Goal: Task Accomplishment & Management: Manage account settings

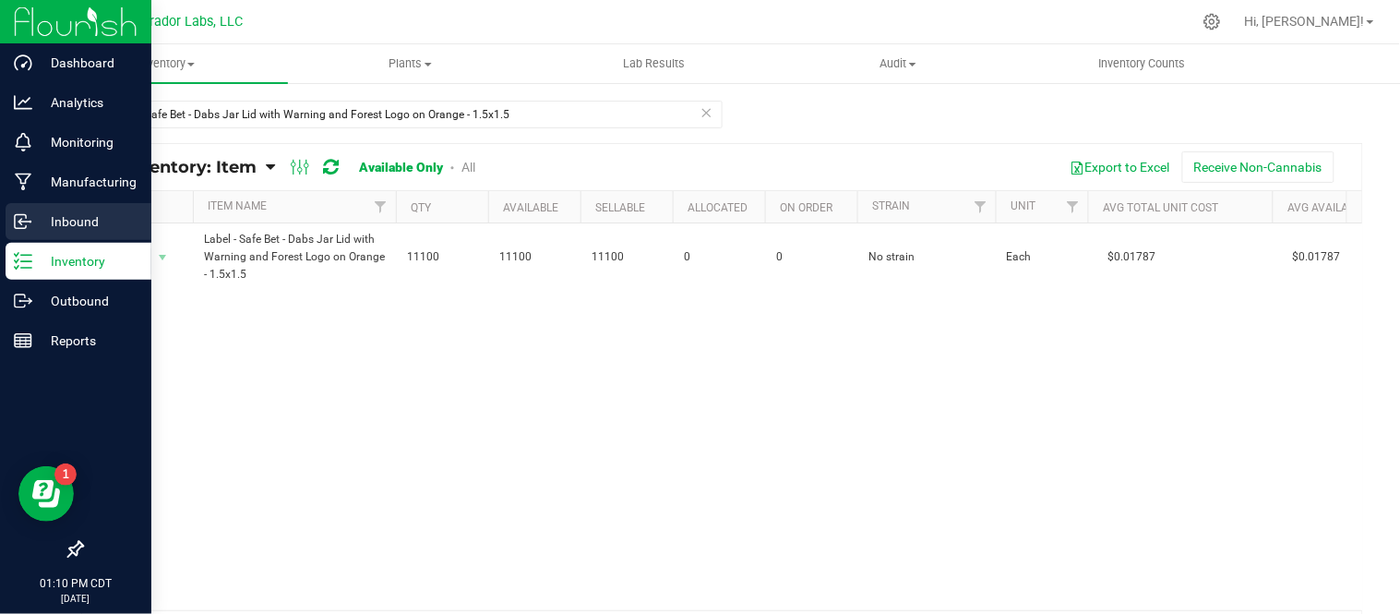
click at [53, 225] on p "Inbound" at bounding box center [87, 221] width 111 height 22
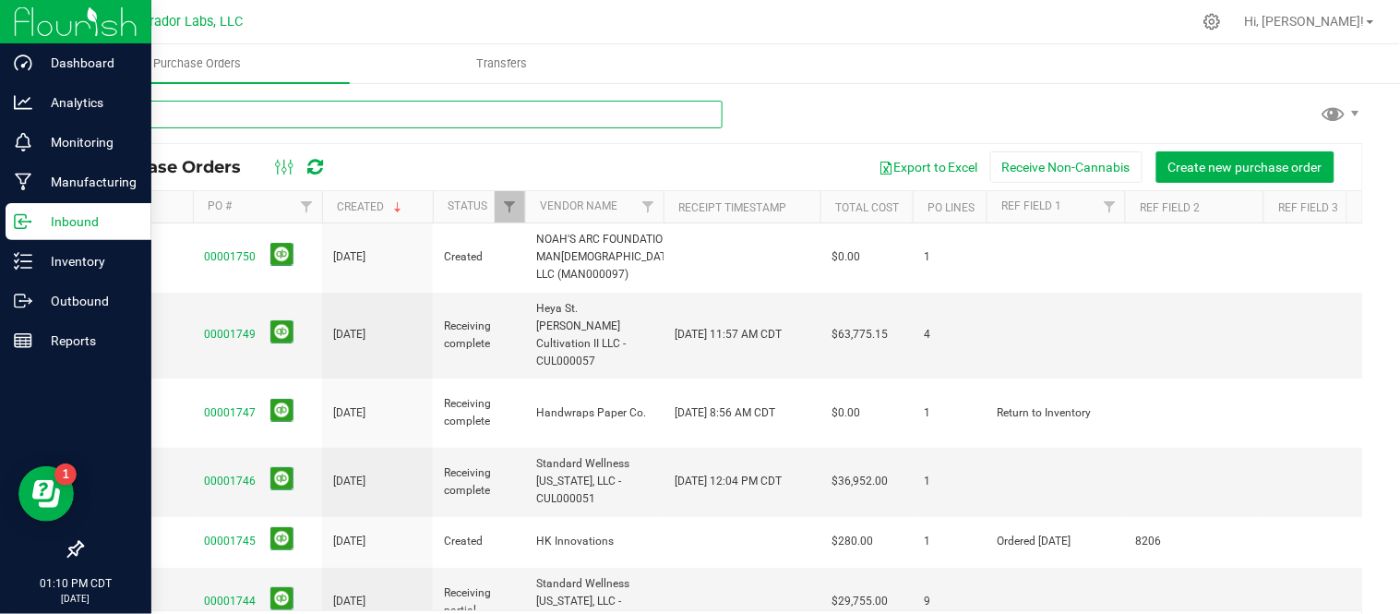
click at [409, 106] on input "text" at bounding box center [401, 115] width 641 height 28
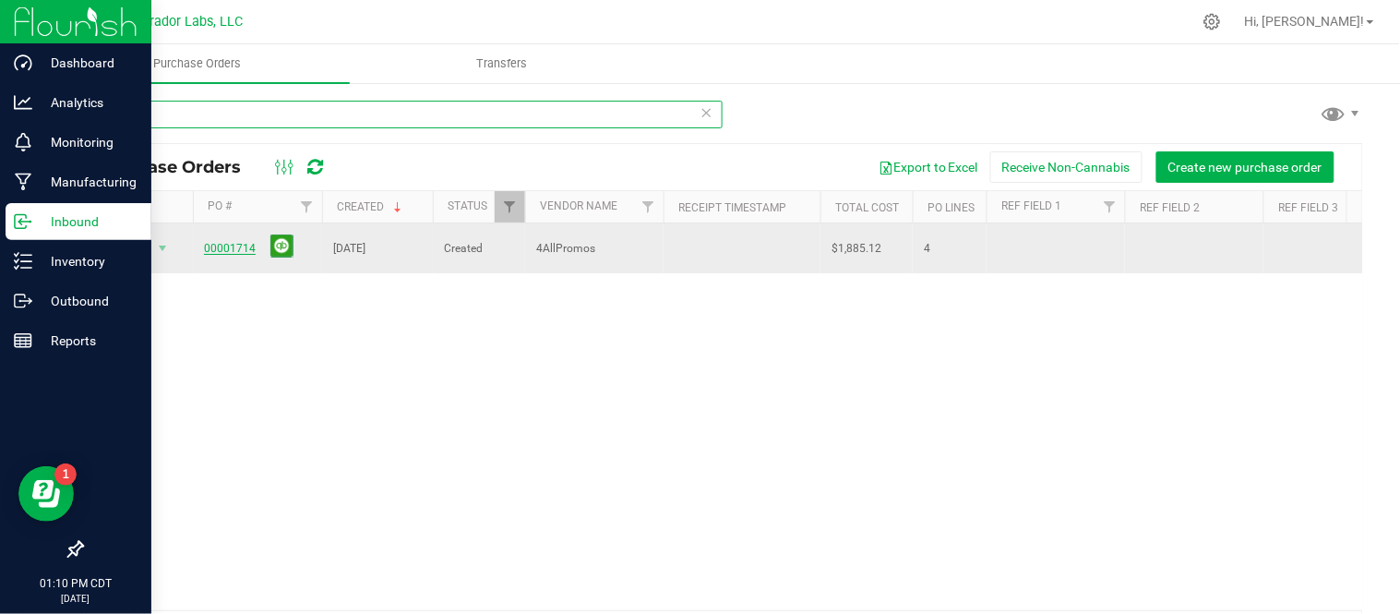
type input "4ALL"
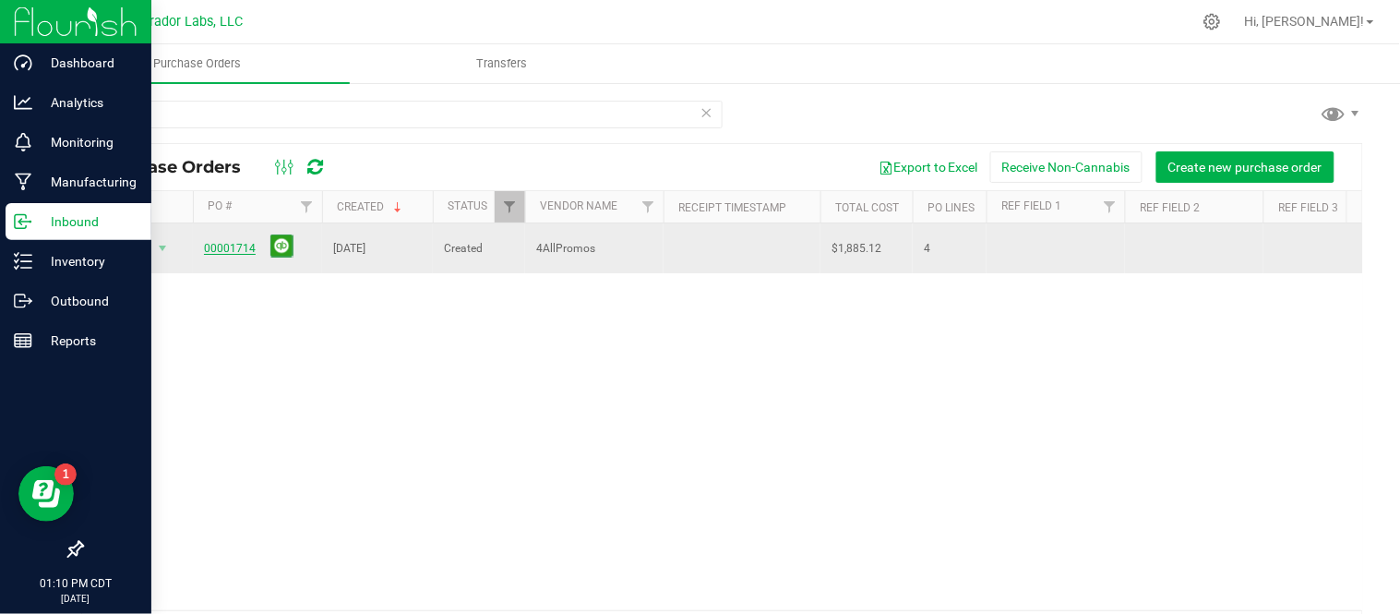
click at [229, 247] on link "00001714" at bounding box center [230, 248] width 52 height 13
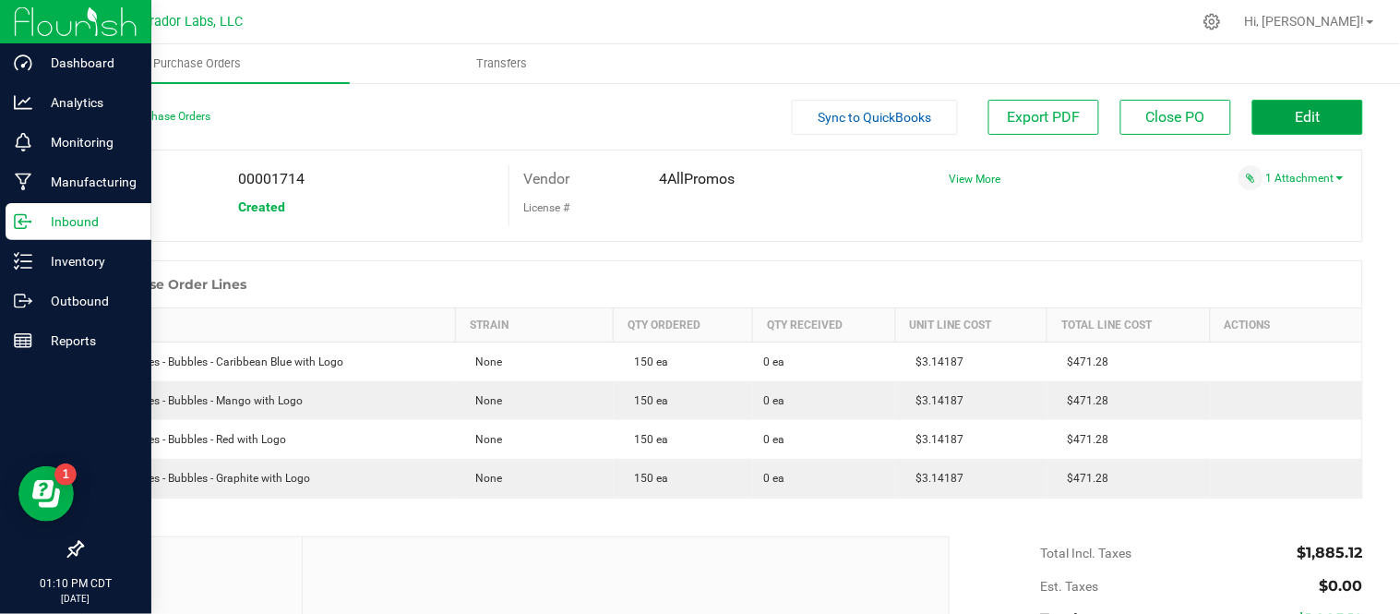
click at [1296, 112] on span "Edit" at bounding box center [1308, 117] width 25 height 18
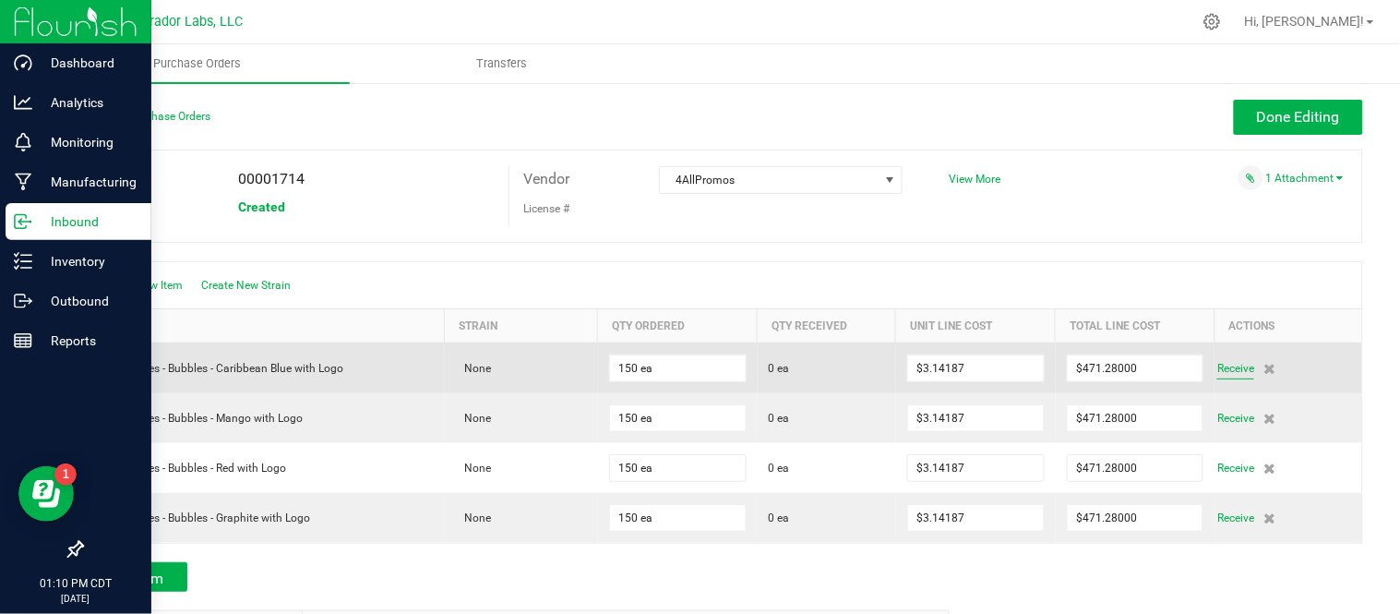
click at [1218, 378] on span "Receive" at bounding box center [1235, 368] width 37 height 22
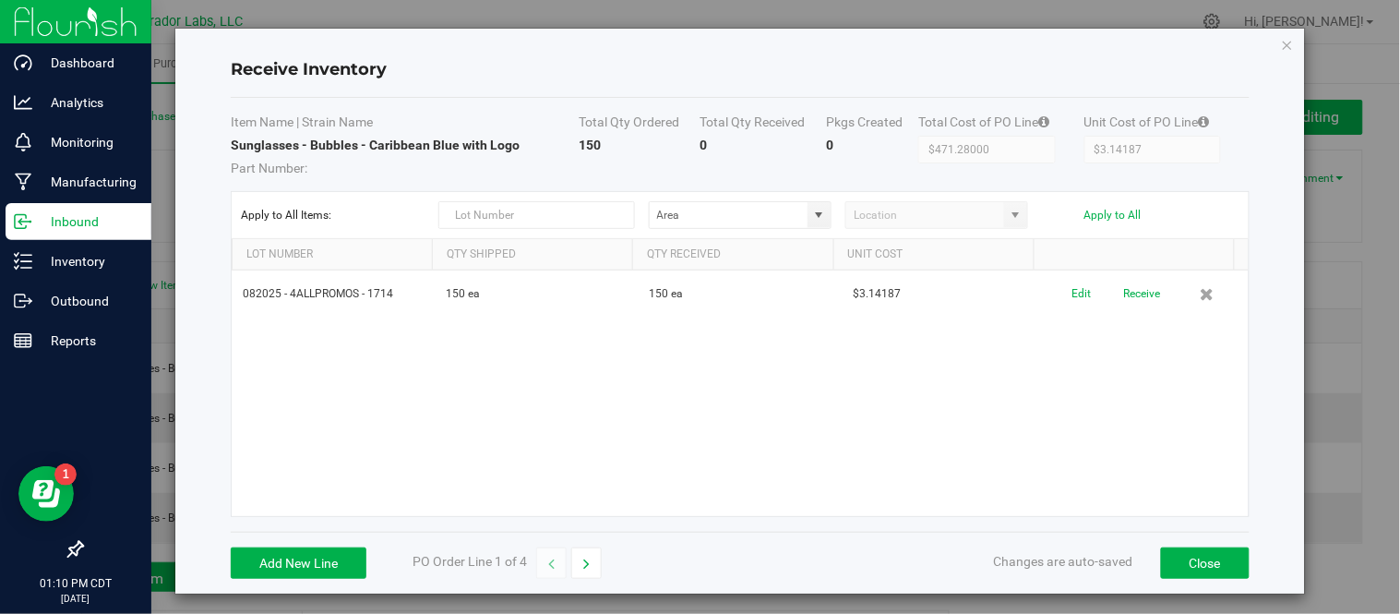
scroll to position [7, 0]
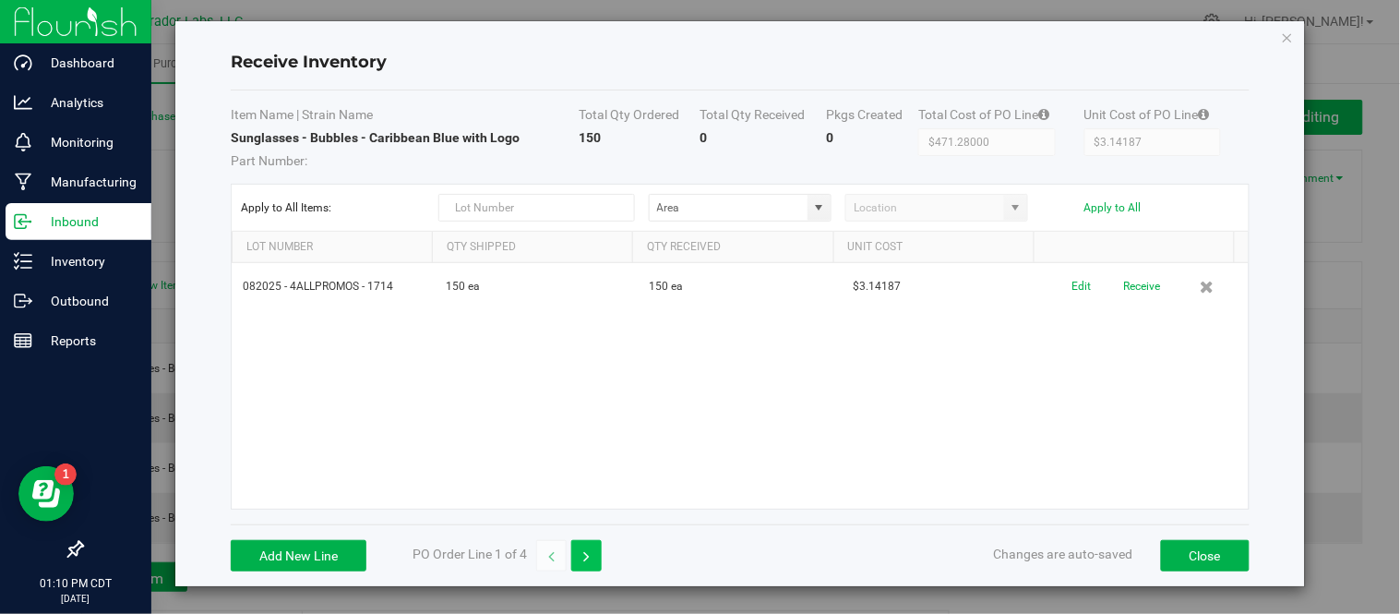
click at [583, 551] on icon "button" at bounding box center [586, 556] width 6 height 13
click at [547, 554] on button "button" at bounding box center [551, 555] width 30 height 31
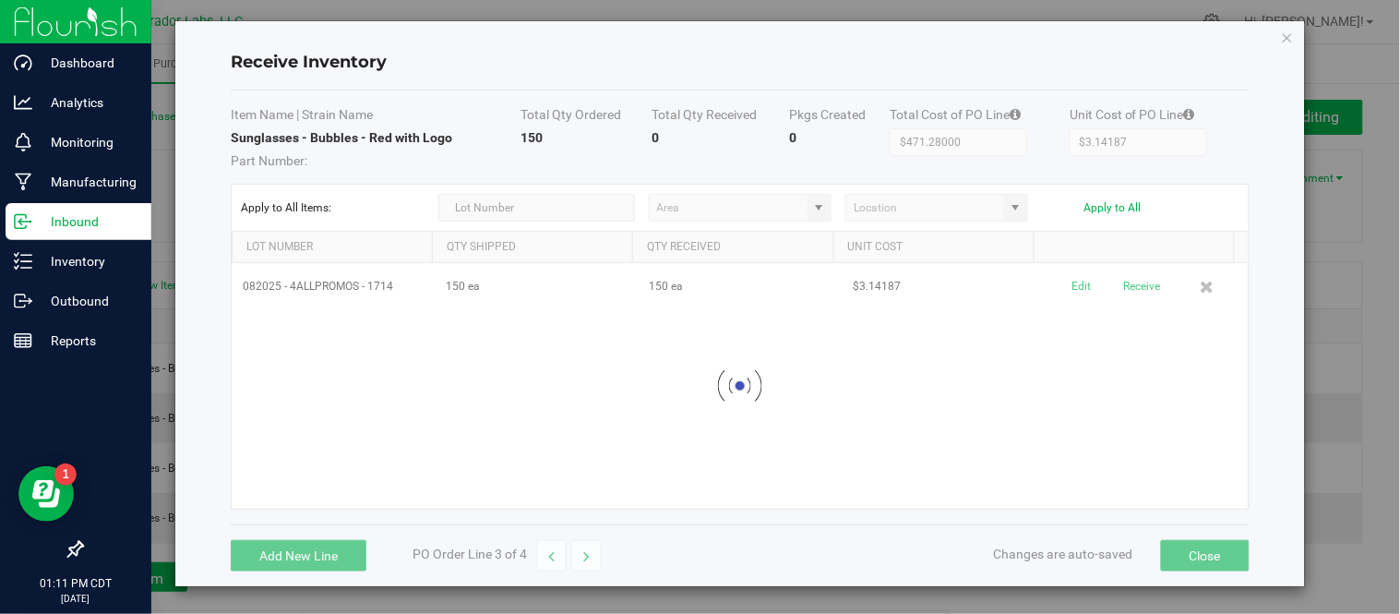
click at [547, 554] on button "button" at bounding box center [551, 555] width 30 height 31
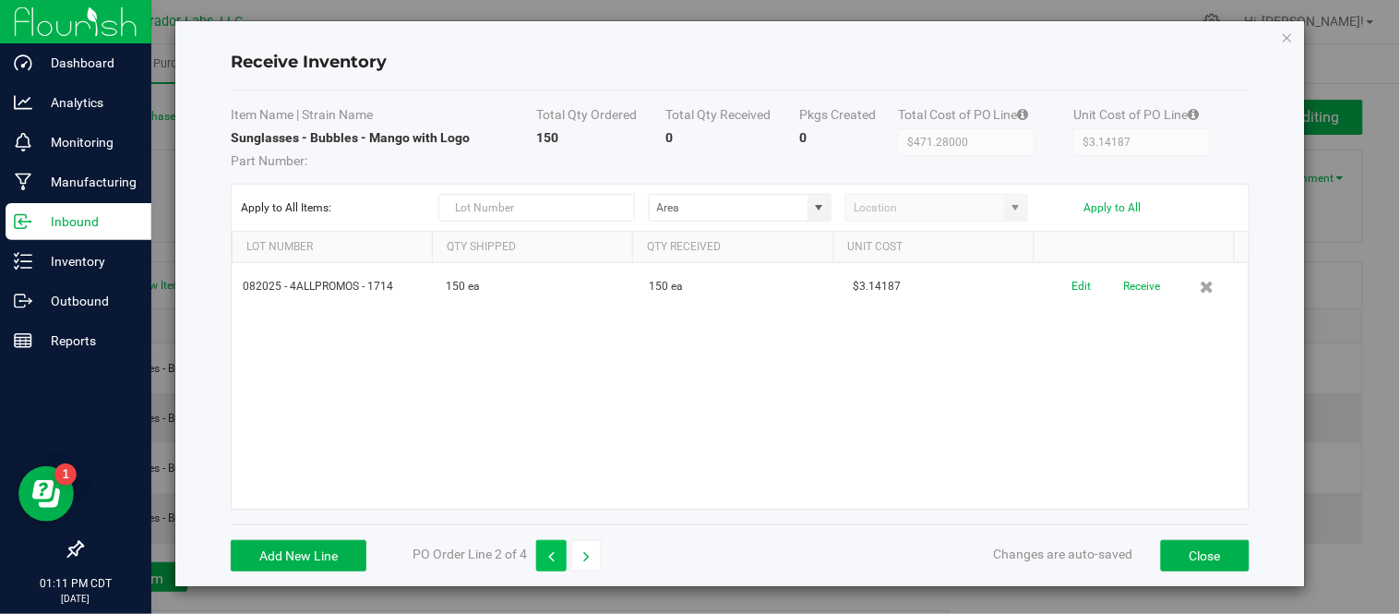
click at [547, 554] on button "button" at bounding box center [551, 555] width 30 height 31
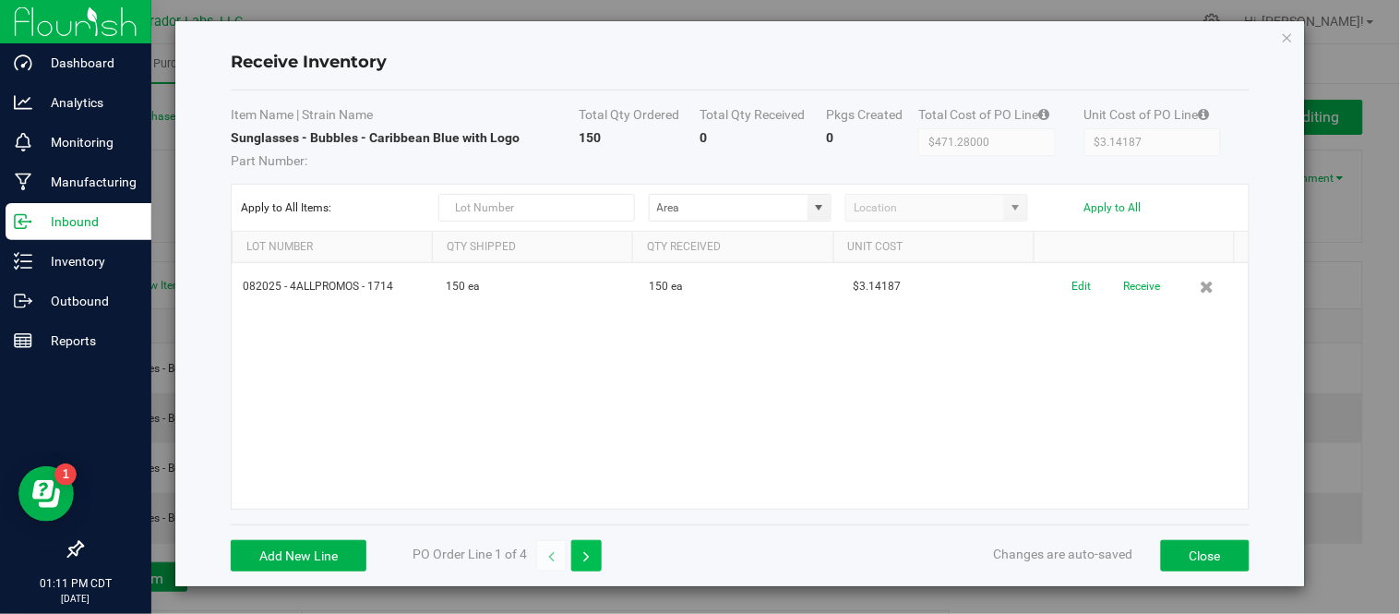
click at [581, 557] on button "button" at bounding box center [586, 555] width 30 height 31
click at [592, 557] on button "button" at bounding box center [586, 555] width 30 height 31
click at [555, 556] on icon "button" at bounding box center [551, 556] width 6 height 13
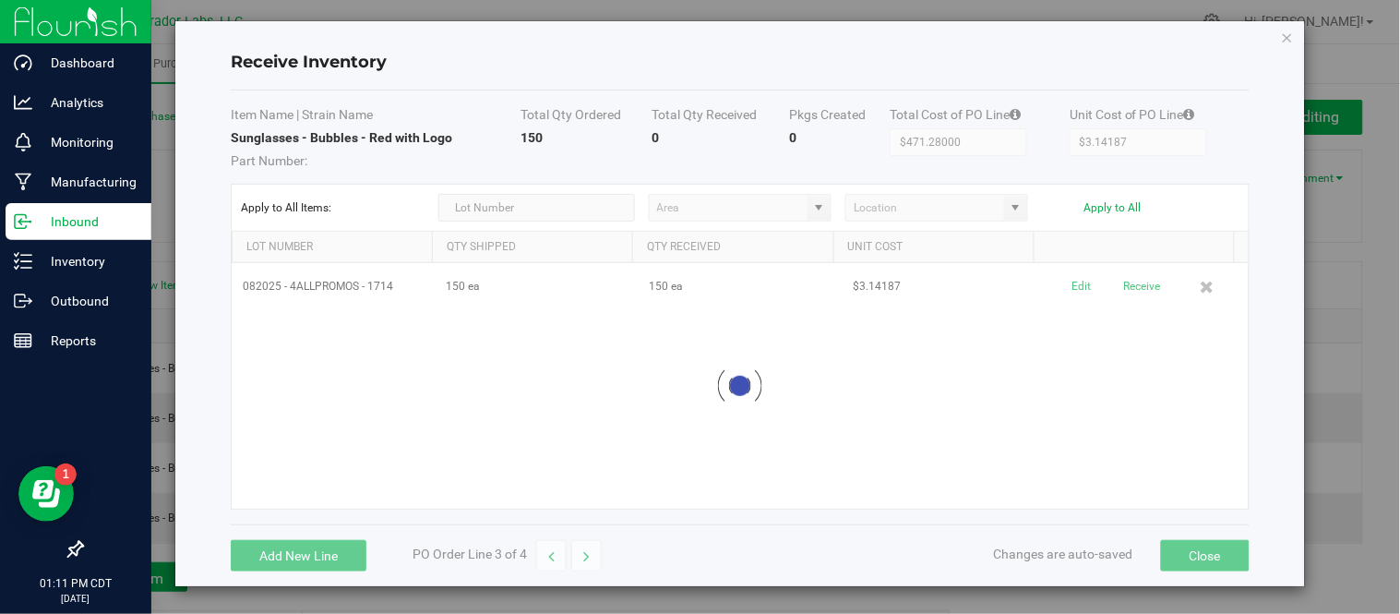
click at [555, 556] on icon "button" at bounding box center [551, 556] width 6 height 13
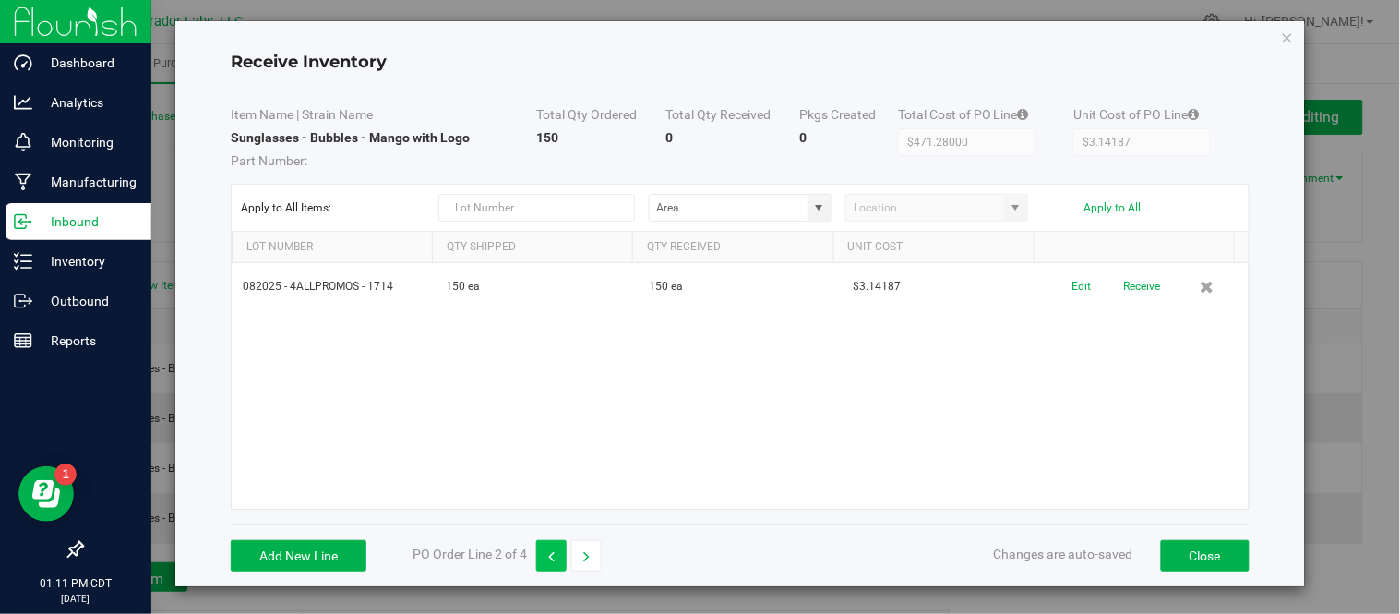
click at [555, 556] on icon "button" at bounding box center [551, 556] width 6 height 13
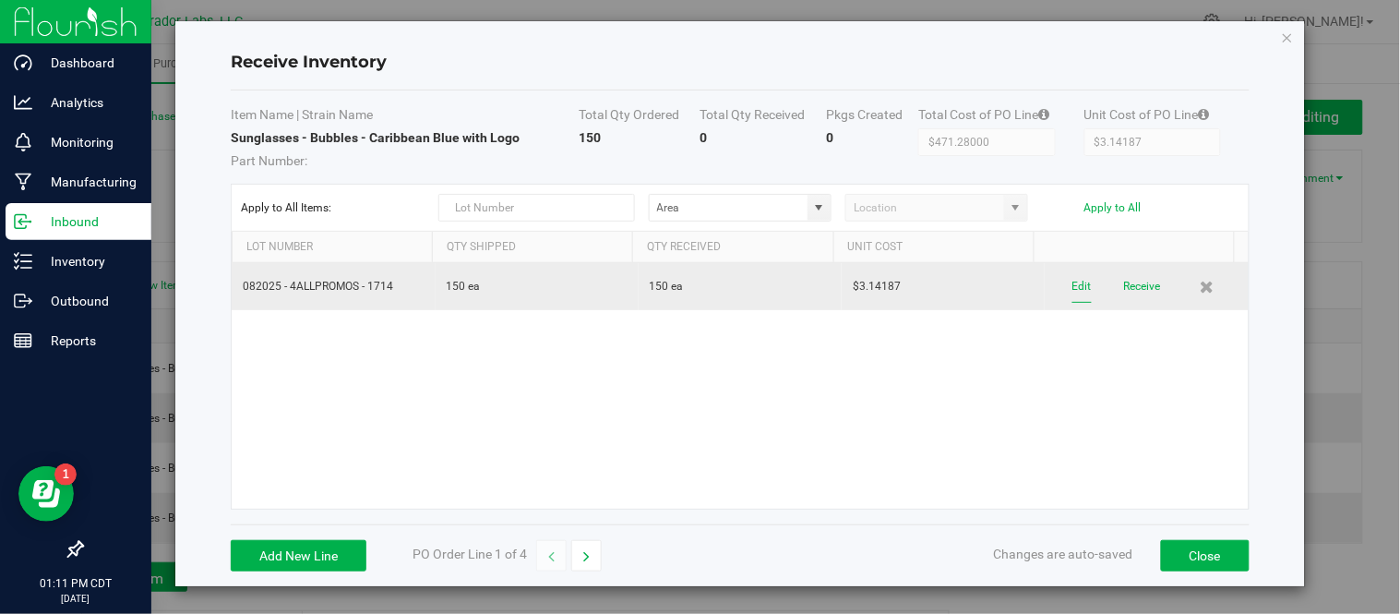
click at [1072, 289] on button "Edit" at bounding box center [1081, 286] width 19 height 32
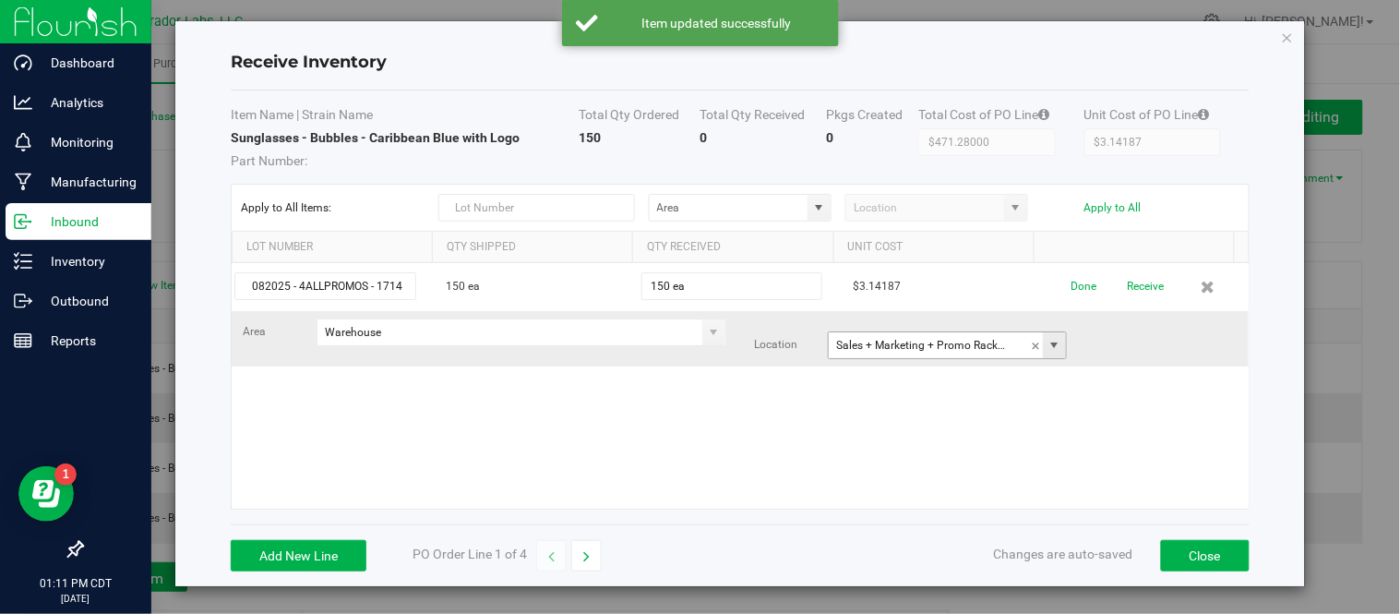
click at [1047, 343] on span at bounding box center [1054, 345] width 15 height 15
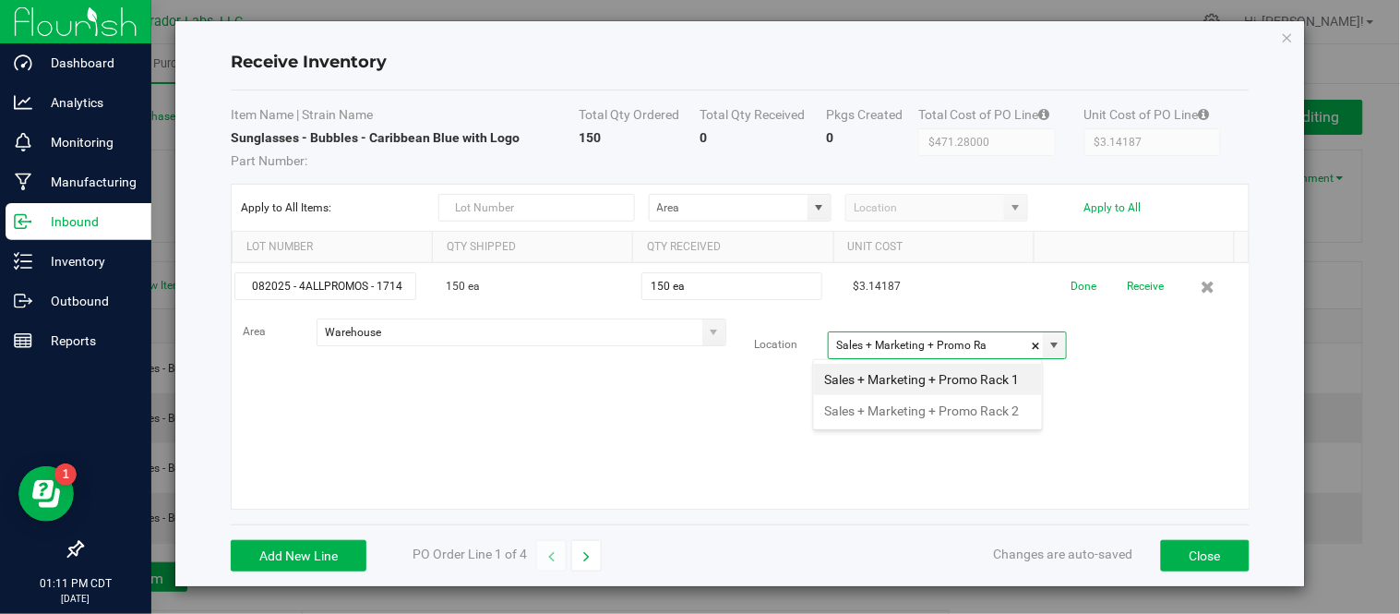
scroll to position [0, 0]
type input "S"
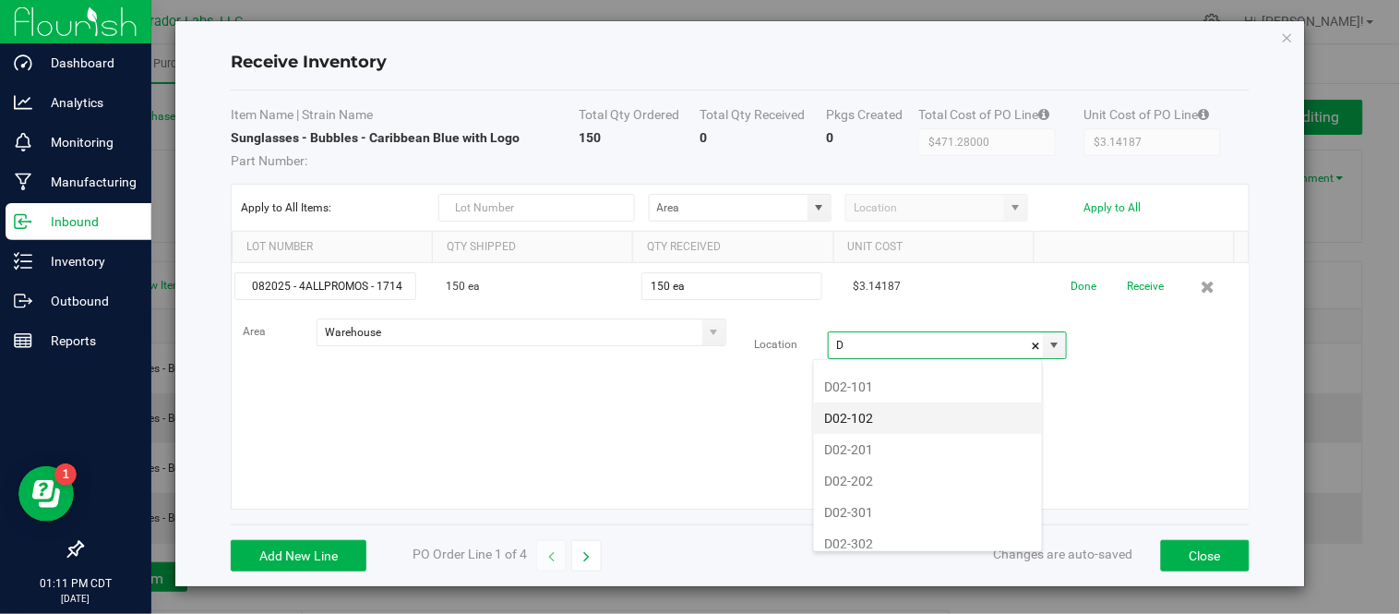
scroll to position [300, 0]
click at [900, 401] on li "D02-101" at bounding box center [928, 392] width 228 height 31
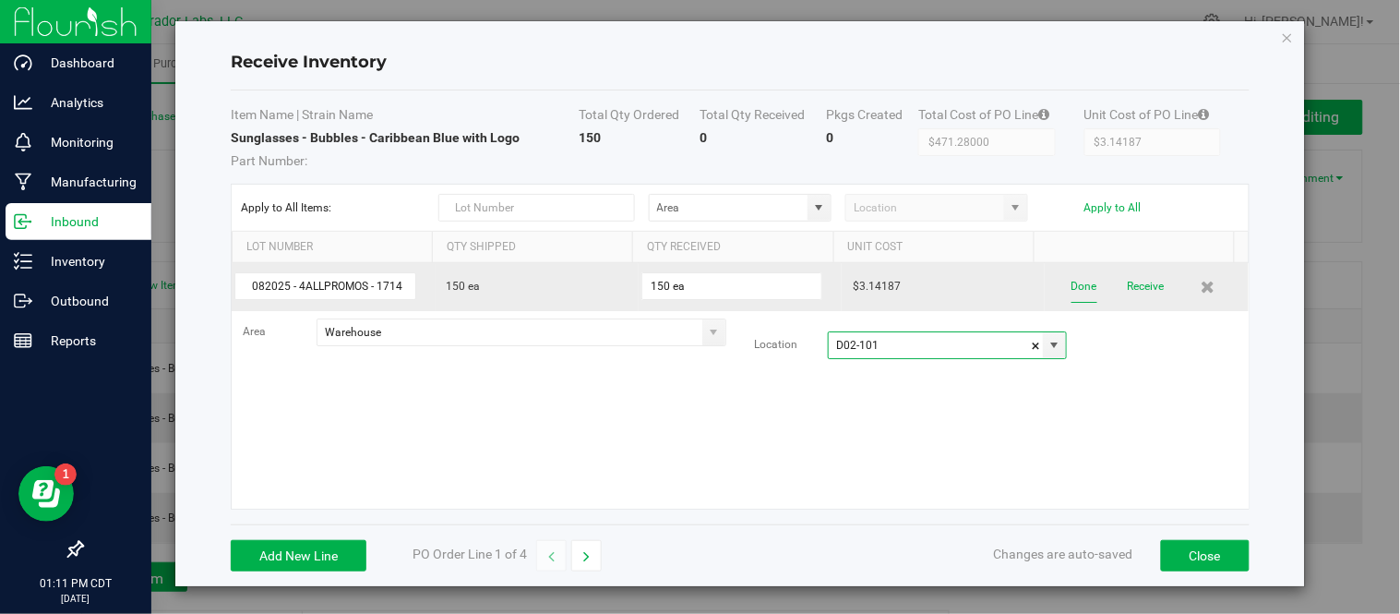
type input "D02-101"
click at [1071, 293] on button "Done" at bounding box center [1084, 286] width 26 height 32
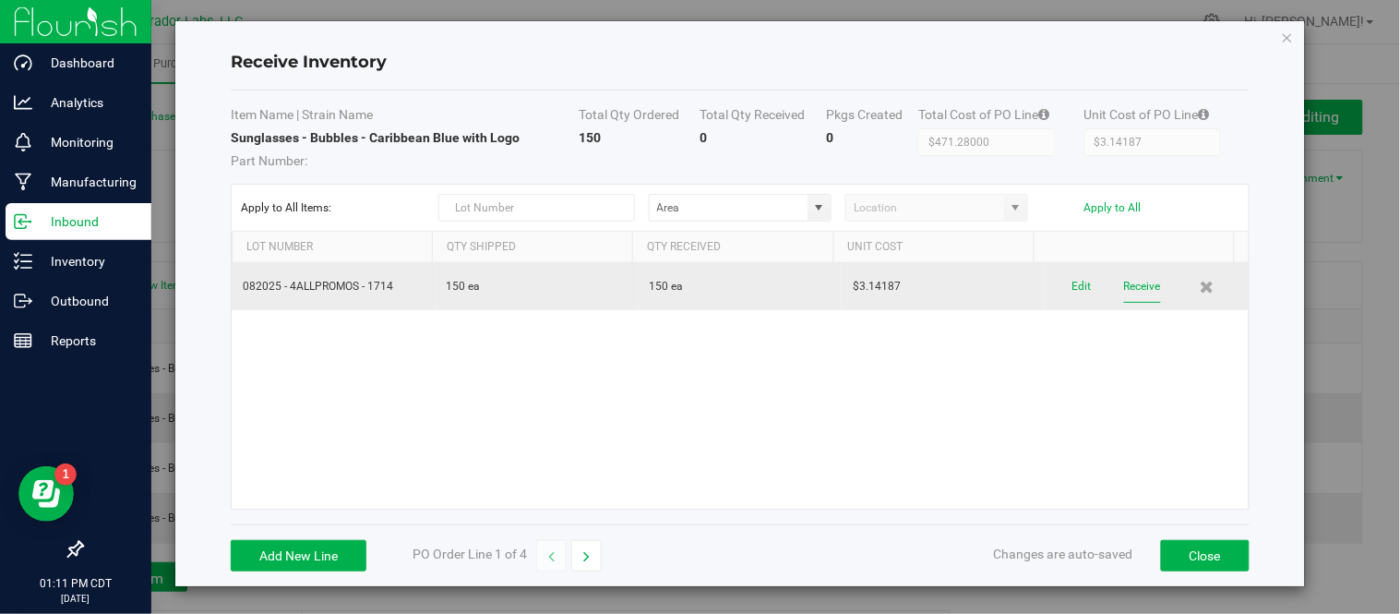
click at [1124, 289] on button "Receive" at bounding box center [1142, 286] width 37 height 32
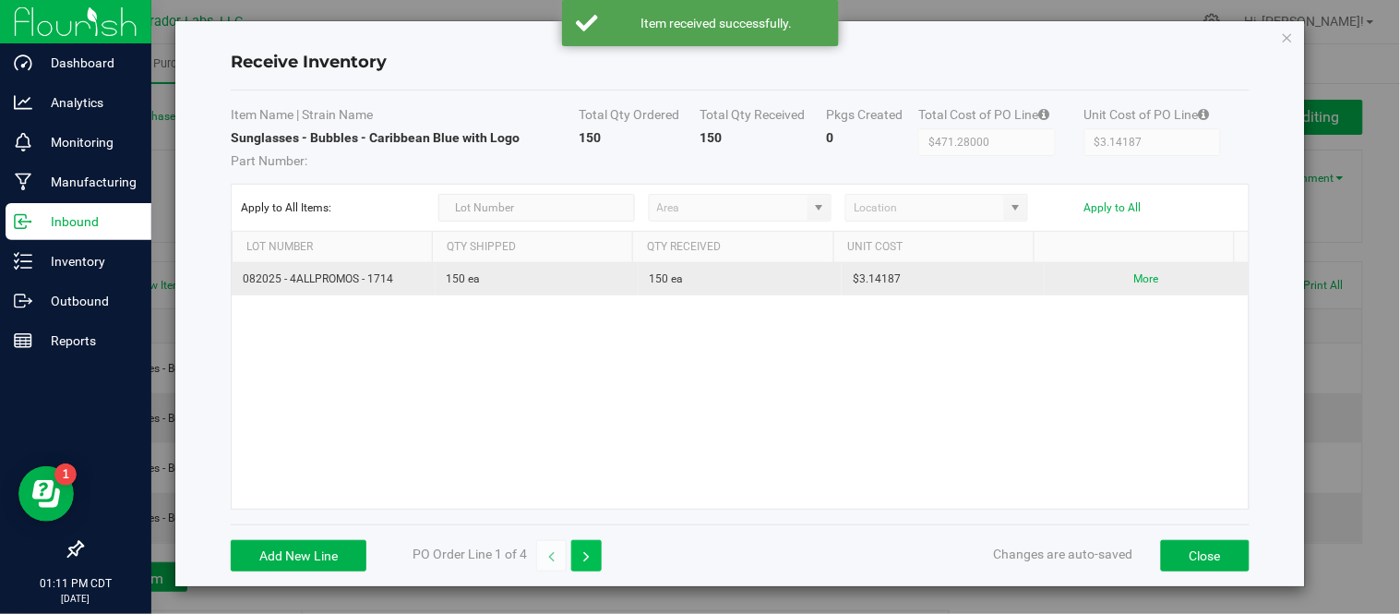
click at [592, 556] on button "button" at bounding box center [586, 555] width 30 height 31
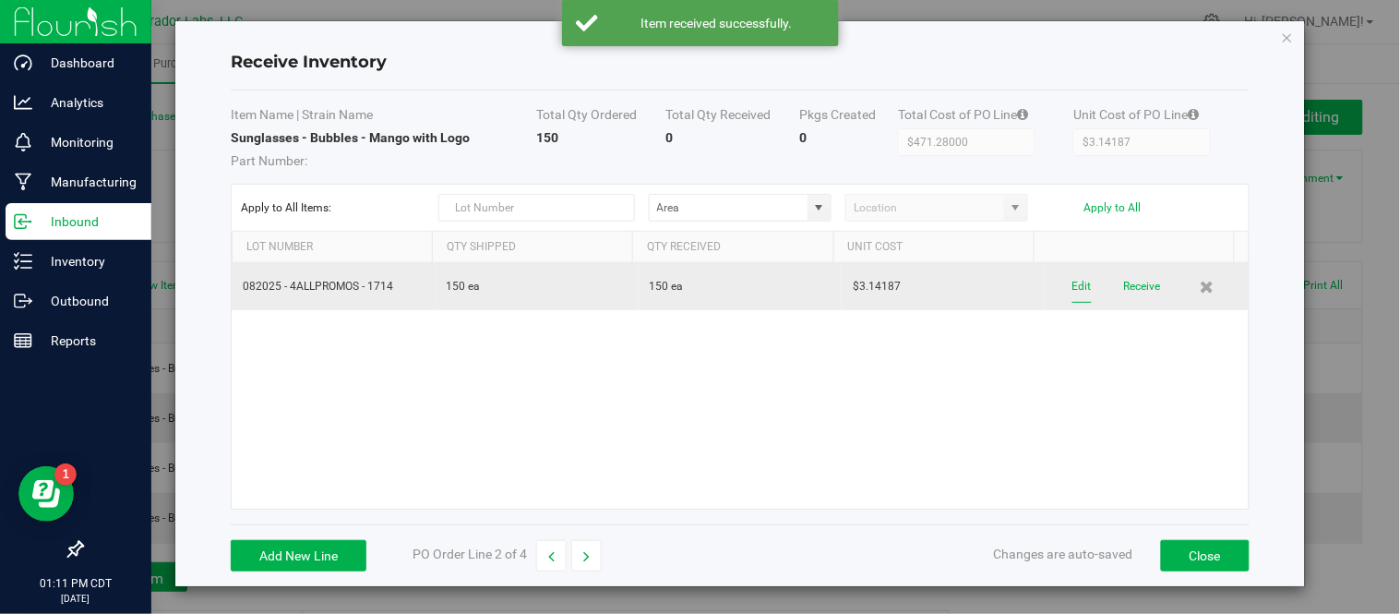
click at [1072, 289] on button "Edit" at bounding box center [1081, 286] width 19 height 32
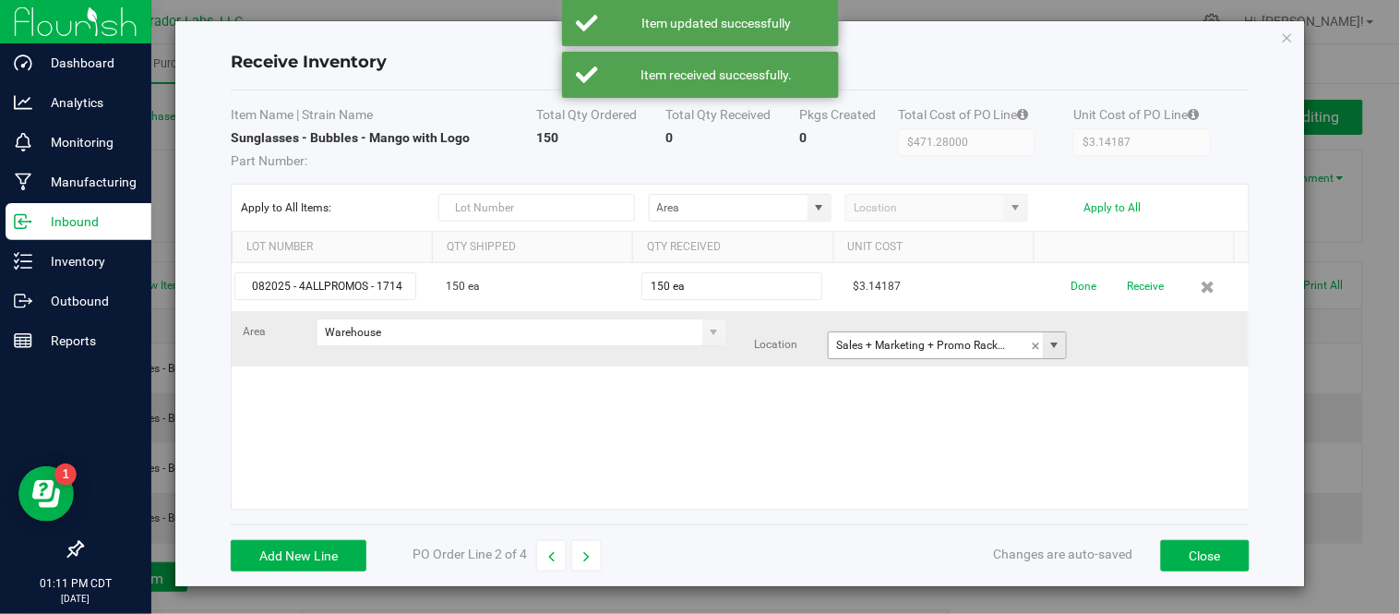
click at [1047, 352] on span at bounding box center [1054, 345] width 15 height 15
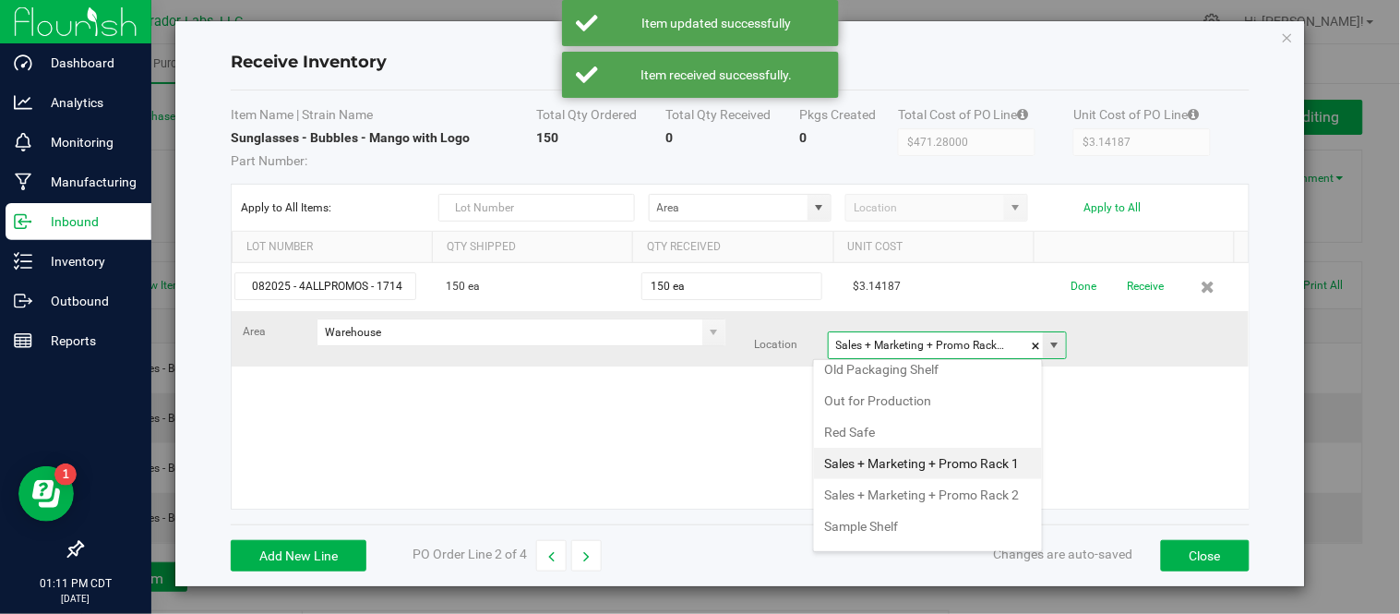
type input "Sales + Marketing + Promo Rack 1D"
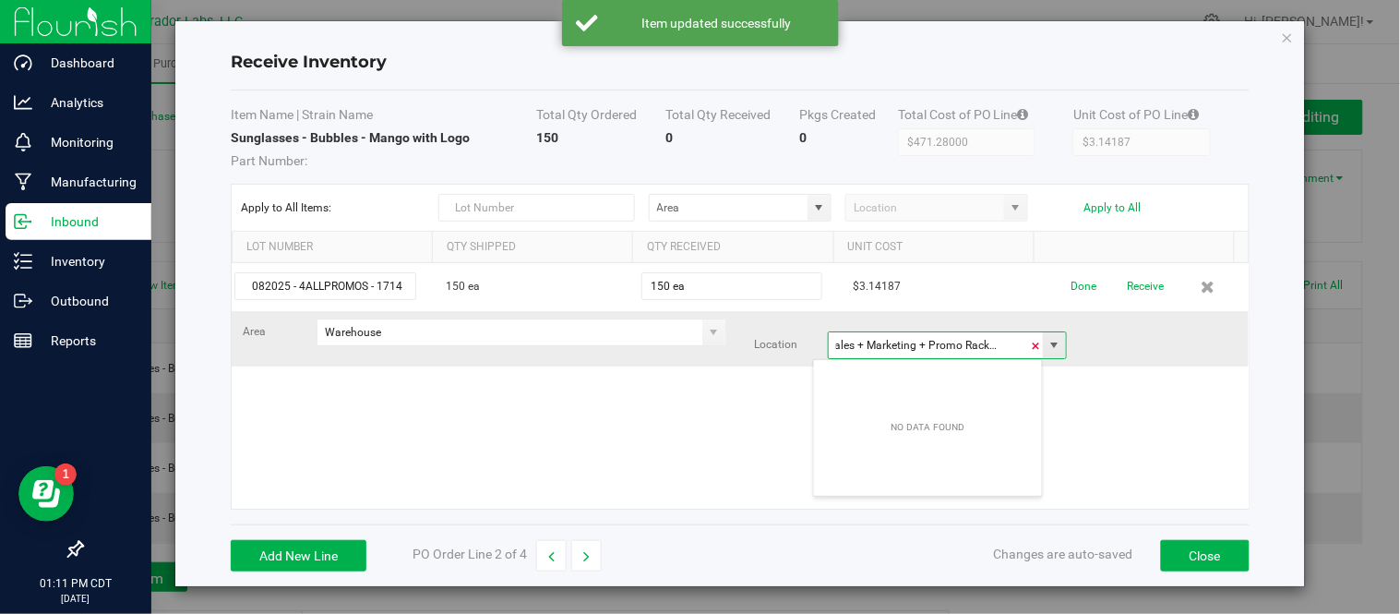
click at [1031, 348] on span at bounding box center [1036, 346] width 11 height 28
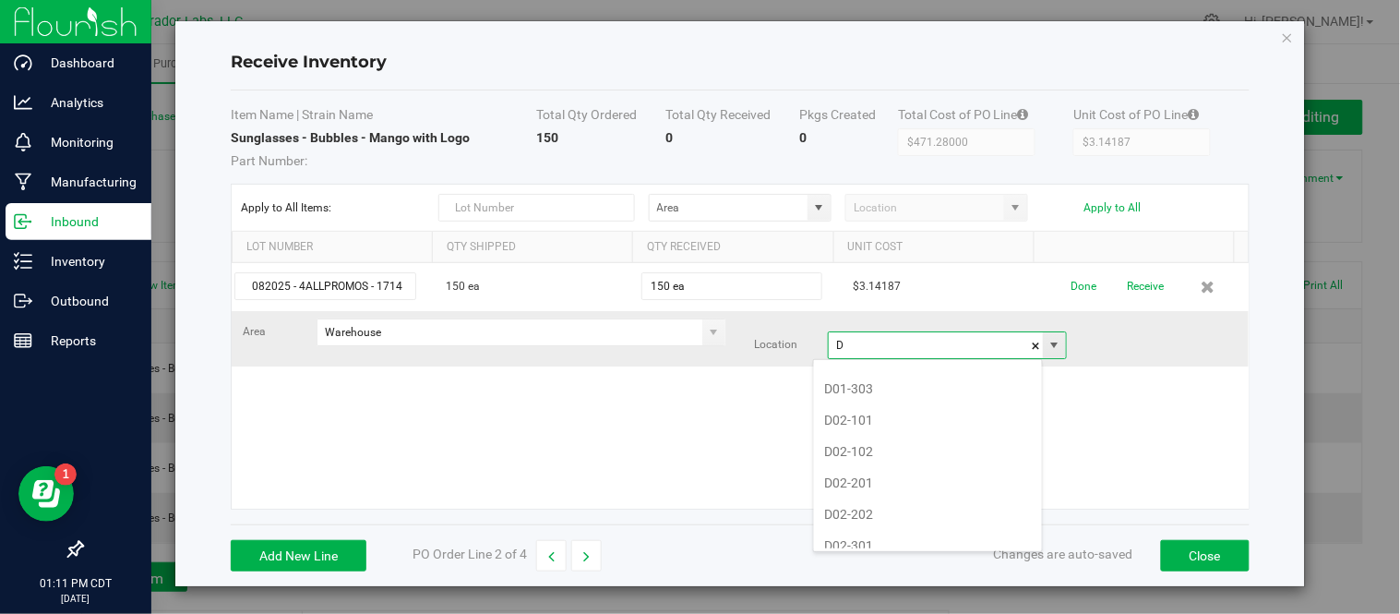
scroll to position [307, 0]
click at [906, 382] on li "D02-101" at bounding box center [928, 385] width 228 height 31
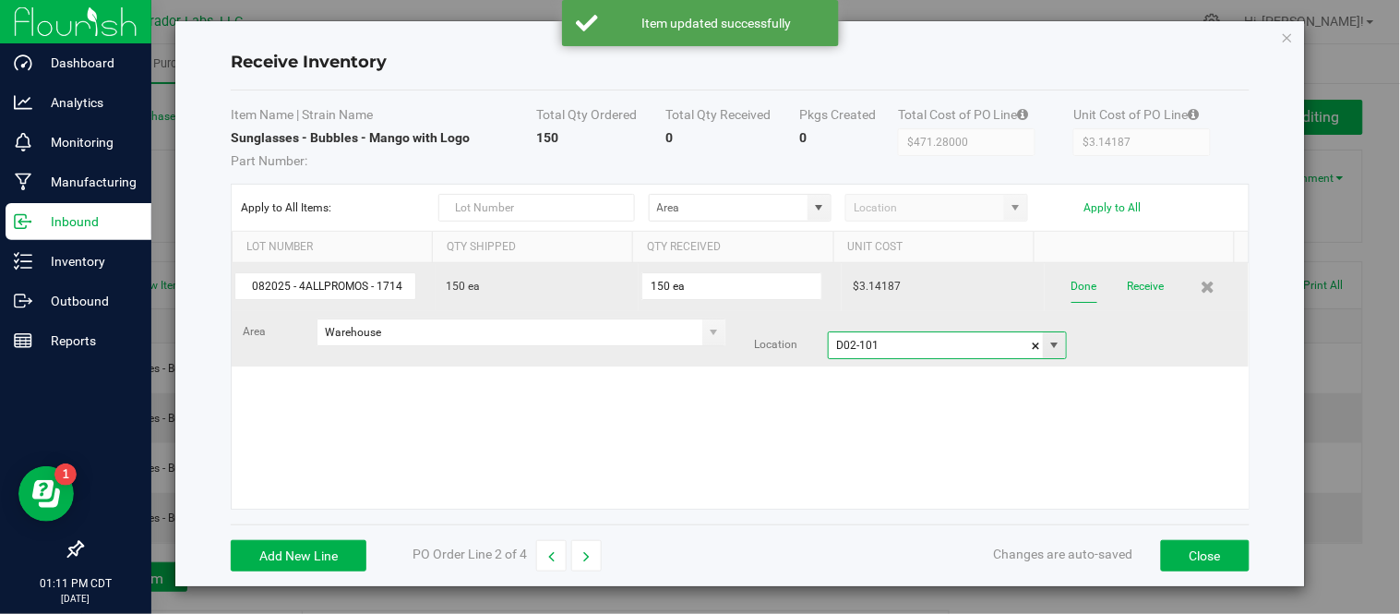
type input "D02-101"
click at [1071, 290] on button "Done" at bounding box center [1084, 286] width 26 height 32
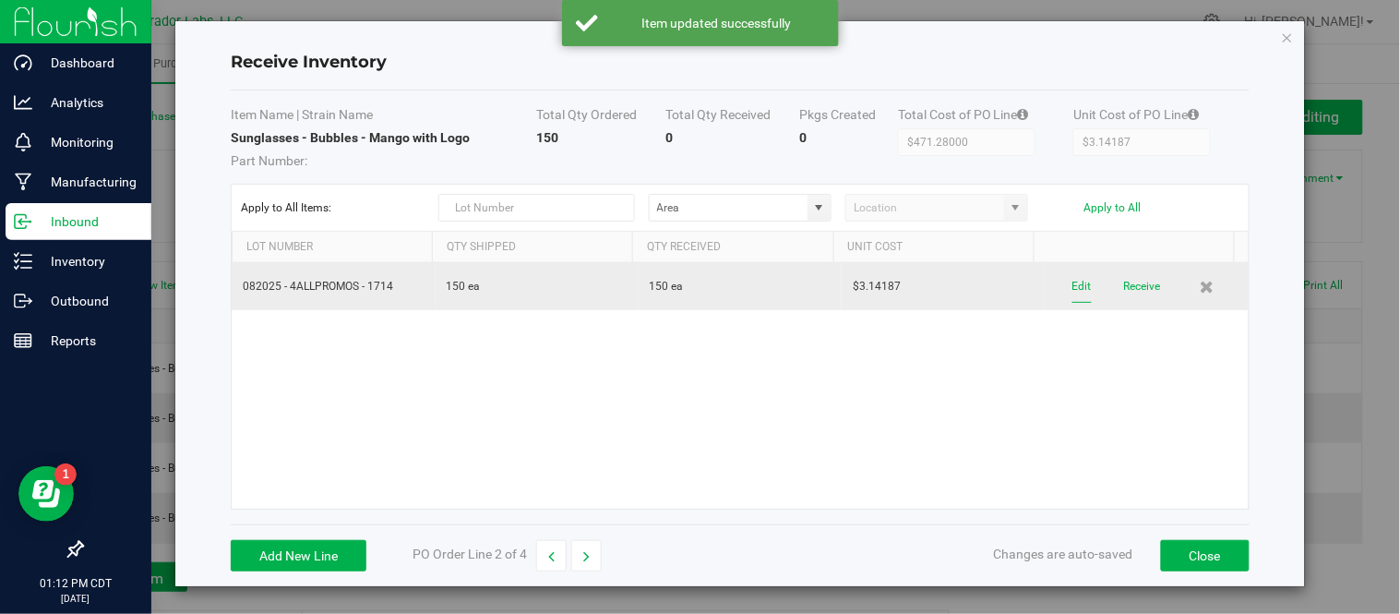
click at [1072, 292] on button "Edit" at bounding box center [1081, 286] width 19 height 32
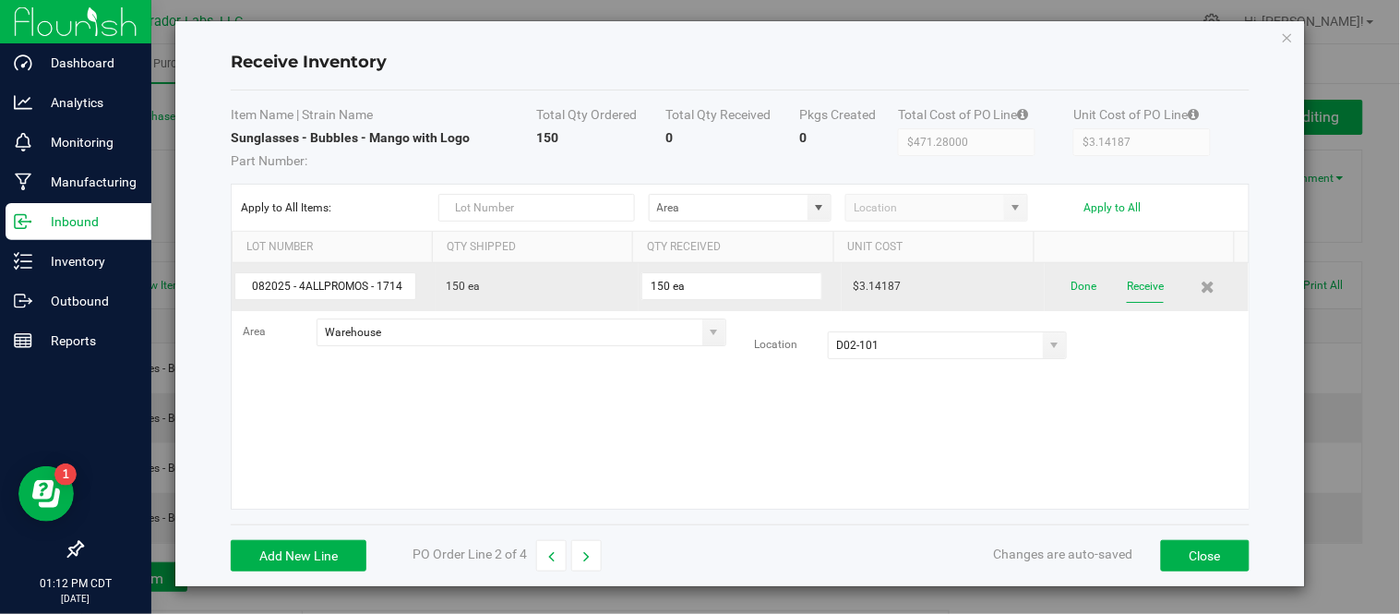
click at [1127, 293] on button "Receive" at bounding box center [1145, 286] width 37 height 32
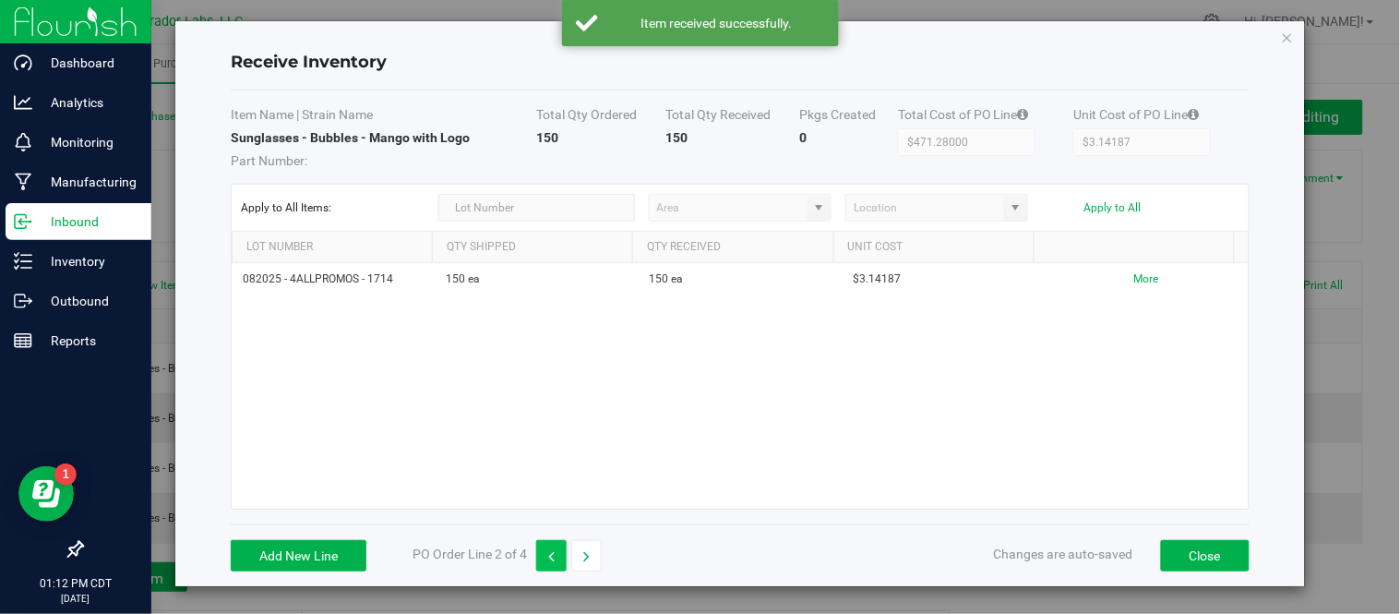
click at [558, 558] on button "button" at bounding box center [551, 555] width 30 height 31
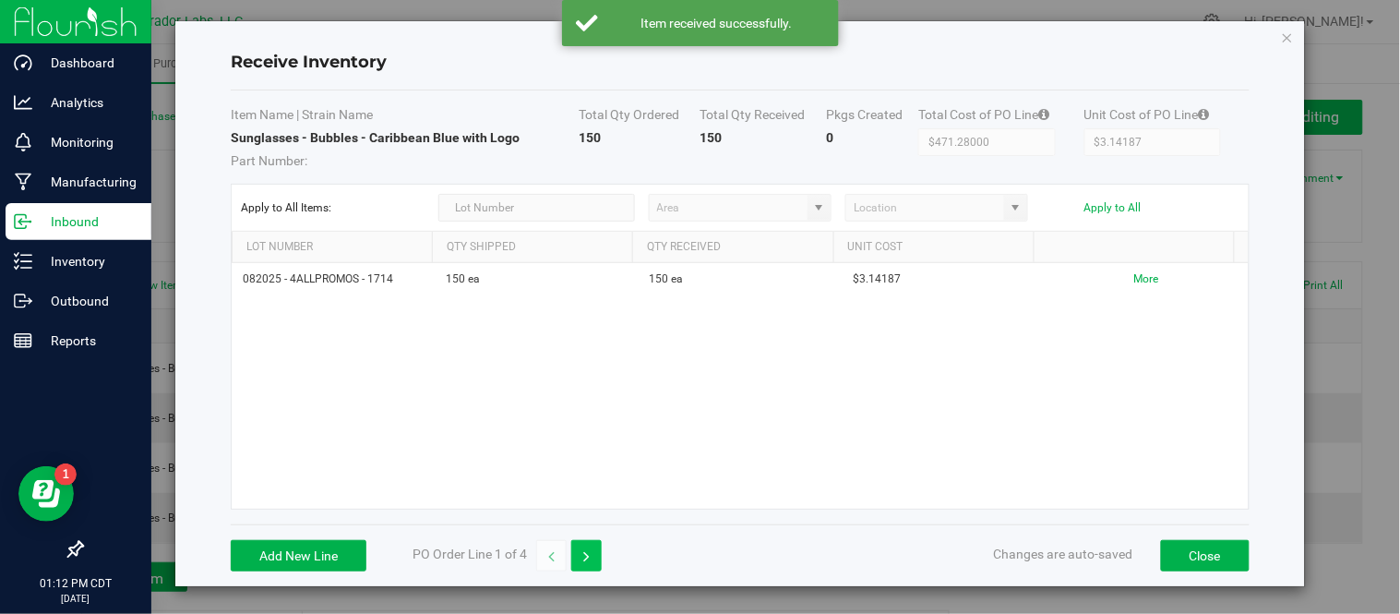
click at [595, 554] on button "button" at bounding box center [586, 555] width 30 height 31
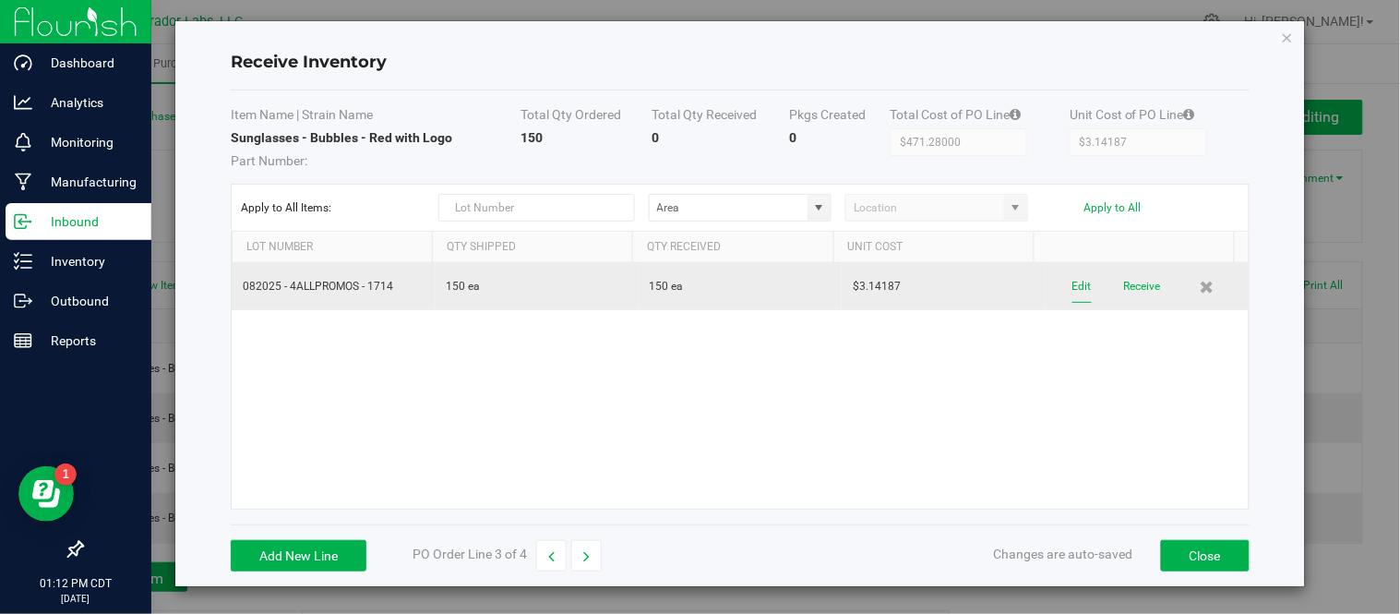
click at [1072, 287] on button "Edit" at bounding box center [1081, 286] width 19 height 32
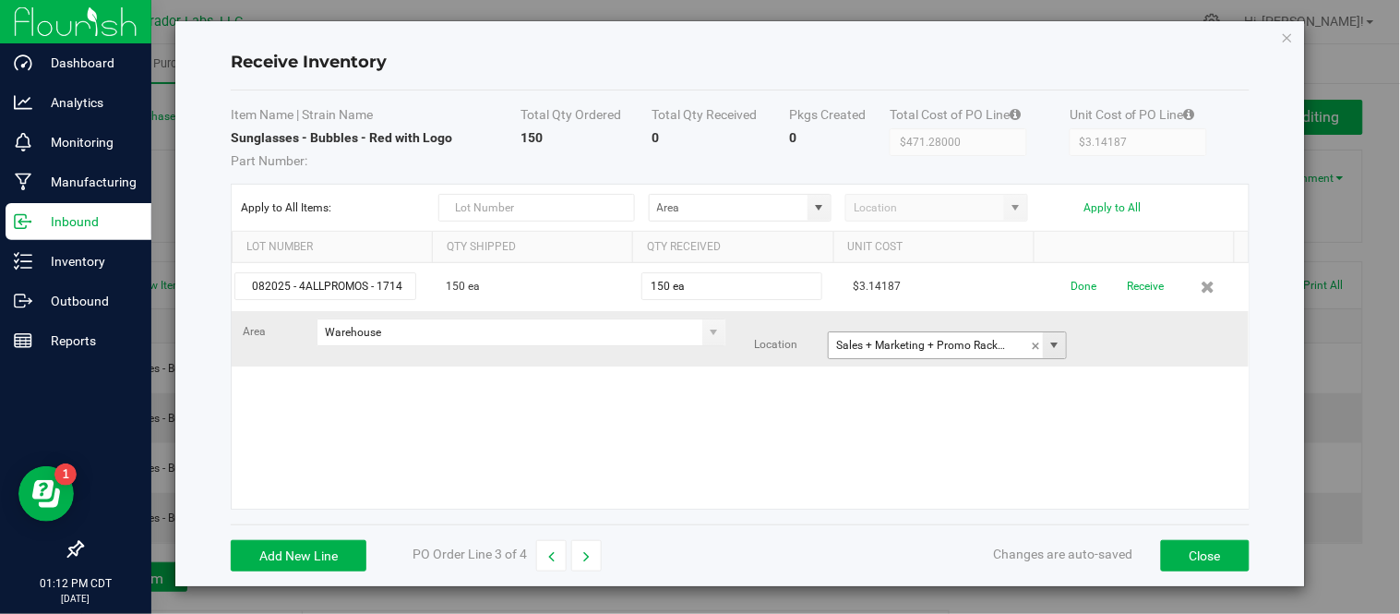
click at [1047, 342] on span at bounding box center [1054, 345] width 15 height 15
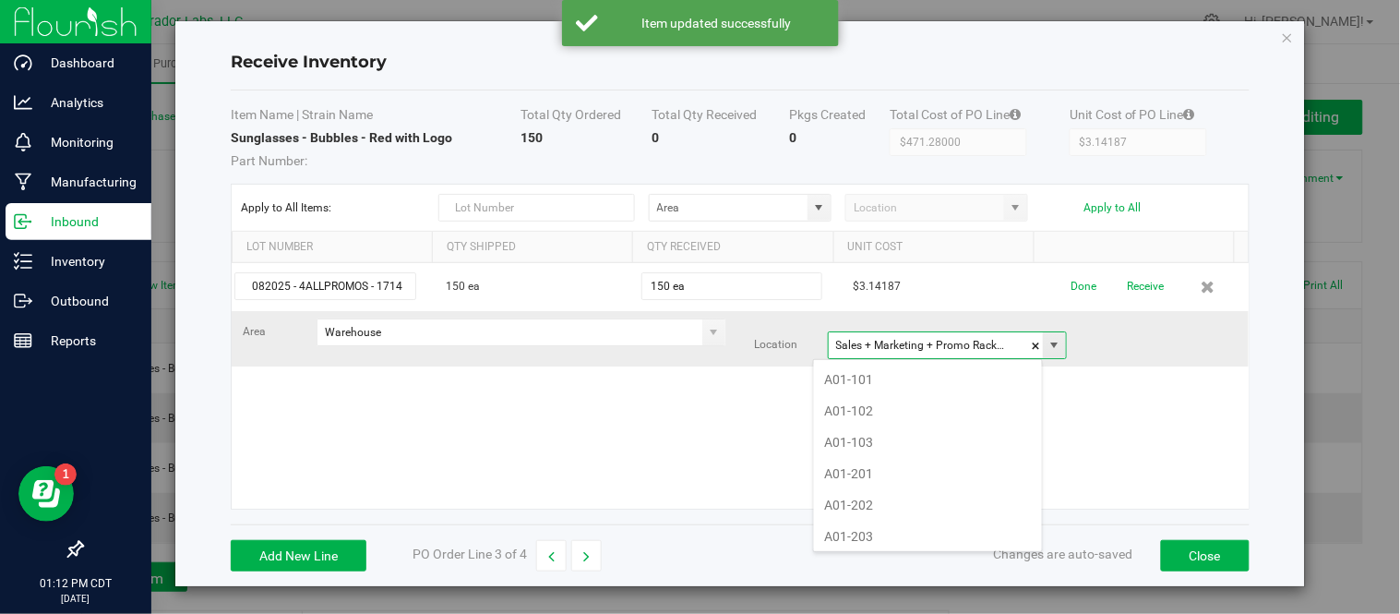
scroll to position [28, 231]
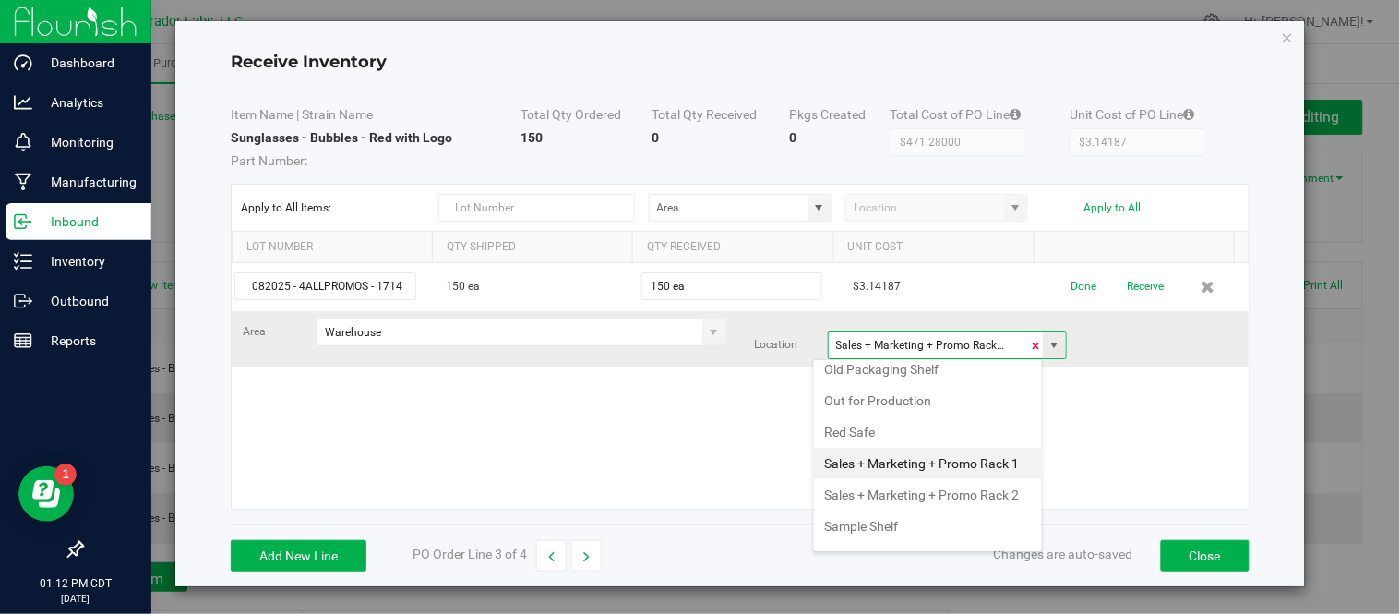
click at [1031, 345] on span at bounding box center [1036, 346] width 11 height 28
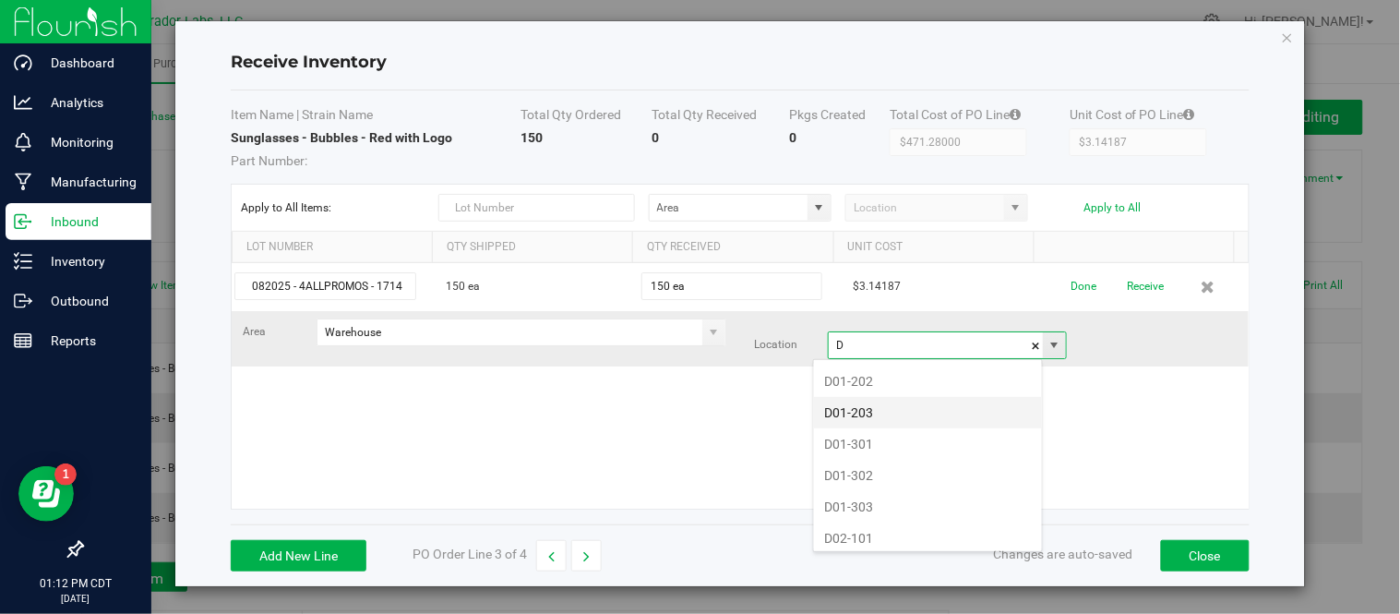
scroll to position [205, 0]
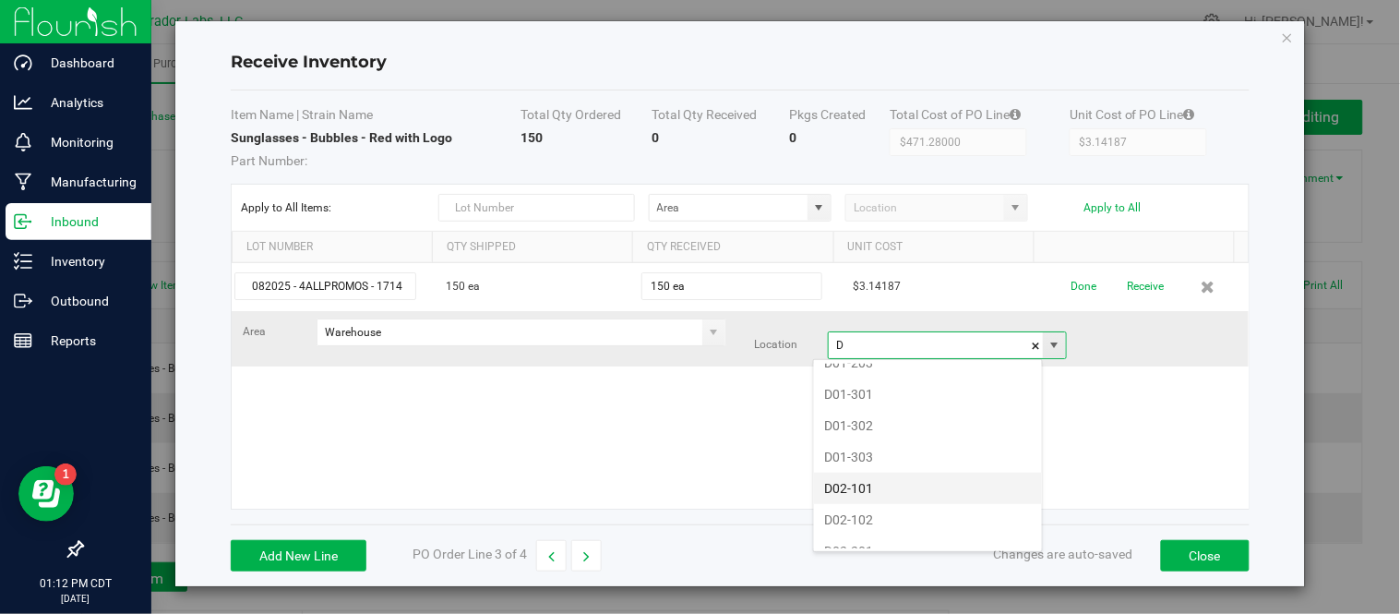
click at [896, 490] on li "D02-101" at bounding box center [928, 487] width 228 height 31
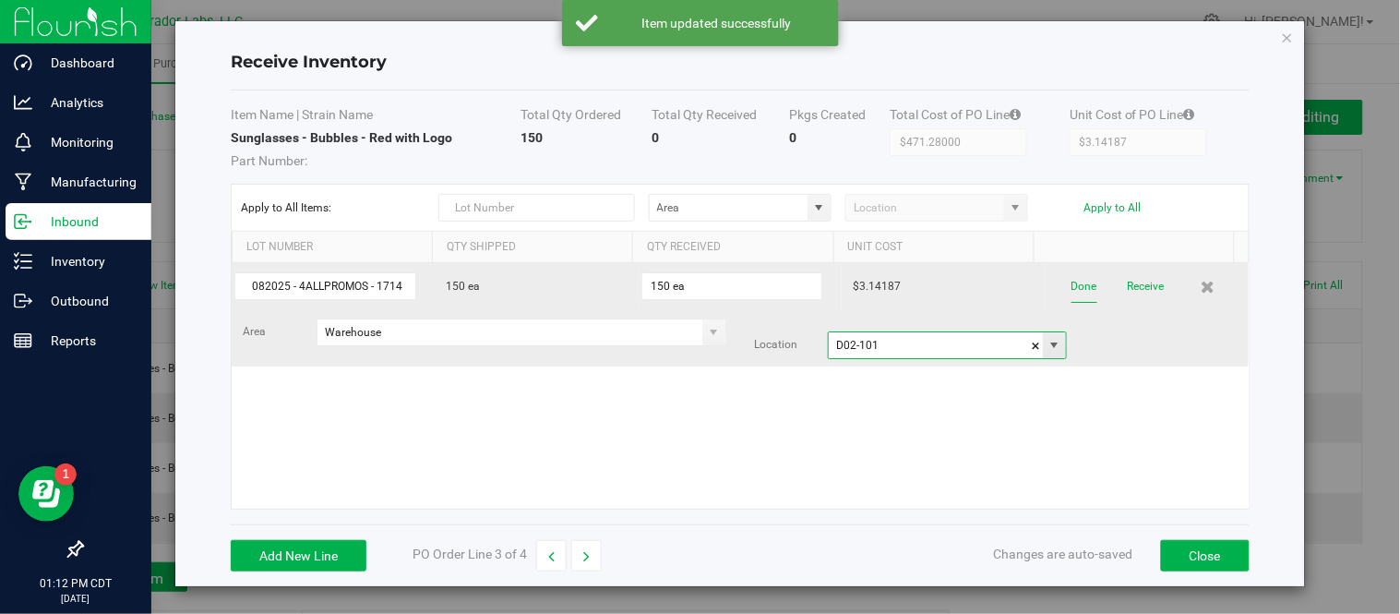
type input "D02-101"
click at [1071, 290] on button "Done" at bounding box center [1084, 286] width 26 height 32
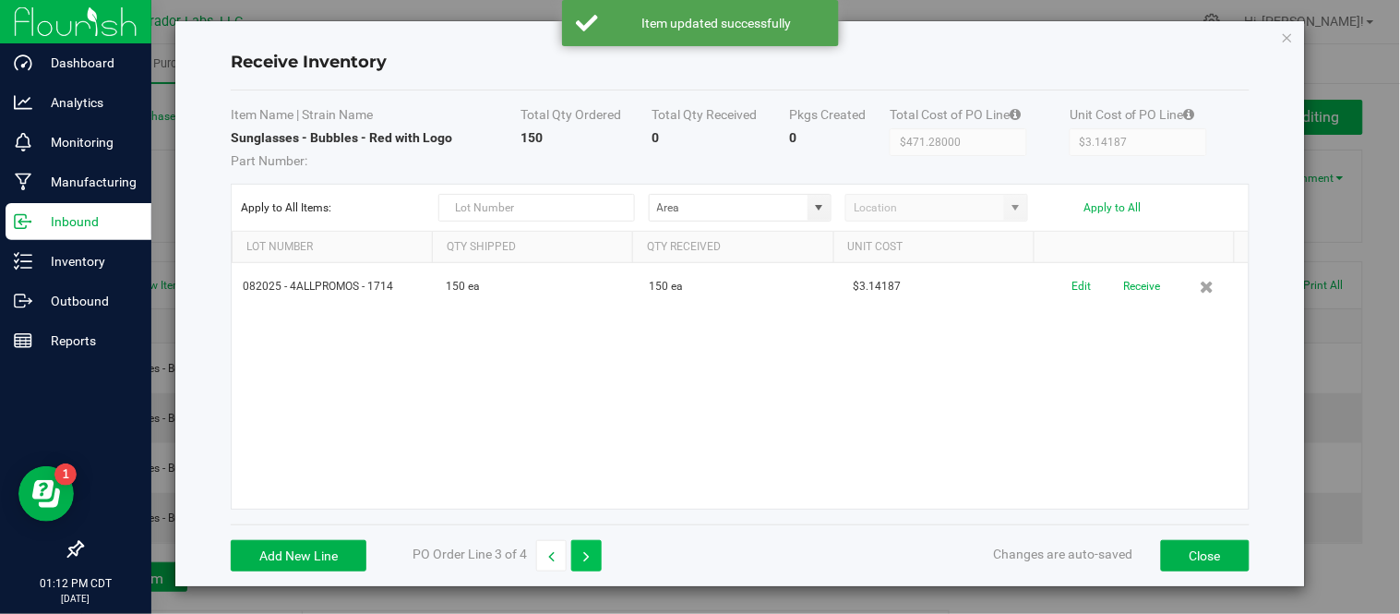
click at [582, 555] on button "button" at bounding box center [586, 555] width 30 height 31
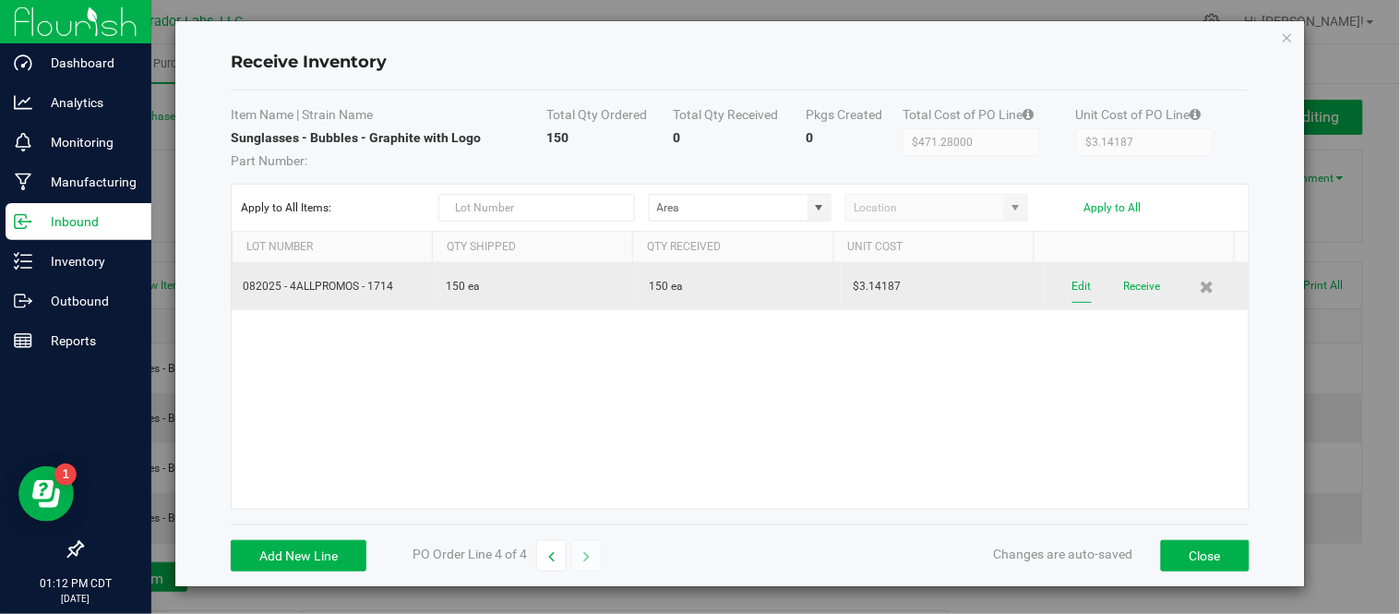
click at [1072, 289] on button "Edit" at bounding box center [1081, 286] width 19 height 32
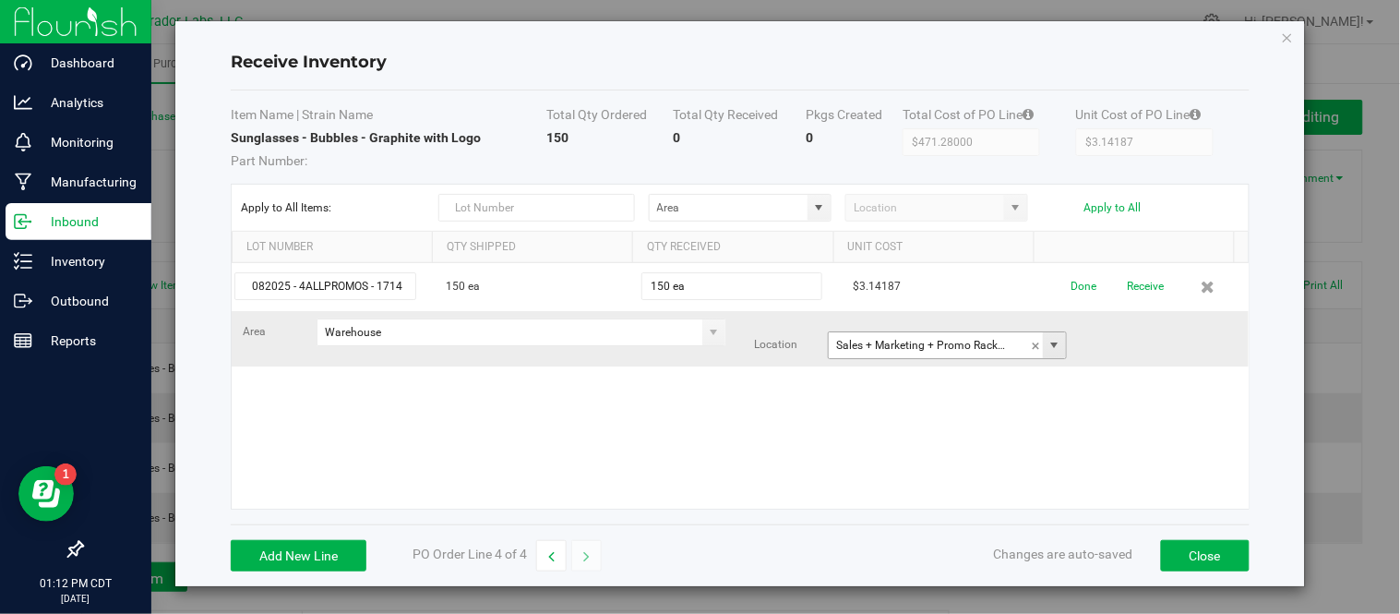
click at [1047, 344] on span at bounding box center [1054, 345] width 15 height 15
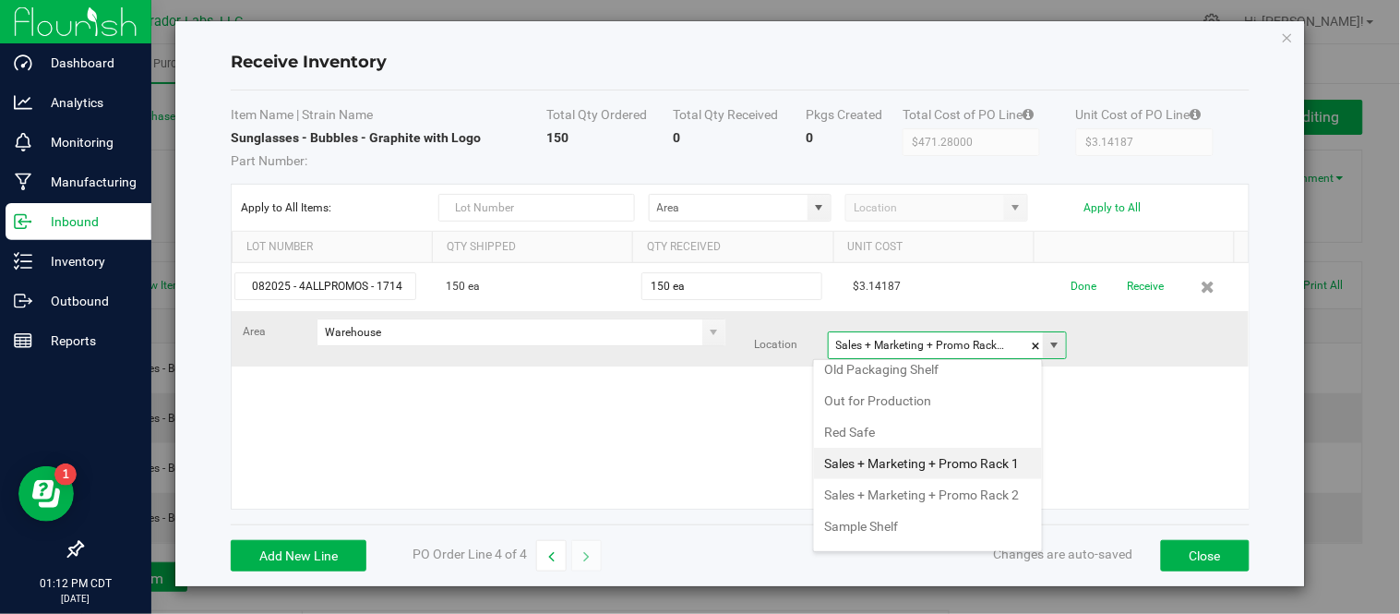
type input "Sales + Marketing + Promo Rack 1D"
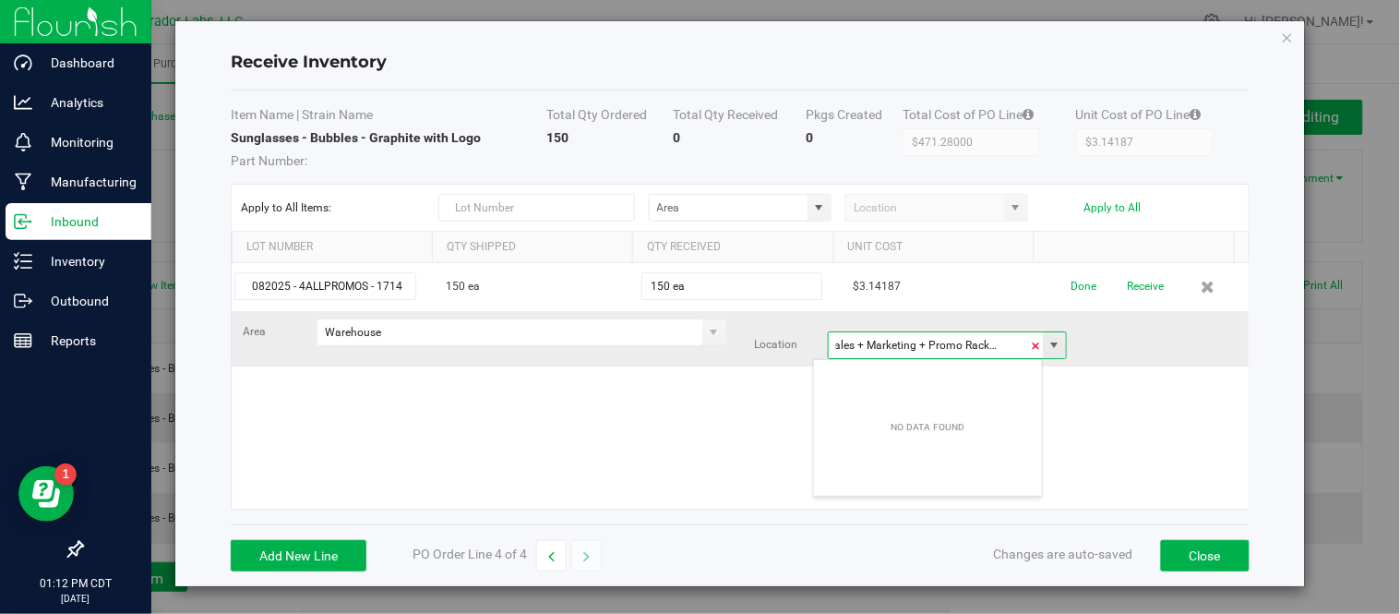
click at [1031, 344] on span at bounding box center [1036, 346] width 11 height 28
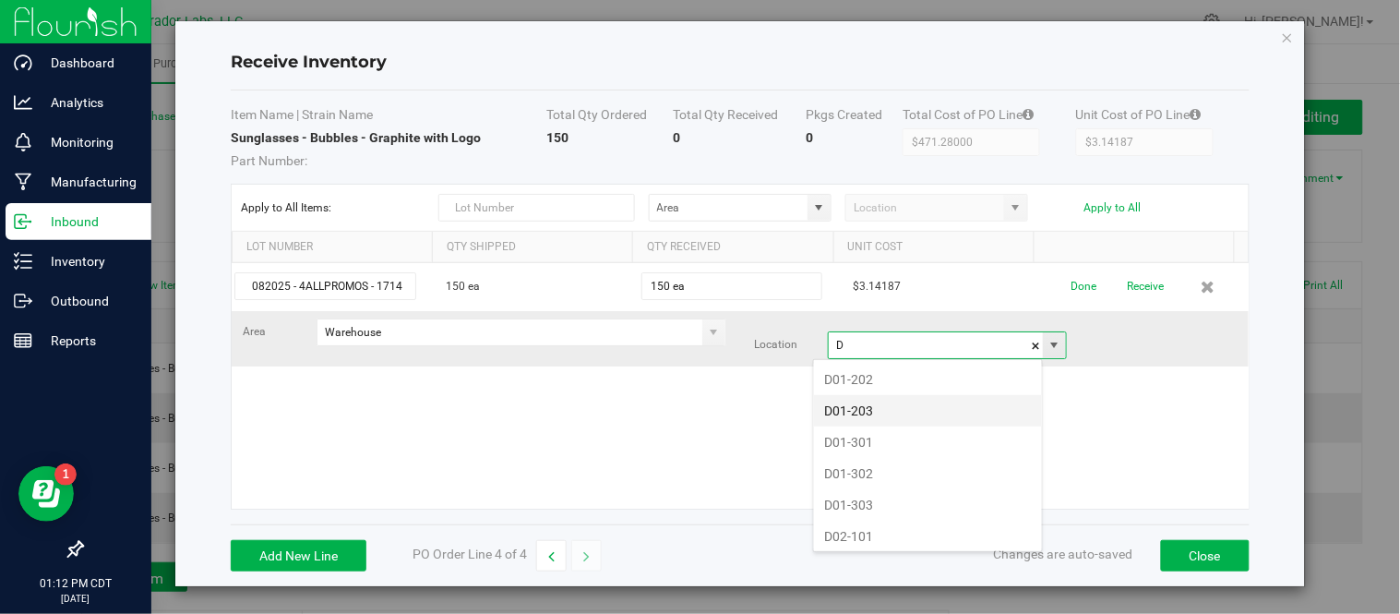
scroll to position [205, 0]
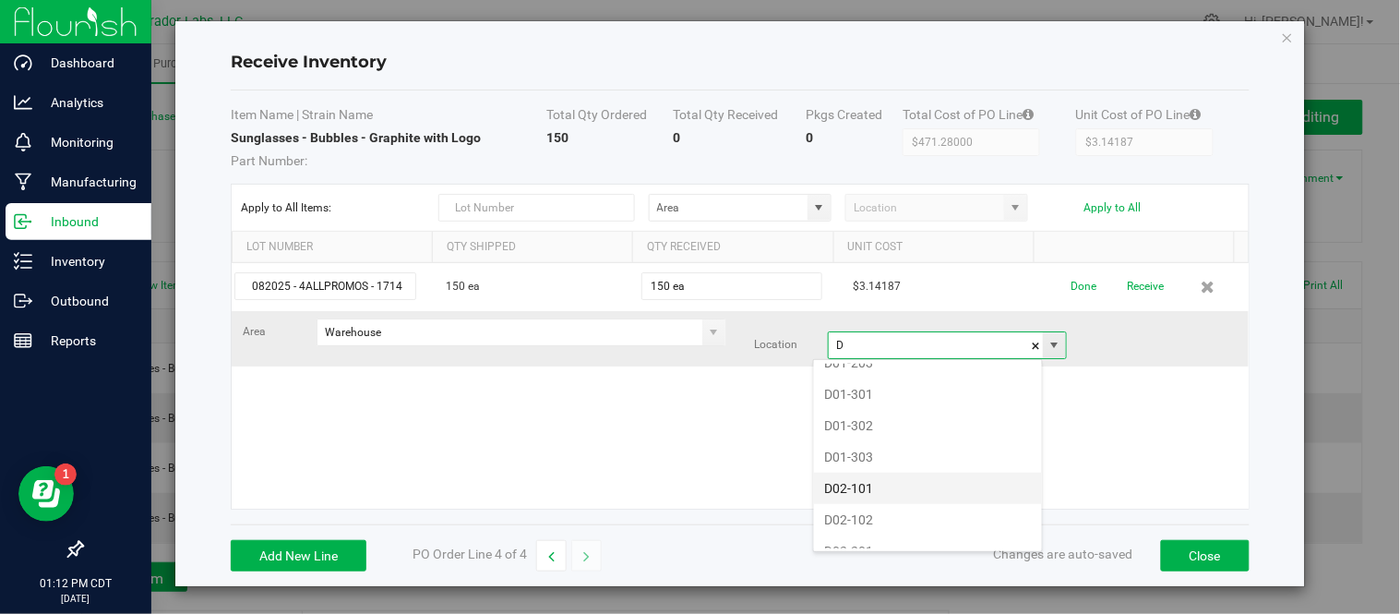
click at [889, 492] on li "D02-101" at bounding box center [928, 487] width 228 height 31
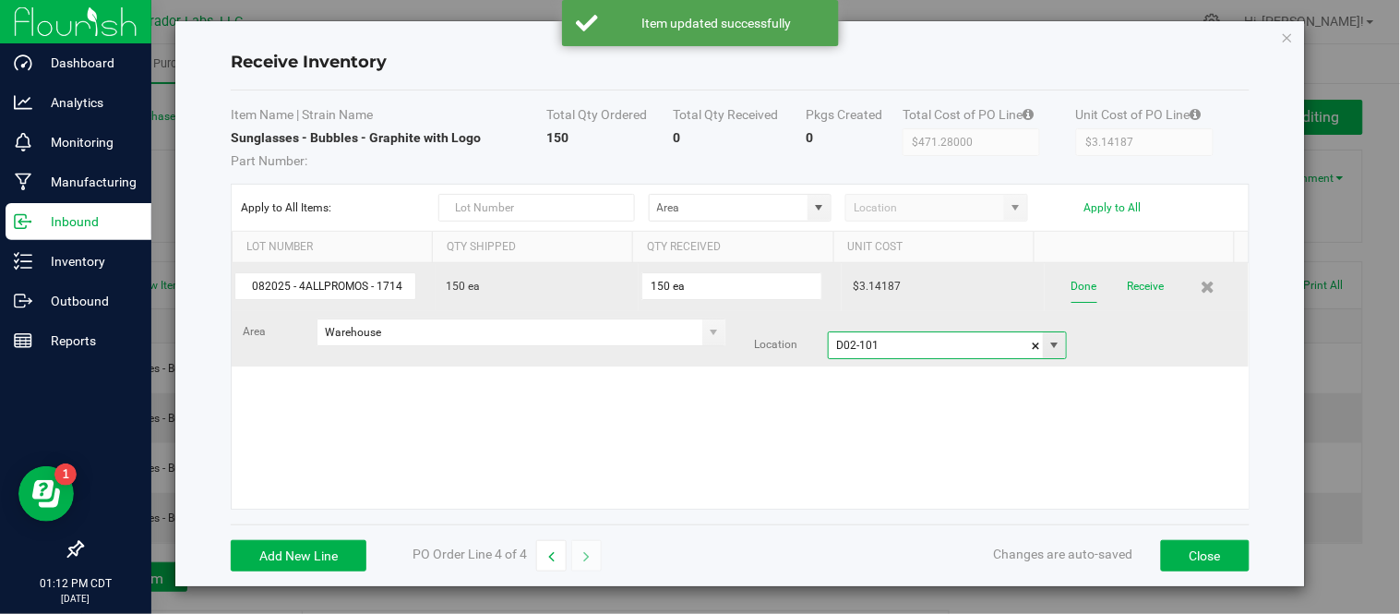
type input "D02-101"
click at [1071, 292] on button "Done" at bounding box center [1084, 286] width 26 height 32
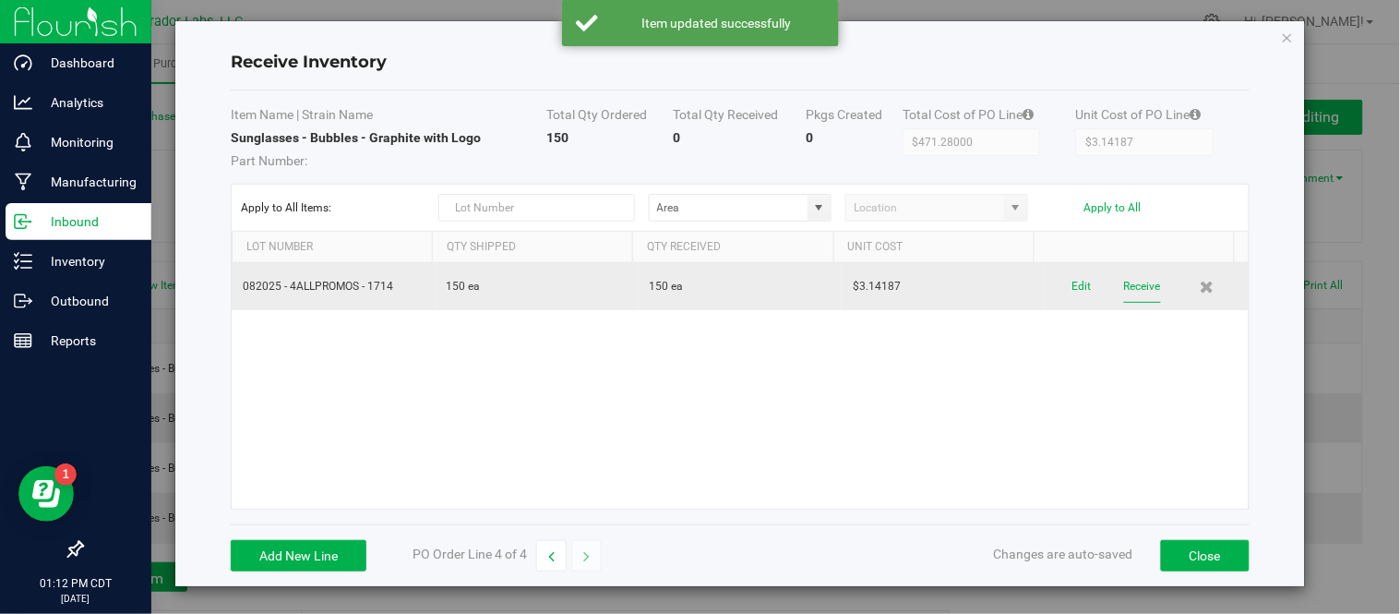
click at [1124, 297] on button "Receive" at bounding box center [1142, 286] width 37 height 32
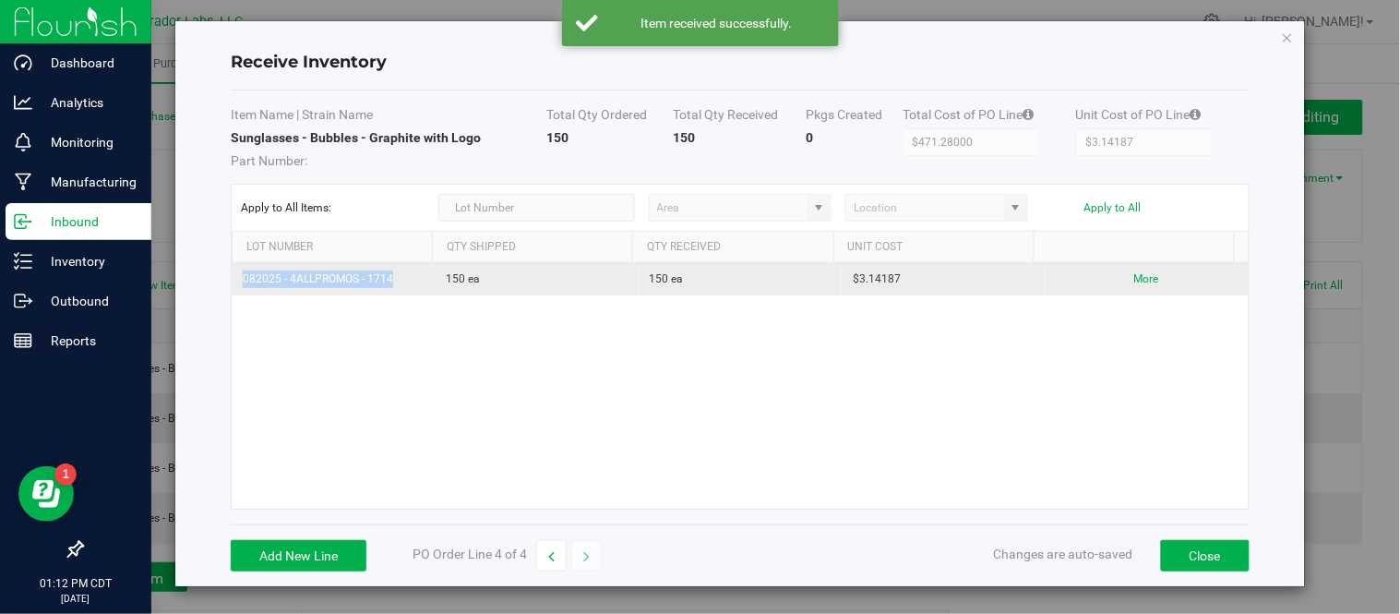
drag, startPoint x: 243, startPoint y: 281, endPoint x: 403, endPoint y: 282, distance: 160.6
click at [403, 282] on td "082025 - 4ALLPROMOS - 1714" at bounding box center [333, 279] width 203 height 32
copy td "082025 - 4ALLPROMOS - 1714"
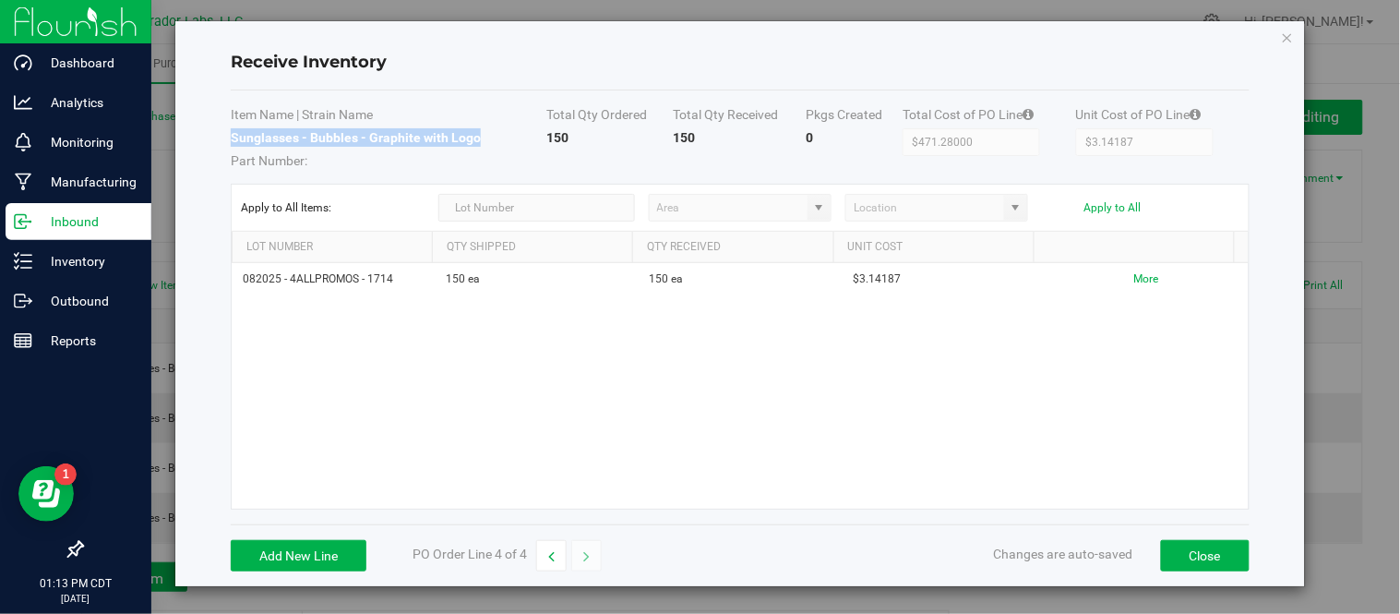
drag, startPoint x: 473, startPoint y: 136, endPoint x: 228, endPoint y: 141, distance: 245.5
click at [231, 141] on strong "Sunglasses - Bubbles - Graphite with Logo" at bounding box center [356, 137] width 250 height 15
copy strong "Sunglasses - Bubbles - Graphite with Logo"
click at [550, 559] on icon "button" at bounding box center [551, 556] width 6 height 13
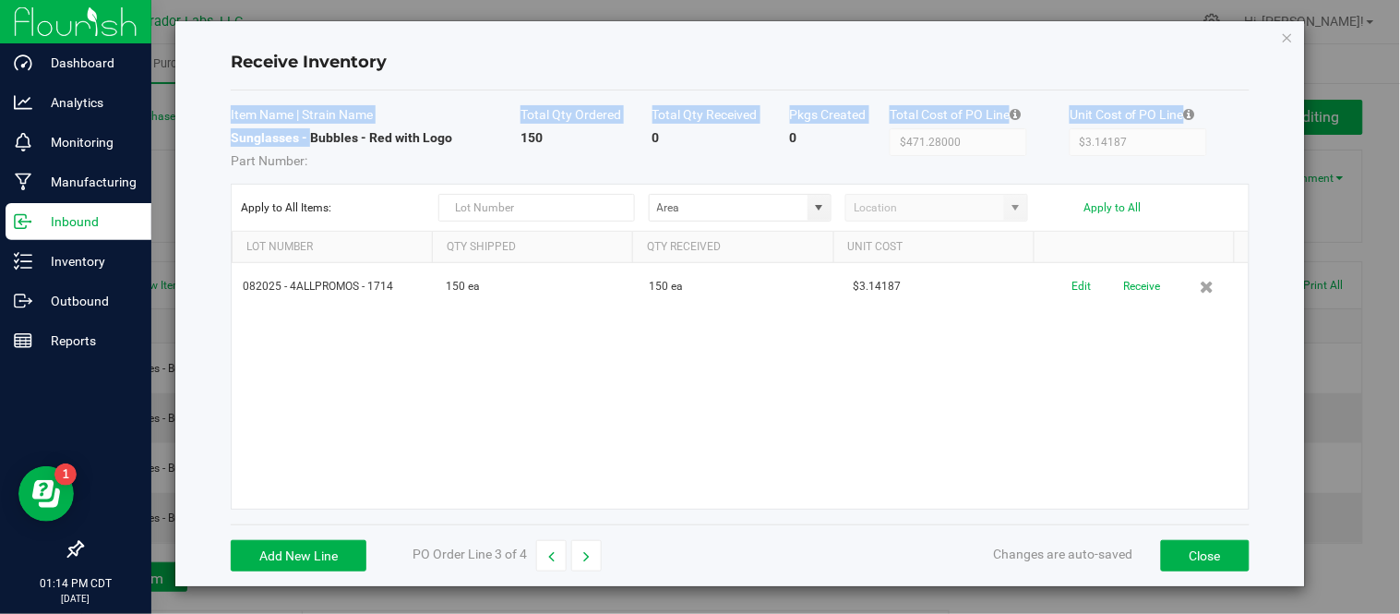
drag, startPoint x: 226, startPoint y: 140, endPoint x: 311, endPoint y: 139, distance: 84.9
click at [311, 139] on div "Receive Inventory Item Name | Strain Name Total Qty Ordered Total Qty Received …" at bounding box center [740, 303] width 1130 height 565
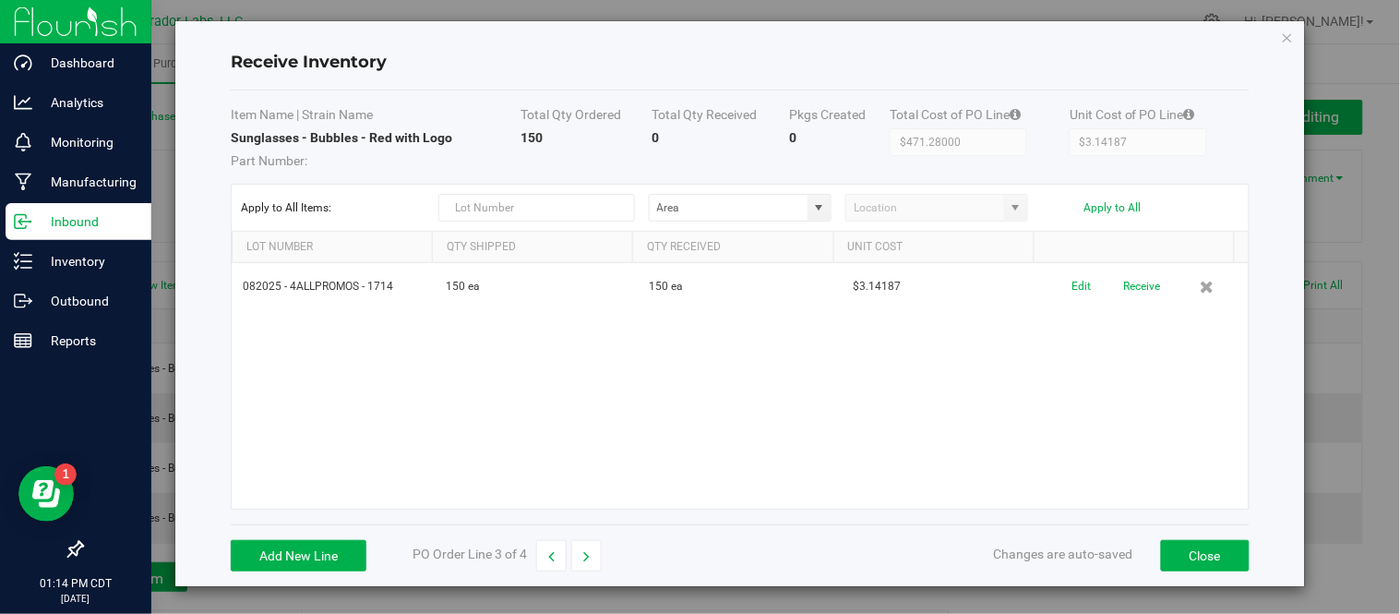
click at [312, 140] on strong "Sunglasses - Bubbles - Red with Logo" at bounding box center [341, 137] width 221 height 15
drag, startPoint x: 229, startPoint y: 139, endPoint x: 454, endPoint y: 139, distance: 225.2
click at [454, 139] on td "Sunglasses - Bubbles - Red with Logo Part Number:" at bounding box center [376, 149] width 290 height 42
copy strong "Sunglasses - Bubbles - Red with Logo"
click at [556, 558] on button "button" at bounding box center [551, 555] width 30 height 31
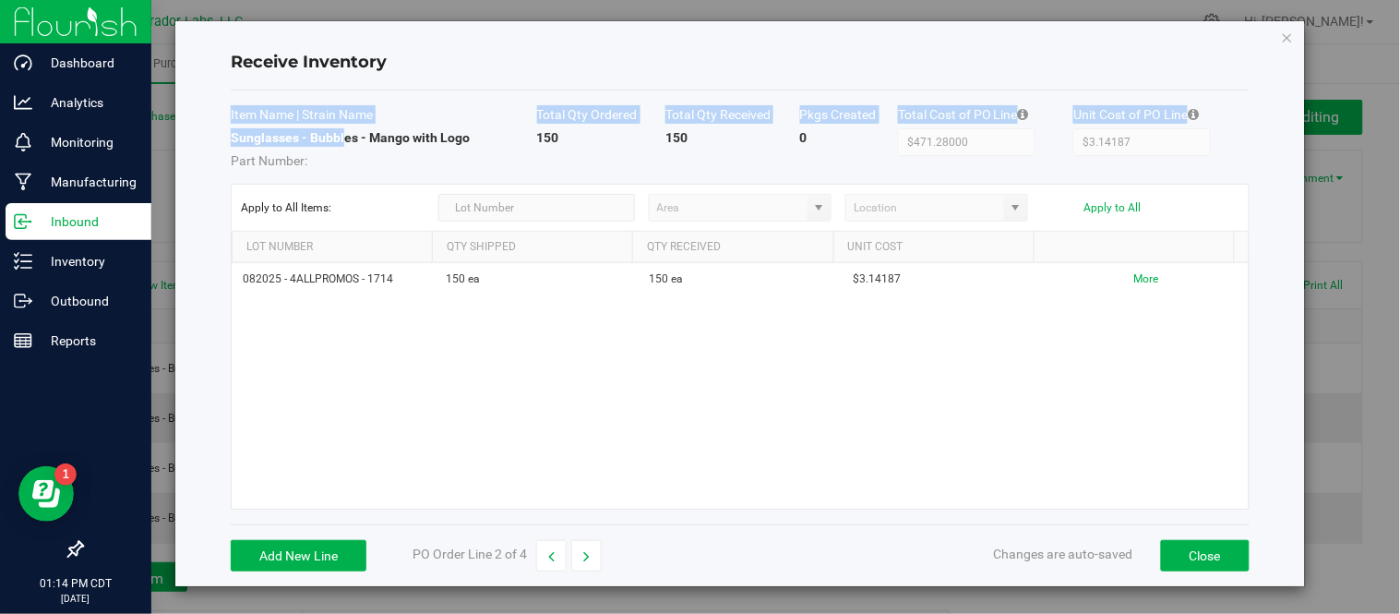
drag, startPoint x: 226, startPoint y: 136, endPoint x: 344, endPoint y: 139, distance: 118.2
click at [344, 139] on div "Receive Inventory Item Name | Strain Name Total Qty Ordered Total Qty Received …" at bounding box center [740, 303] width 1130 height 565
click at [344, 141] on strong "Sunglasses - Bubbles - Mango with Logo" at bounding box center [350, 137] width 239 height 15
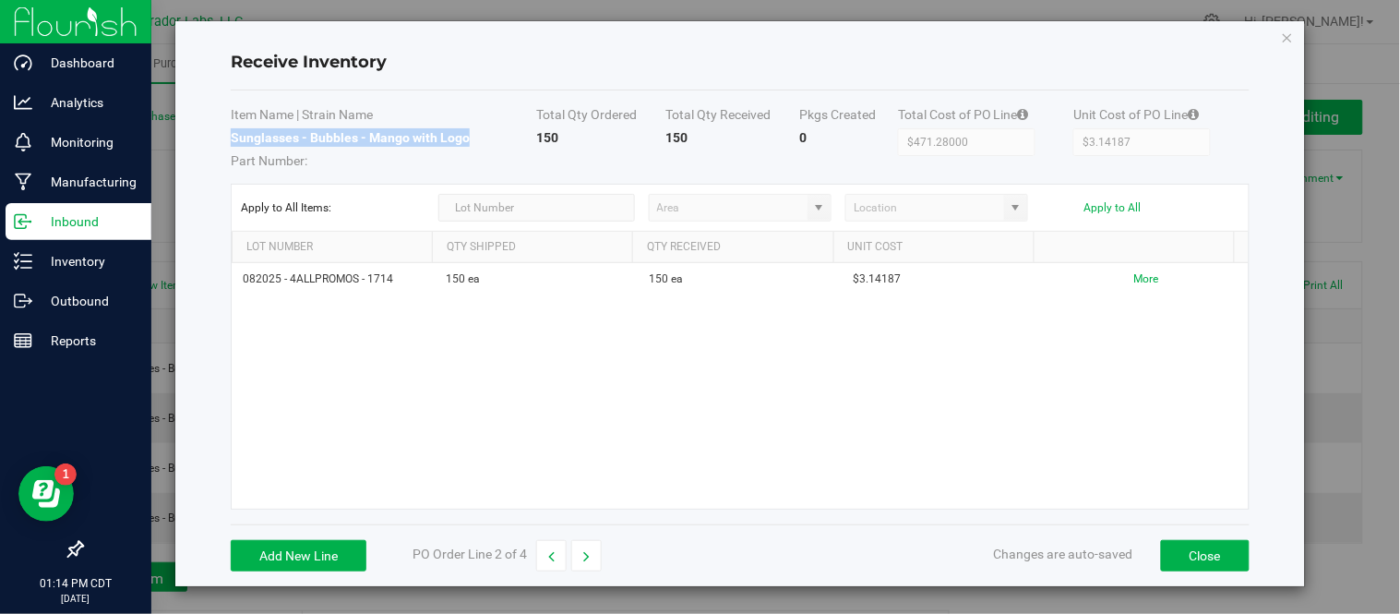
drag, startPoint x: 232, startPoint y: 136, endPoint x: 448, endPoint y: 141, distance: 216.0
click at [466, 140] on strong "Sunglasses - Bubbles - Mango with Logo" at bounding box center [350, 137] width 239 height 15
copy strong "Sunglasses - Bubbles - Mango with Logo"
click at [556, 551] on button "button" at bounding box center [551, 555] width 30 height 31
drag, startPoint x: 231, startPoint y: 136, endPoint x: 515, endPoint y: 142, distance: 284.3
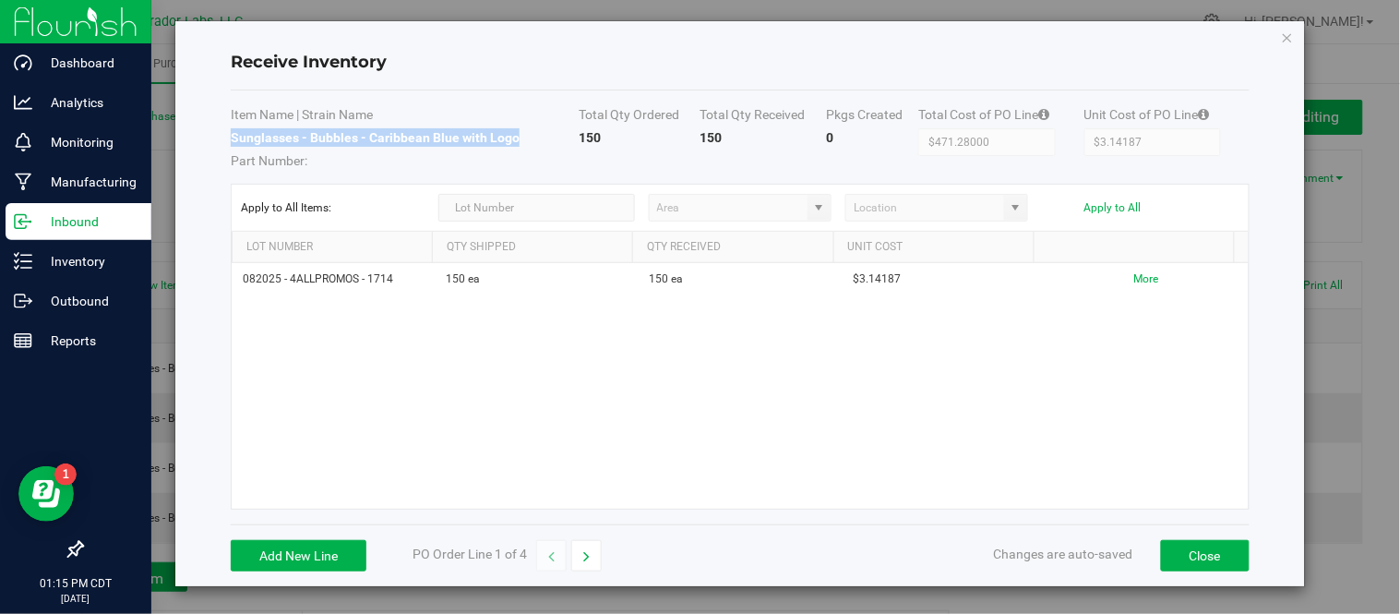
click at [515, 142] on td "Sunglasses - Bubbles - Caribbean Blue with Logo Part Number:" at bounding box center [405, 149] width 348 height 42
copy strong "Sunglasses - Bubbles - Caribbean Blue with Logo"
click at [1281, 34] on icon "Close modal" at bounding box center [1287, 37] width 13 height 22
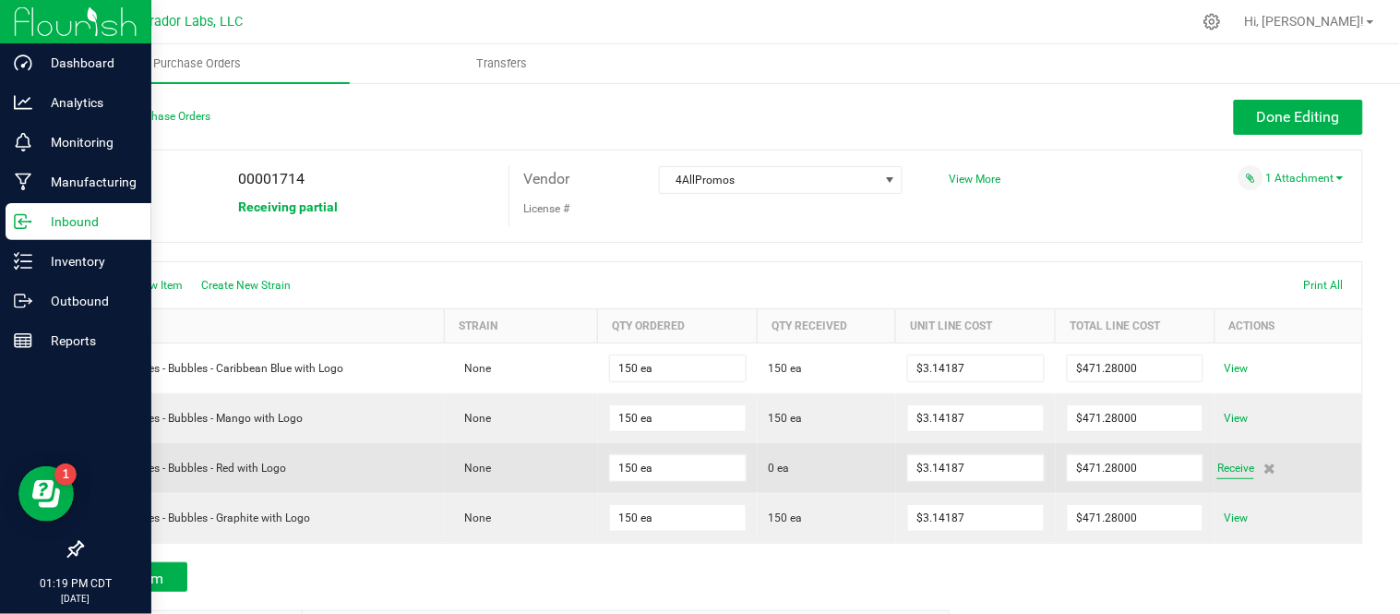
click at [1217, 466] on span "Receive" at bounding box center [1235, 468] width 37 height 22
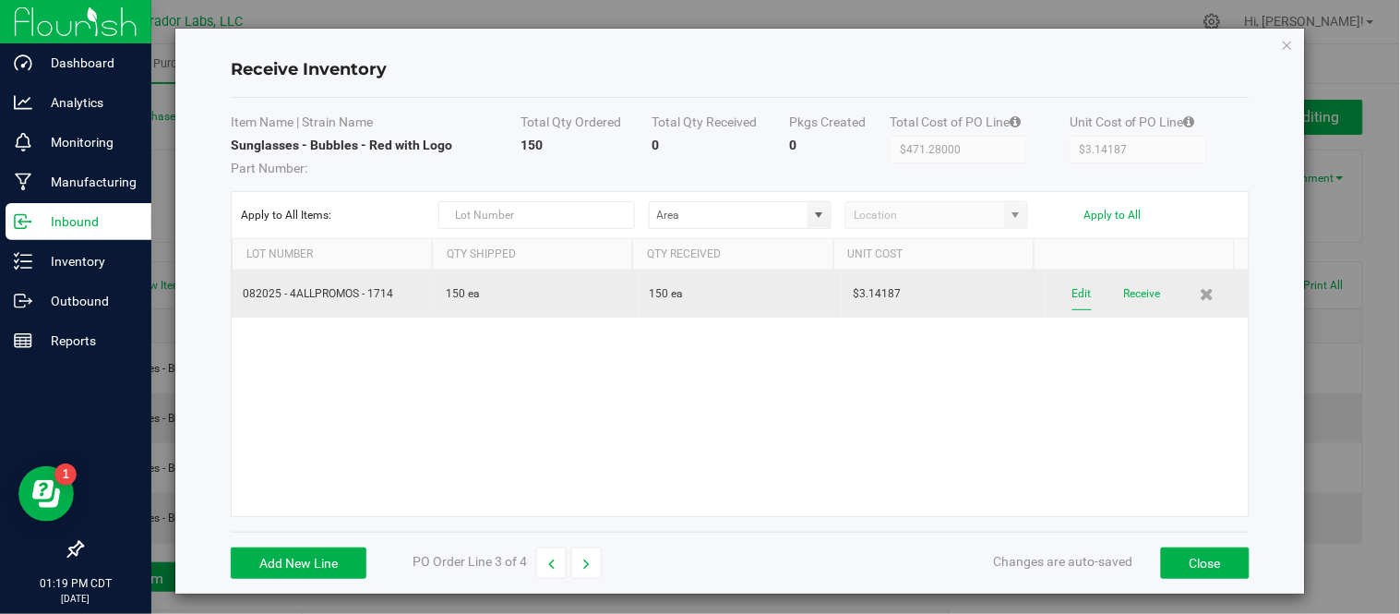
click at [1072, 293] on button "Edit" at bounding box center [1081, 294] width 19 height 32
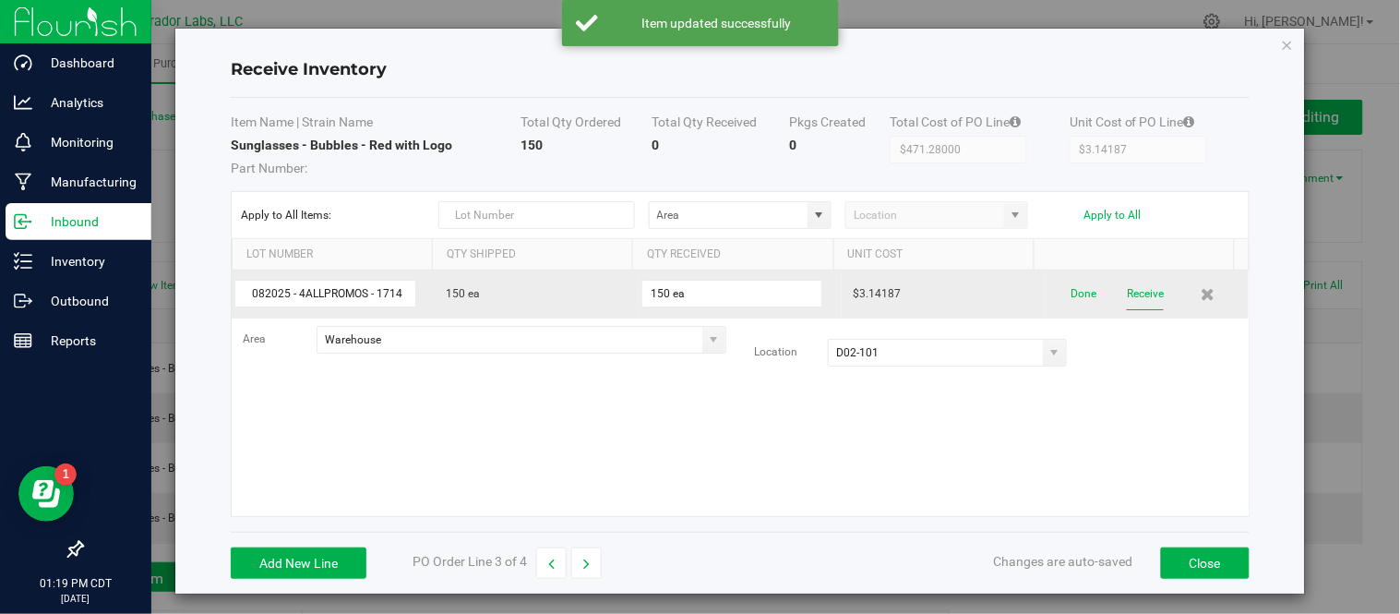
click at [1127, 297] on button "Receive" at bounding box center [1145, 294] width 37 height 32
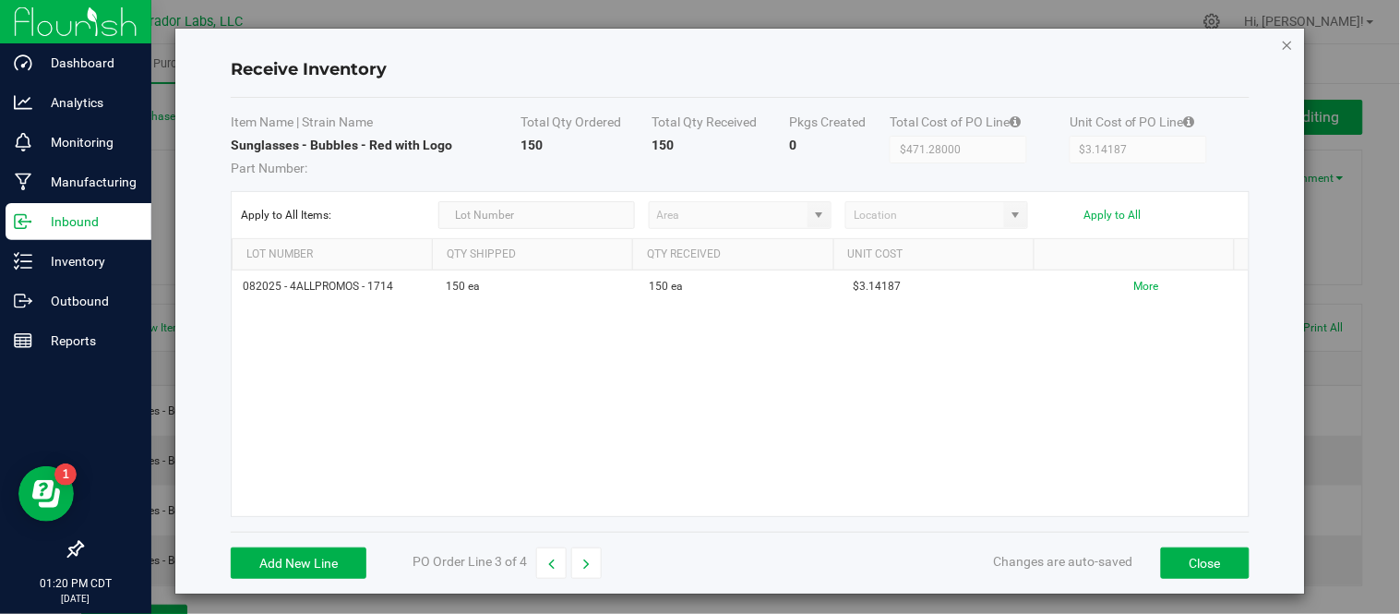
click at [1281, 41] on icon "Close modal" at bounding box center [1287, 44] width 13 height 22
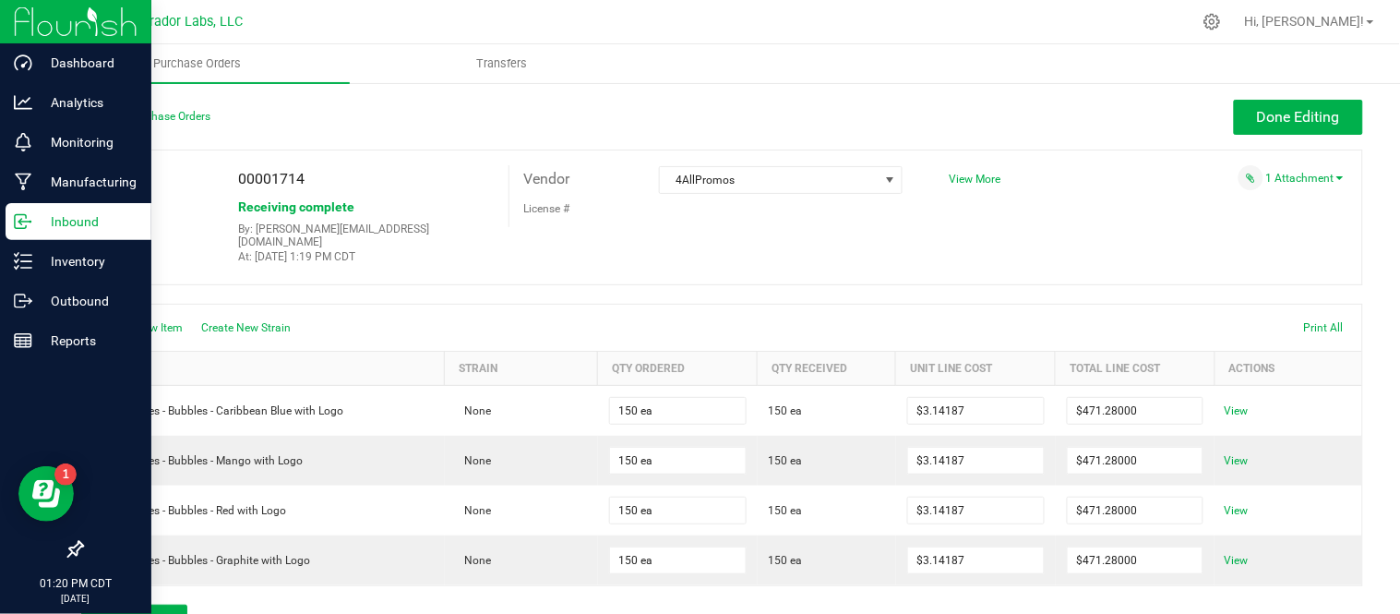
click at [178, 122] on div "Back to Purchase Orders" at bounding box center [241, 116] width 320 height 33
click at [178, 117] on link "Back to Purchase Orders" at bounding box center [145, 116] width 129 height 13
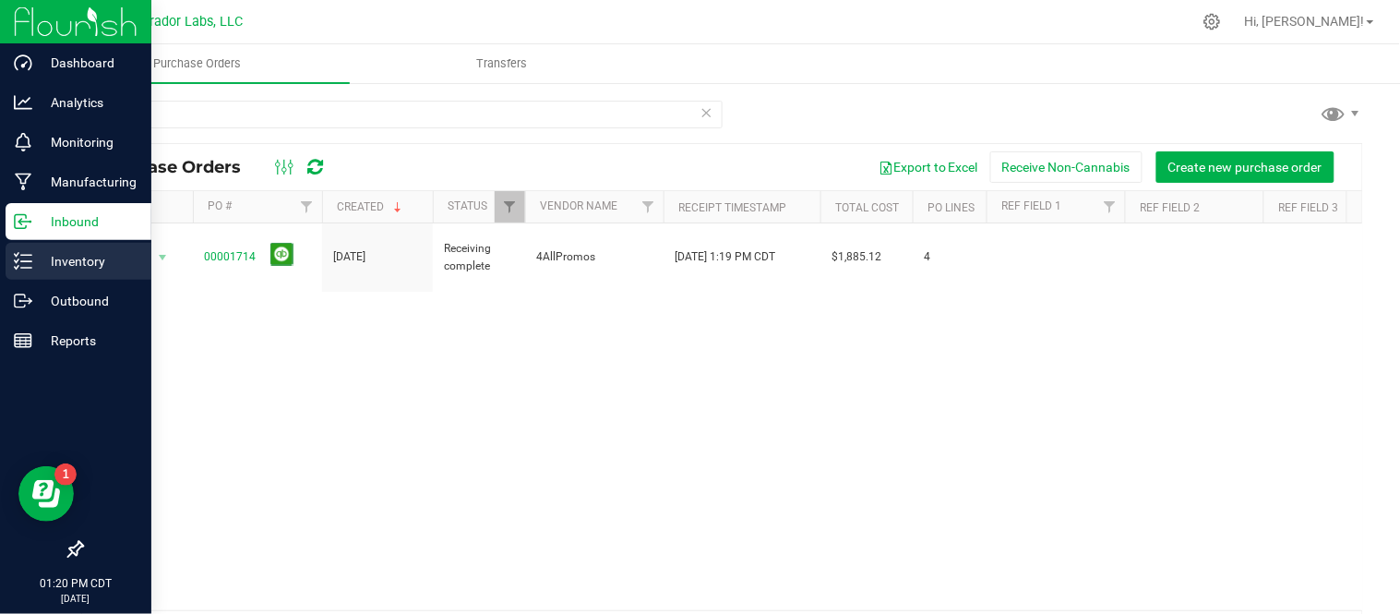
click at [18, 263] on icon at bounding box center [23, 261] width 18 height 18
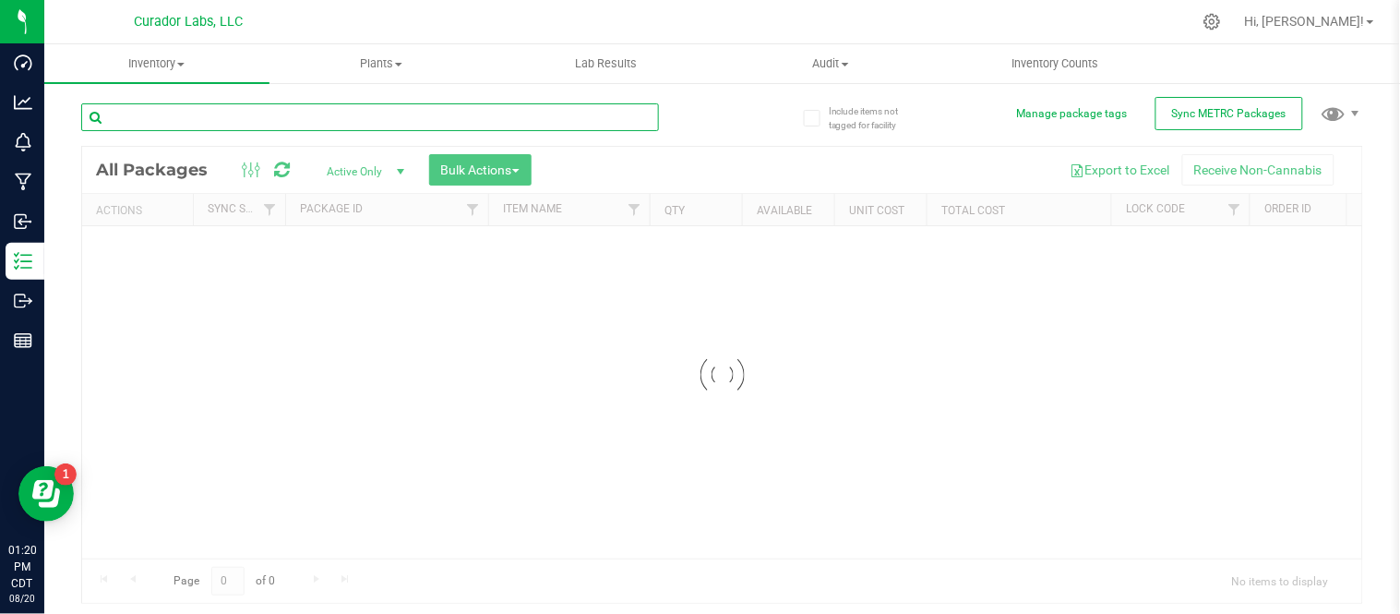
click at [221, 121] on input "text" at bounding box center [370, 117] width 578 height 28
type input "174"
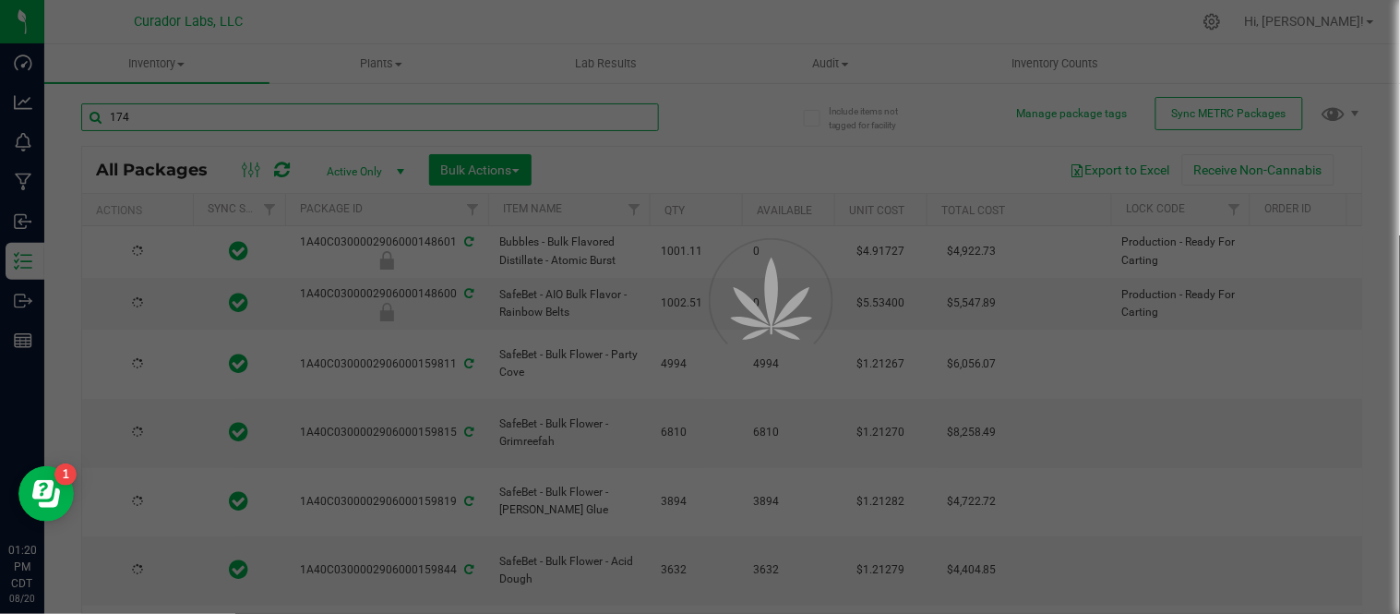
type input "[DATE]"
type input "2026-08-12"
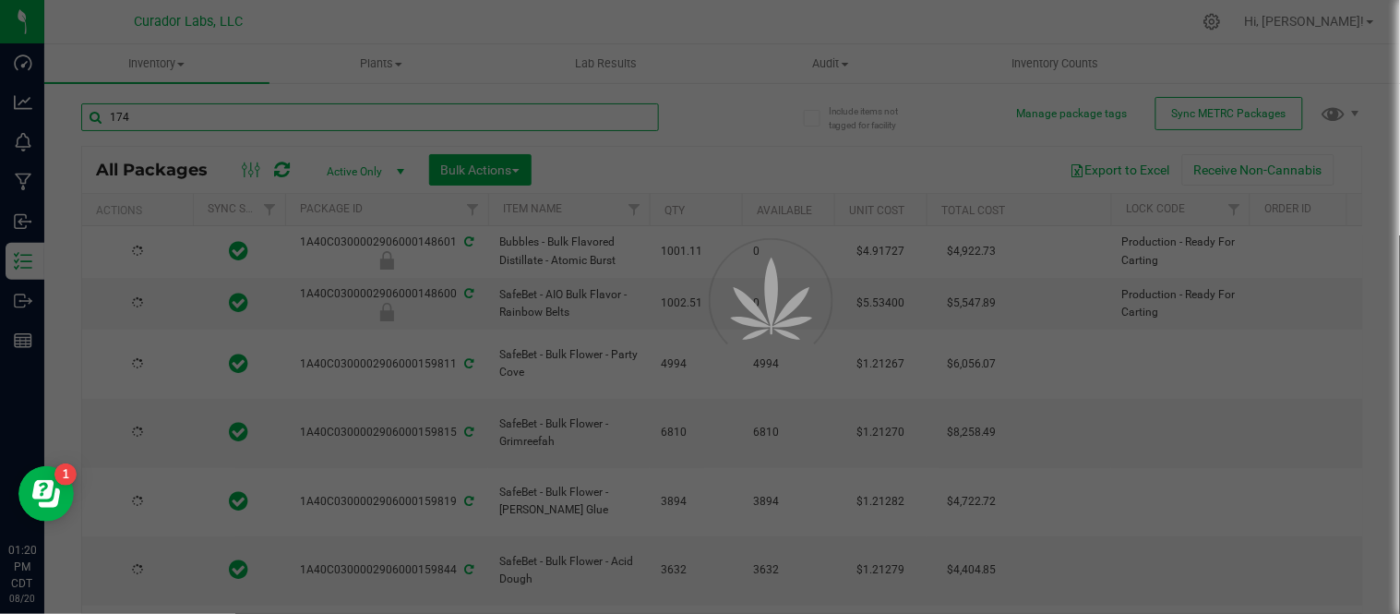
type input "2026-08-12"
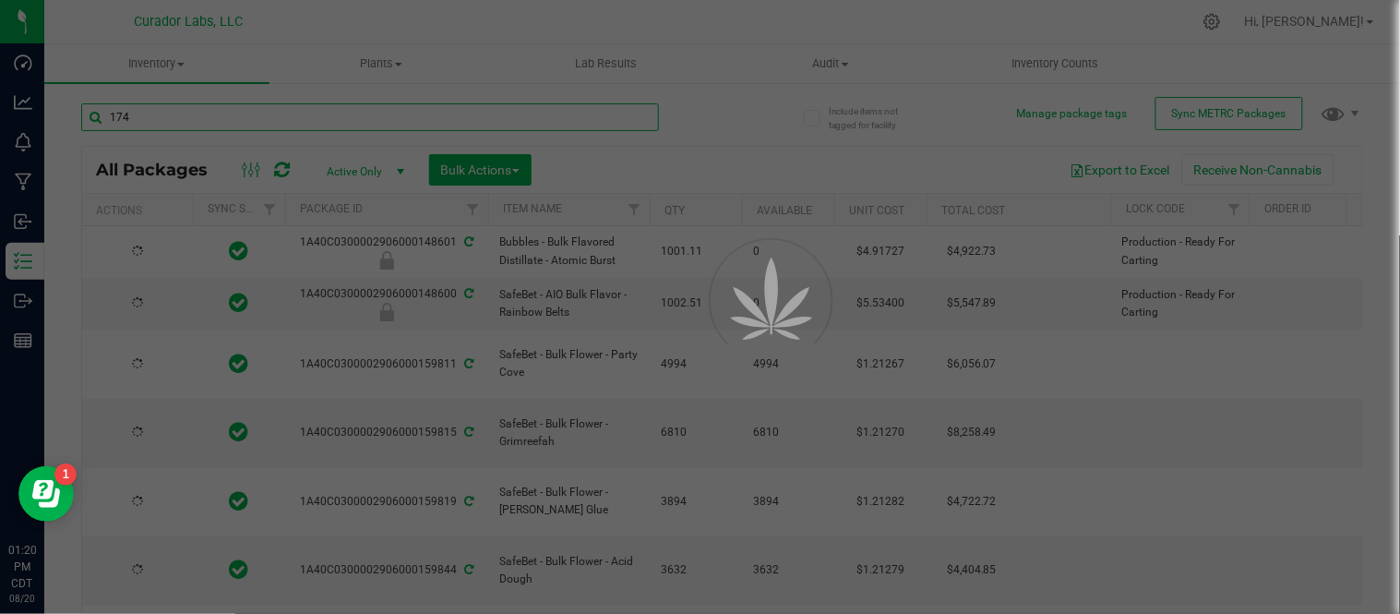
type input "2026-08-12"
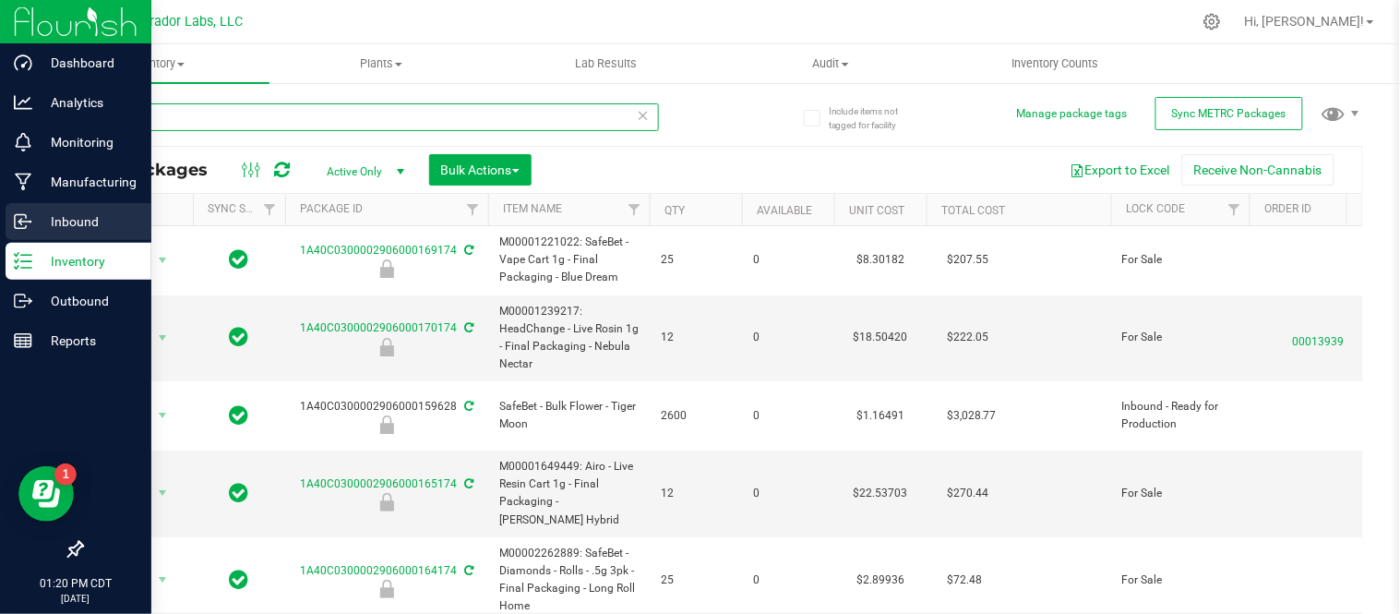
type input "174"
click at [18, 227] on icon at bounding box center [23, 221] width 18 height 18
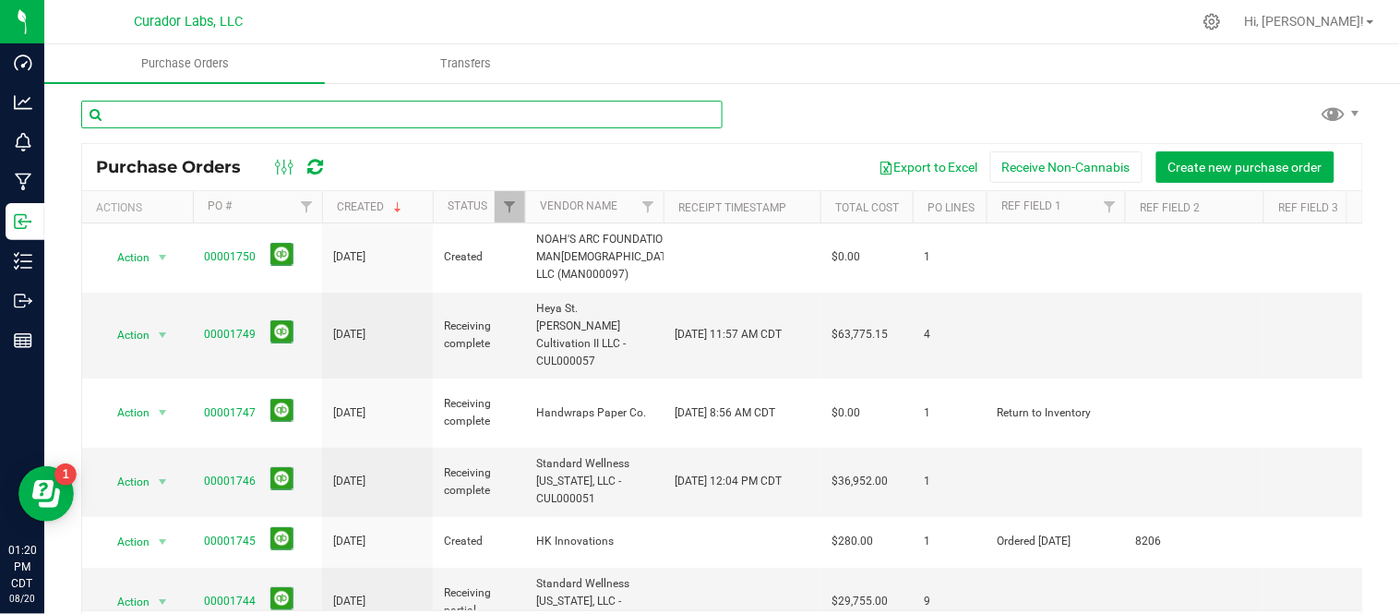
click at [246, 117] on input "text" at bounding box center [401, 115] width 641 height 28
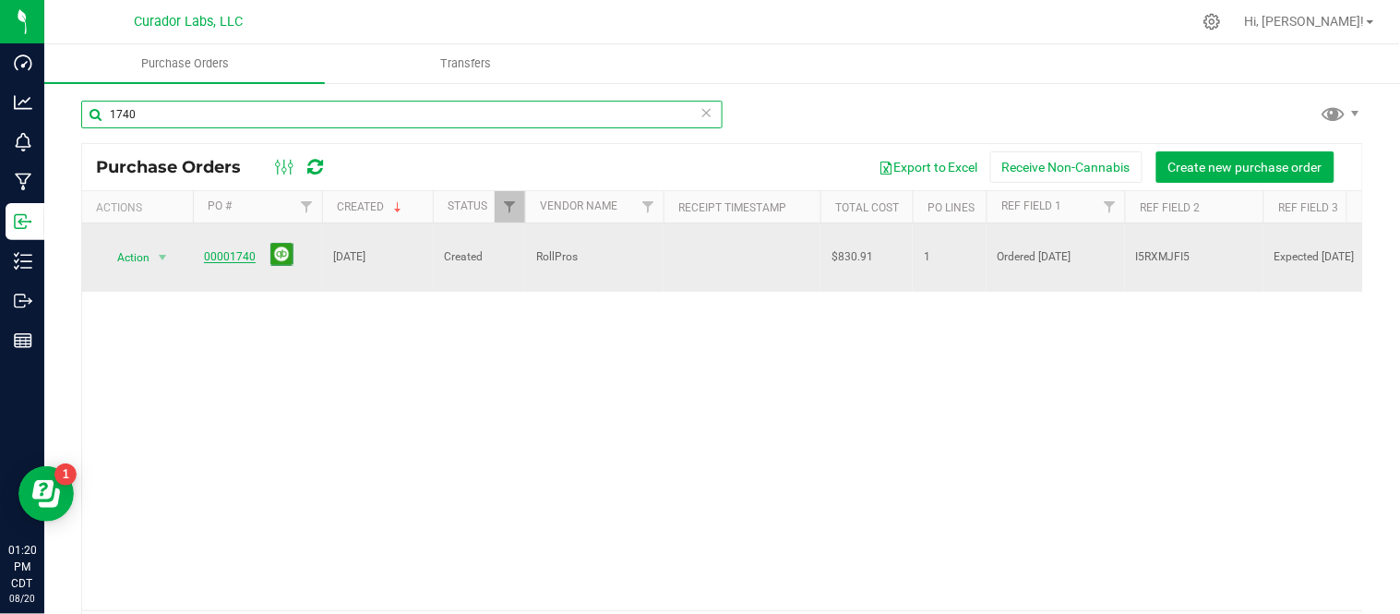
type input "1740"
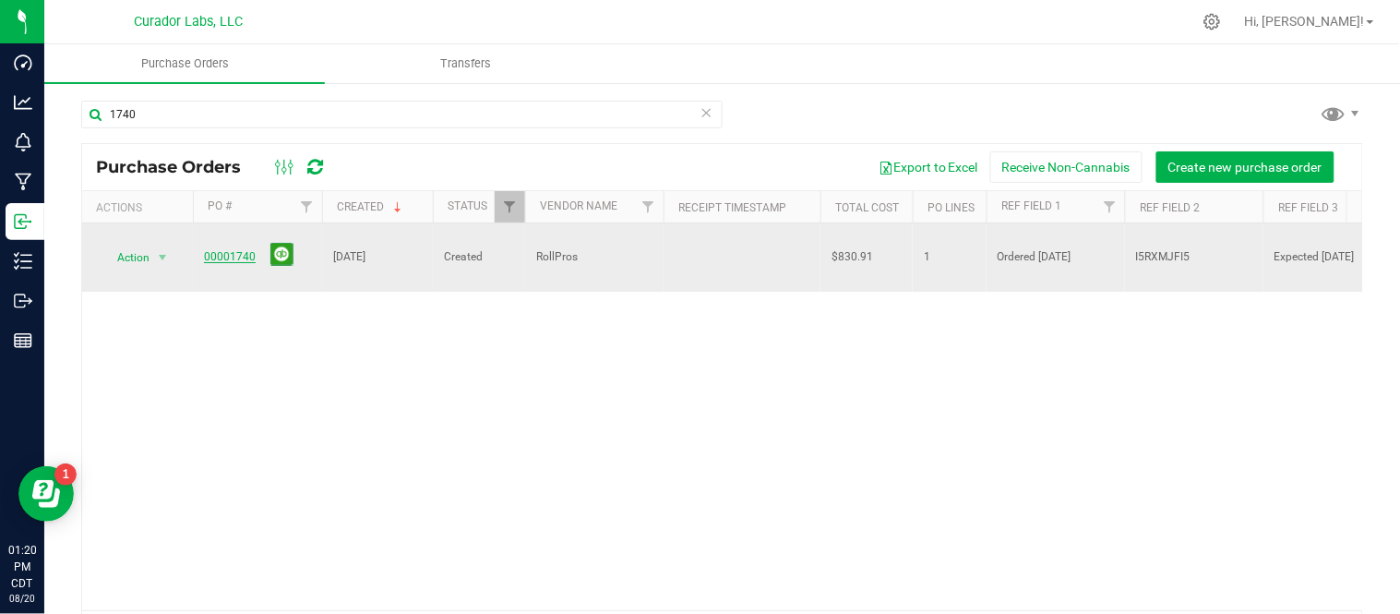
click at [240, 250] on link "00001740" at bounding box center [230, 256] width 52 height 13
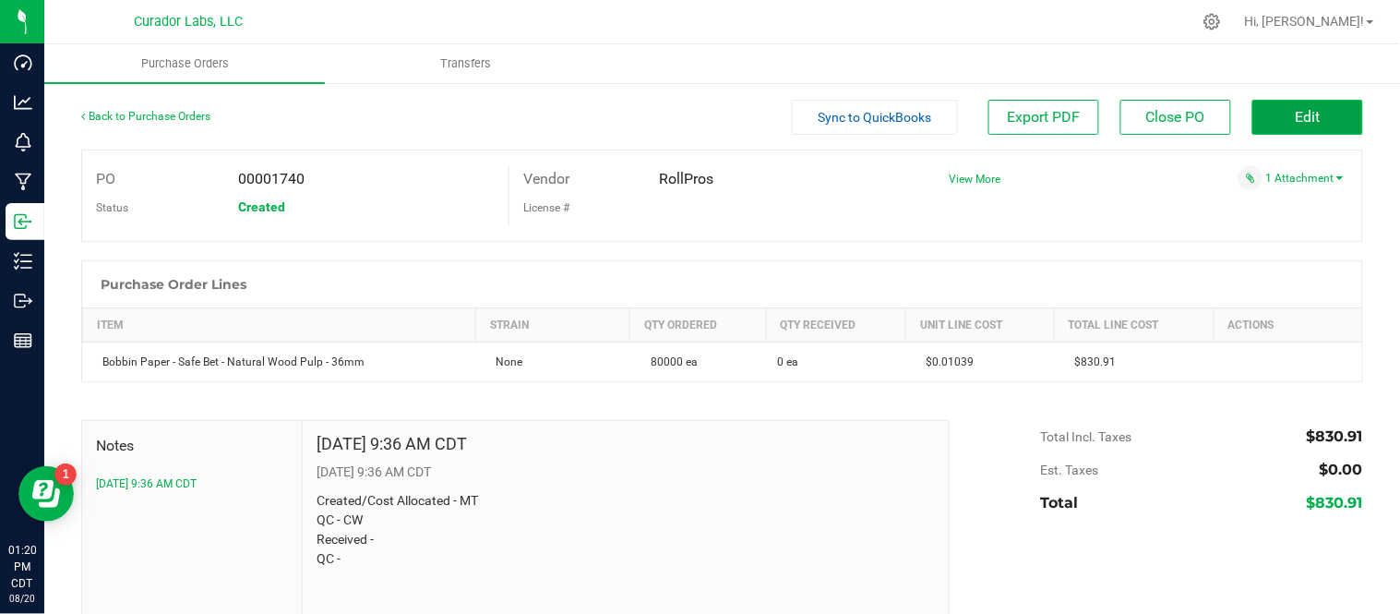
click at [1309, 127] on button "Edit" at bounding box center [1307, 117] width 111 height 35
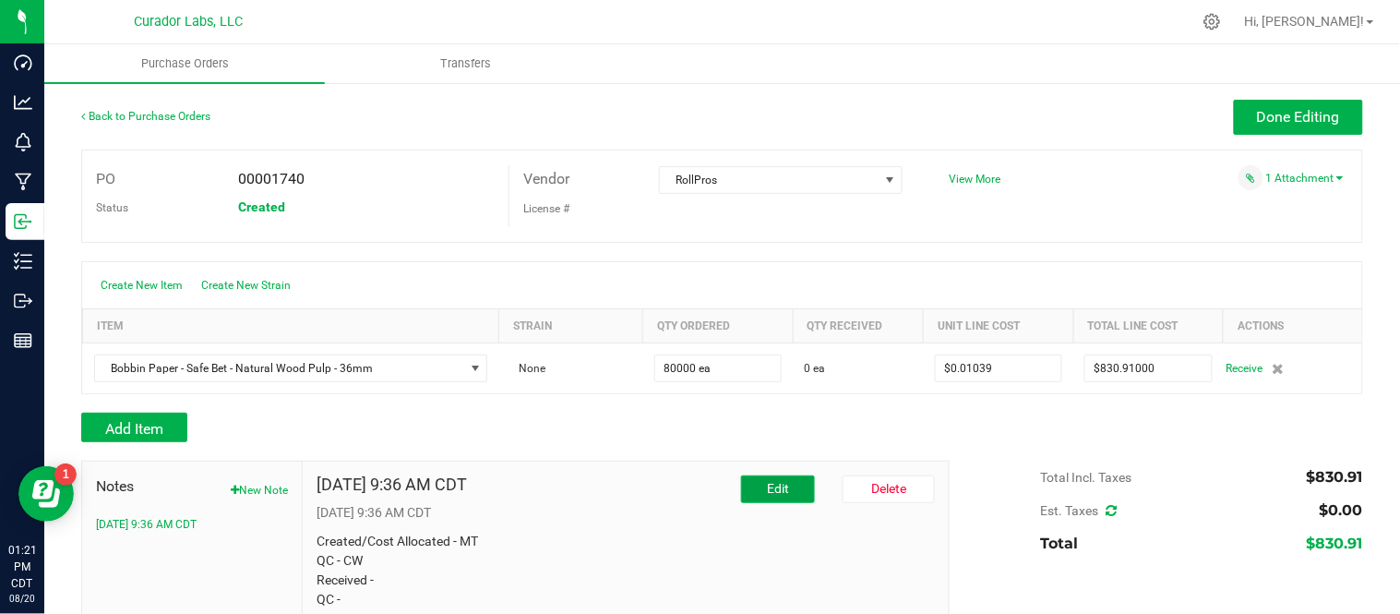
click at [781, 489] on button "Edit" at bounding box center [778, 489] width 74 height 28
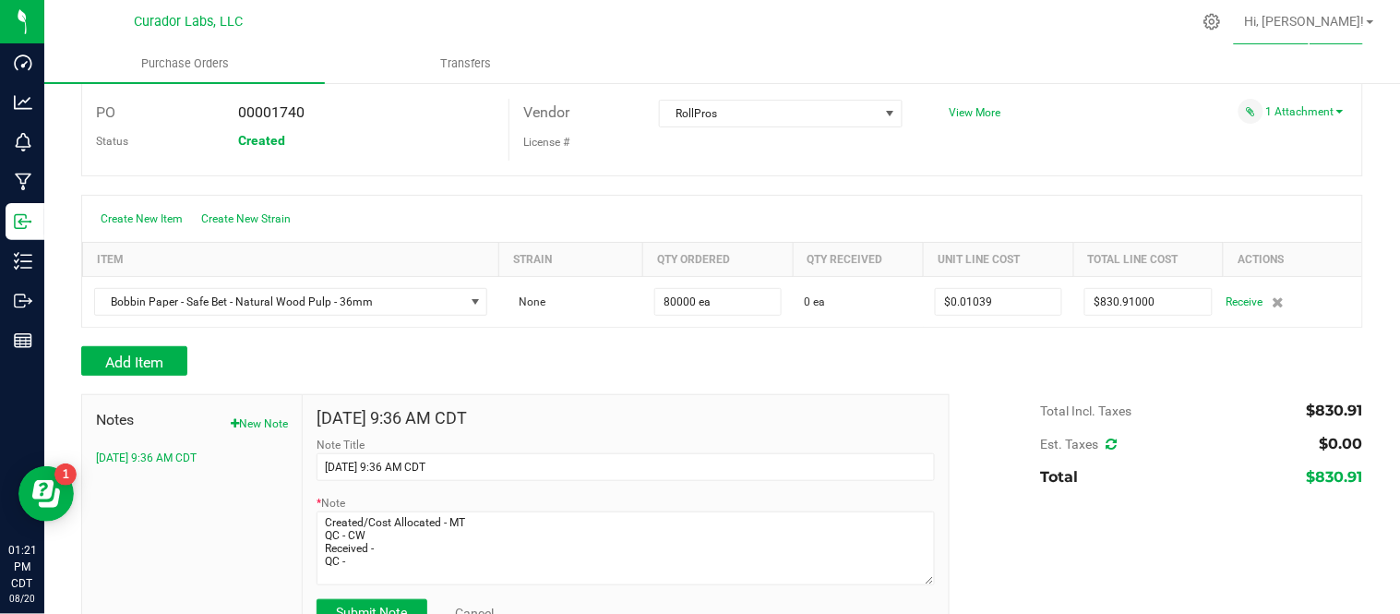
scroll to position [115, 0]
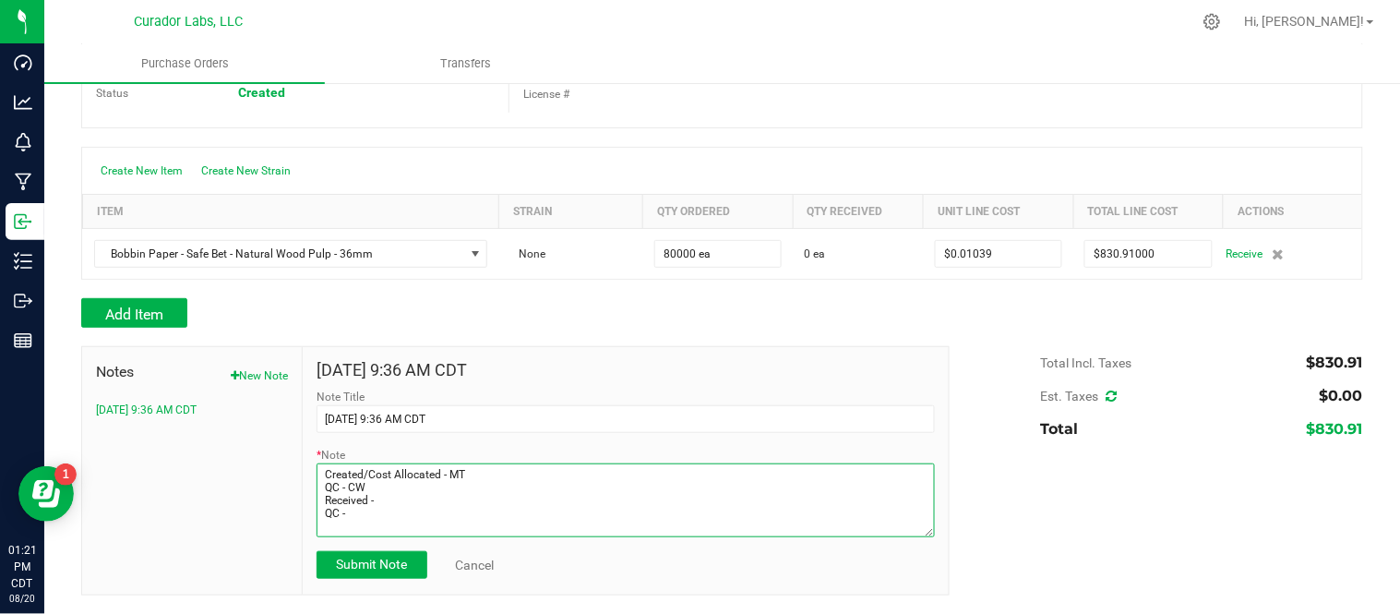
click at [473, 506] on textarea "* Note" at bounding box center [626, 500] width 618 height 74
click at [422, 524] on textarea "* Note" at bounding box center [626, 500] width 618 height 74
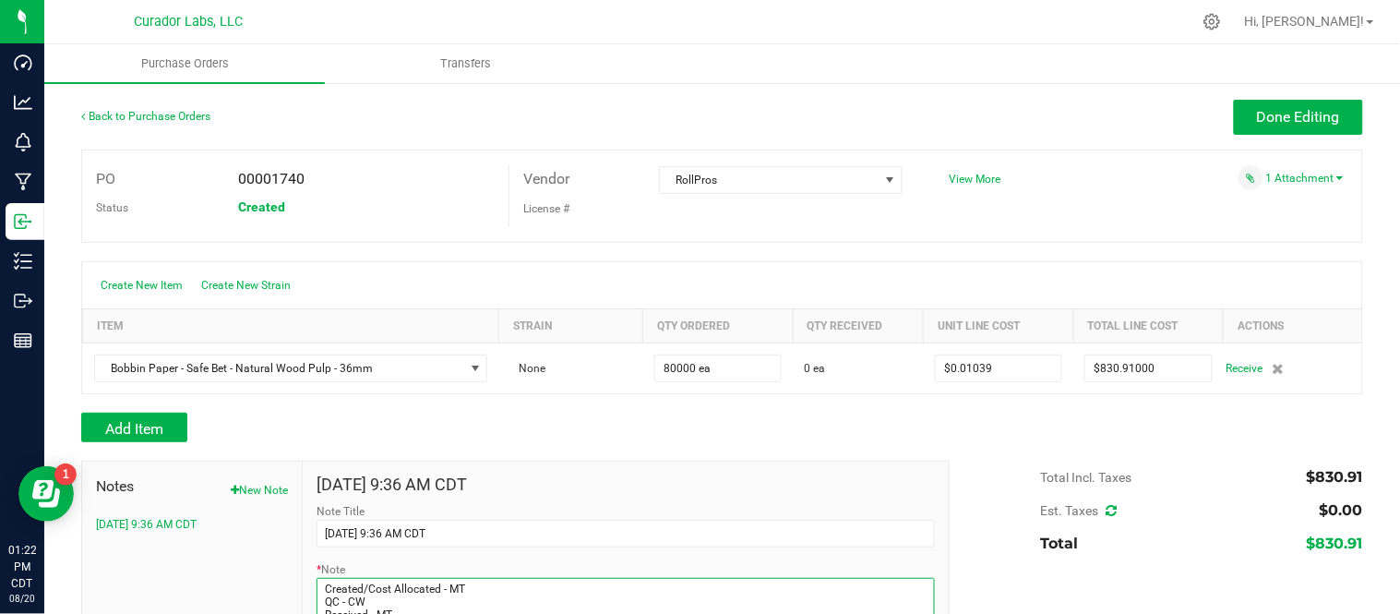
type textarea "Created/Cost Allocated - MT QC - CW Received - MT QC - CW"
click at [1142, 249] on div at bounding box center [722, 252] width 1282 height 18
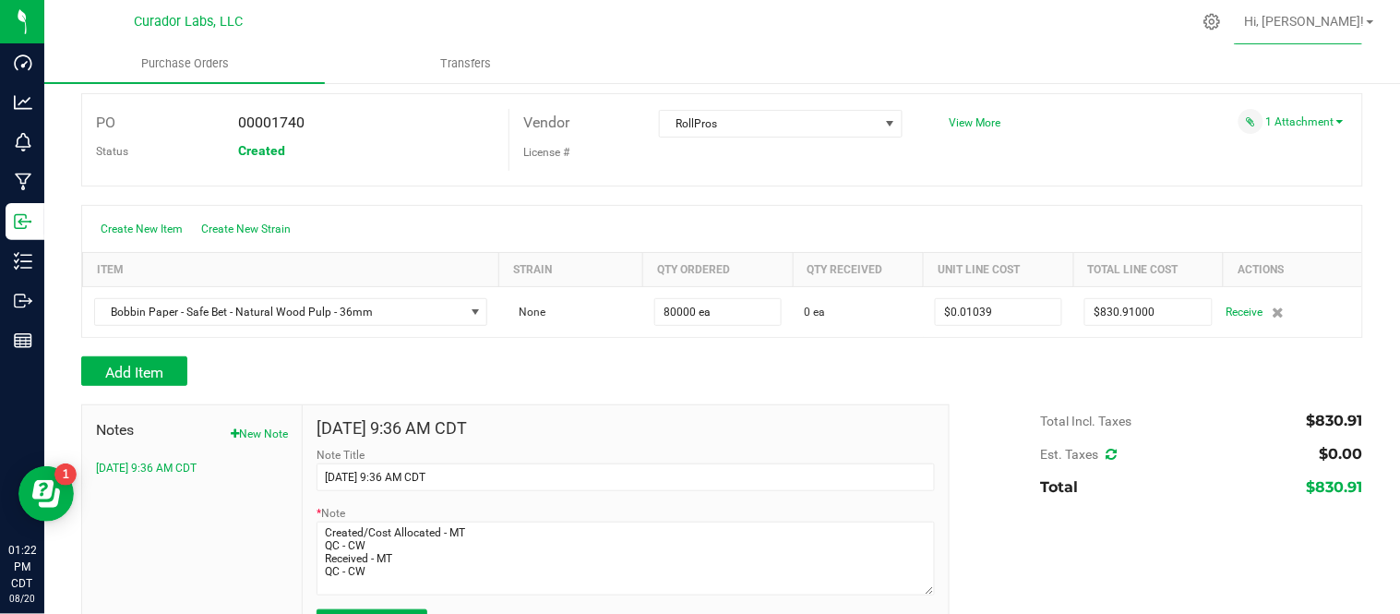
scroll to position [102, 0]
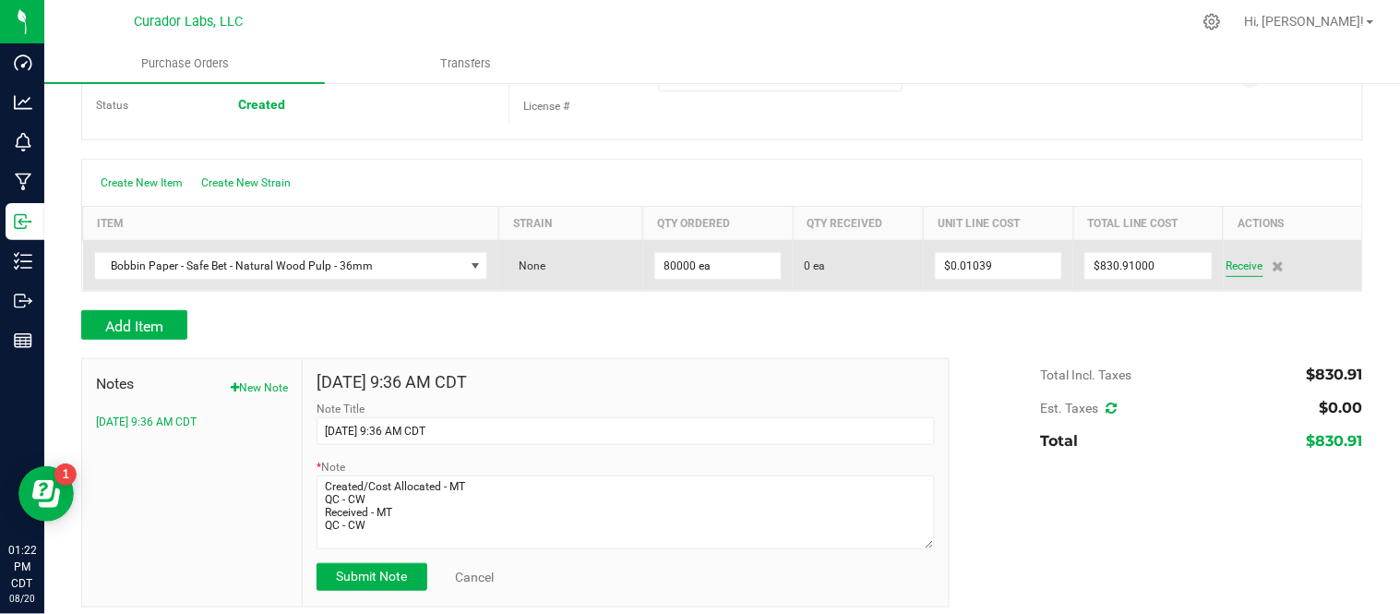
click at [1234, 270] on span "Receive" at bounding box center [1244, 266] width 37 height 22
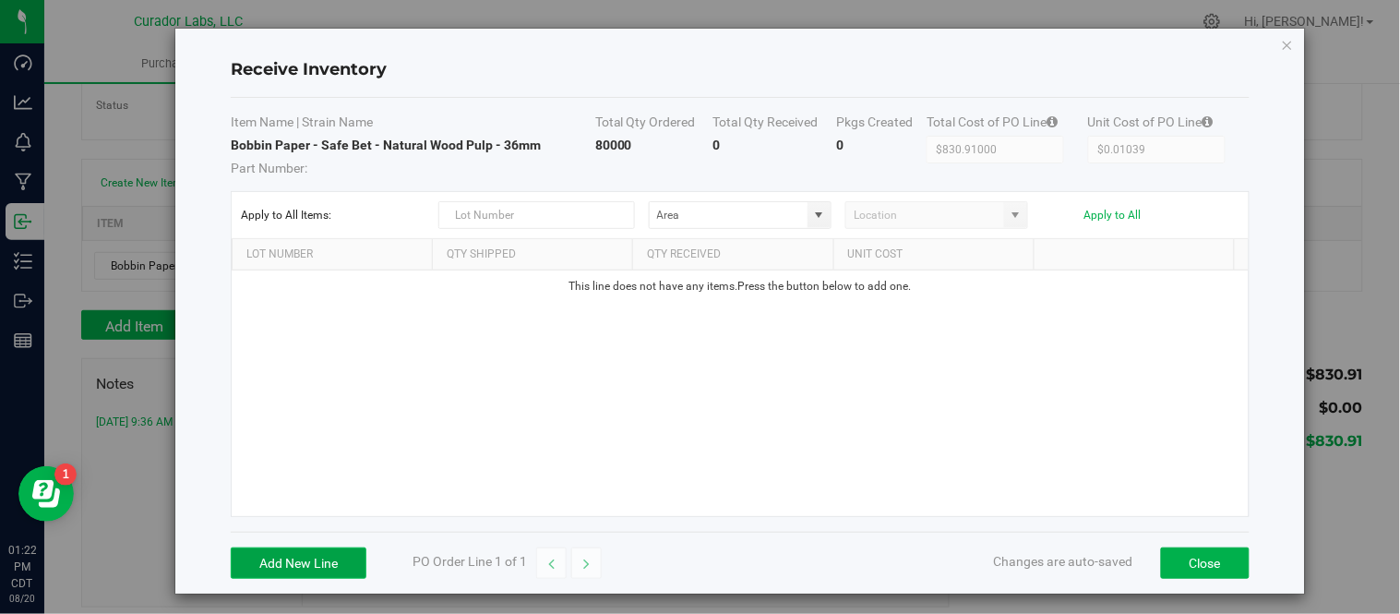
click at [296, 566] on button "Add New Line" at bounding box center [299, 562] width 136 height 31
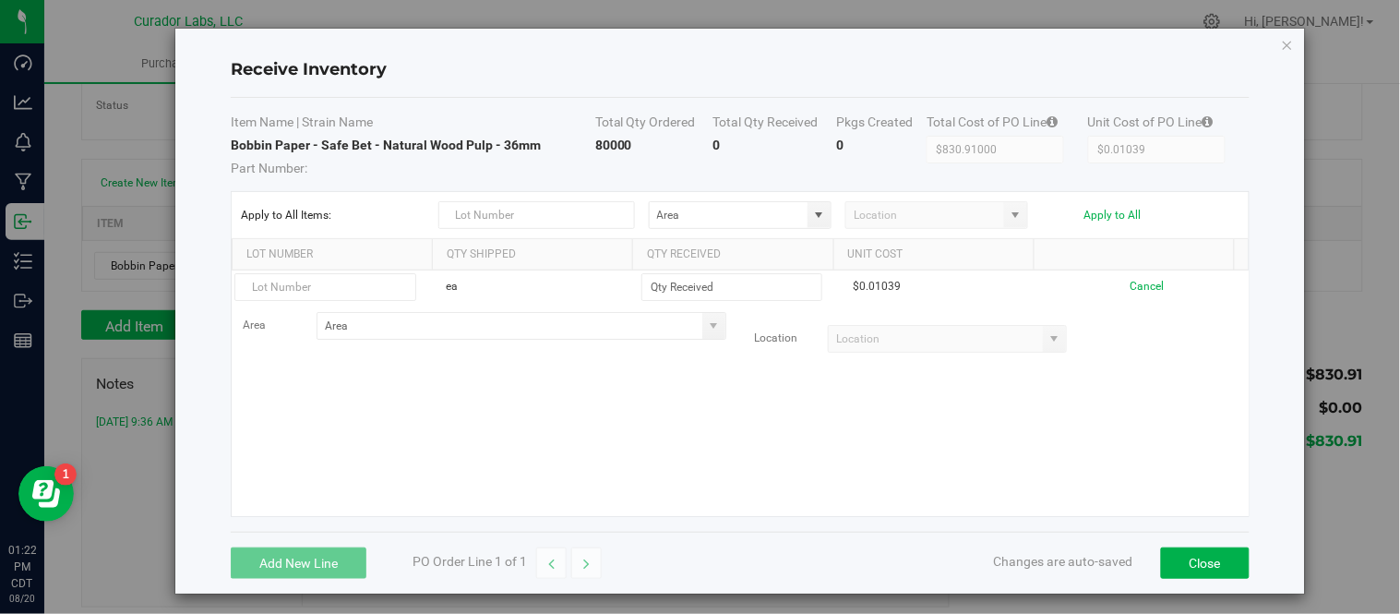
type input "8"
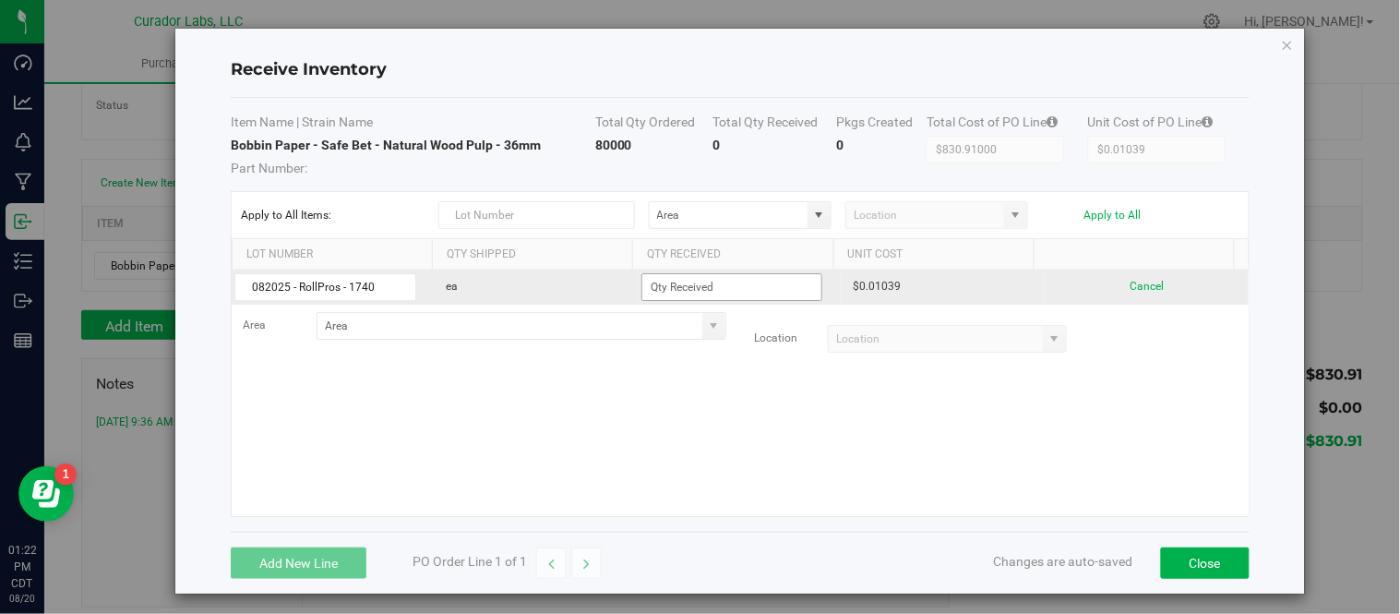
type input "082025 - RollPros - 1740"
click at [676, 275] on input at bounding box center [731, 287] width 179 height 26
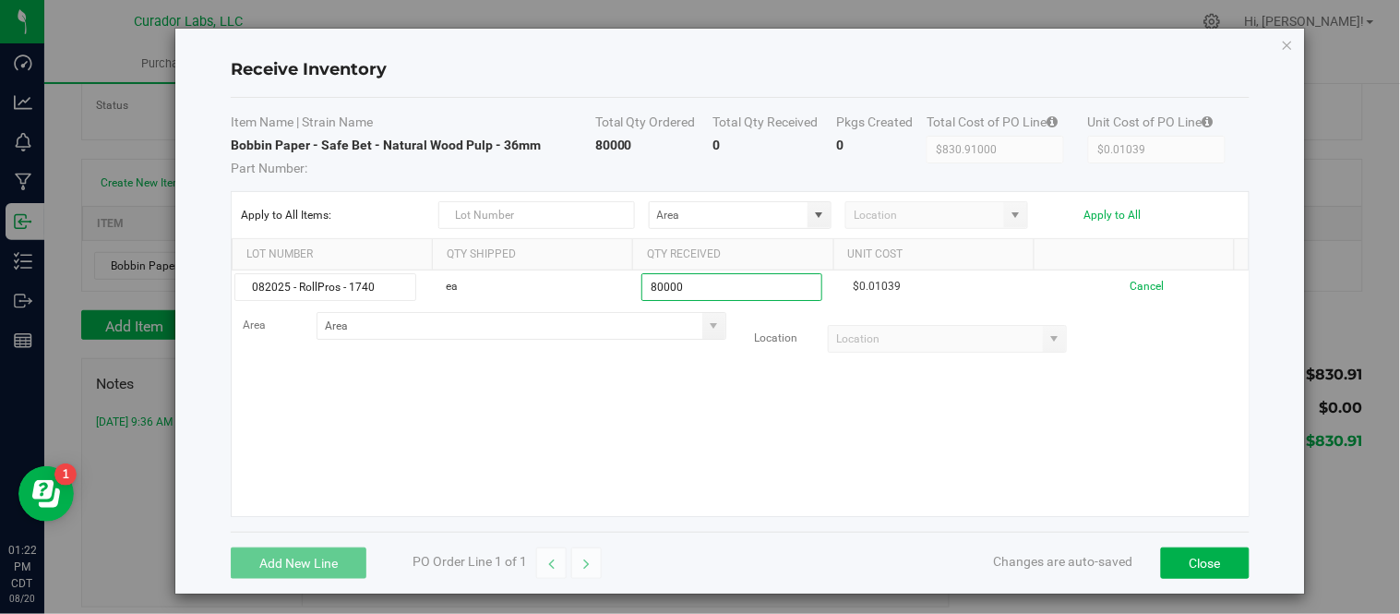
type input "80000 ea"
click at [683, 429] on kendo-grid-list "082025 - RollPros - 1740 ea 80000 ea $0.01039 Cancel Area Location" at bounding box center [740, 392] width 1017 height 245
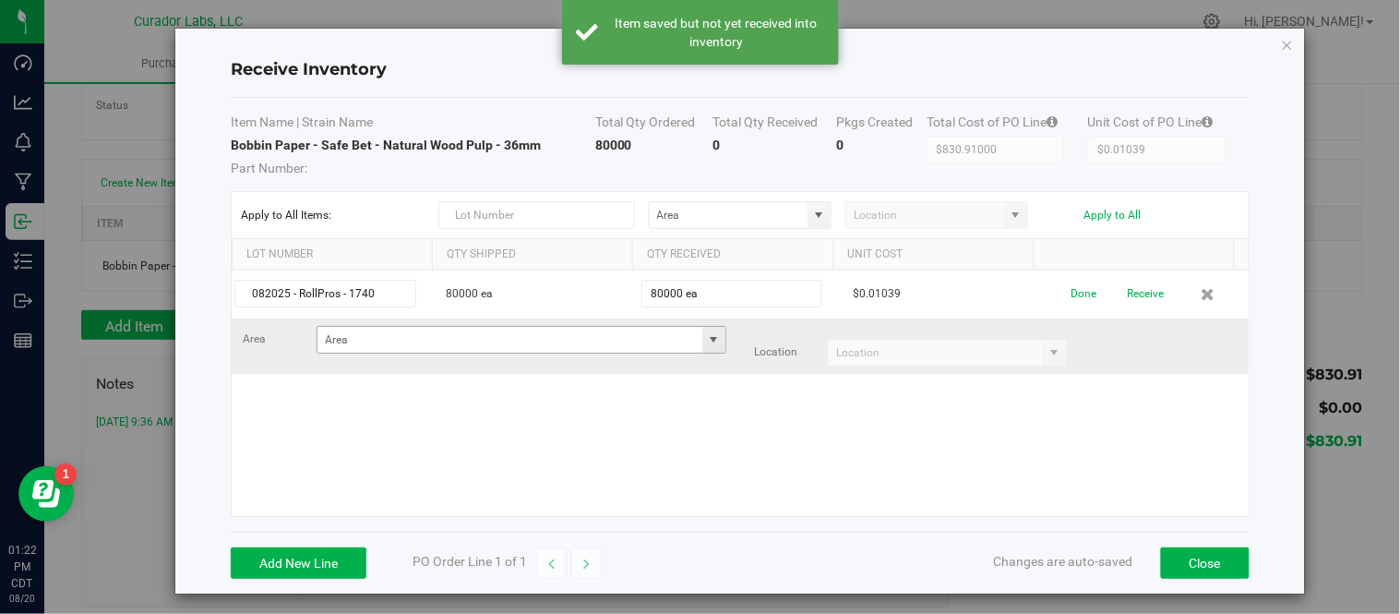
click at [706, 345] on span at bounding box center [713, 339] width 15 height 15
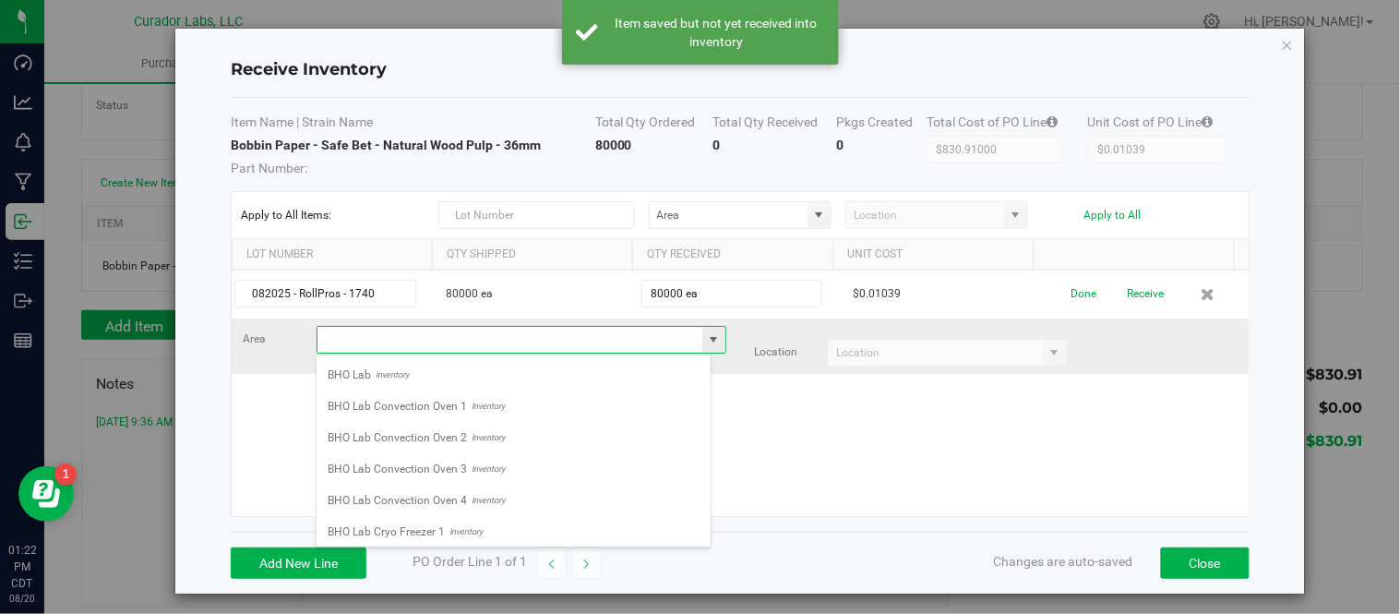
scroll to position [28, 395]
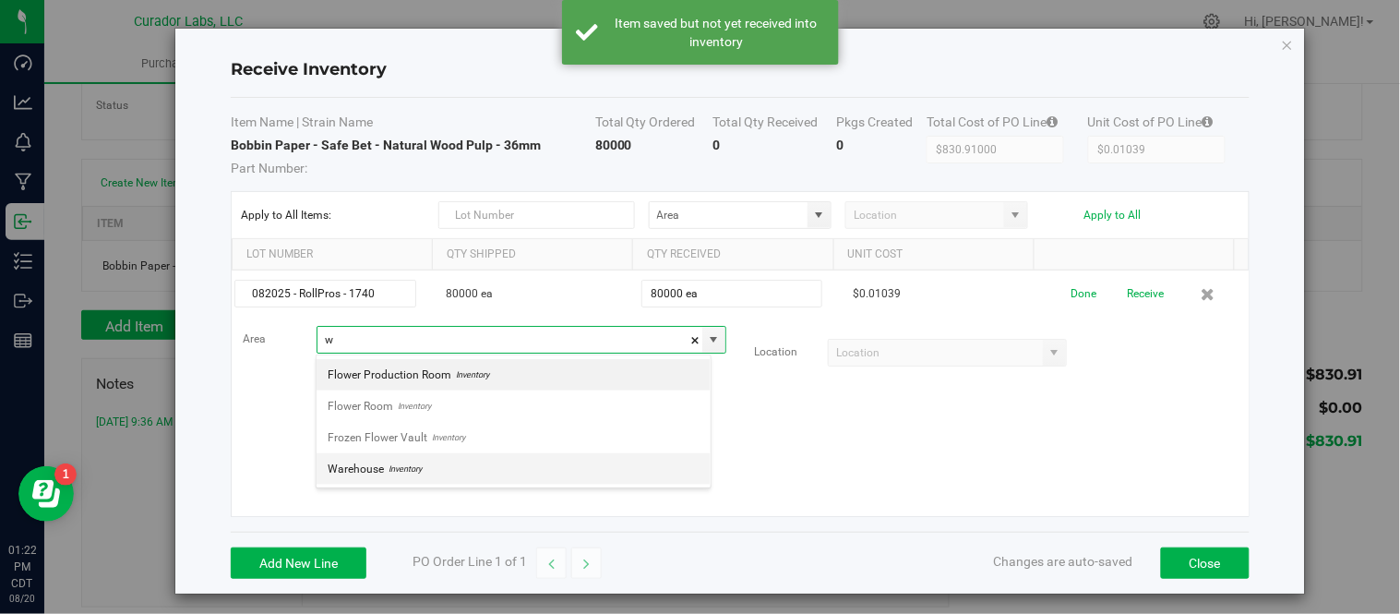
click at [444, 469] on li "Warehouse Inventory" at bounding box center [514, 468] width 394 height 31
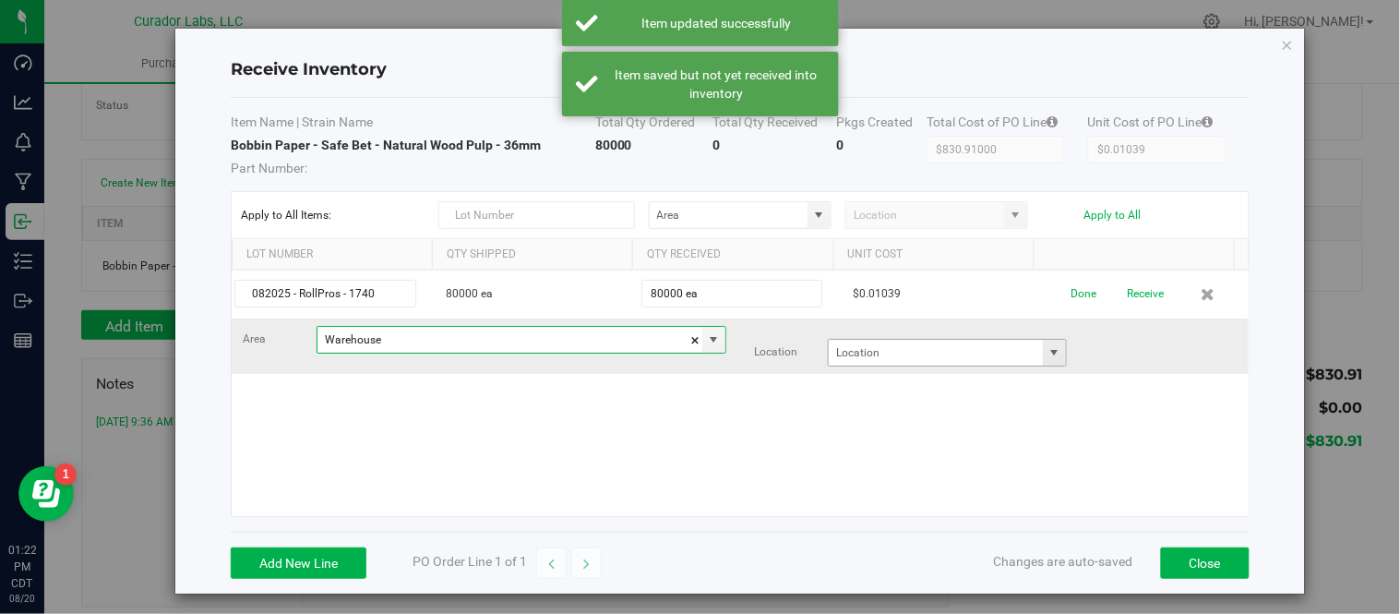
click at [1047, 354] on span at bounding box center [1054, 352] width 15 height 15
type input "Warehouse"
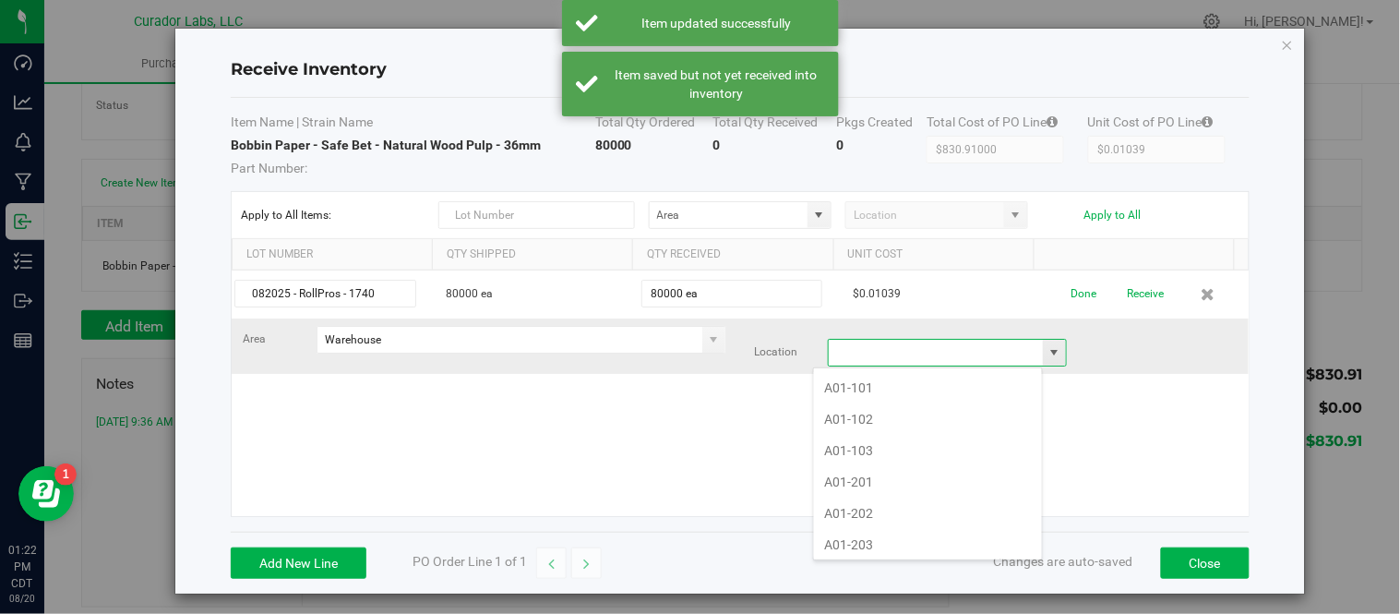
scroll to position [28, 231]
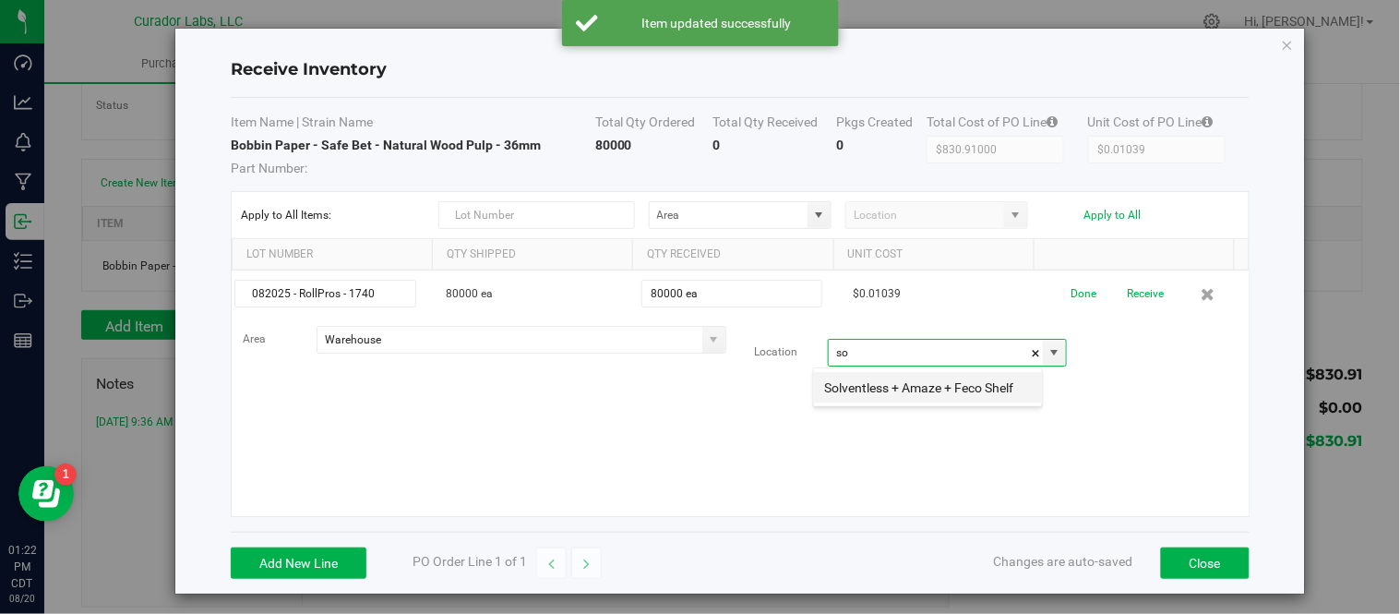
click at [882, 391] on li "Solventless + Amaze + Feco Shelf" at bounding box center [928, 387] width 228 height 31
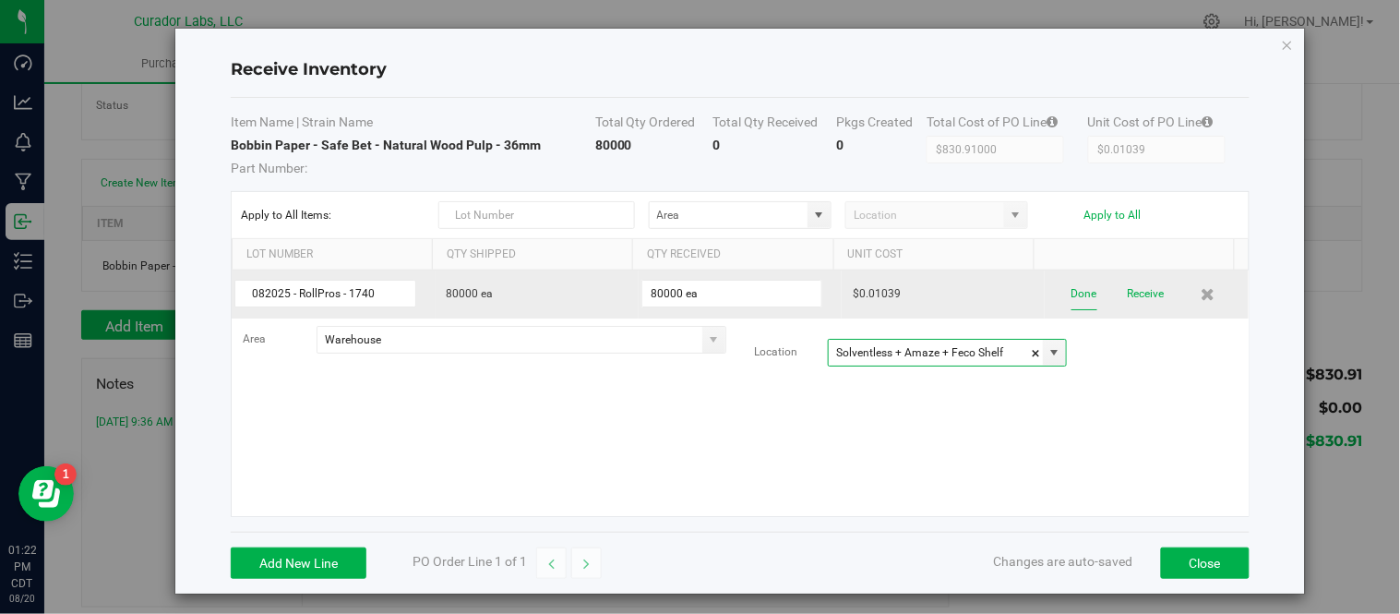
type input "Solventless + Amaze + Feco Shelf"
click at [1071, 300] on button "Done" at bounding box center [1084, 294] width 26 height 32
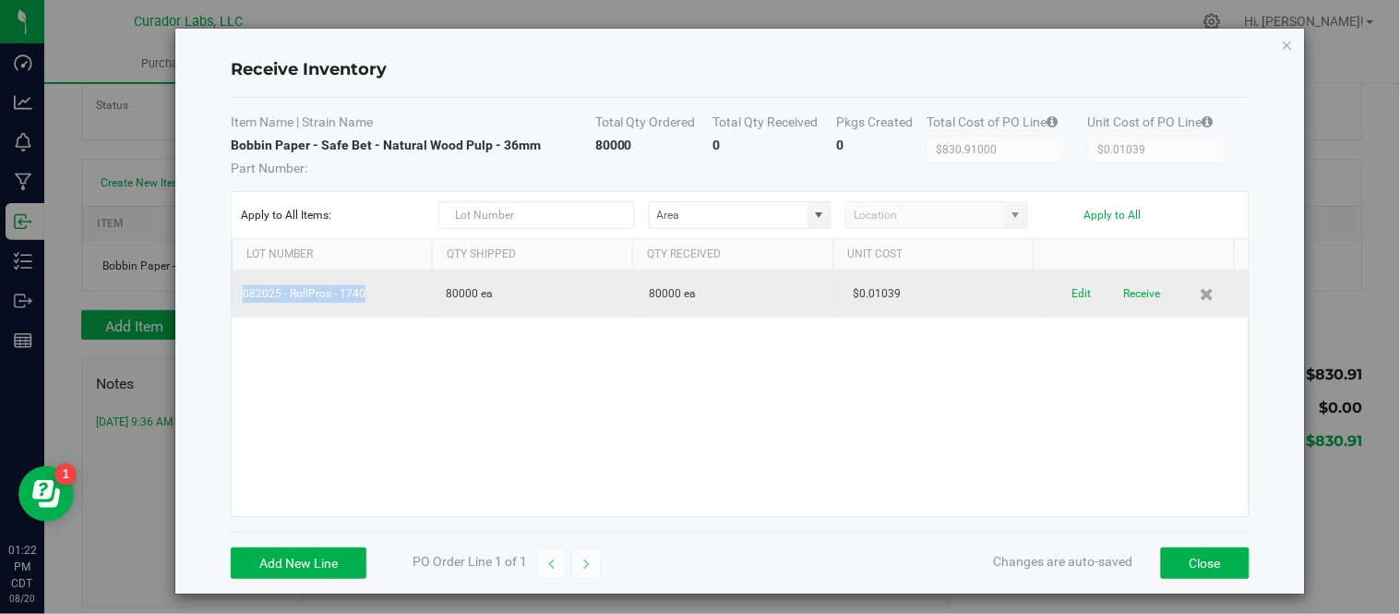
drag, startPoint x: 241, startPoint y: 293, endPoint x: 365, endPoint y: 303, distance: 124.1
click at [379, 310] on td "082025 - RollPros - 1740" at bounding box center [333, 293] width 203 height 47
copy td "082025 - RollPros - 1740"
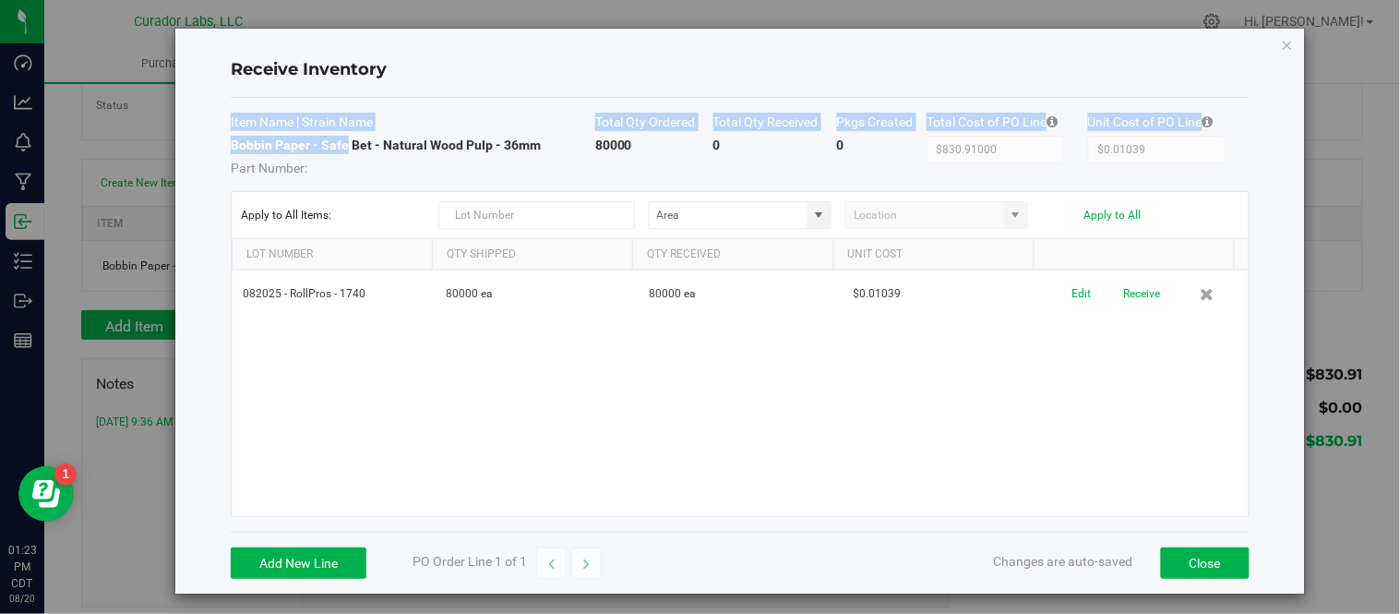
drag, startPoint x: 227, startPoint y: 143, endPoint x: 343, endPoint y: 148, distance: 116.4
click at [343, 148] on div "Receive Inventory Item Name | Strain Name Total Qty Ordered Total Qty Received …" at bounding box center [740, 311] width 1130 height 565
click at [343, 148] on strong "Bobbin Paper - Safe Bet - Natural Wood Pulp - 36mm" at bounding box center [386, 145] width 310 height 15
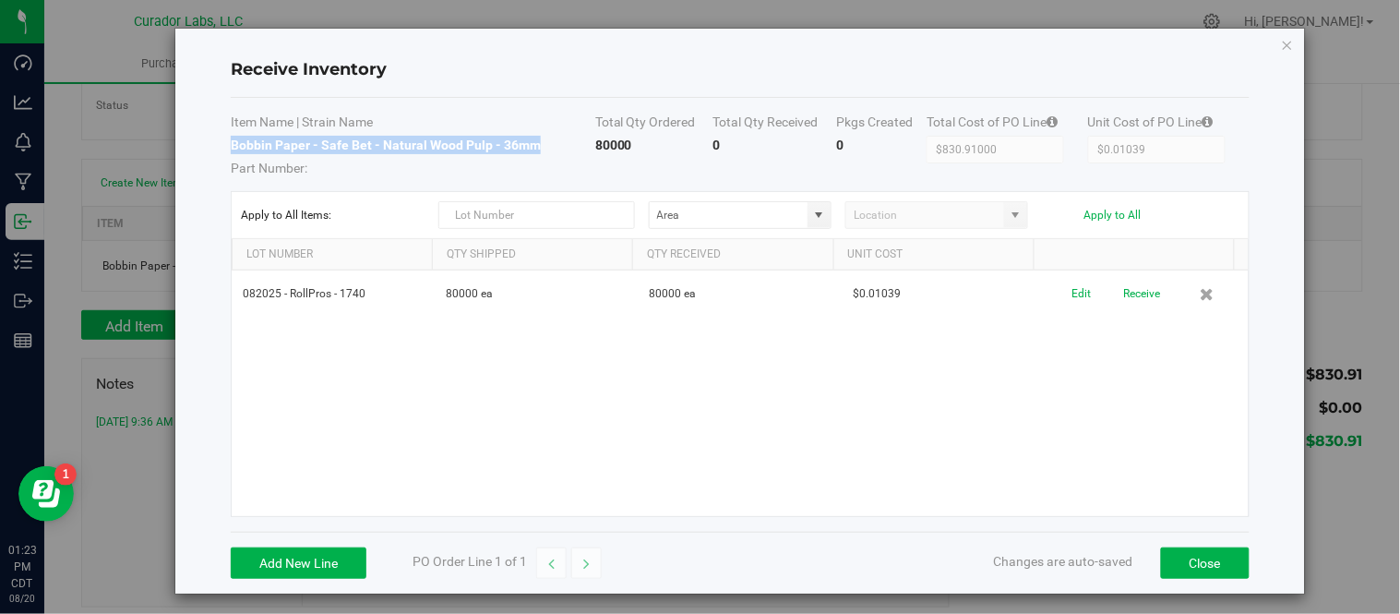
drag, startPoint x: 232, startPoint y: 144, endPoint x: 541, endPoint y: 150, distance: 309.2
click at [541, 150] on td "Bobbin Paper - Safe Bet - Natural Wood Pulp - 36mm Part Number:" at bounding box center [413, 157] width 365 height 42
copy strong "Bobbin Paper - Safe Bet - Natural Wood Pulp - 36mm"
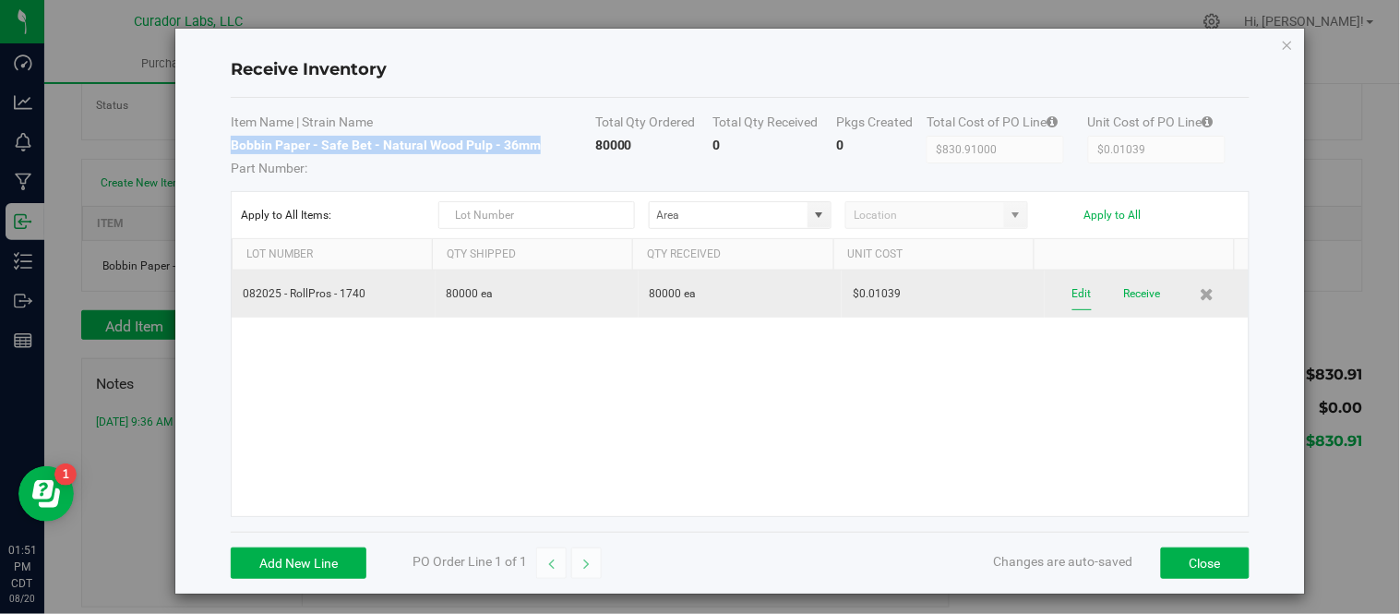
click at [1072, 303] on button "Edit" at bounding box center [1081, 294] width 19 height 32
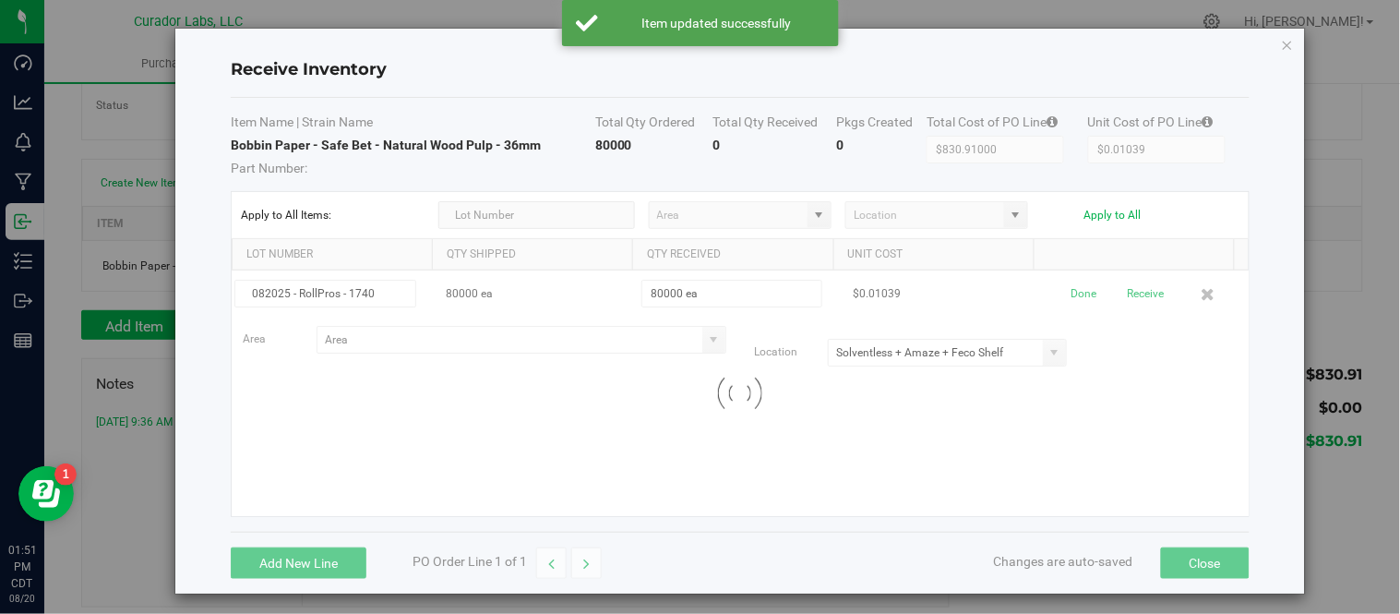
type input "Warehouse"
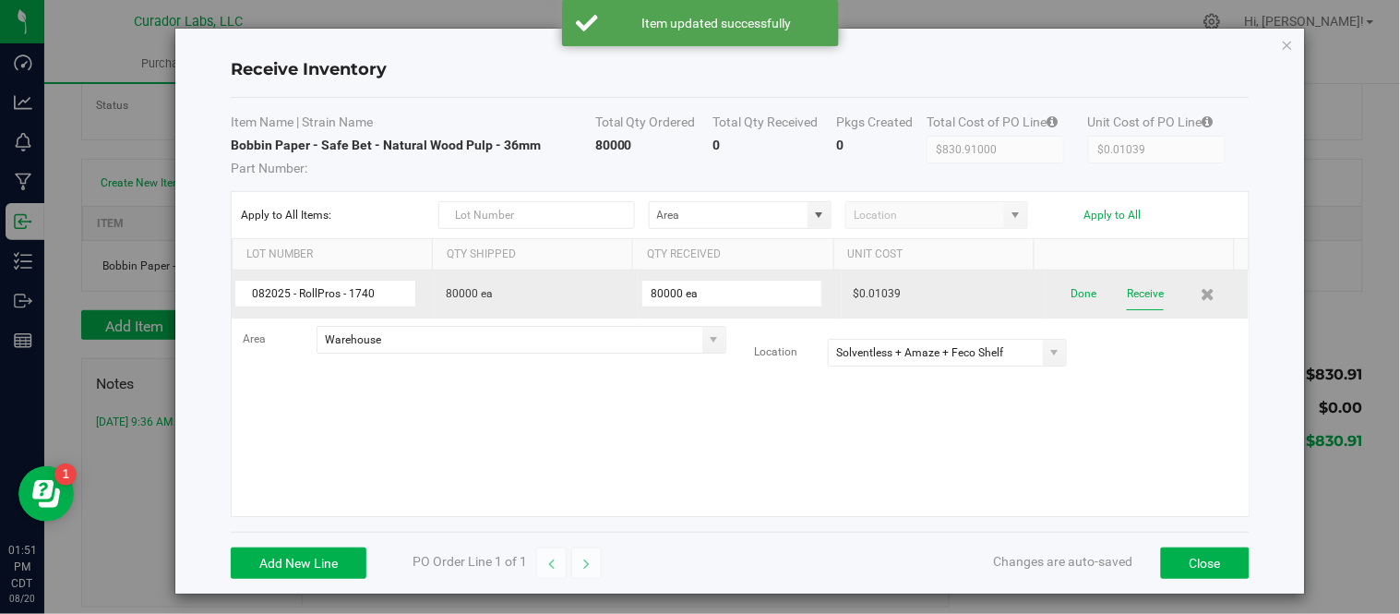
click at [1127, 293] on button "Receive" at bounding box center [1145, 294] width 37 height 32
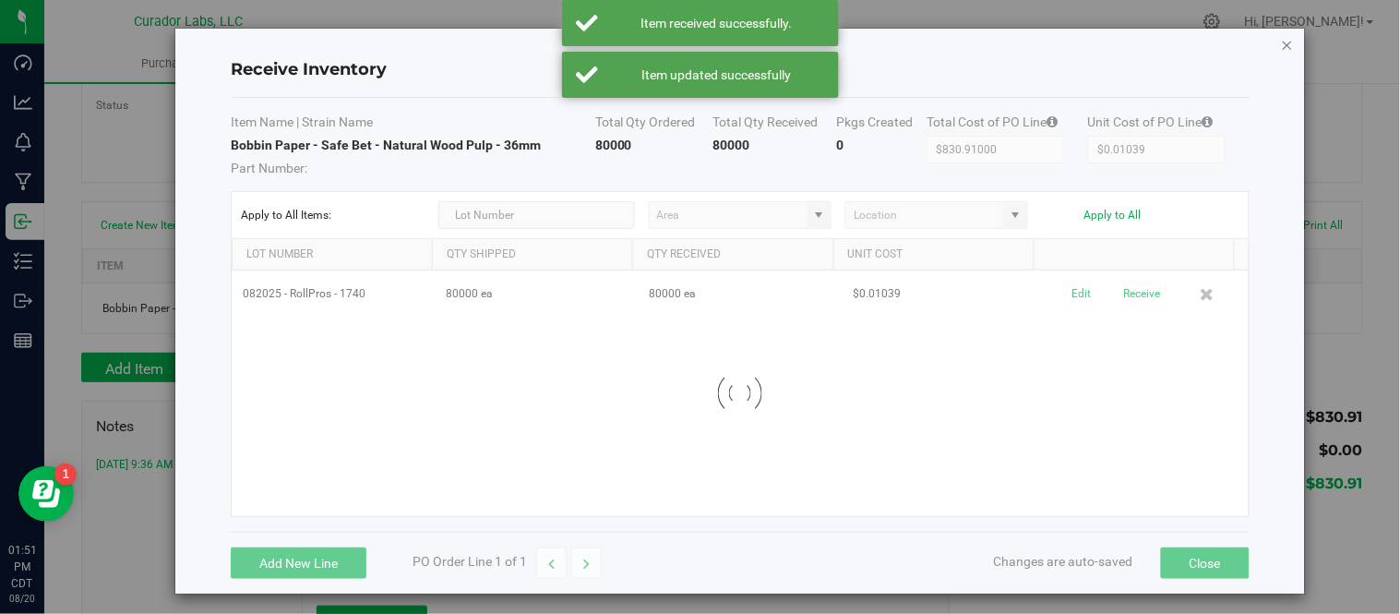
click at [1281, 43] on icon "Close modal" at bounding box center [1287, 44] width 13 height 22
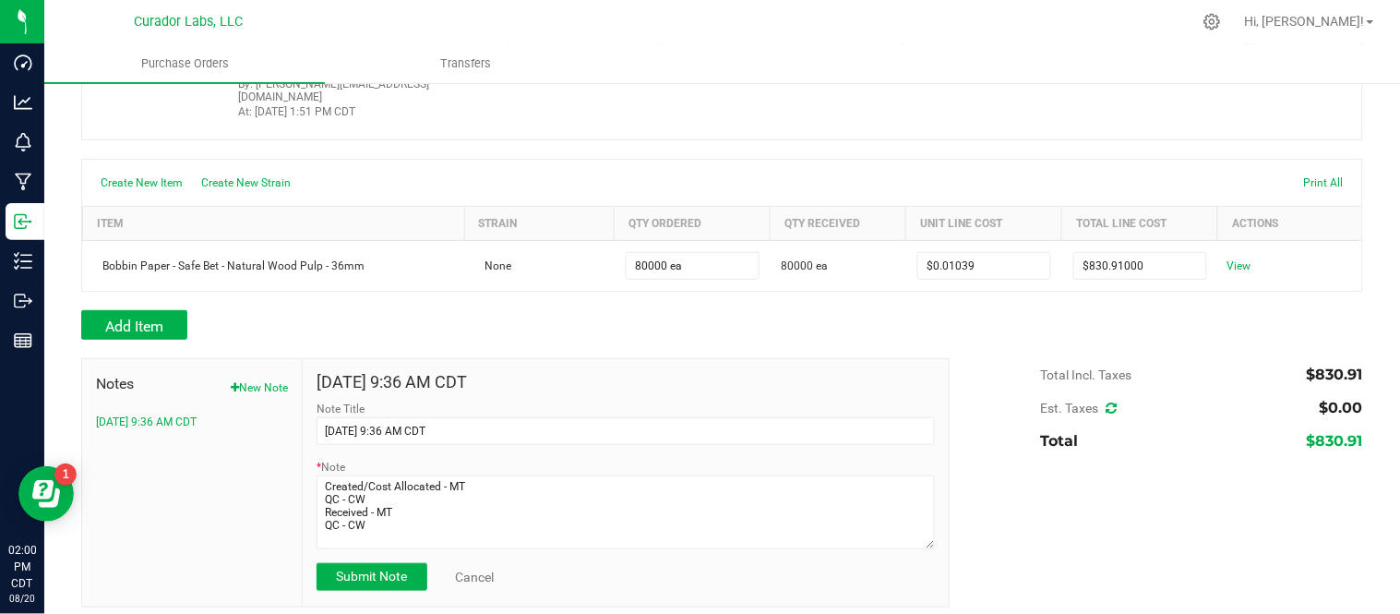
scroll to position [0, 0]
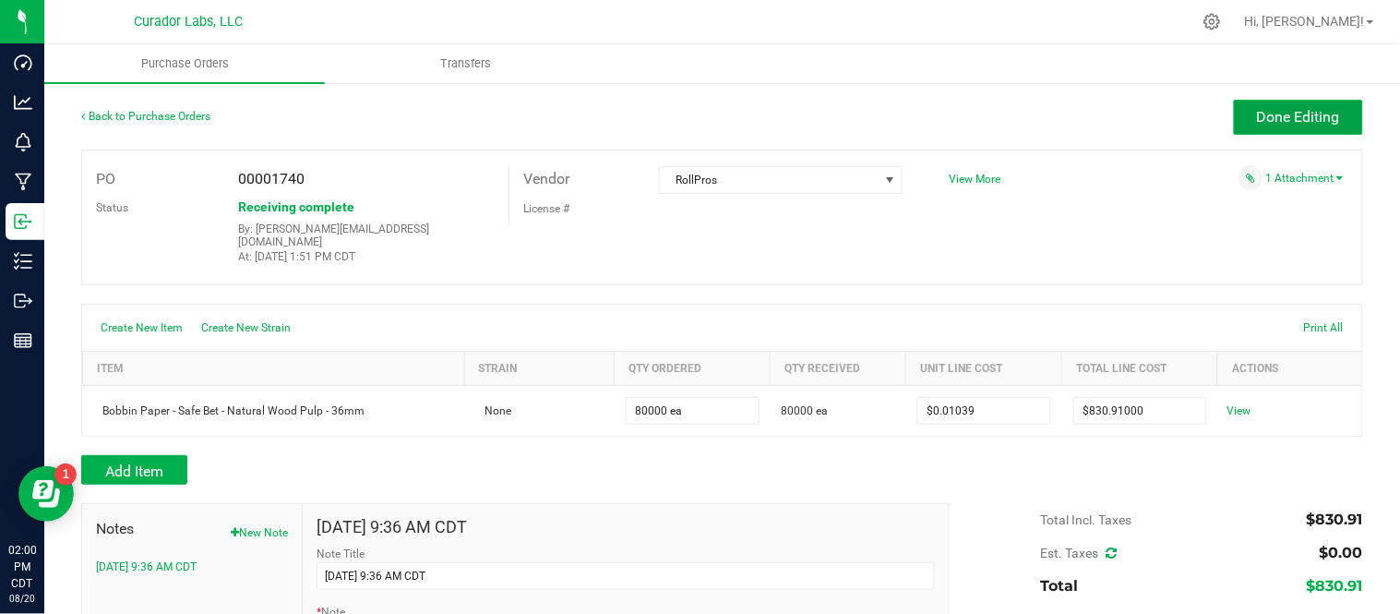
click at [1281, 123] on span "Done Editing" at bounding box center [1298, 117] width 83 height 18
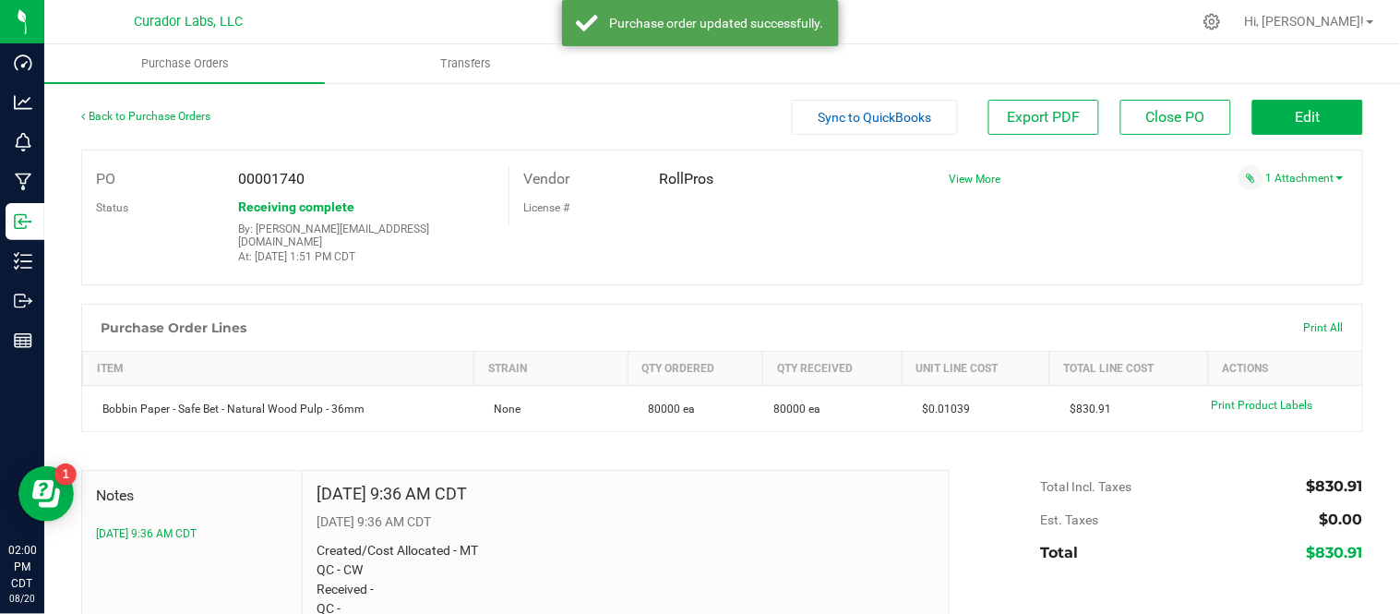
click at [161, 122] on div "Back to Purchase Orders" at bounding box center [241, 116] width 320 height 33
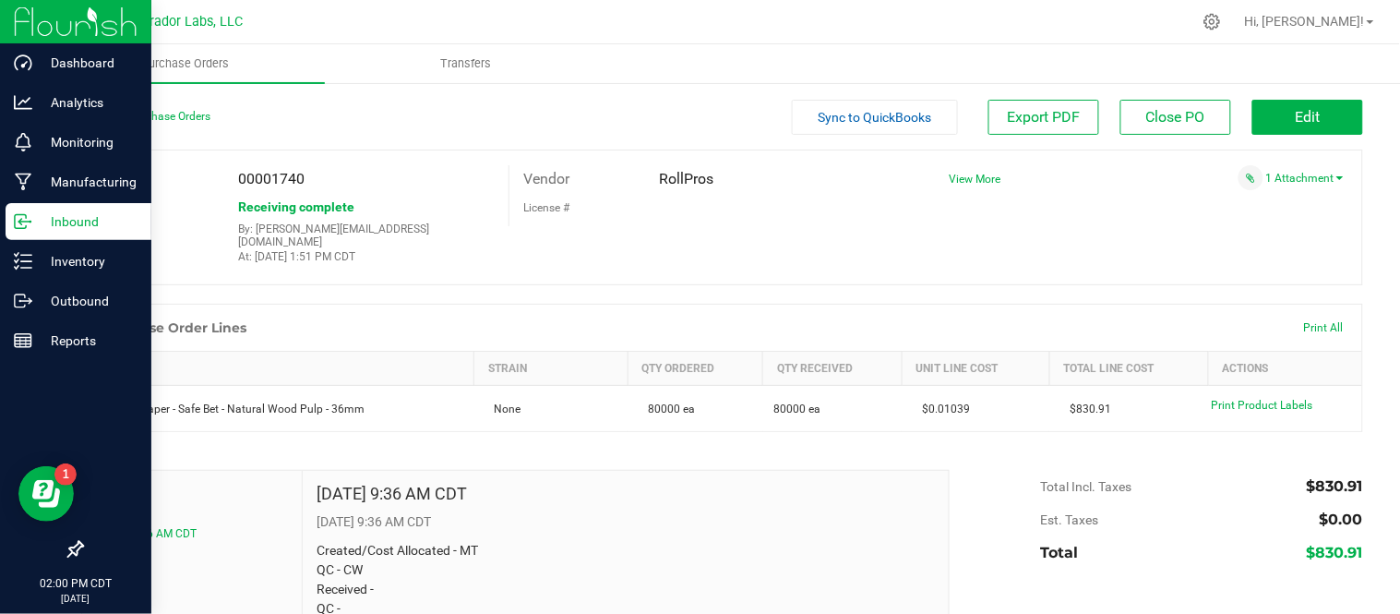
click at [22, 228] on icon at bounding box center [20, 222] width 11 height 14
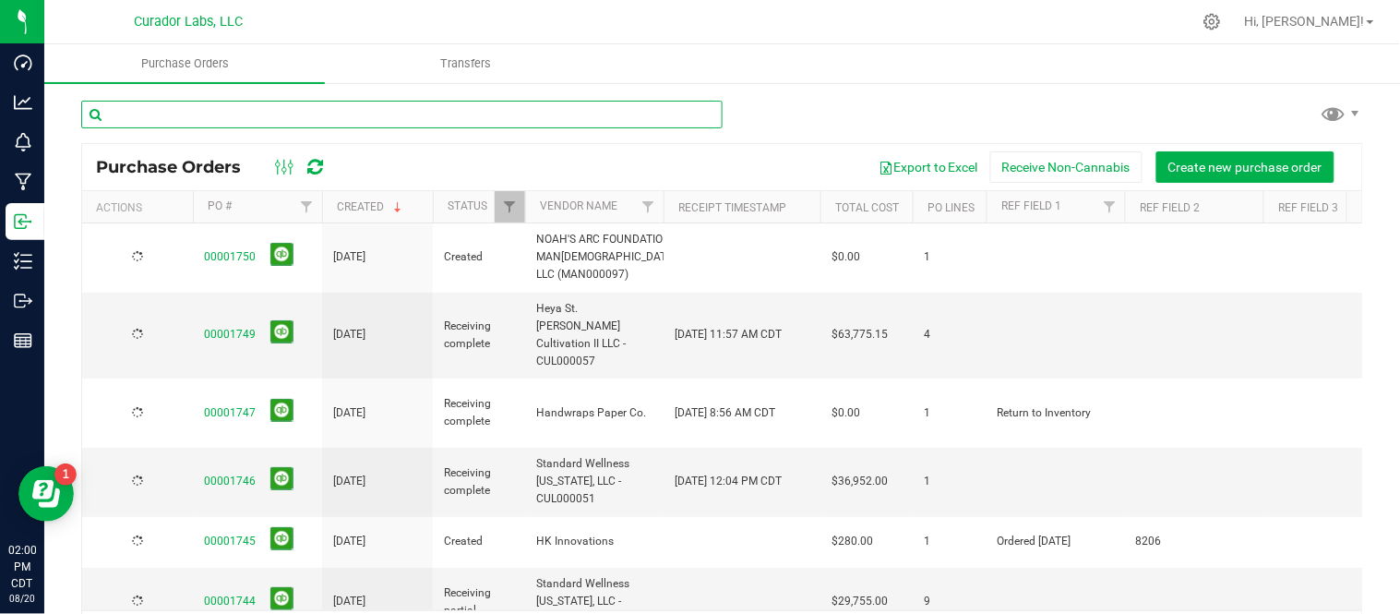
click at [306, 109] on input "text" at bounding box center [401, 115] width 641 height 28
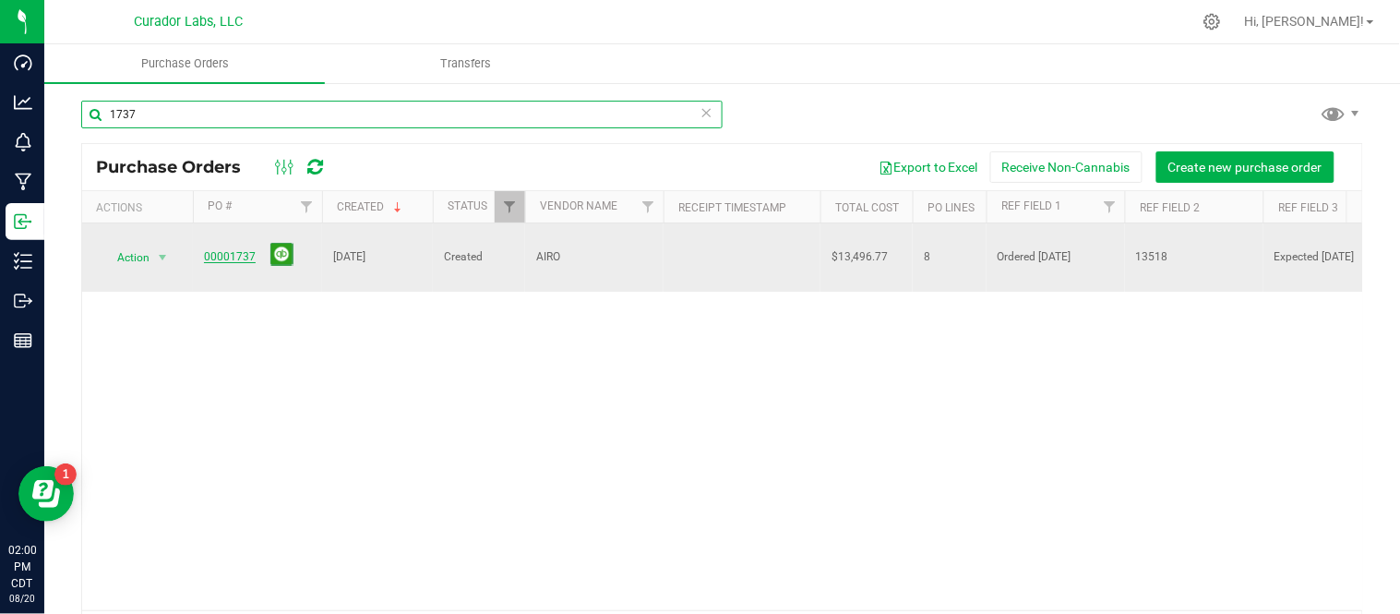
type input "1737"
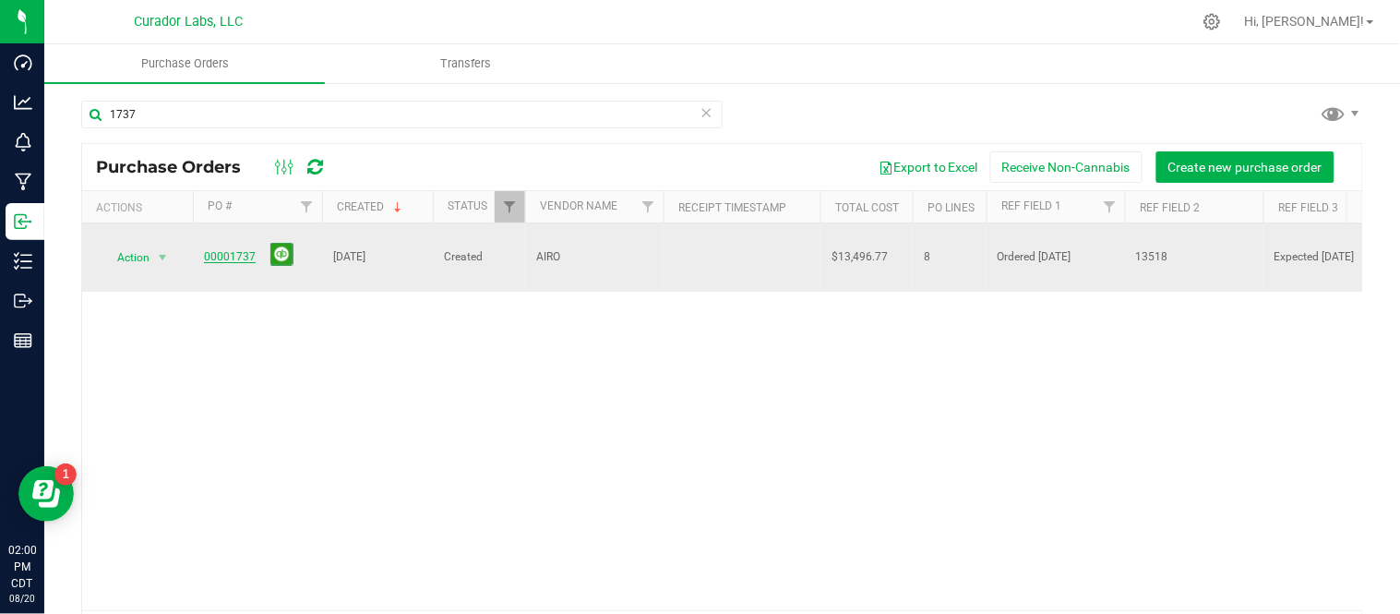
click at [242, 250] on link "00001737" at bounding box center [230, 256] width 52 height 13
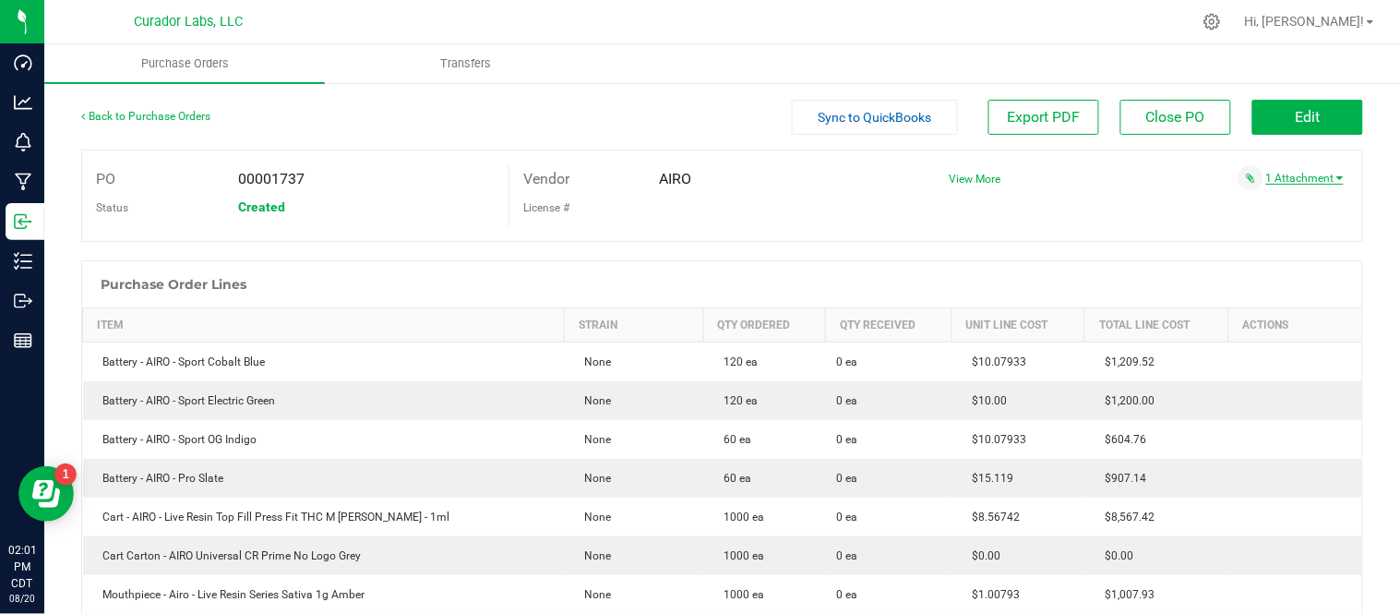
click at [1302, 177] on link "1 Attachment" at bounding box center [1305, 178] width 78 height 13
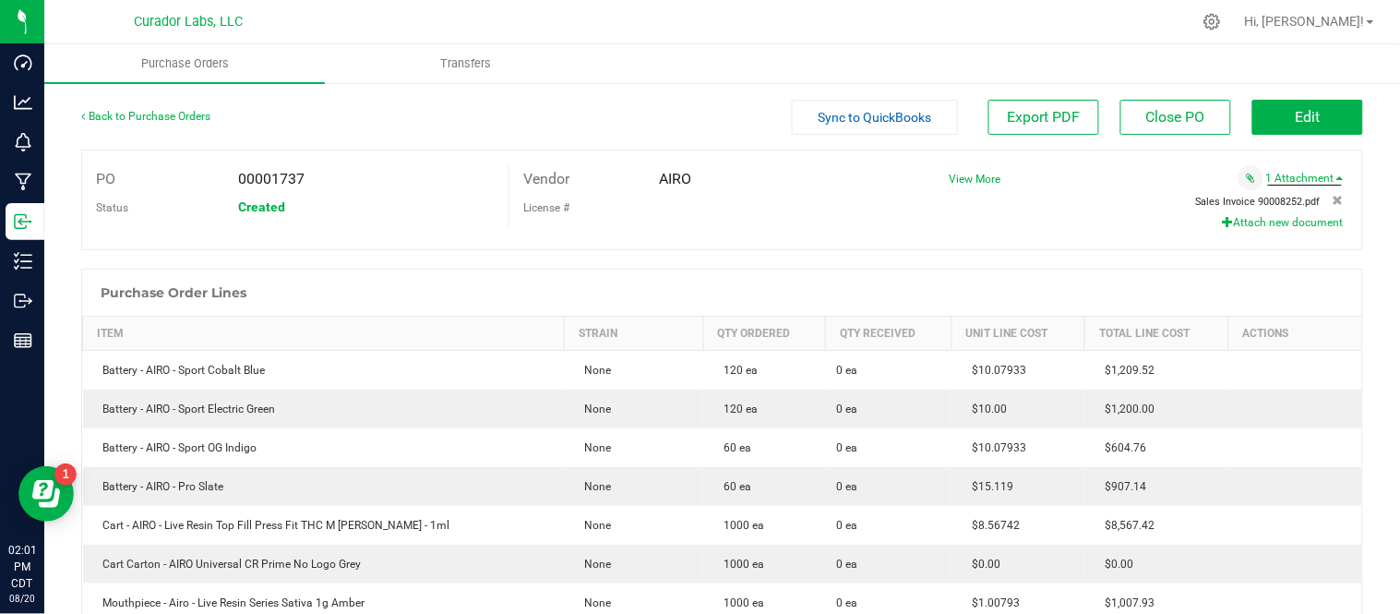
click at [1299, 199] on span "Sales Invoice 90008252.pdf" at bounding box center [1258, 202] width 125 height 12
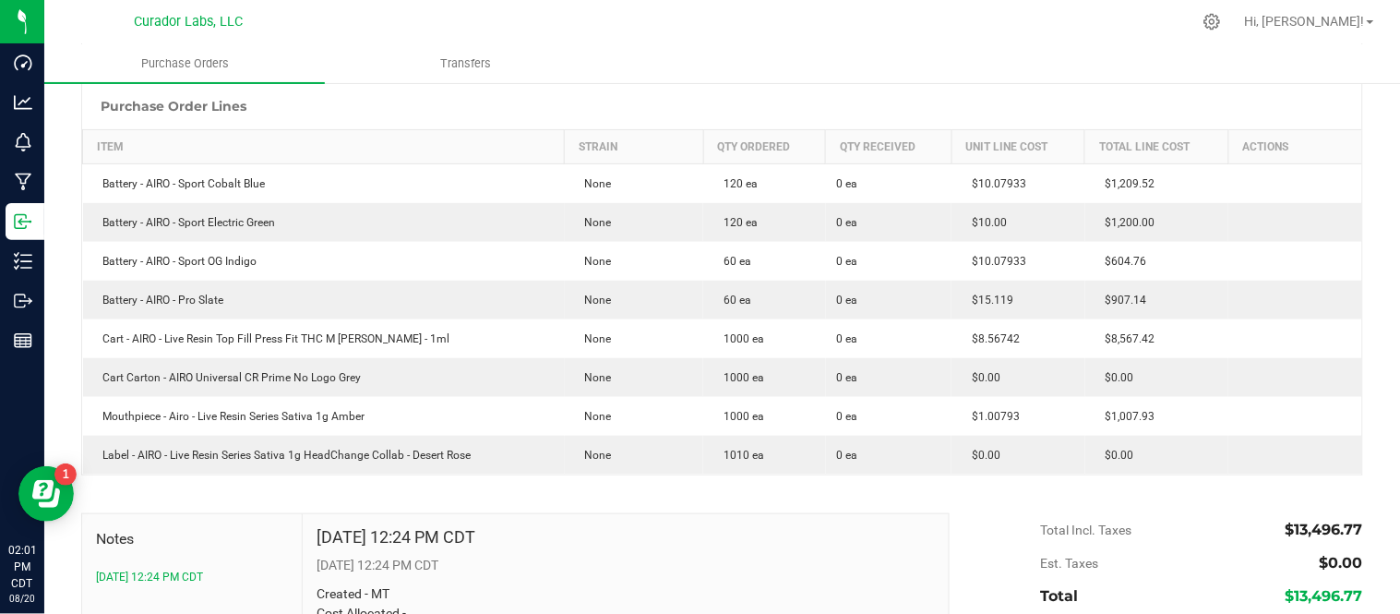
scroll to position [205, 0]
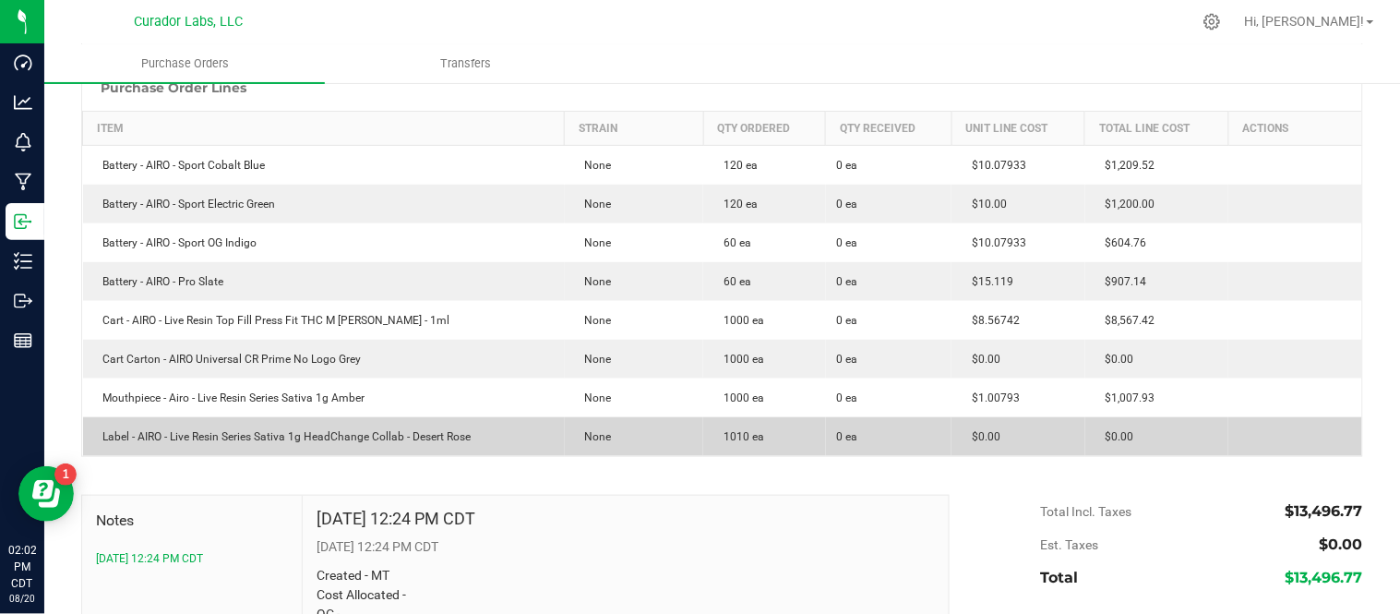
drag, startPoint x: 152, startPoint y: 435, endPoint x: 1124, endPoint y: 430, distance: 971.8
click at [1124, 430] on purchase-order-line-row "Label - AIRO - Live Resin Series Sativa 1g HeadChange Collab - Desert Rose None…" at bounding box center [723, 436] width 1280 height 39
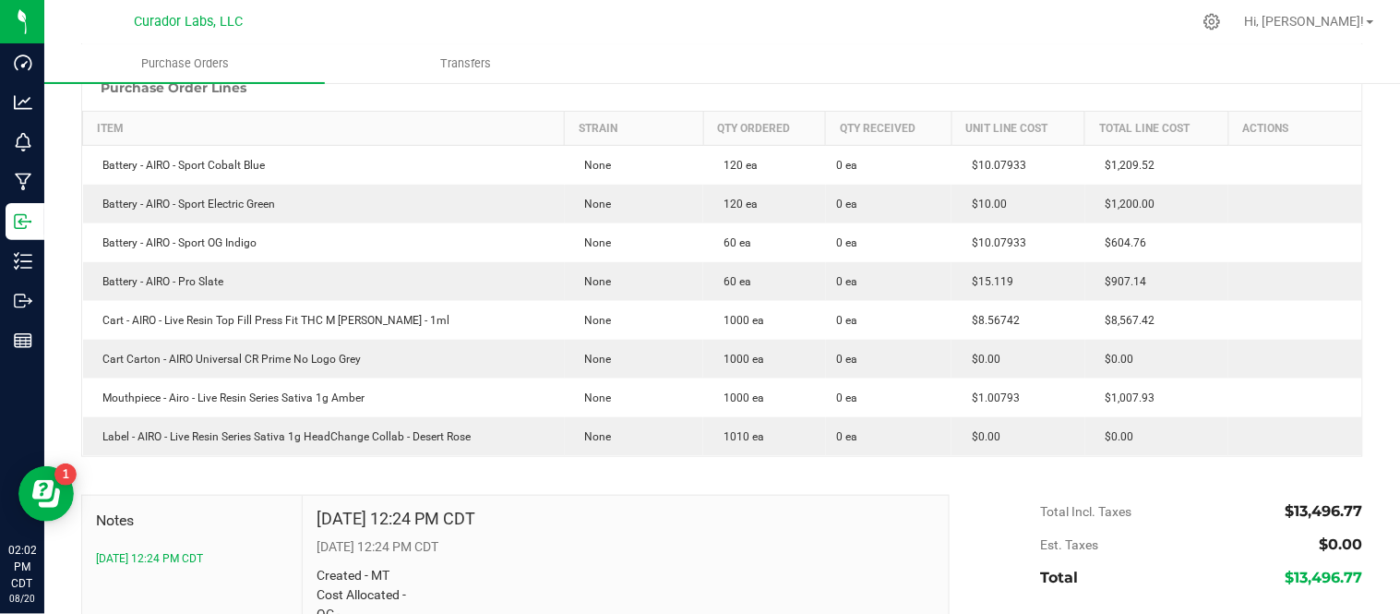
click at [989, 466] on div at bounding box center [722, 466] width 1282 height 18
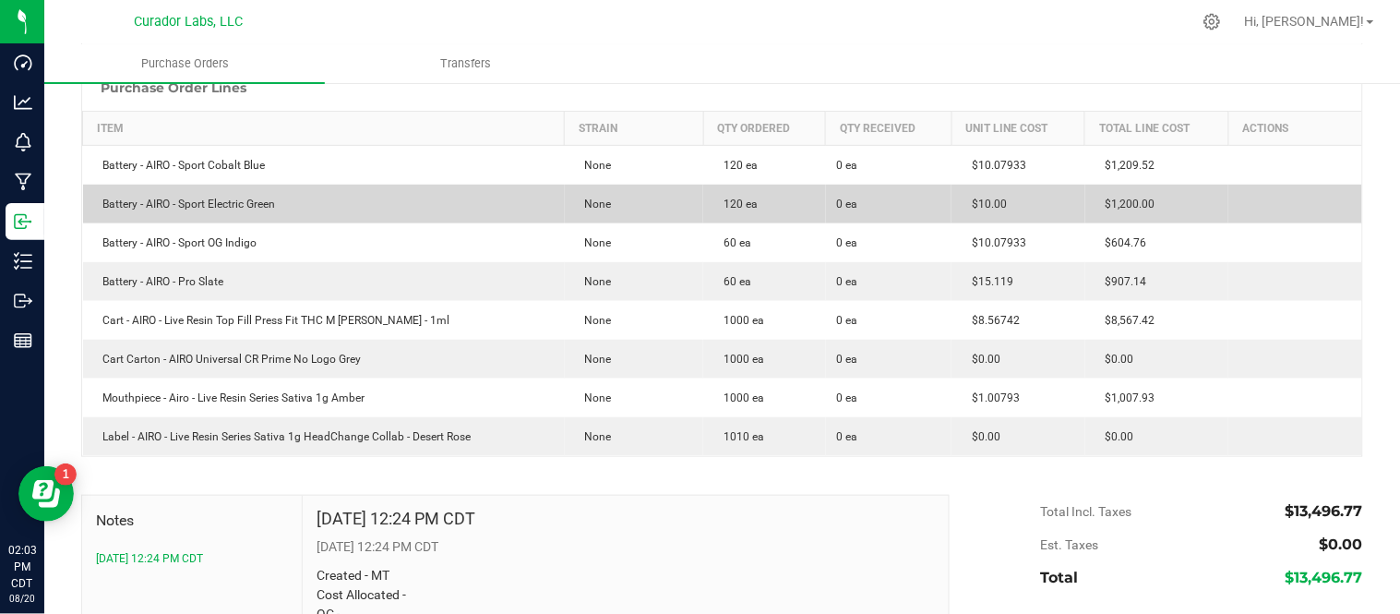
scroll to position [0, 0]
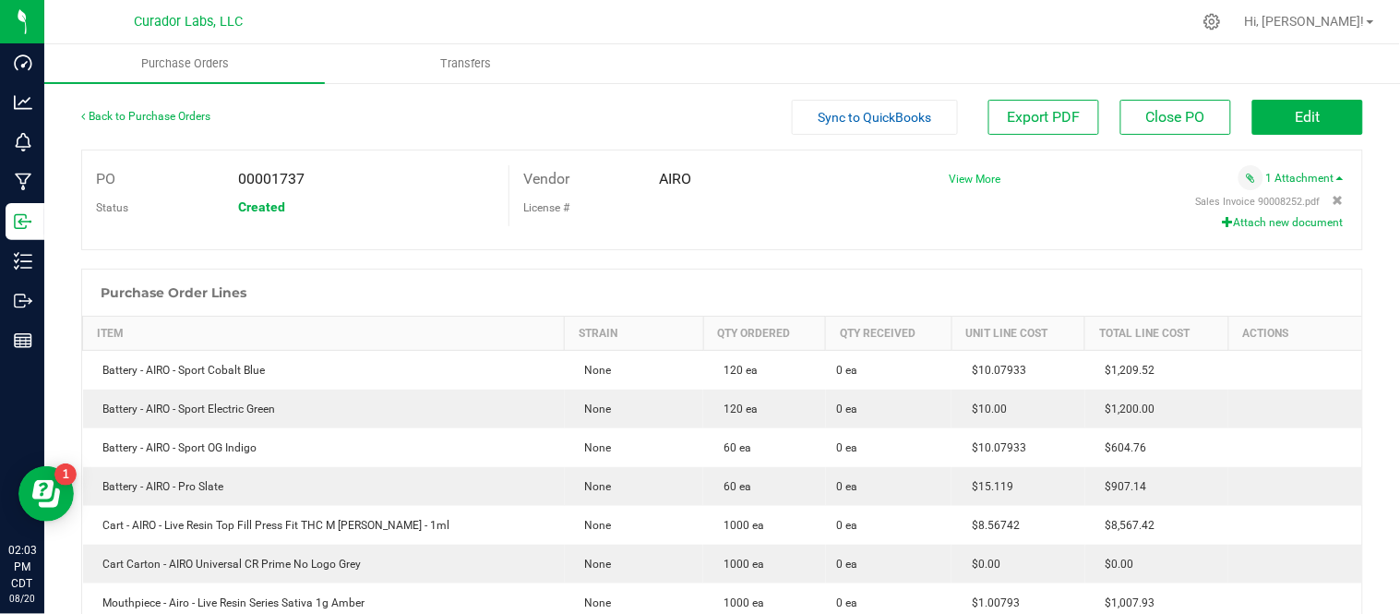
click at [979, 185] on span "View More" at bounding box center [976, 179] width 52 height 13
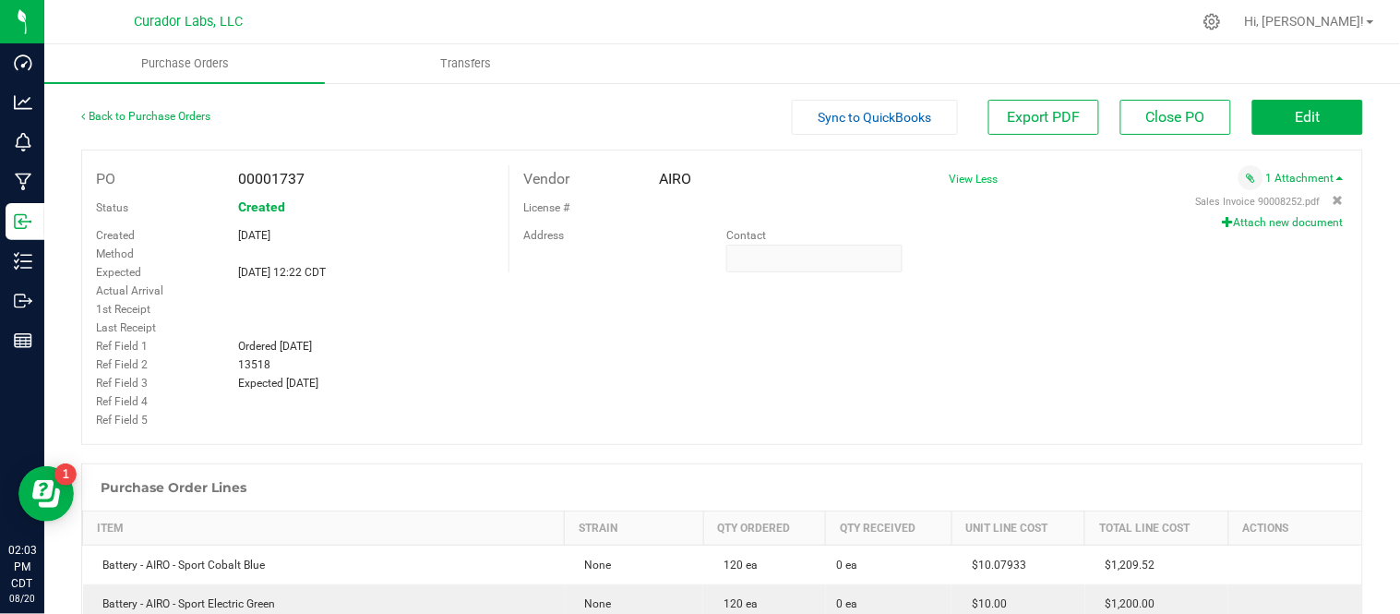
drag, startPoint x: 234, startPoint y: 348, endPoint x: 352, endPoint y: 347, distance: 117.2
click at [354, 347] on div "Ordered 08/14/25" at bounding box center [366, 346] width 284 height 18
copy span "Ordered 08/14/25"
drag, startPoint x: 238, startPoint y: 364, endPoint x: 266, endPoint y: 369, distance: 28.2
click at [266, 369] on span "13518" at bounding box center [254, 364] width 32 height 13
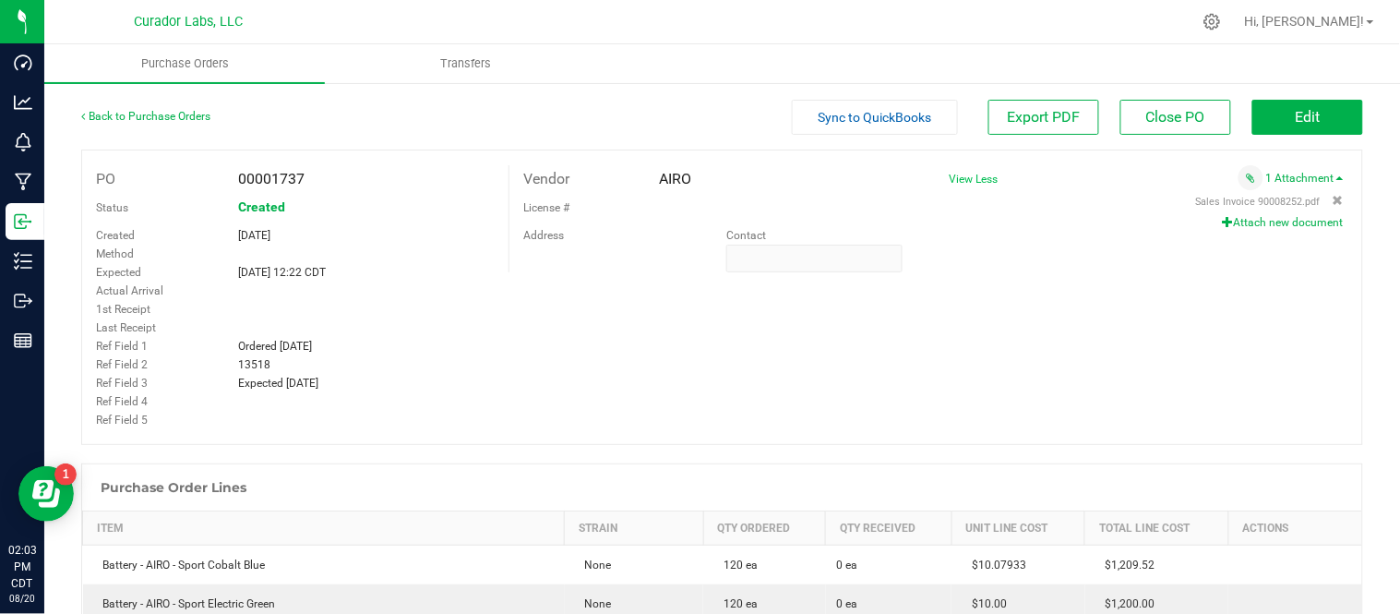
copy span "13518"
drag, startPoint x: 234, startPoint y: 385, endPoint x: 337, endPoint y: 389, distance: 102.5
click at [337, 389] on div "Expected 08/22/25" at bounding box center [366, 383] width 284 height 18
copy span "Expected 08/22/25"
click at [1296, 121] on span "Edit" at bounding box center [1308, 117] width 25 height 18
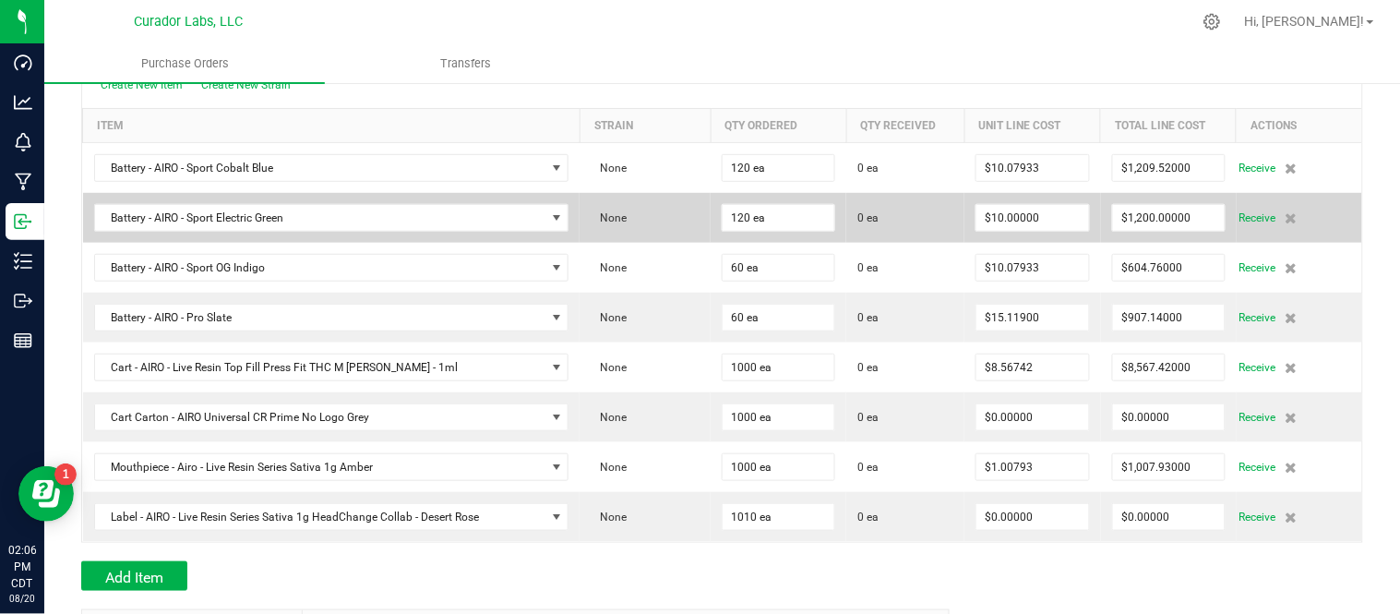
scroll to position [205, 0]
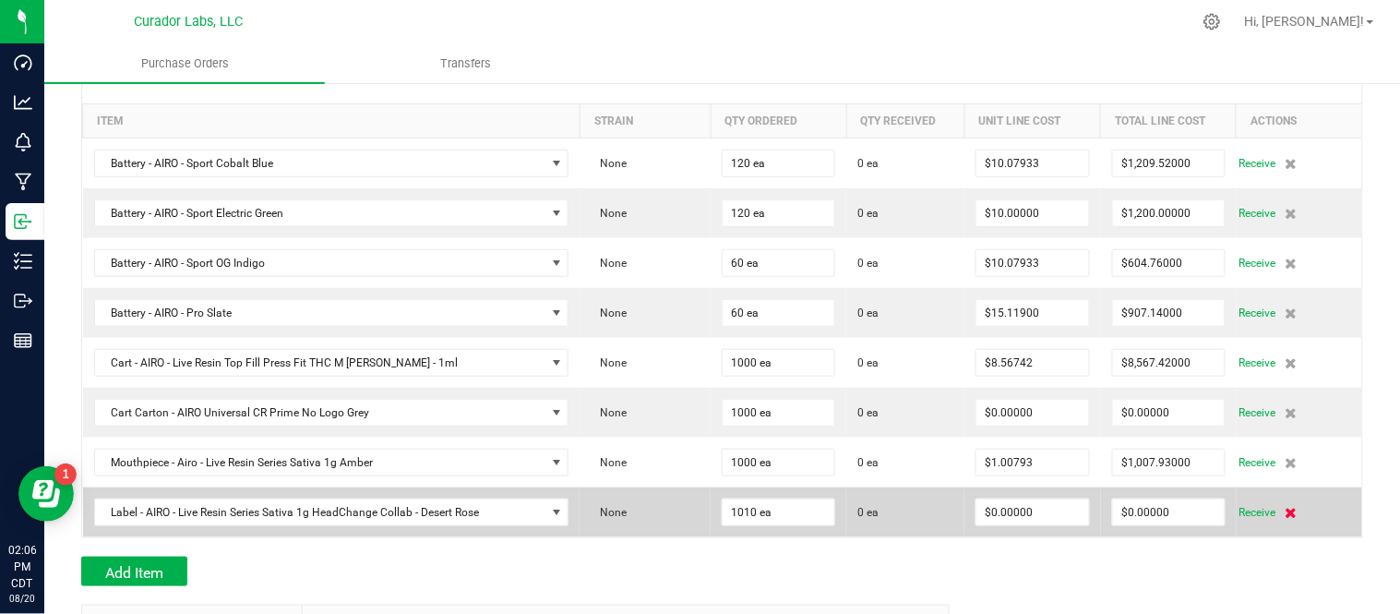
click at [1286, 515] on icon at bounding box center [1292, 512] width 12 height 11
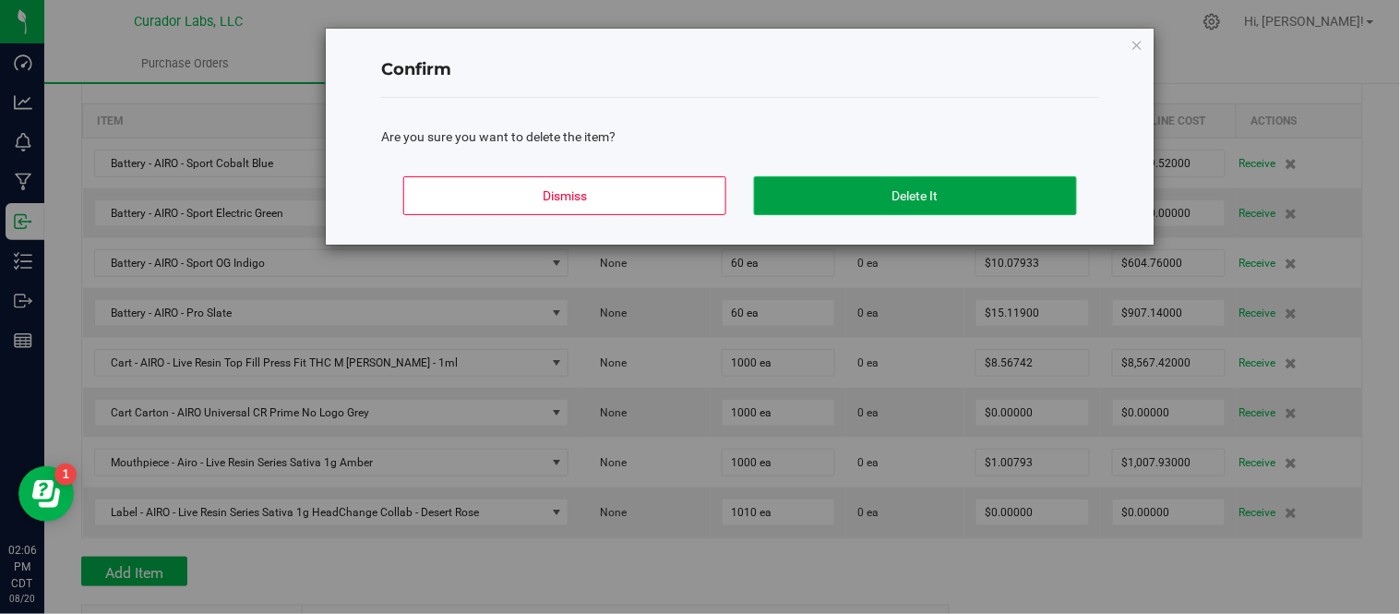
click at [893, 182] on button "Delete It" at bounding box center [915, 195] width 323 height 39
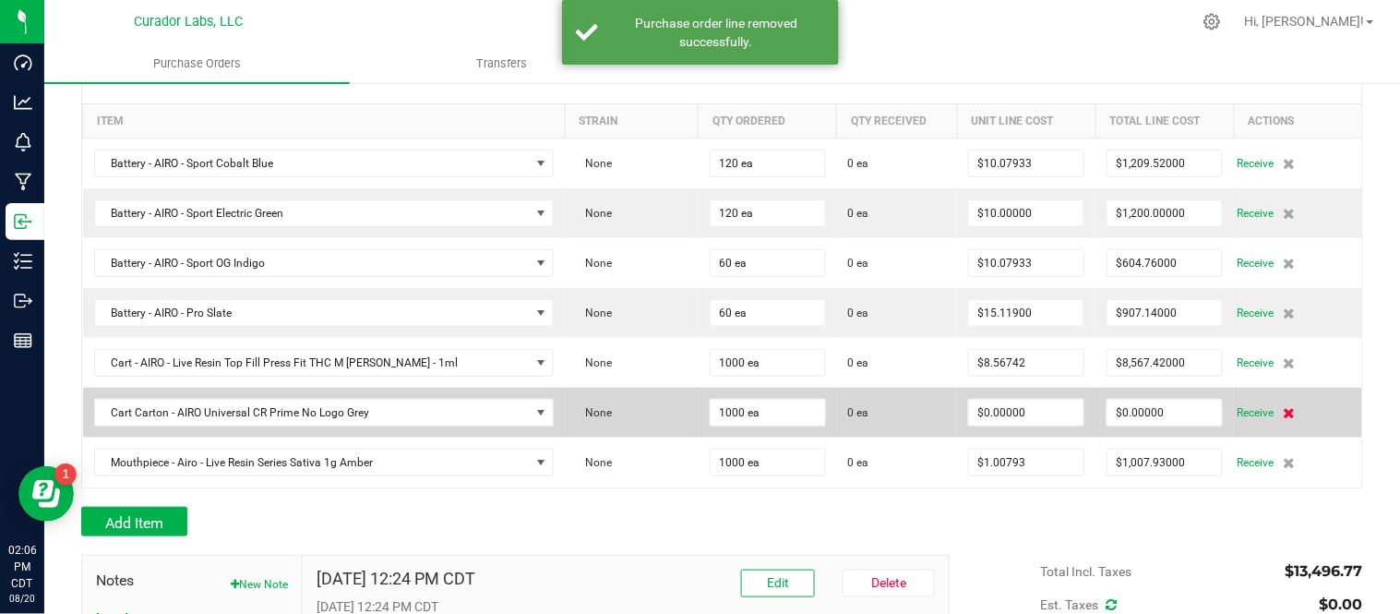
click at [1283, 418] on icon at bounding box center [1289, 412] width 12 height 11
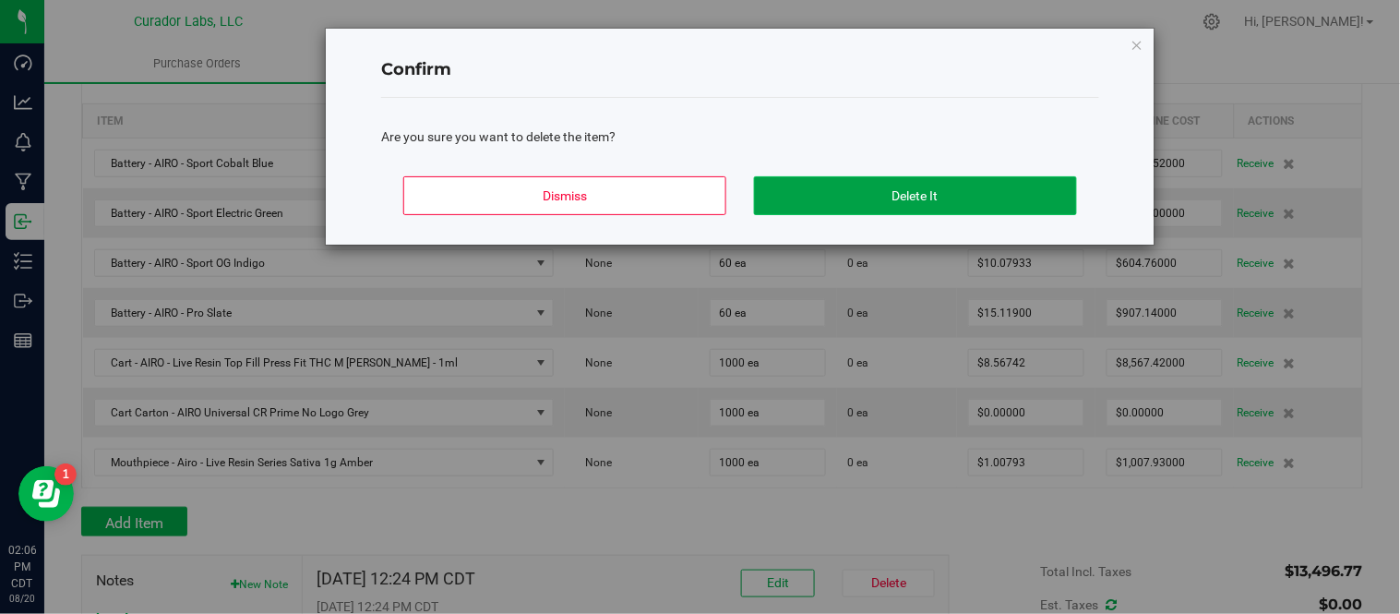
click at [929, 195] on button "Delete It" at bounding box center [915, 195] width 323 height 39
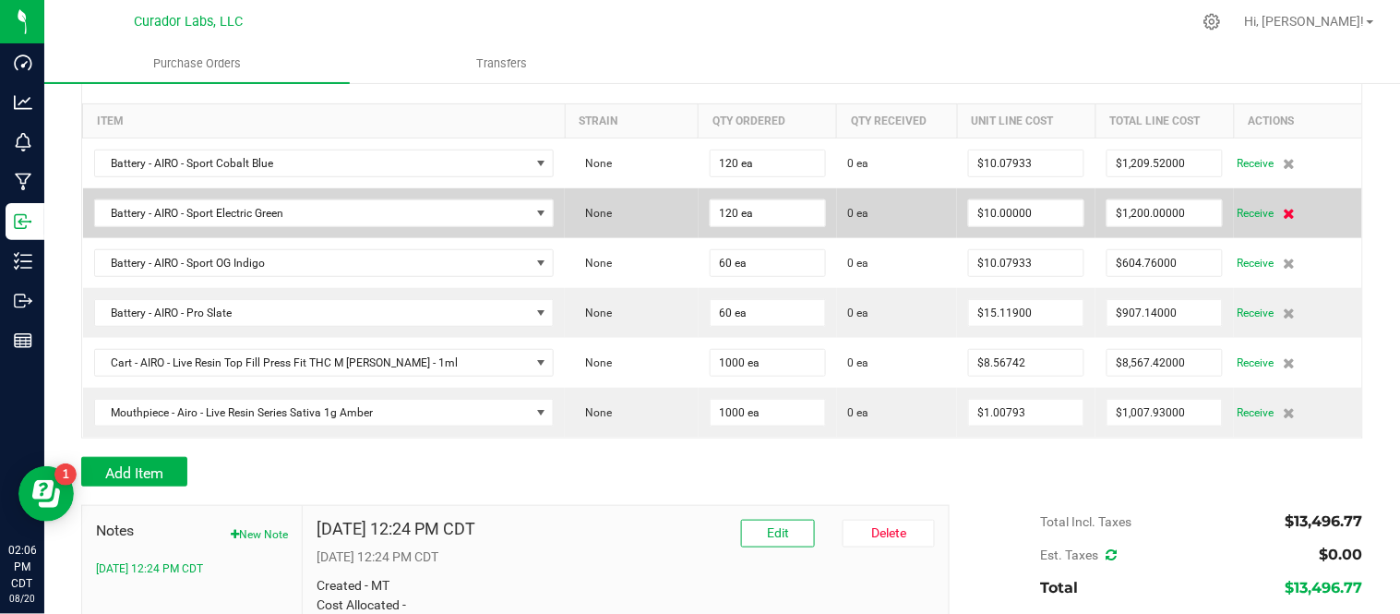
click at [1283, 213] on icon at bounding box center [1289, 213] width 12 height 11
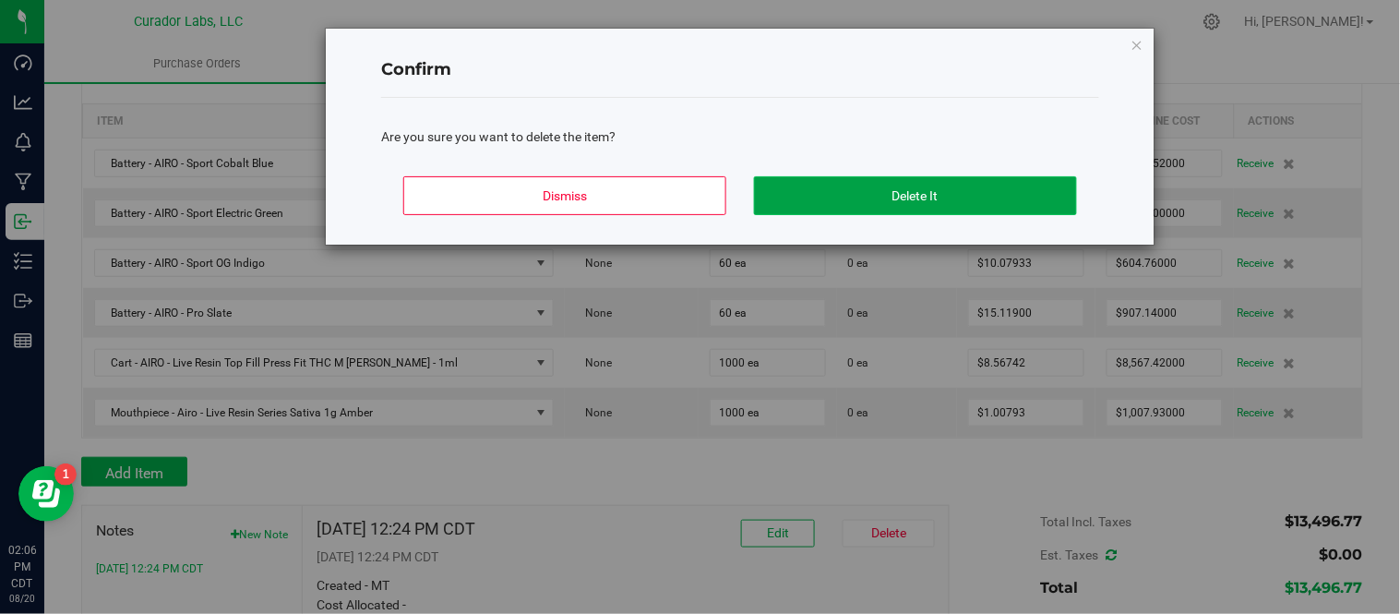
click at [937, 208] on button "Delete It" at bounding box center [915, 195] width 323 height 39
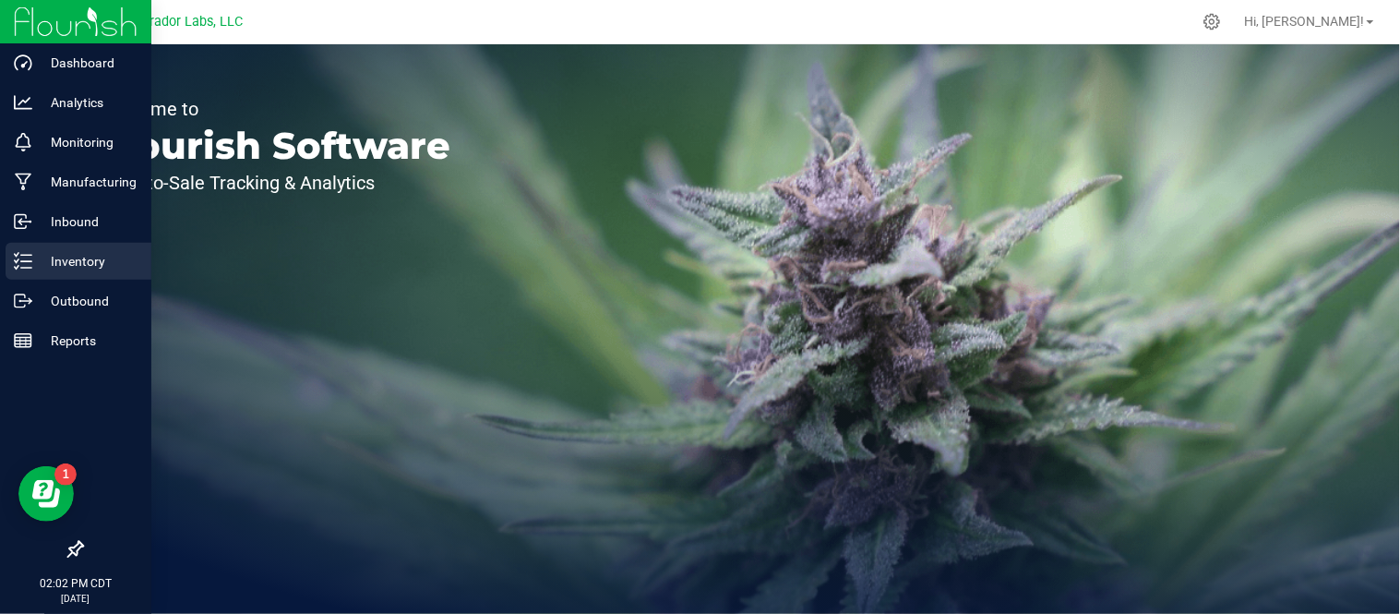
click at [53, 258] on p "Inventory" at bounding box center [87, 261] width 111 height 22
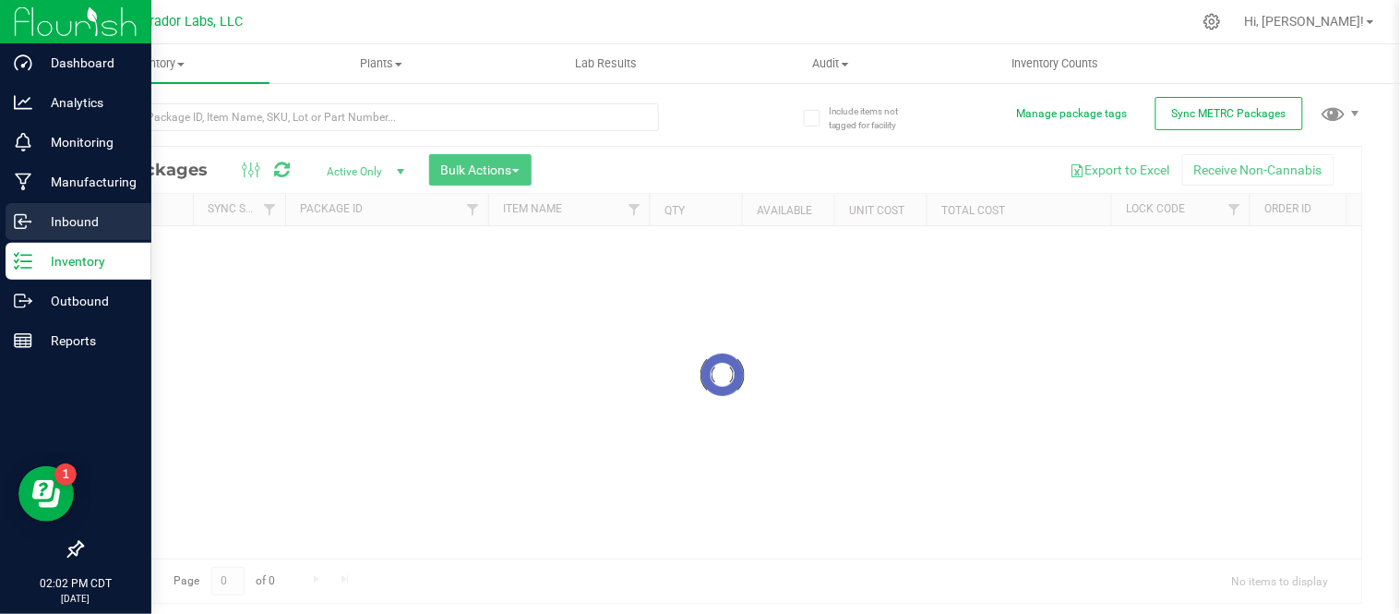
click at [100, 228] on p "Inbound" at bounding box center [87, 221] width 111 height 22
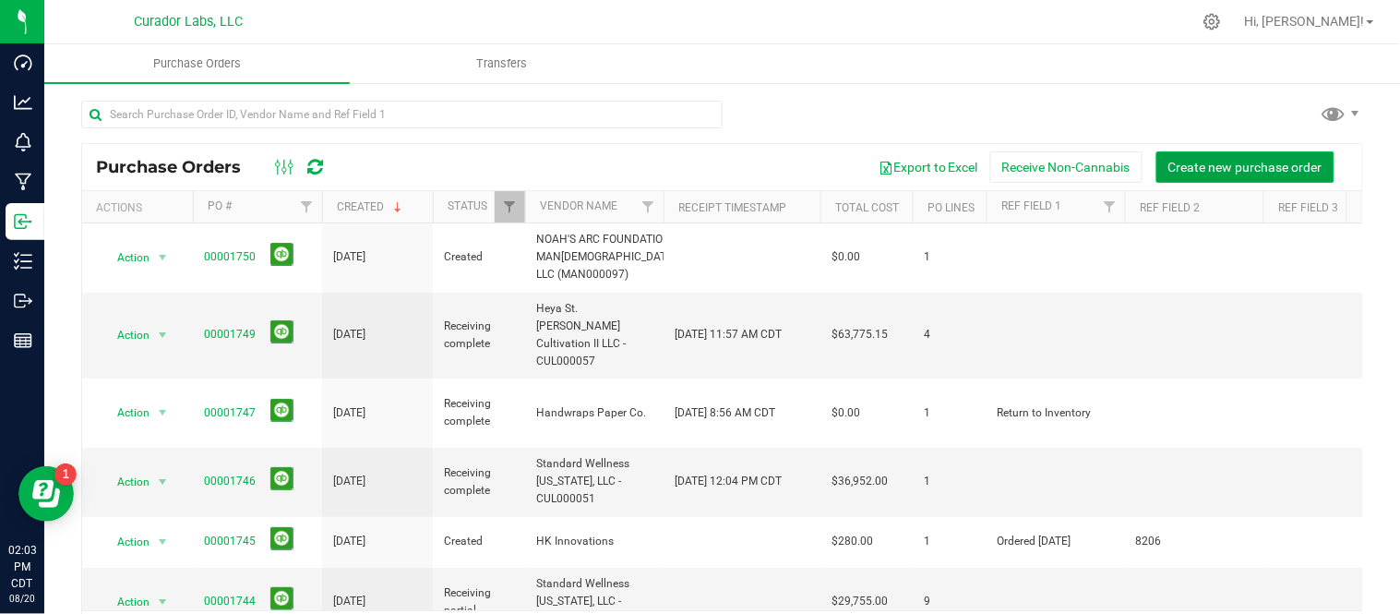
click at [1196, 155] on button "Create new purchase order" at bounding box center [1245, 166] width 178 height 31
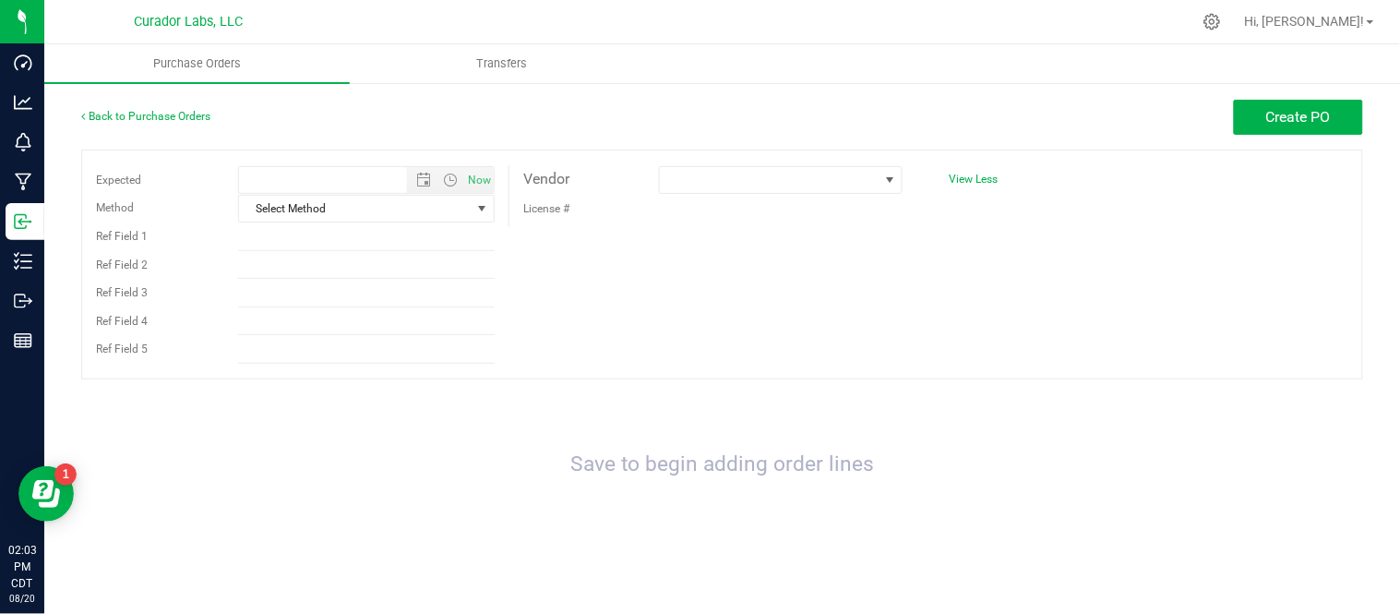
type input "8/20/2025 2:03 PM"
click at [874, 178] on span at bounding box center [769, 180] width 219 height 26
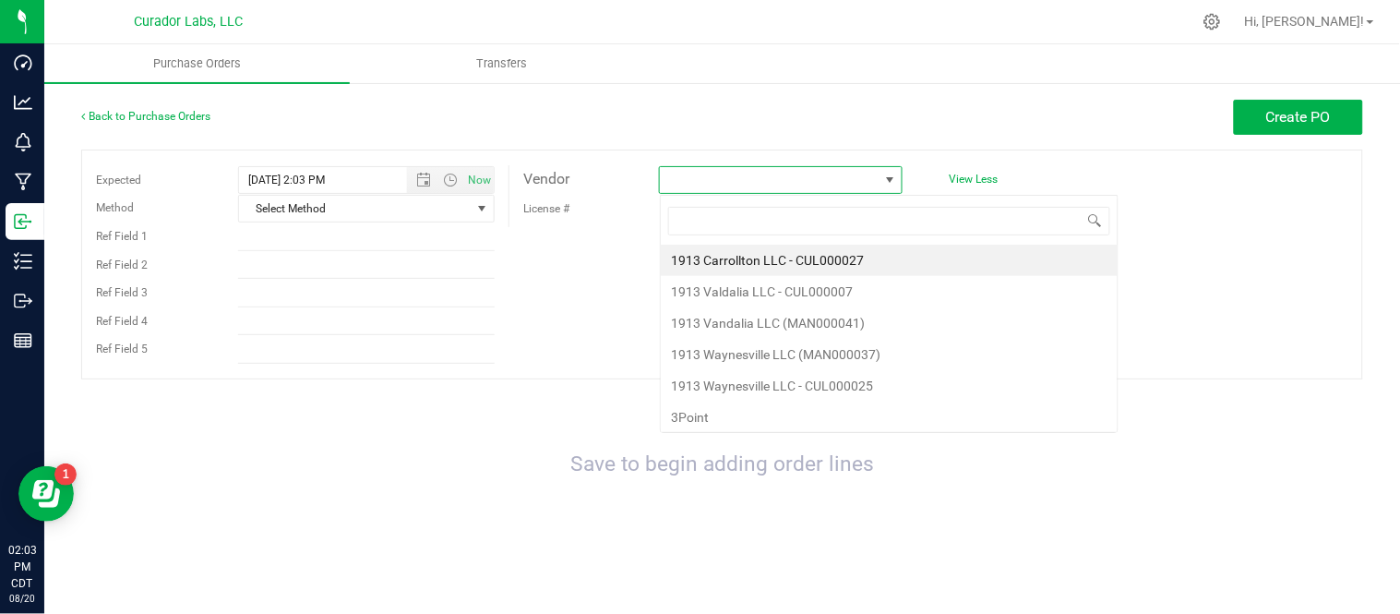
scroll to position [28, 243]
type input "AI"
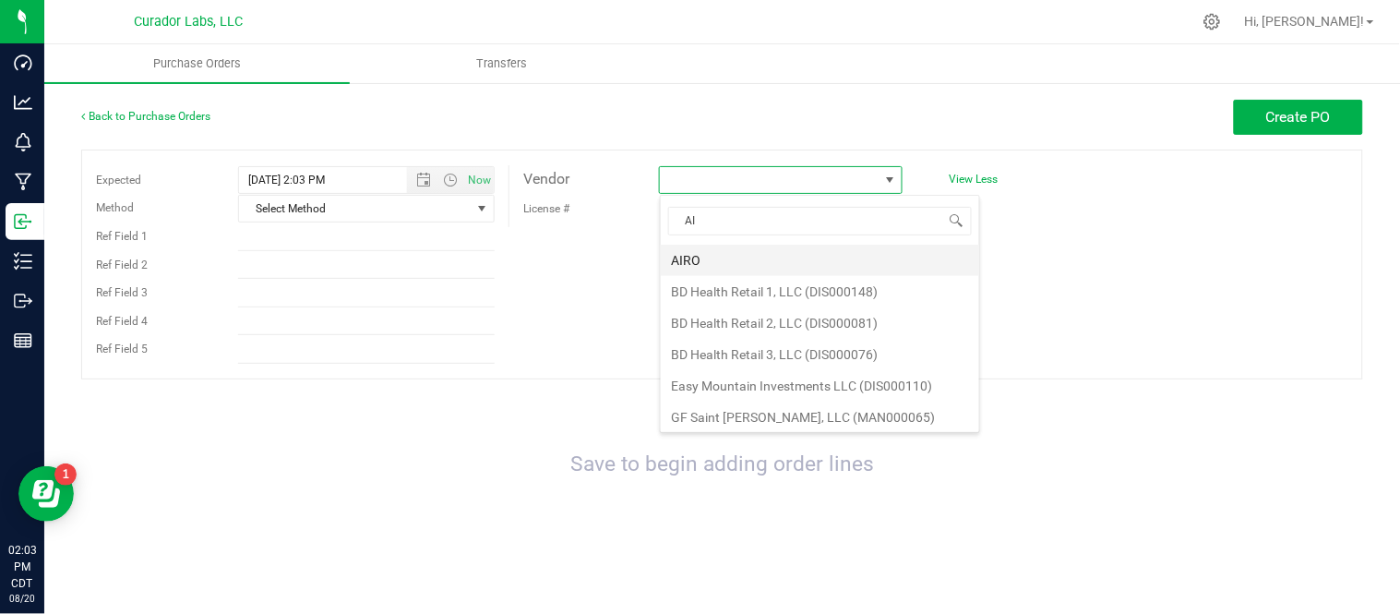
click at [722, 261] on li "AIRO" at bounding box center [820, 260] width 318 height 31
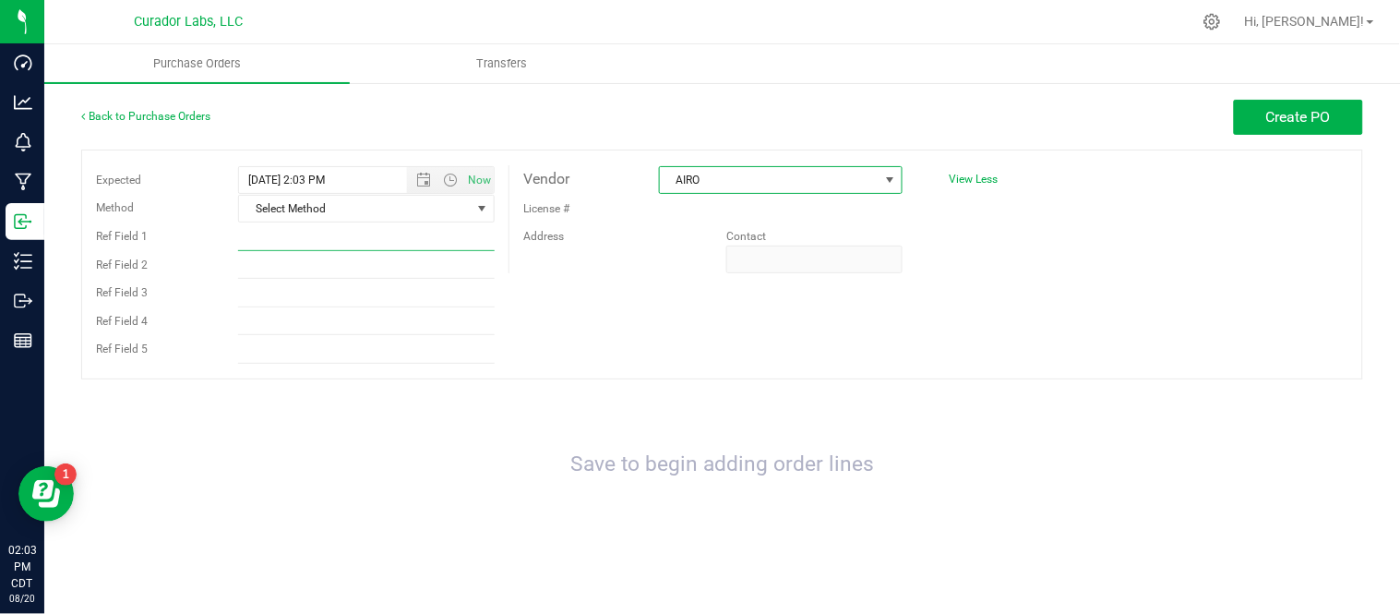
click at [321, 245] on input "Ref Field 1" at bounding box center [366, 237] width 257 height 28
click at [329, 236] on input "Ref Field 1" at bounding box center [366, 237] width 257 height 28
paste input "Ordered 08/14/25"
type input "Ordered 08/14/25"
click at [323, 266] on input "Ref Field 2" at bounding box center [366, 265] width 257 height 28
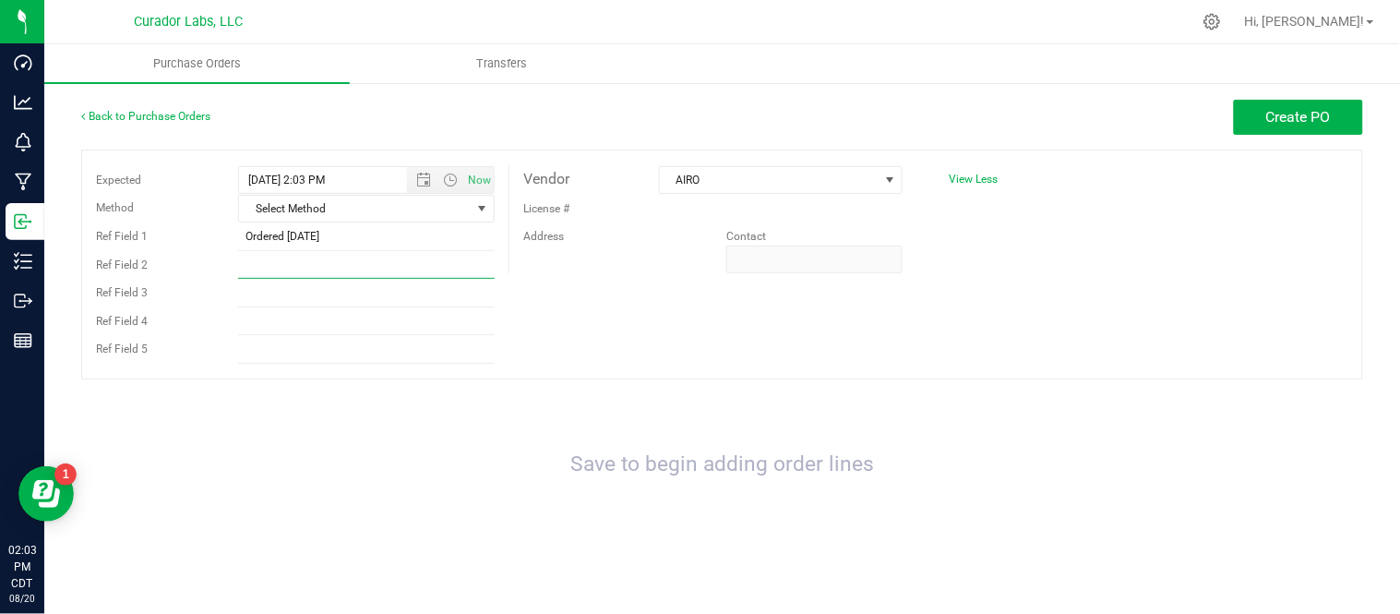
paste input "13518"
type input "13518-B"
click at [284, 293] on input "Ref Field 3" at bounding box center [366, 294] width 257 height 28
paste input "Expected 08/22/25"
type input "Expected 08/22/25"
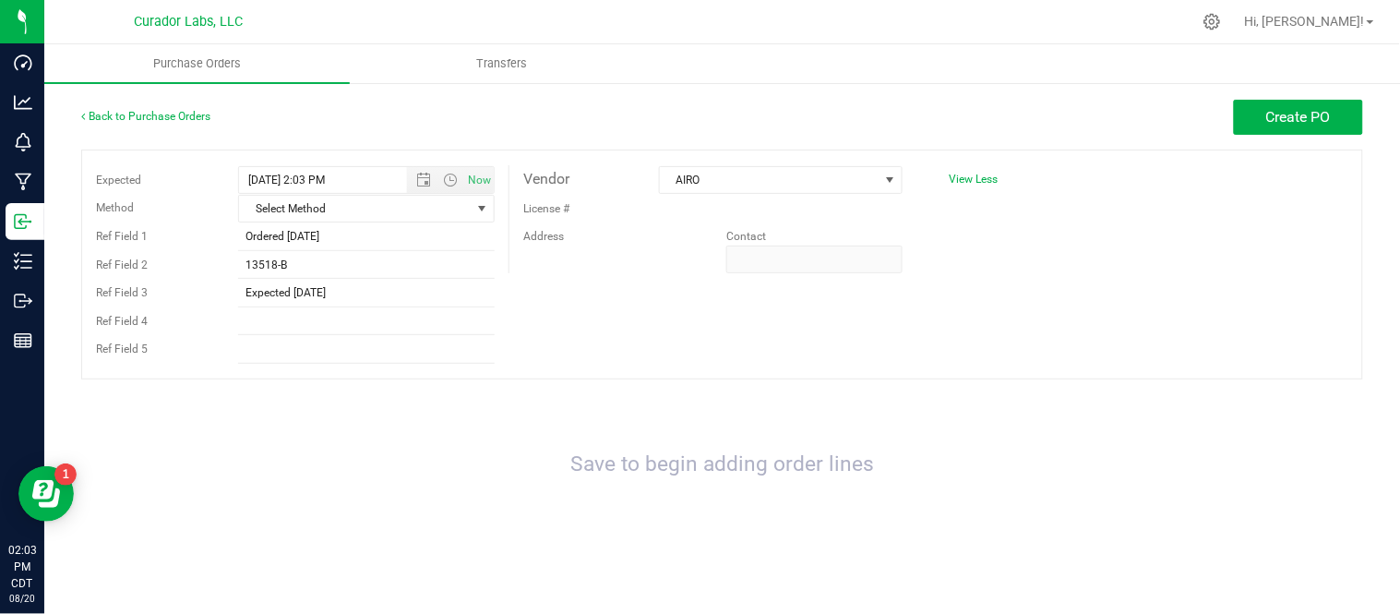
click at [543, 329] on div "Expected 8/20/2025 2:03 PM Now Method Select Method Select Method USPS UPS FedE…" at bounding box center [722, 265] width 1282 height 230
click at [1336, 120] on button "Create PO" at bounding box center [1298, 117] width 129 height 35
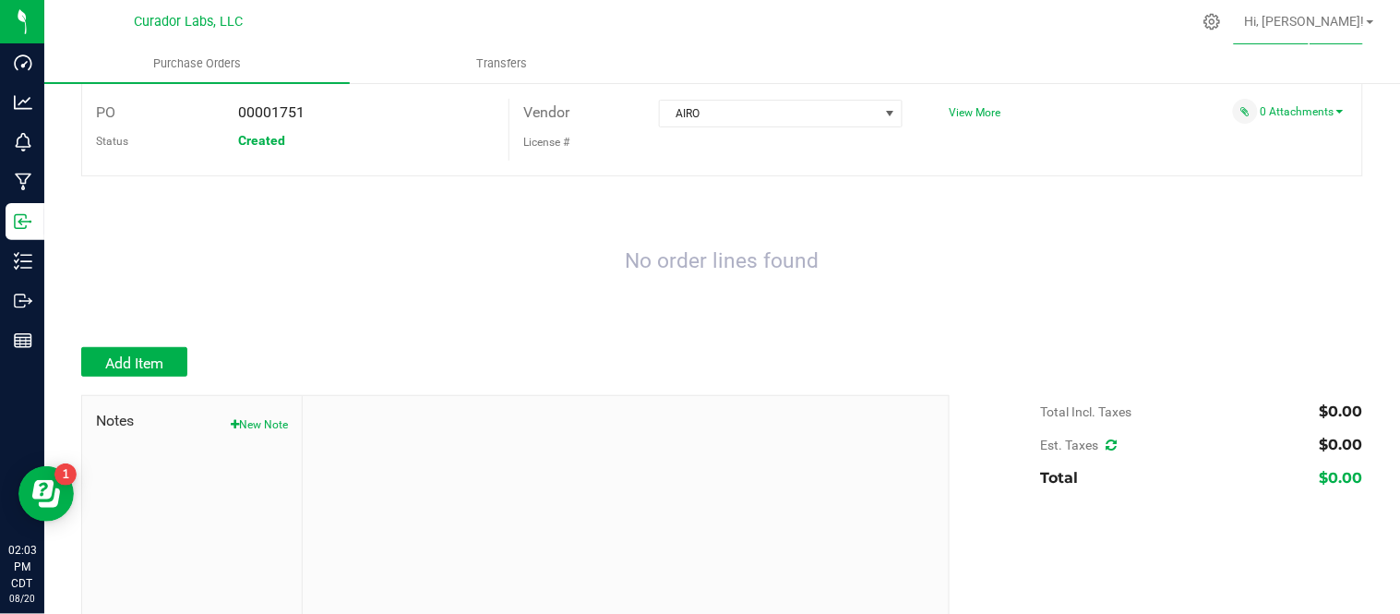
scroll to position [102, 0]
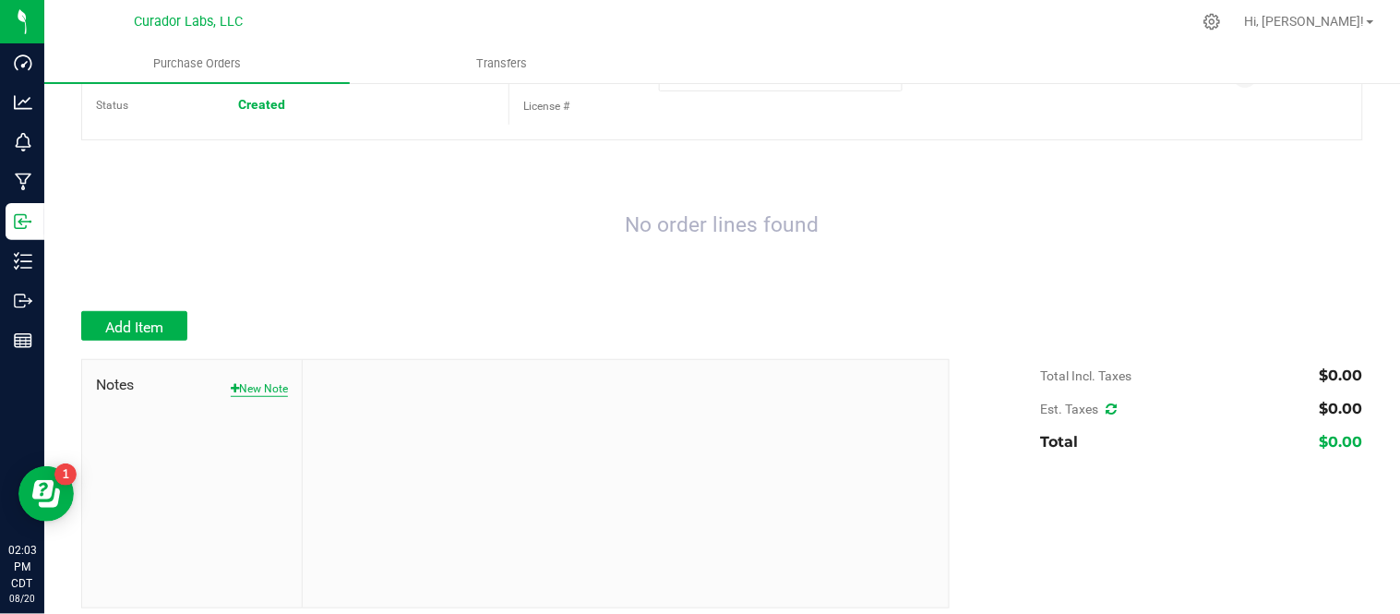
click at [235, 389] on button "New Note" at bounding box center [259, 388] width 57 height 17
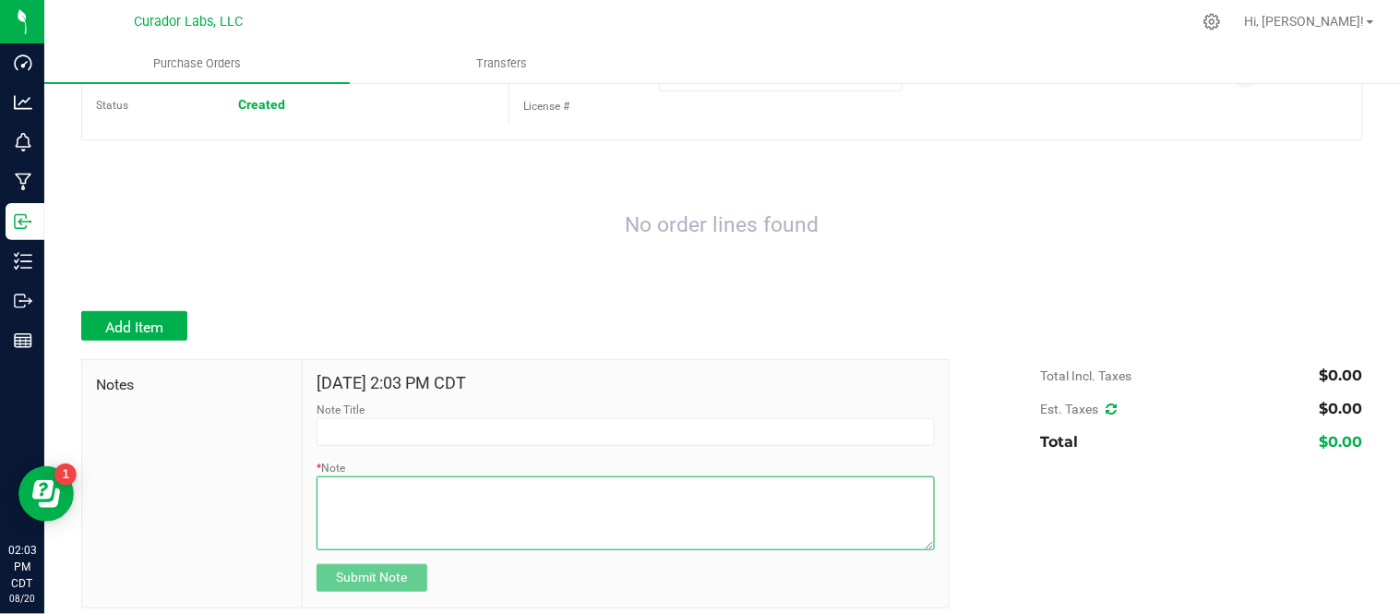
click at [355, 503] on textarea "* Note" at bounding box center [626, 513] width 618 height 74
type textarea "c"
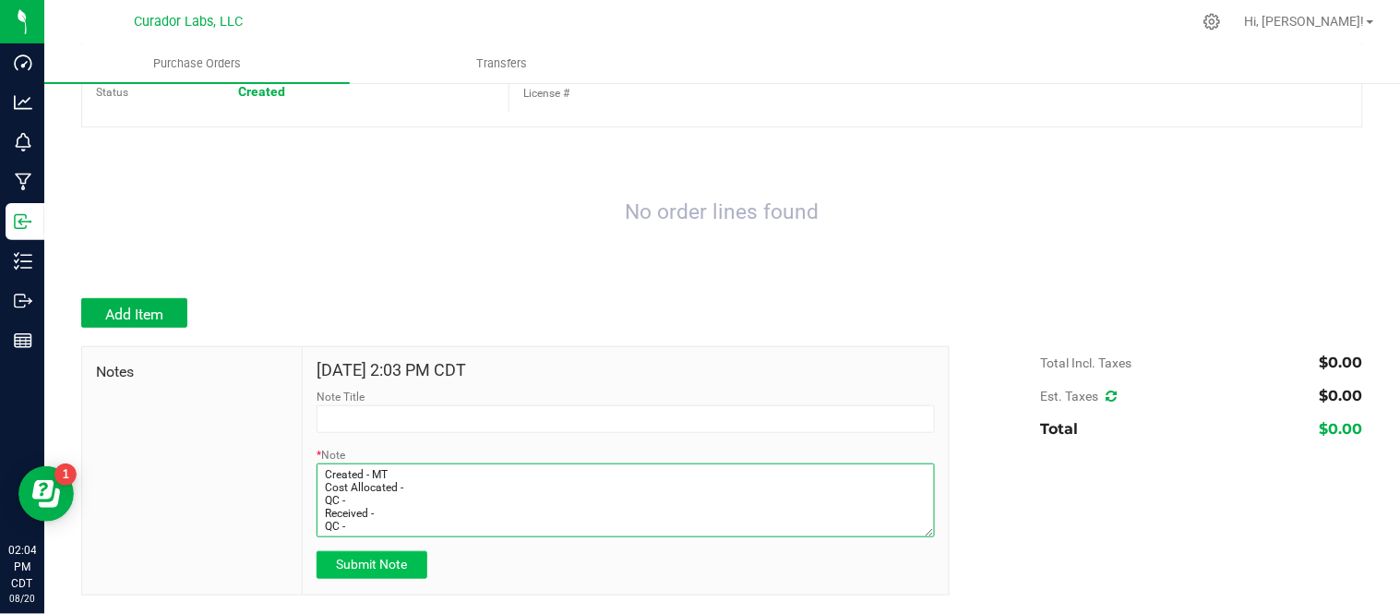
type textarea "Created - MT Cost Allocated - QC - Received - QC -"
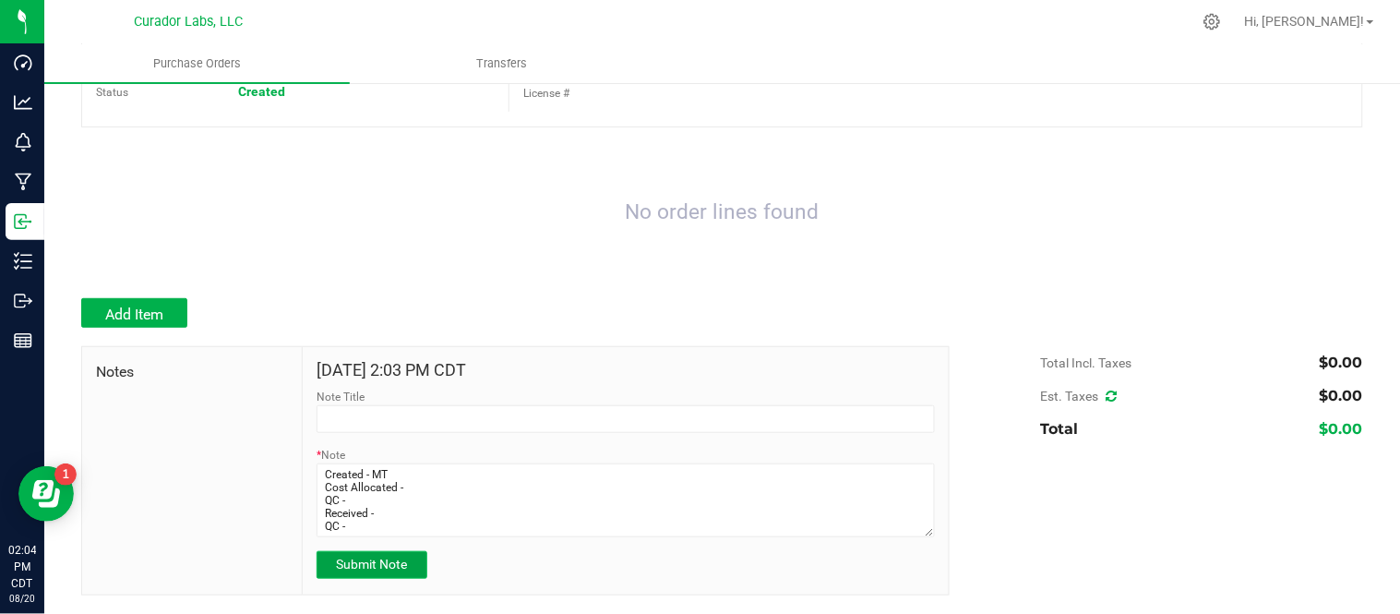
click at [401, 567] on span "Submit Note" at bounding box center [371, 563] width 71 height 15
type input "8/20/2025 14:04 PM CDT"
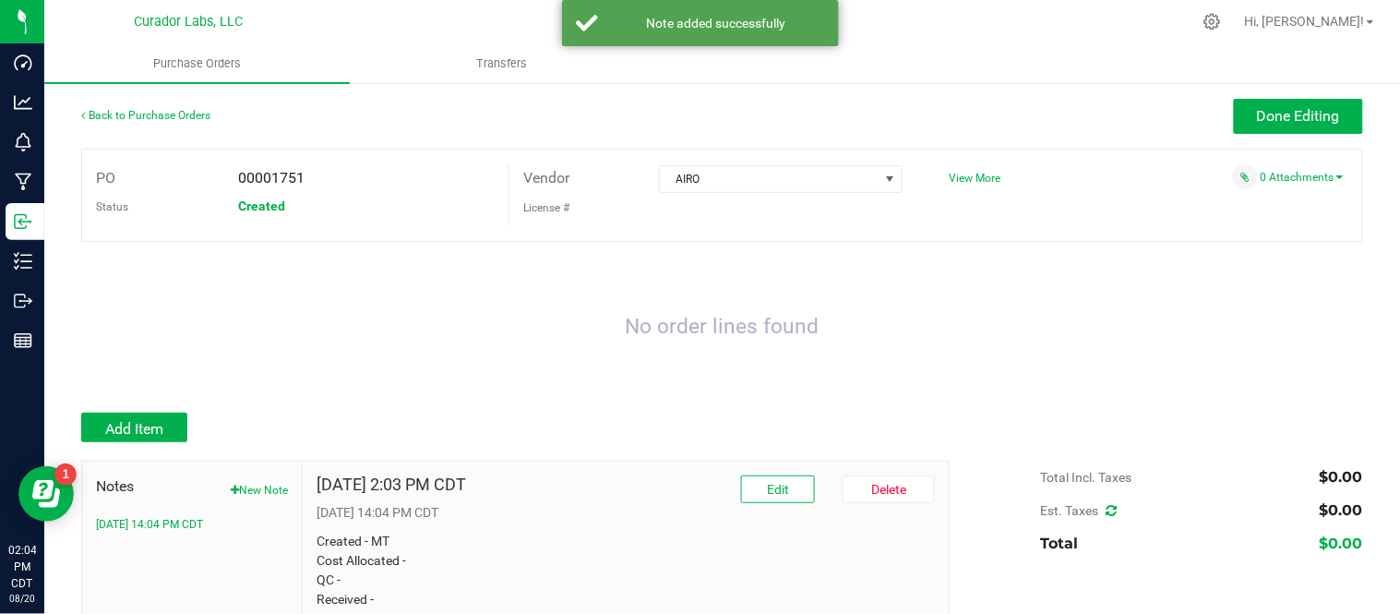
scroll to position [0, 0]
click at [158, 428] on span "Add Item" at bounding box center [134, 430] width 58 height 18
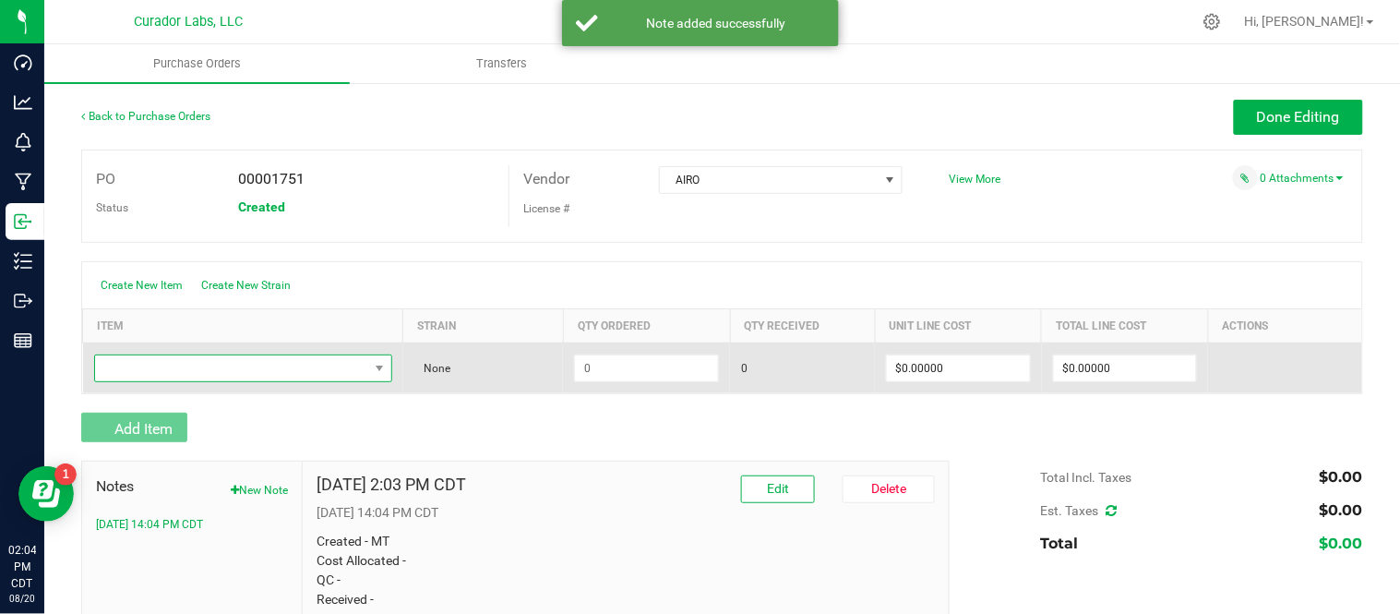
click at [233, 366] on span "NO DATA FOUND" at bounding box center [231, 368] width 273 height 26
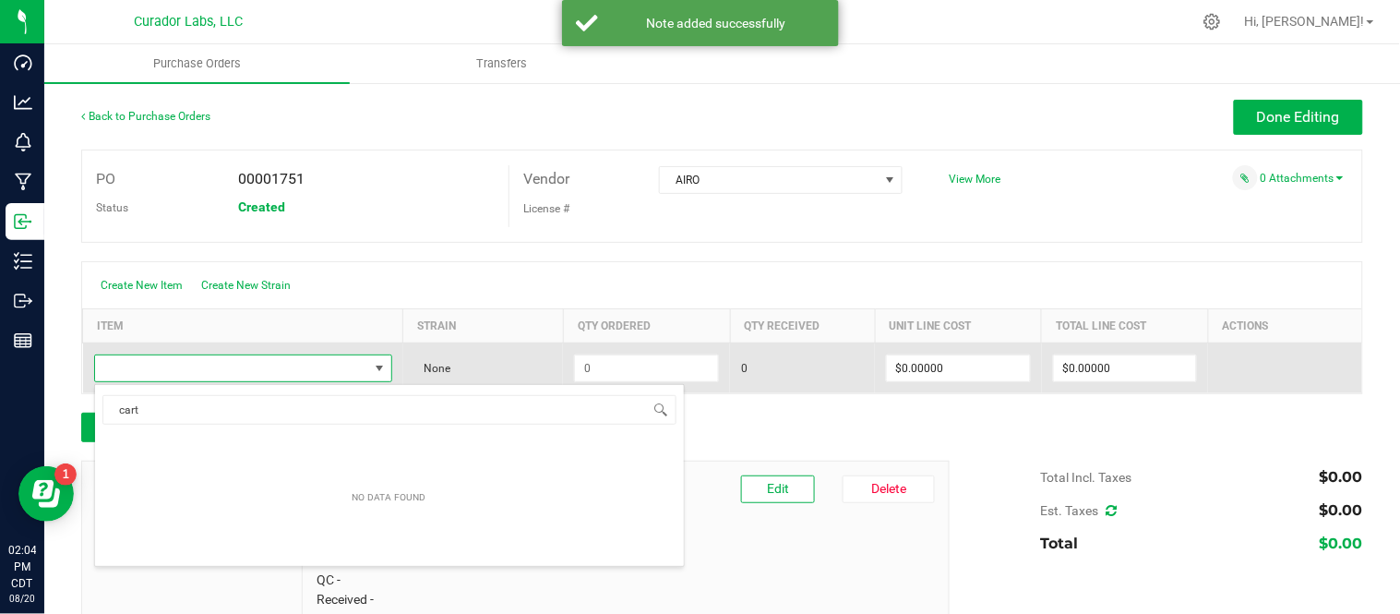
scroll to position [28, 291]
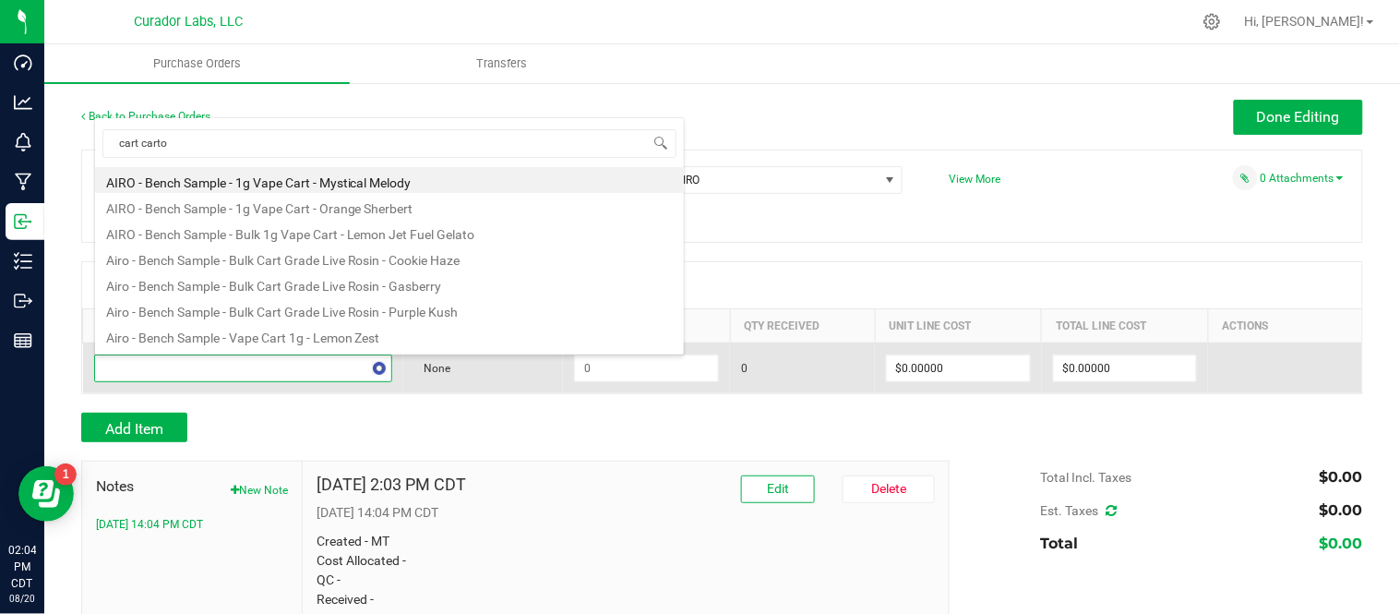
type input "cart carton"
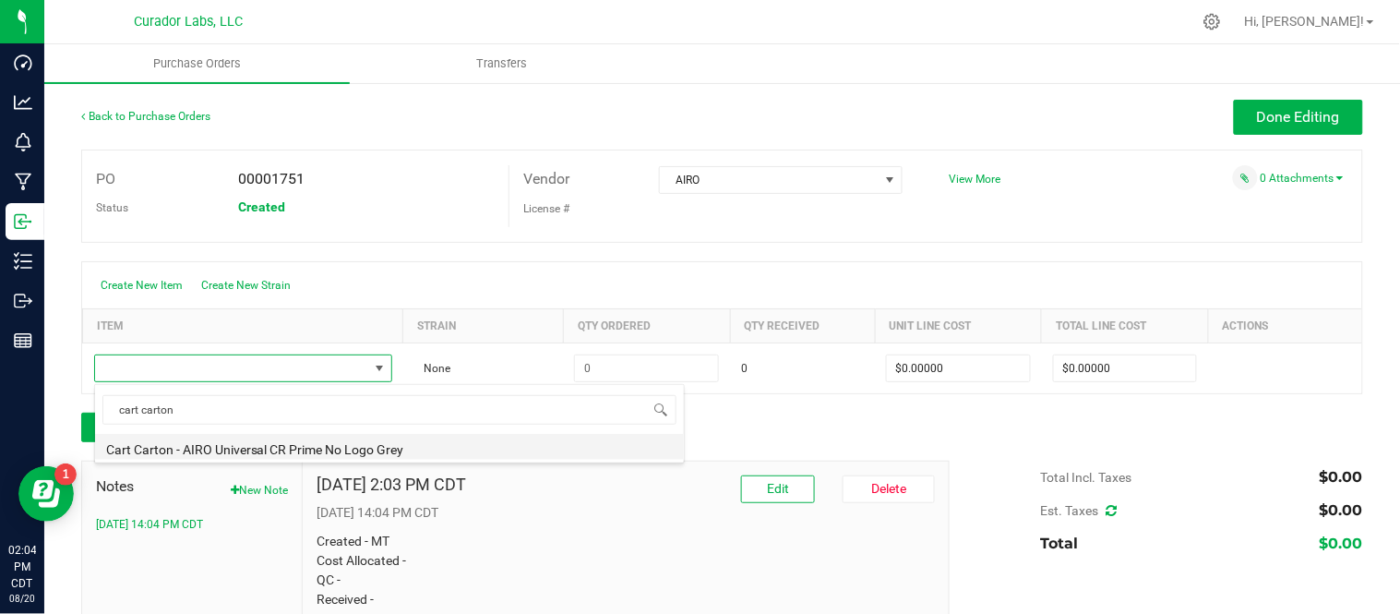
click at [244, 449] on li "Cart Carton - AIRO Universal CR Prime No Logo Grey" at bounding box center [389, 447] width 589 height 26
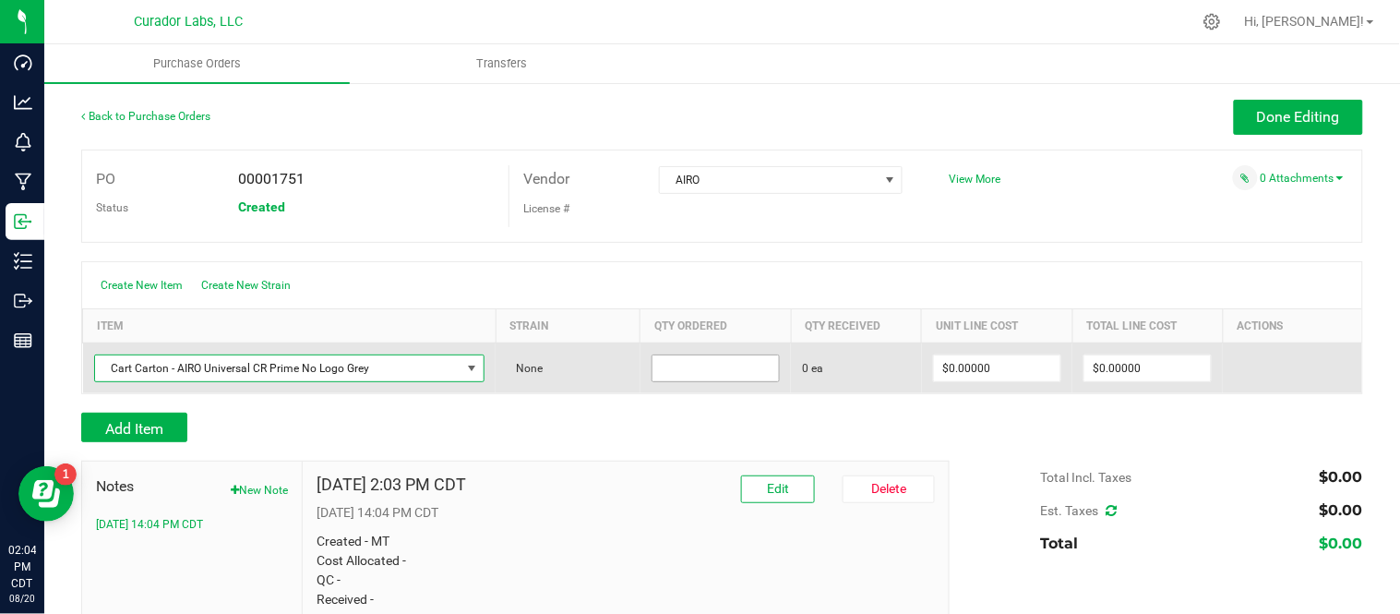
click at [674, 367] on input at bounding box center [715, 368] width 126 height 26
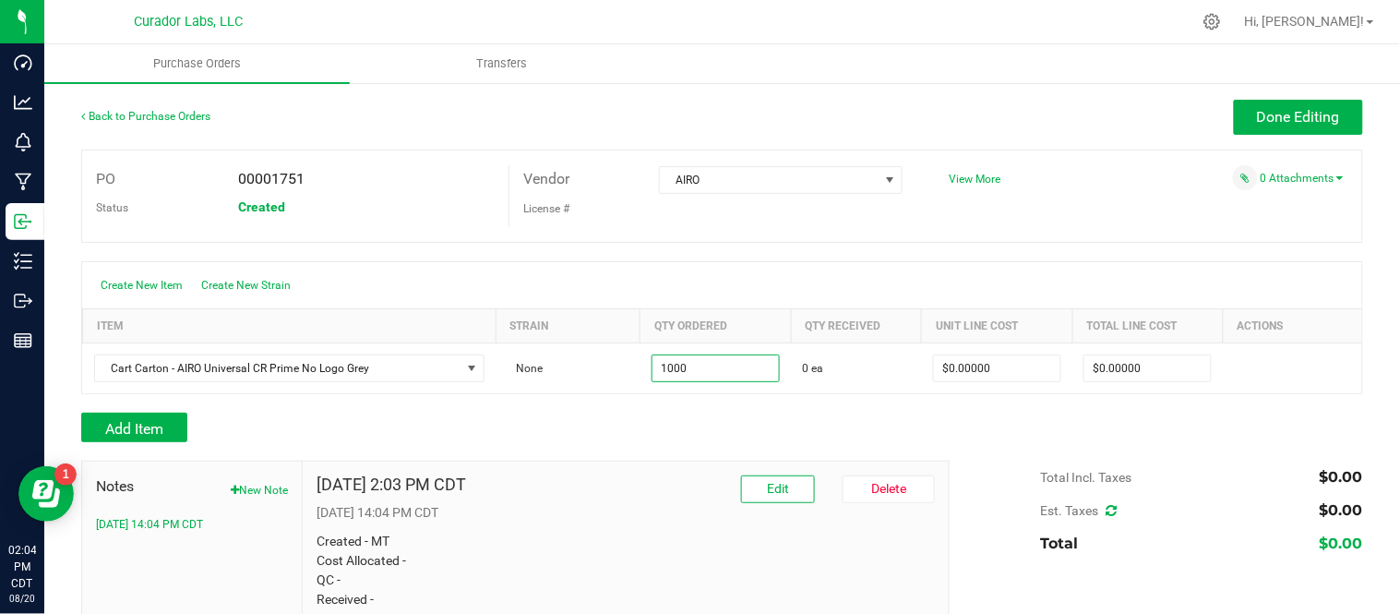
type input "1000 ea"
click at [850, 413] on div "Add Item" at bounding box center [508, 428] width 855 height 30
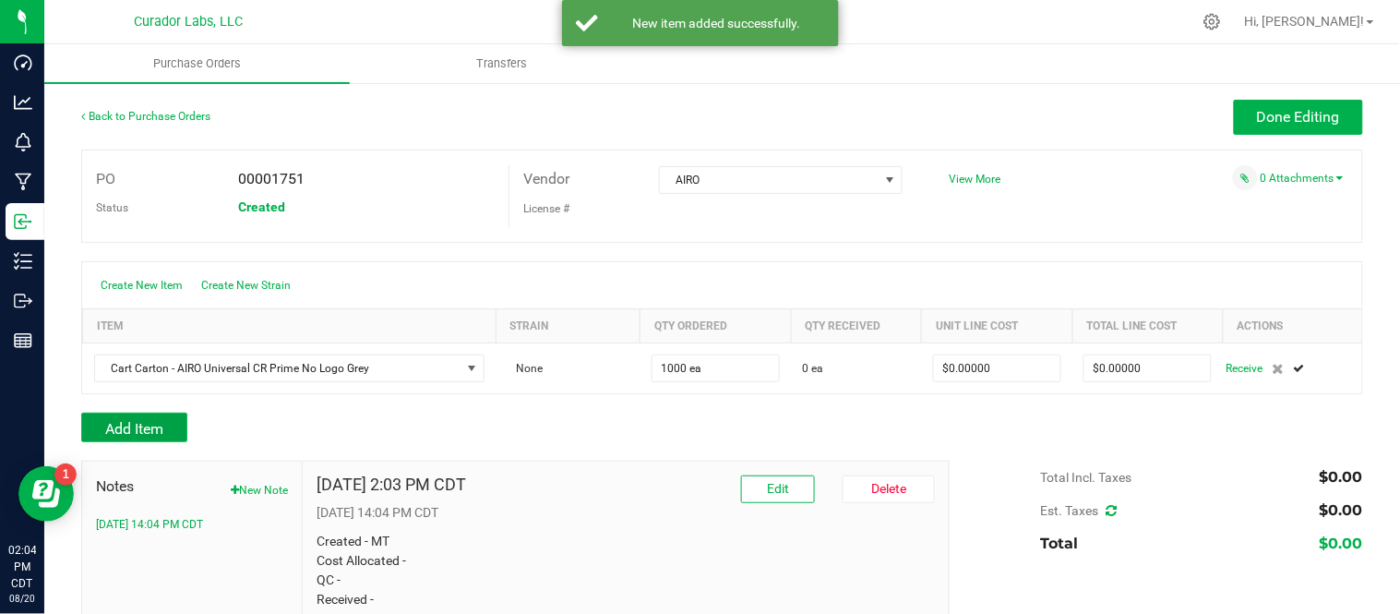
click at [164, 441] on button "Add Item" at bounding box center [134, 428] width 106 height 30
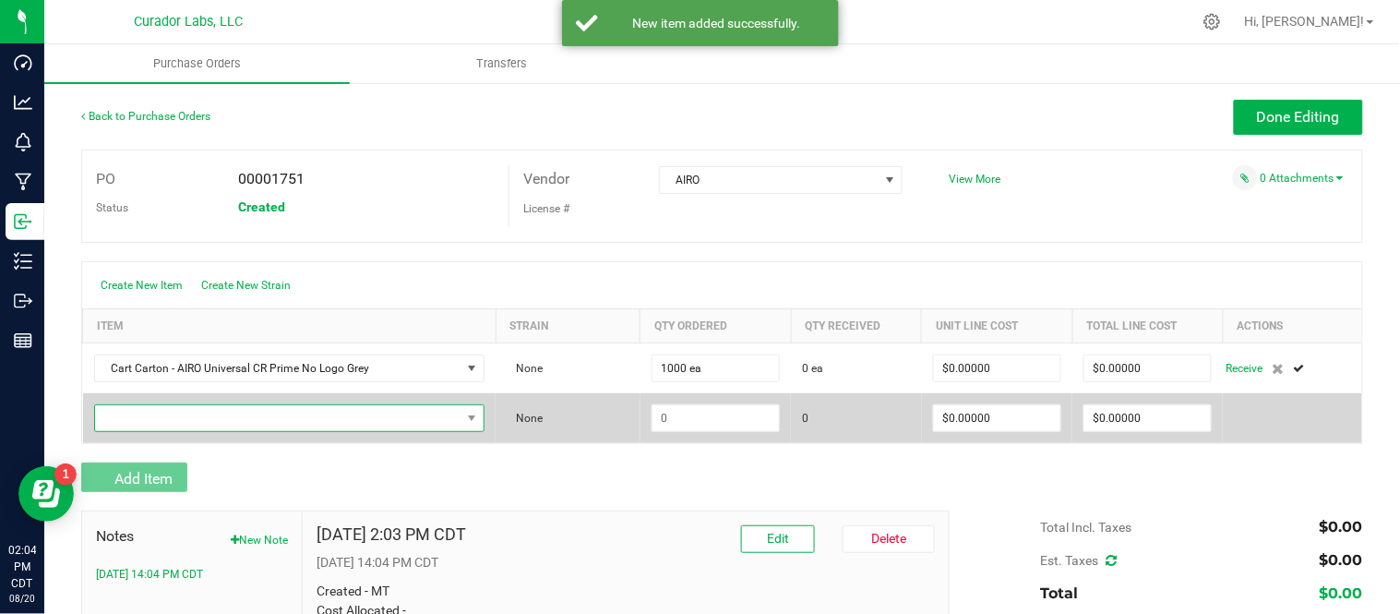
click at [176, 426] on span "NO DATA FOUND" at bounding box center [278, 418] width 366 height 26
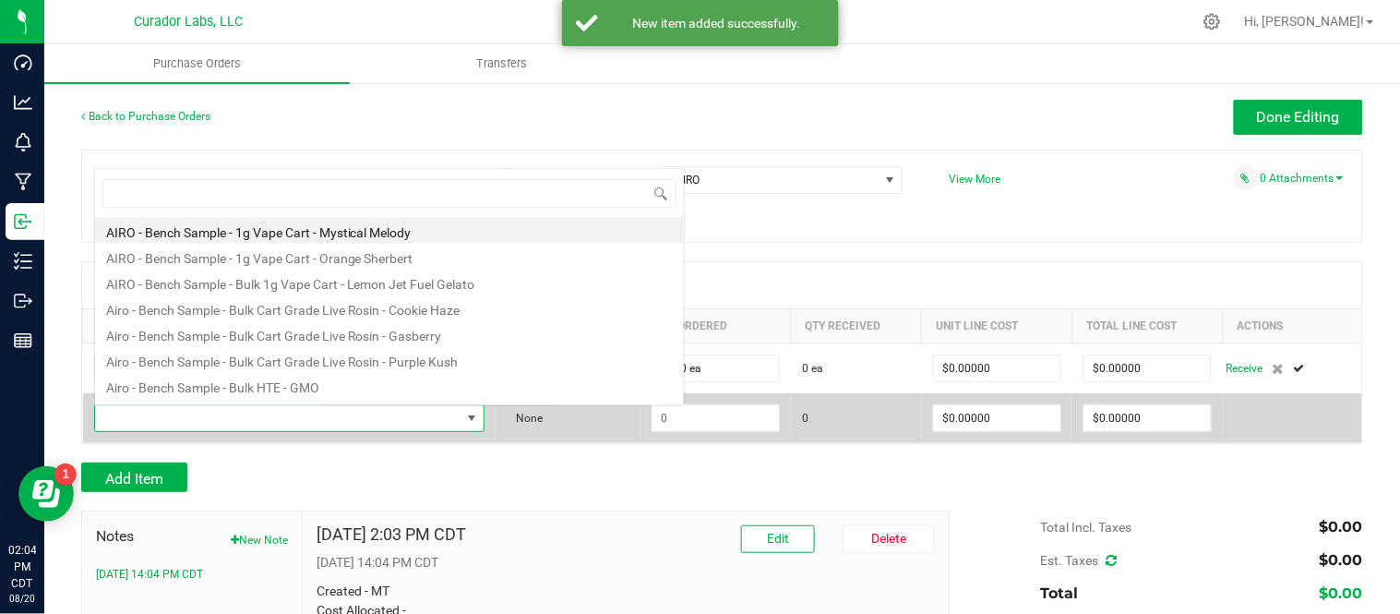
scroll to position [28, 379]
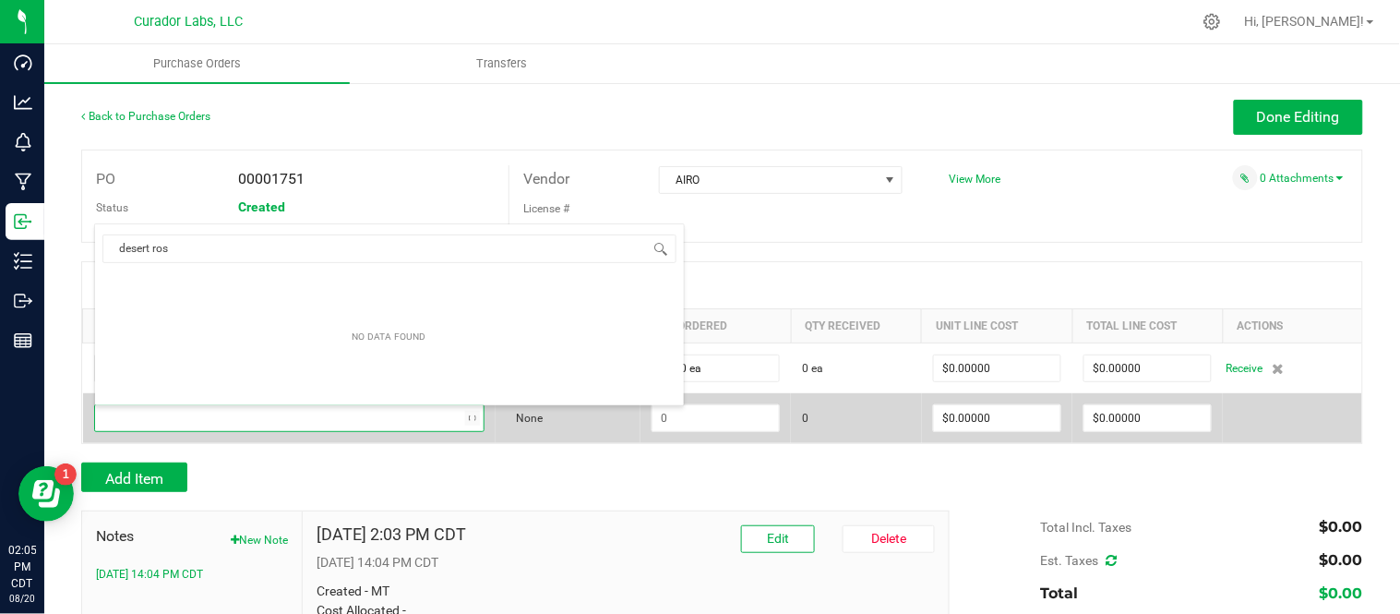
type input "desert rose"
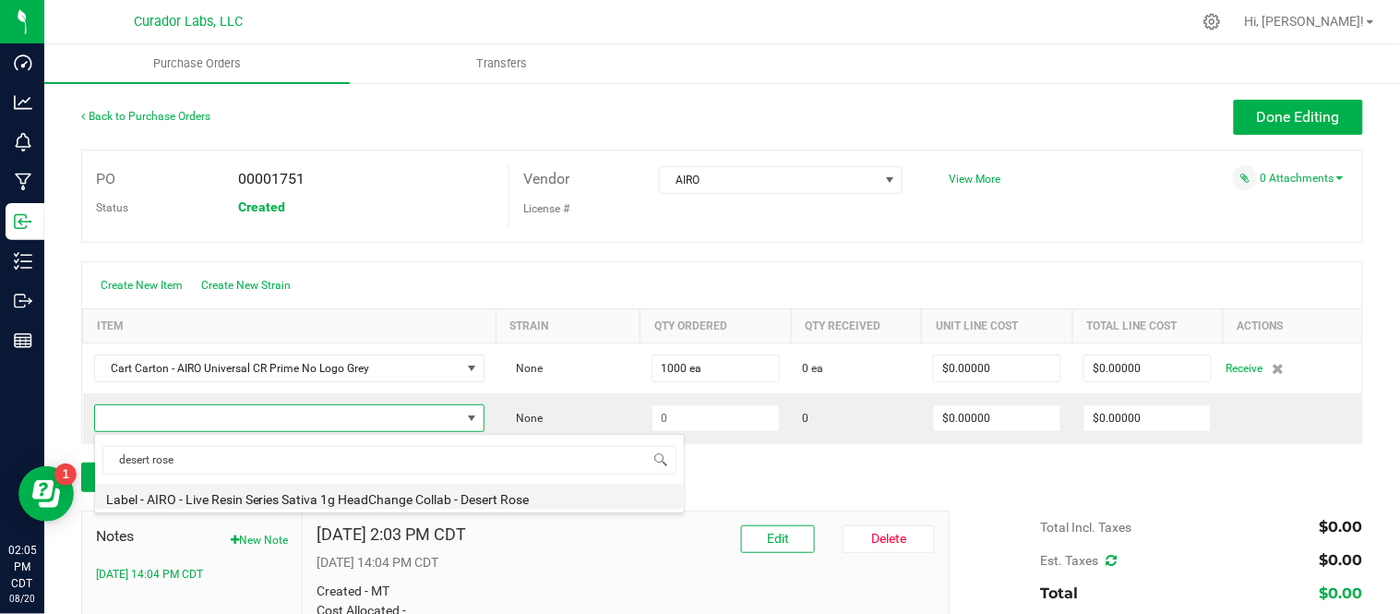
click at [224, 499] on li "Label - AIRO - Live Resin Series Sativa 1g HeadChange Collab - Desert Rose" at bounding box center [389, 497] width 589 height 26
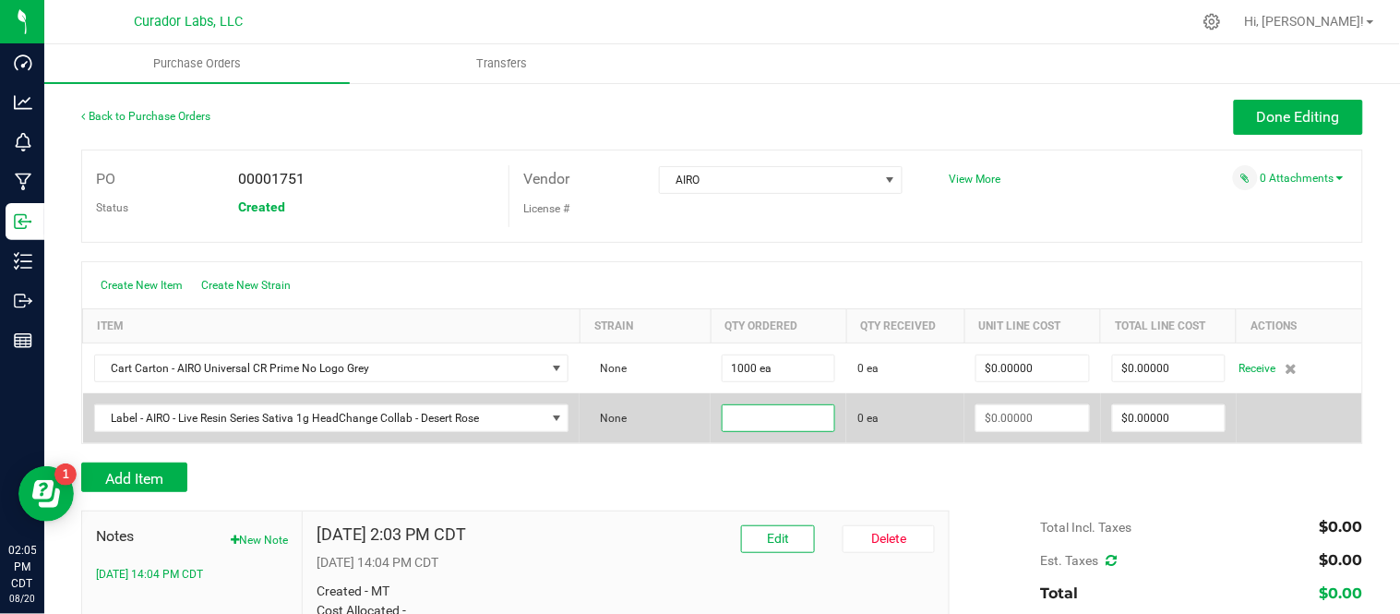
click at [749, 425] on input at bounding box center [779, 418] width 112 height 26
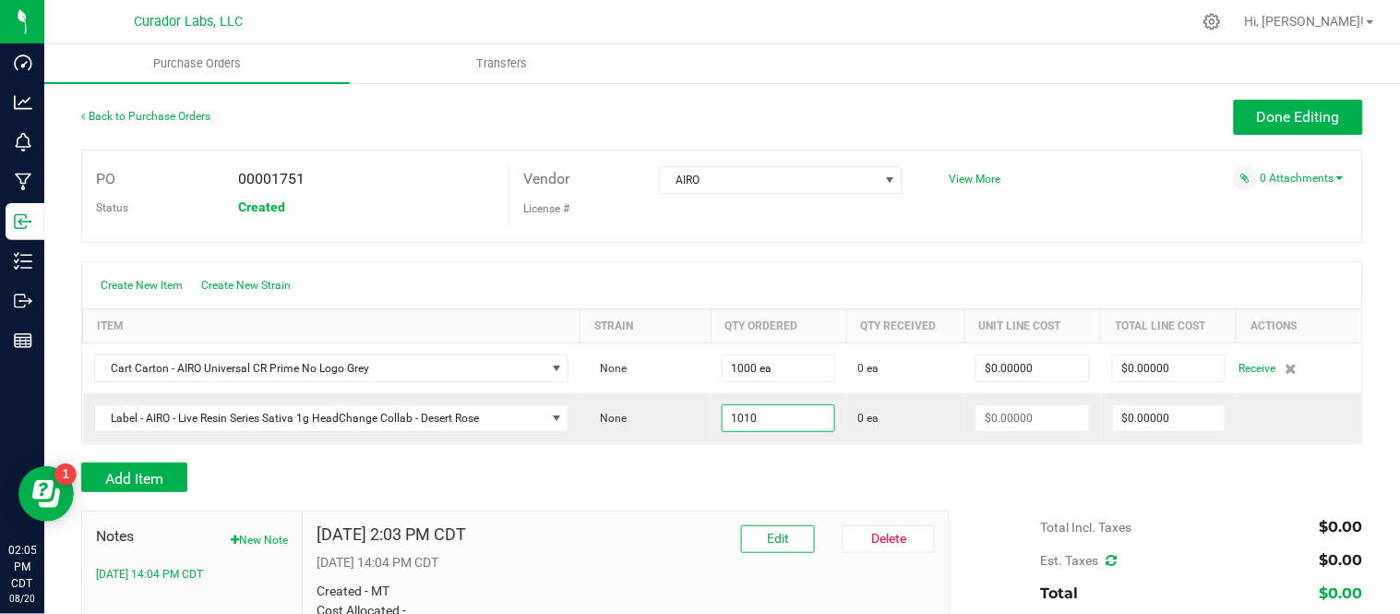
type input "1010 ea"
click at [838, 462] on div at bounding box center [722, 453] width 1282 height 18
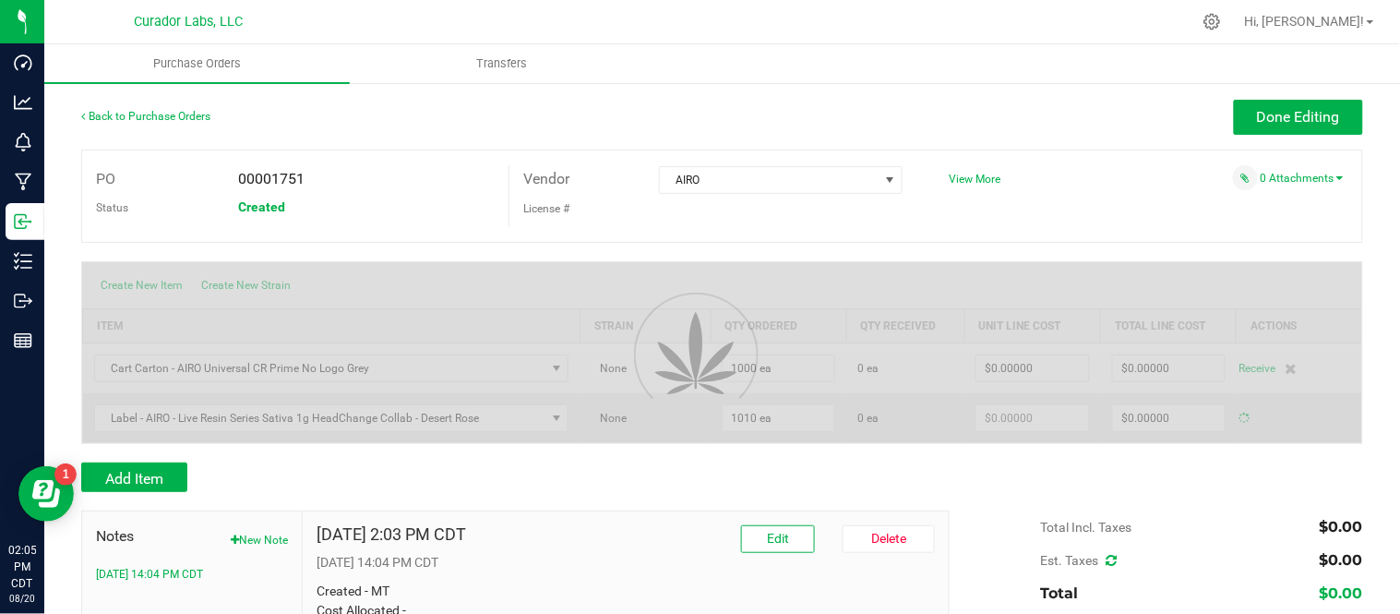
type input "$0.00000"
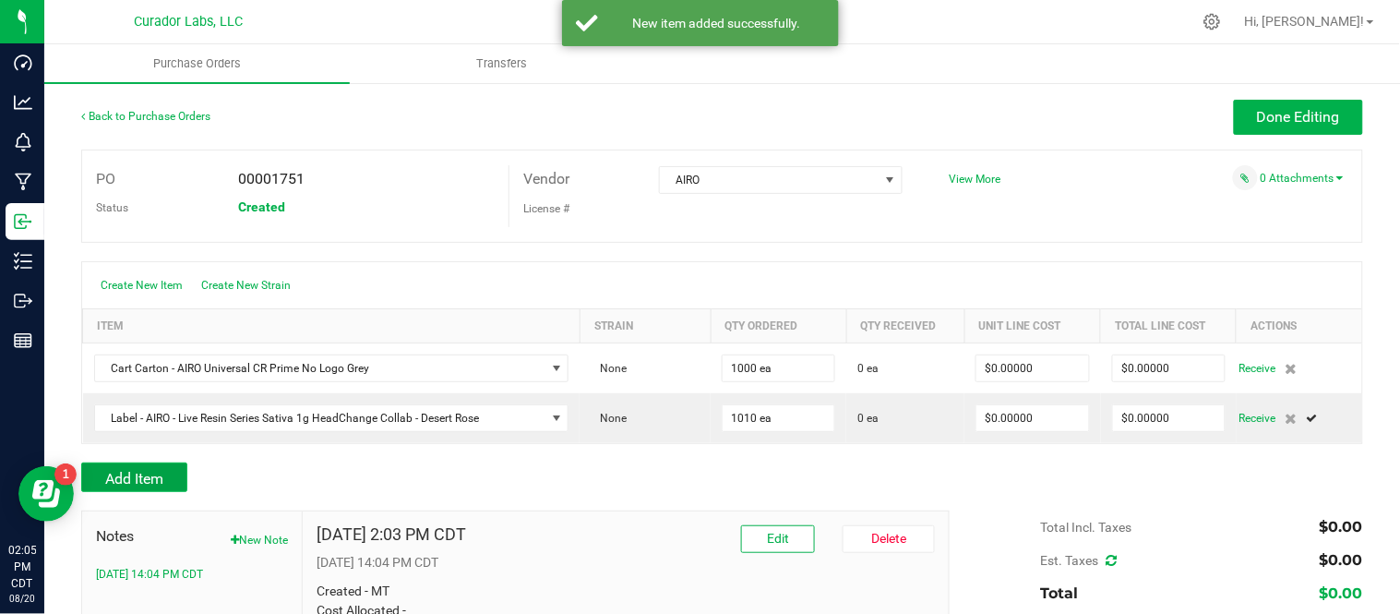
click at [183, 491] on button "Add Item" at bounding box center [134, 477] width 106 height 30
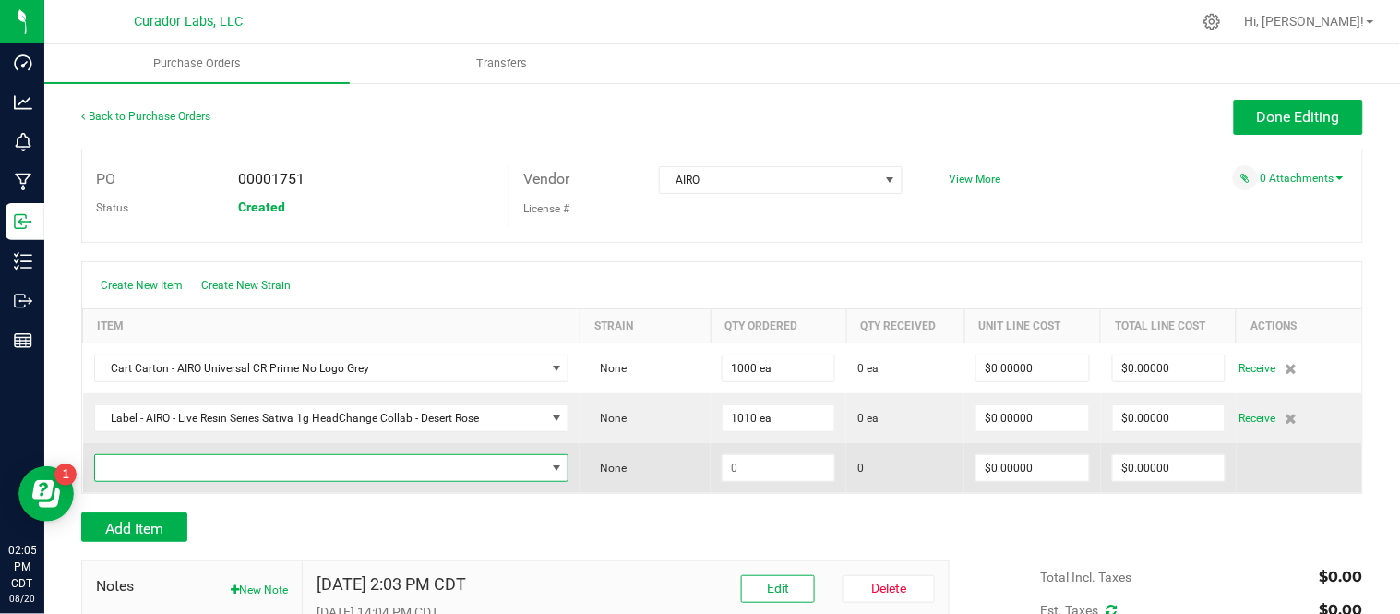
click at [403, 472] on span "NO DATA FOUND" at bounding box center [320, 468] width 450 height 26
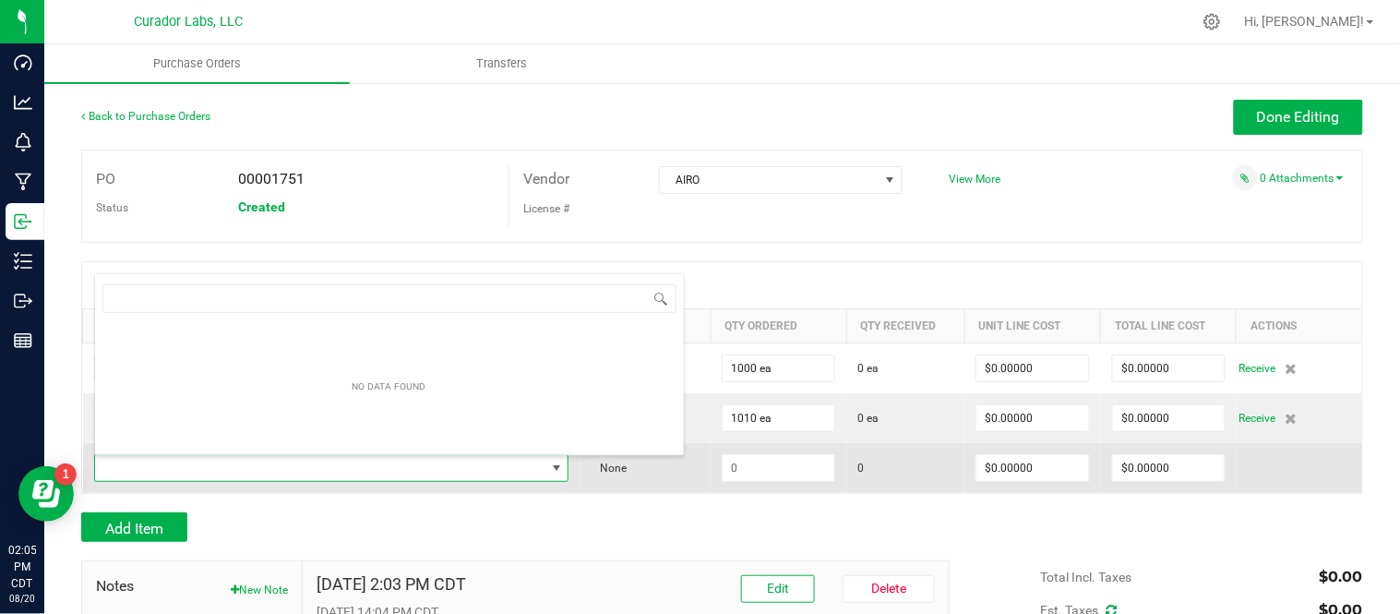
scroll to position [28, 464]
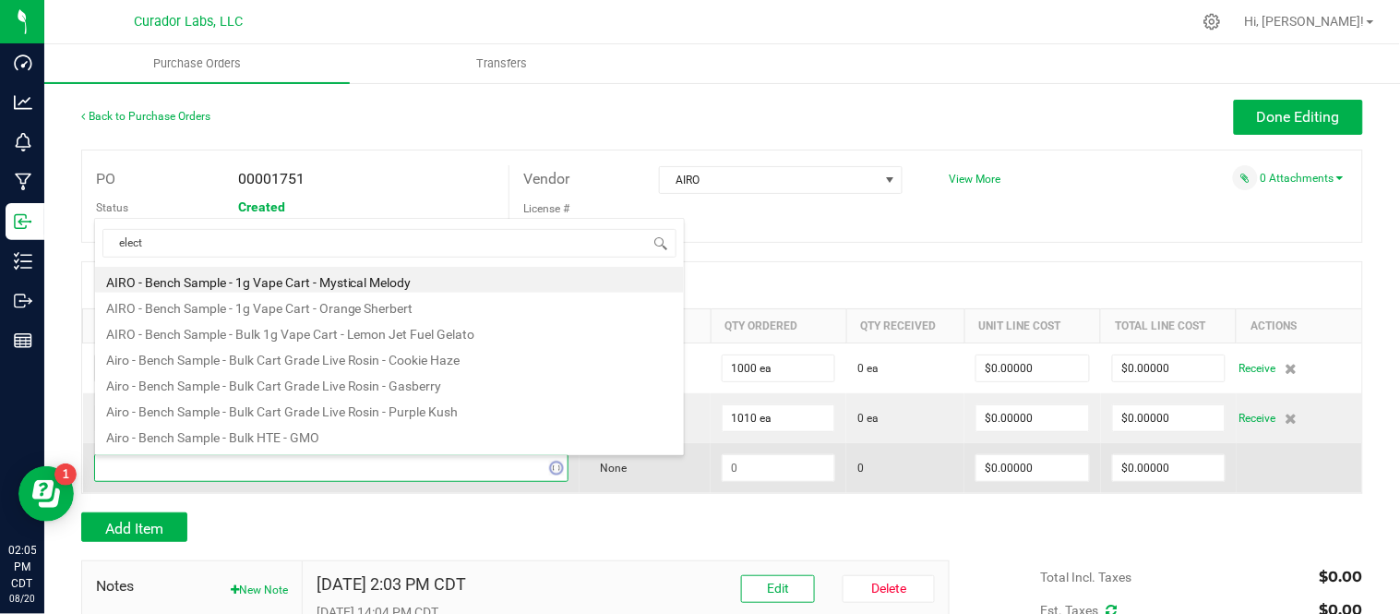
type input "electr"
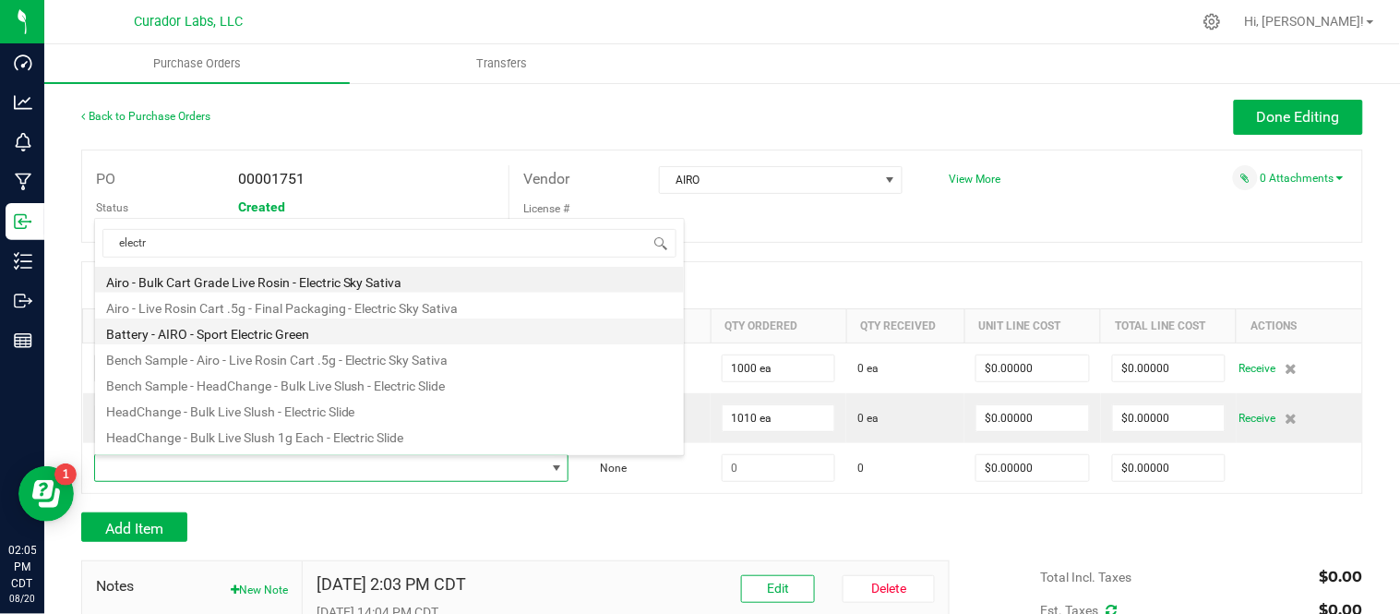
click at [327, 329] on li "Battery - AIRO - Sport Electric Green" at bounding box center [389, 331] width 589 height 26
type input "$10.00000"
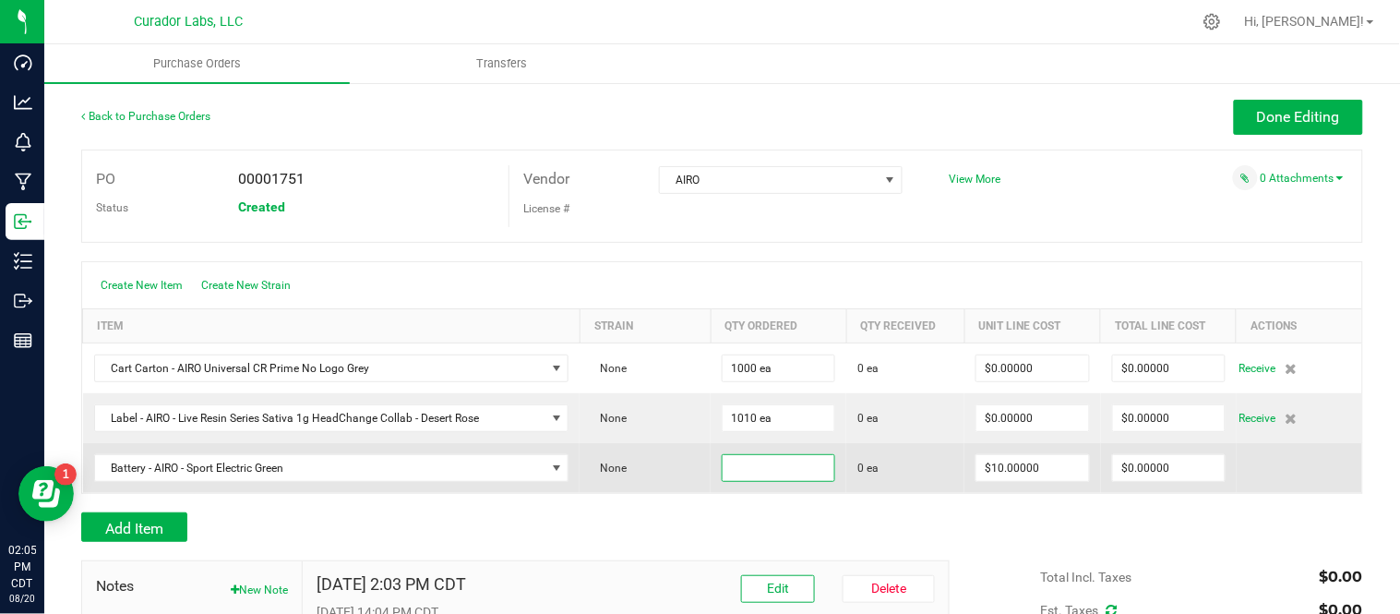
click at [767, 466] on input at bounding box center [779, 468] width 112 height 26
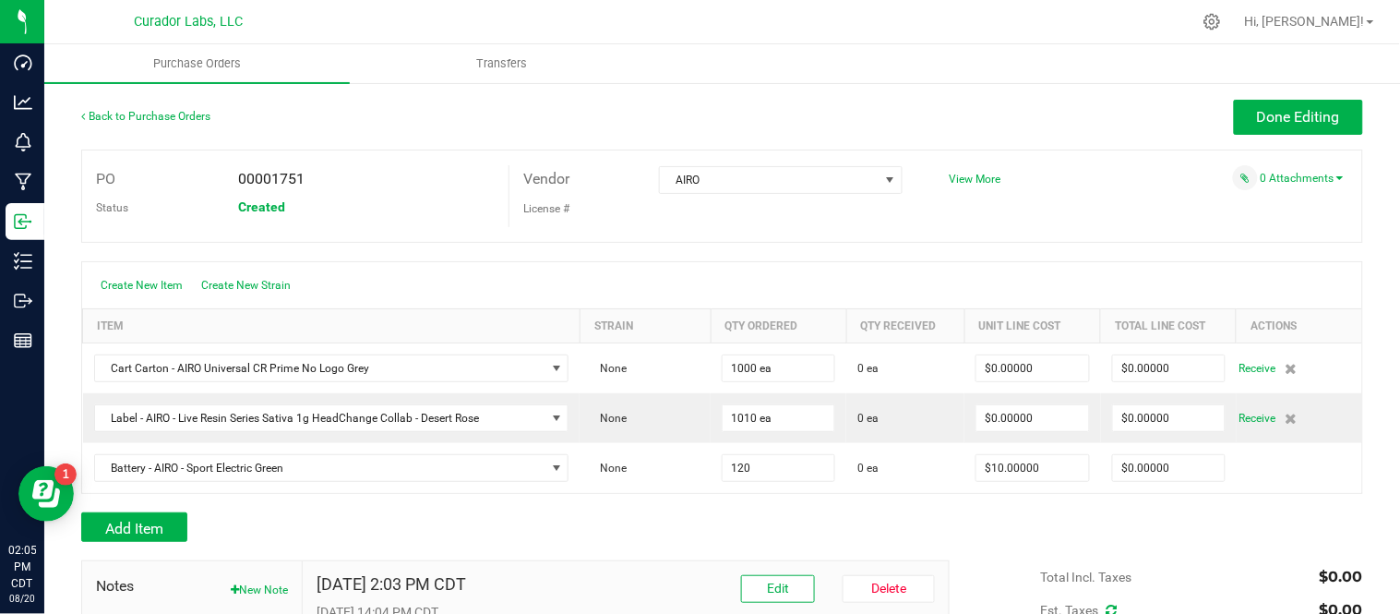
type input "120 ea"
click at [692, 502] on div at bounding box center [722, 503] width 1282 height 18
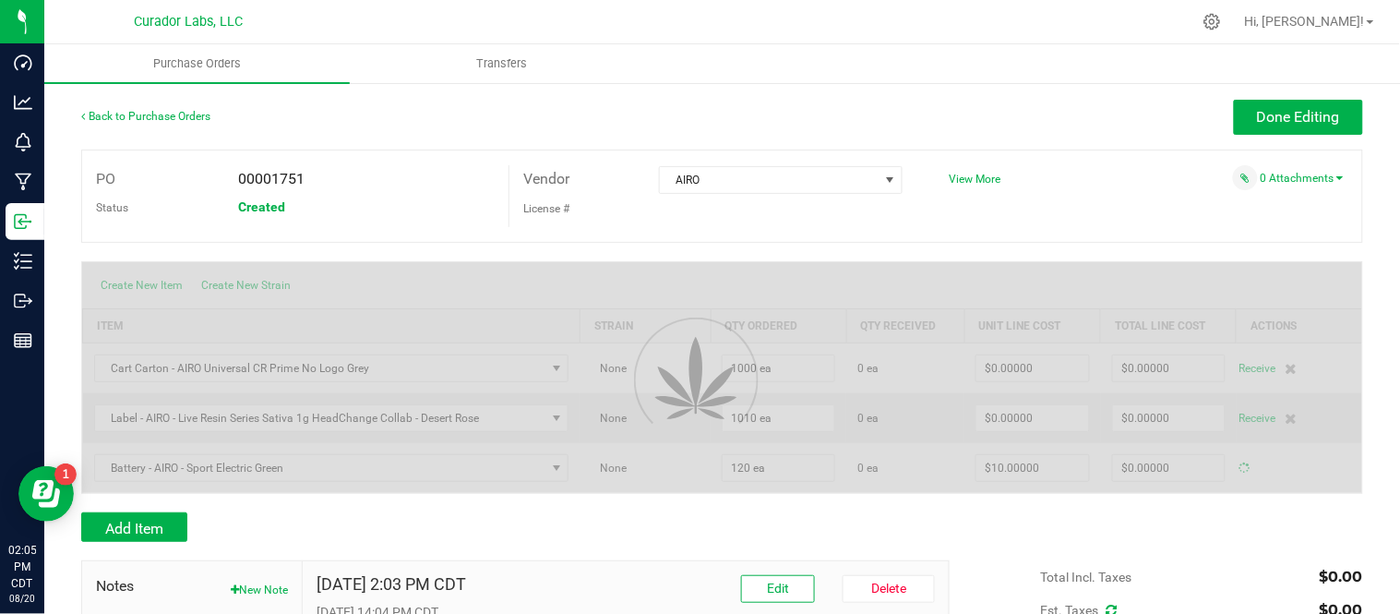
type input "$1,200.00000"
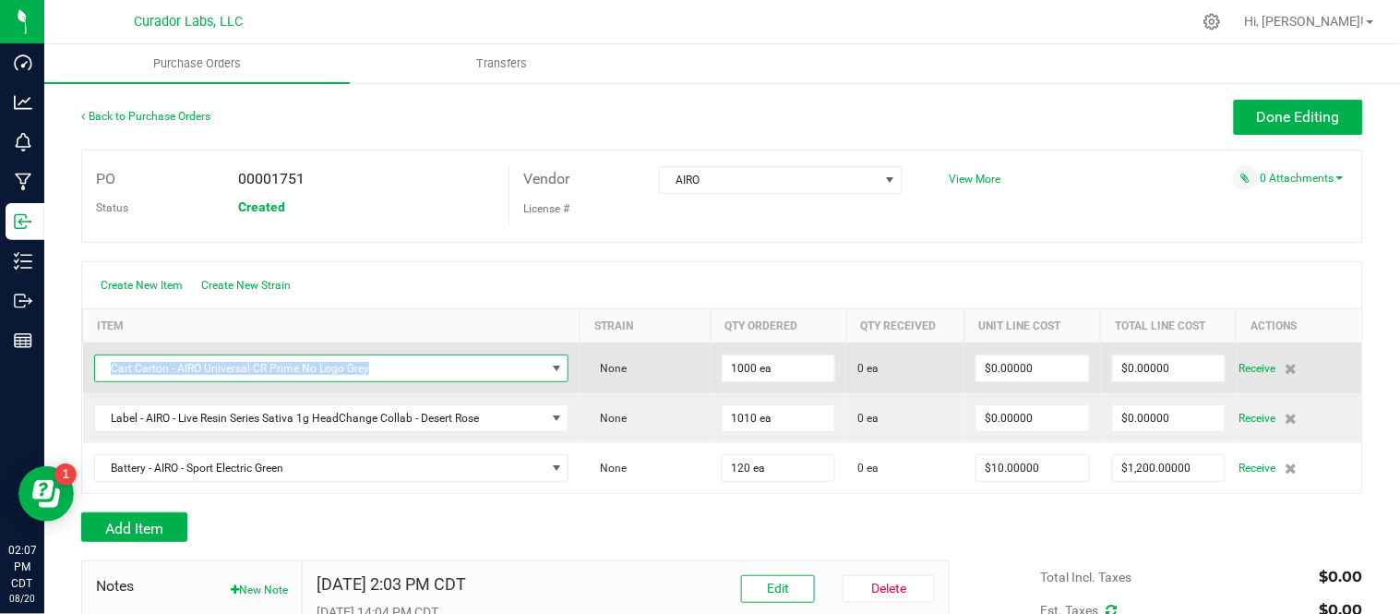
drag, startPoint x: 109, startPoint y: 367, endPoint x: 369, endPoint y: 374, distance: 260.3
click at [369, 374] on span "Cart Carton - AIRO Universal CR Prime No Logo Grey" at bounding box center [320, 368] width 450 height 26
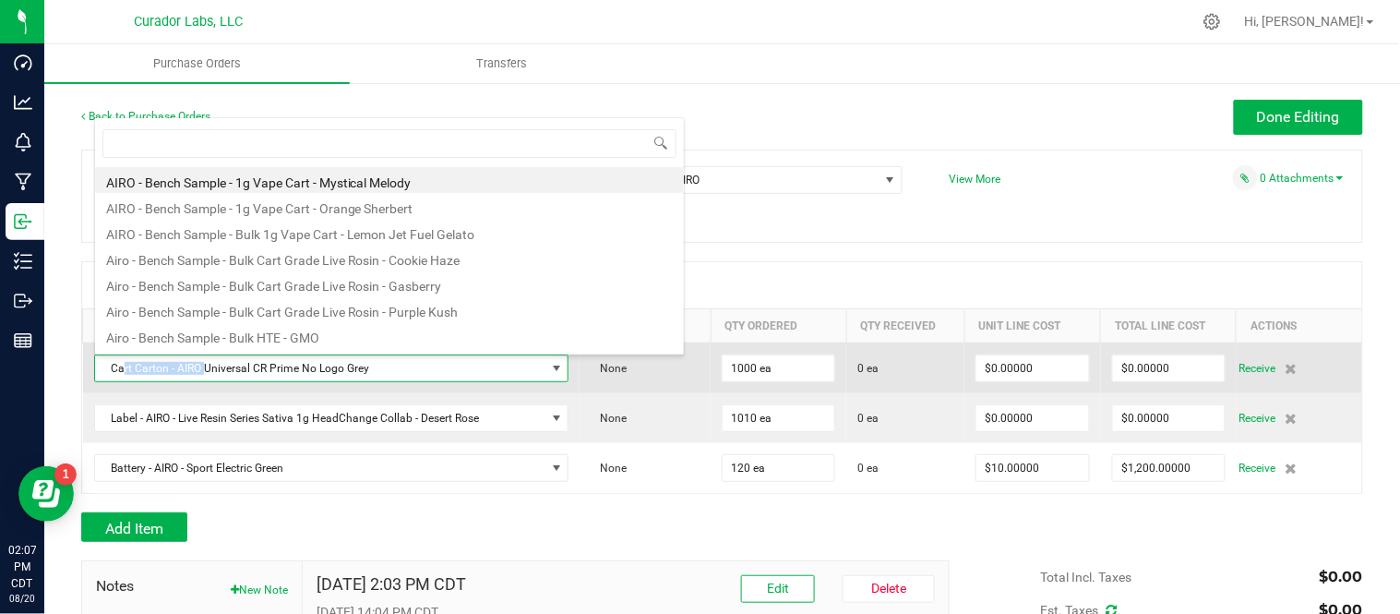
drag, startPoint x: 138, startPoint y: 367, endPoint x: 206, endPoint y: 373, distance: 67.6
click at [206, 373] on span "Cart Carton - AIRO Universal CR Prime No Logo Grey" at bounding box center [320, 368] width 450 height 26
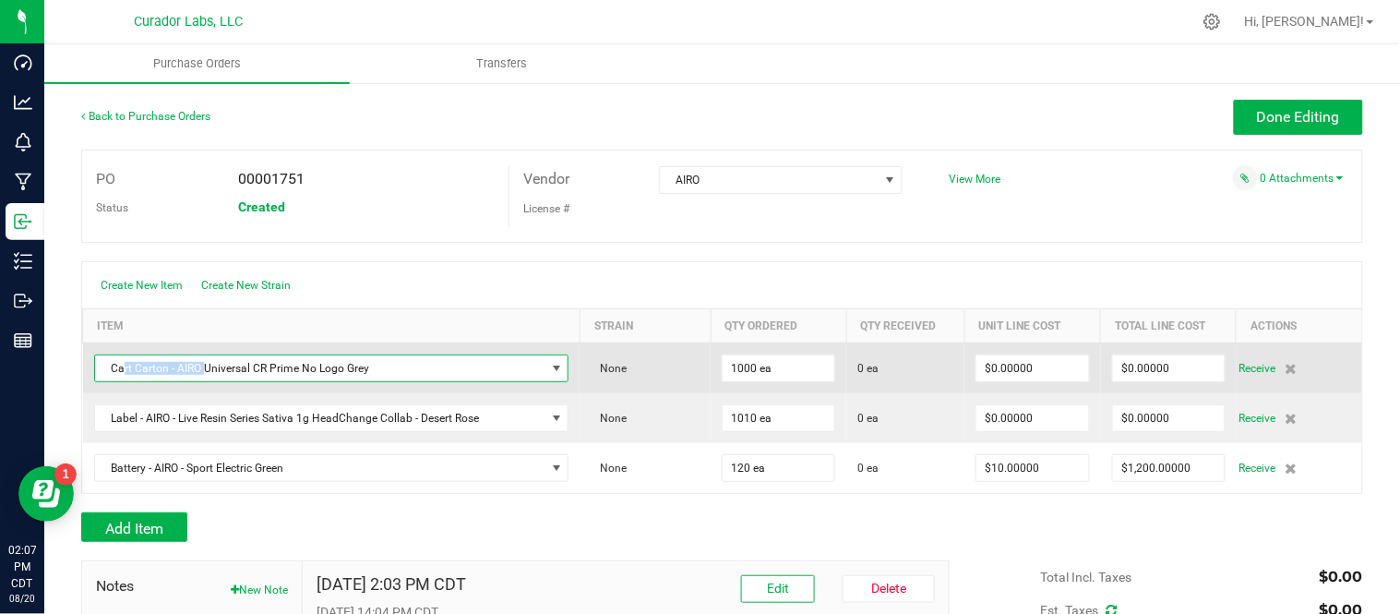
click at [150, 377] on span "Cart Carton - AIRO Universal CR Prime No Logo Grey" at bounding box center [320, 368] width 450 height 26
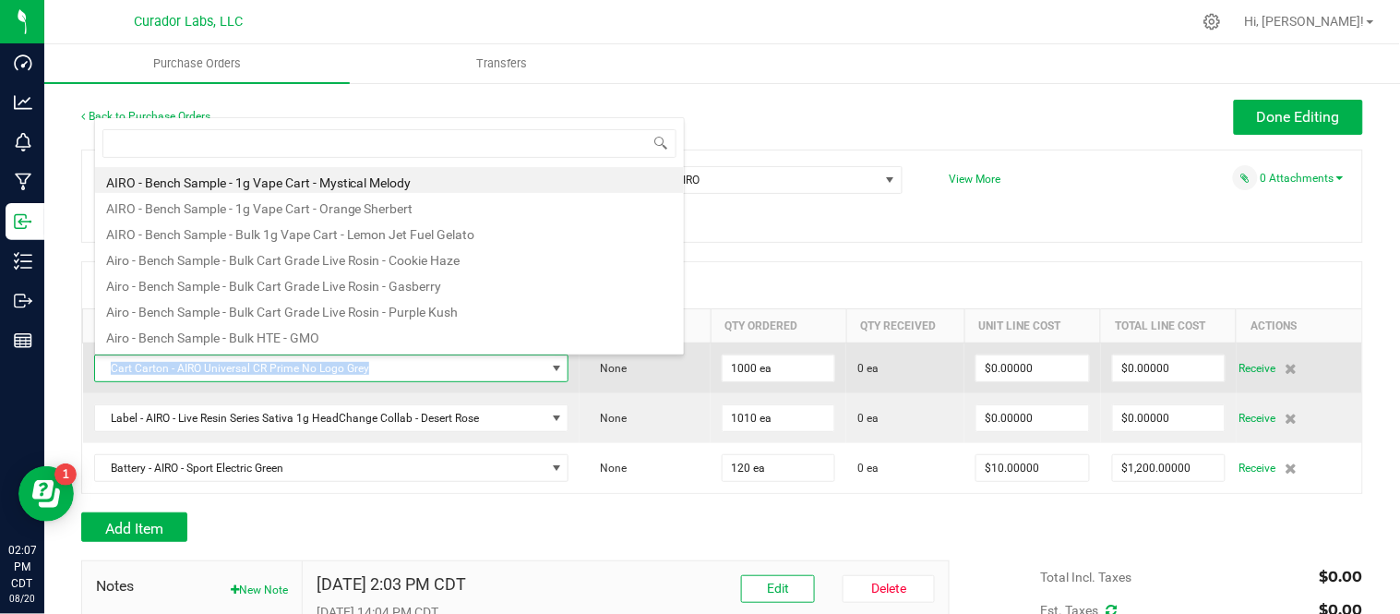
drag, startPoint x: 111, startPoint y: 369, endPoint x: 365, endPoint y: 376, distance: 253.9
click at [365, 376] on span "Cart Carton - AIRO Universal CR Prime No Logo Grey" at bounding box center [320, 368] width 450 height 26
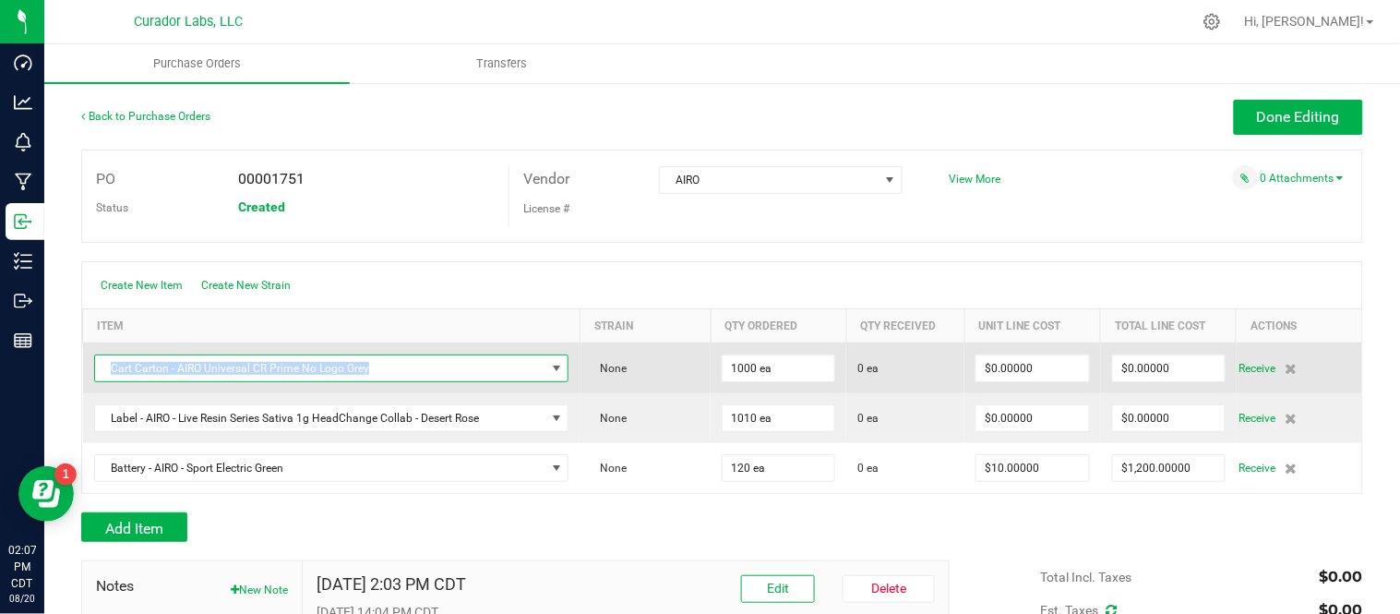
copy span "Cart Carton - AIRO Universal CR Prime No Logo Grey"
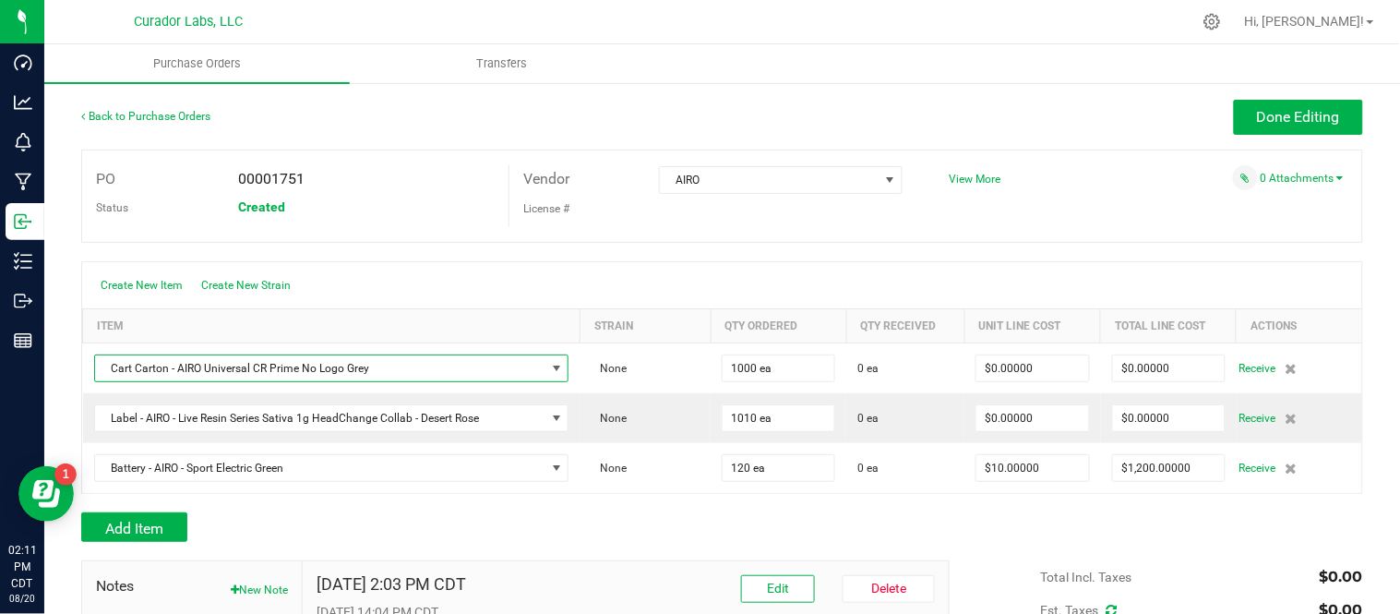
click at [918, 532] on div "Add Item" at bounding box center [508, 527] width 855 height 30
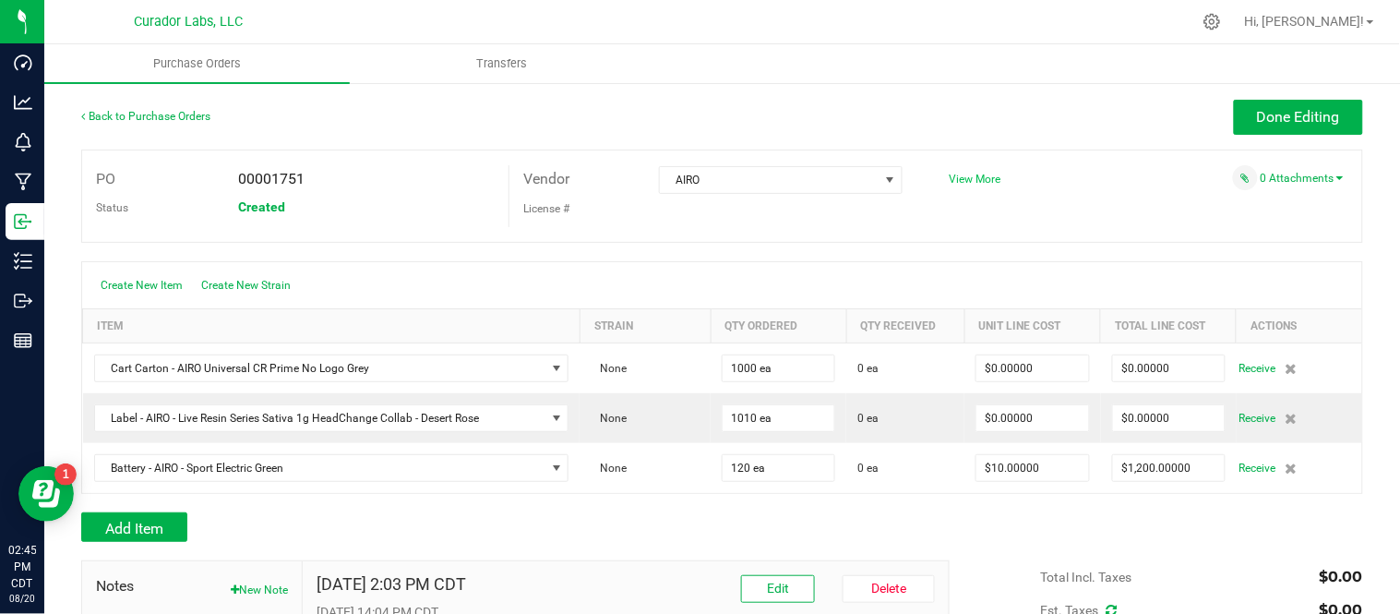
click at [966, 173] on span "View More" at bounding box center [976, 179] width 52 height 13
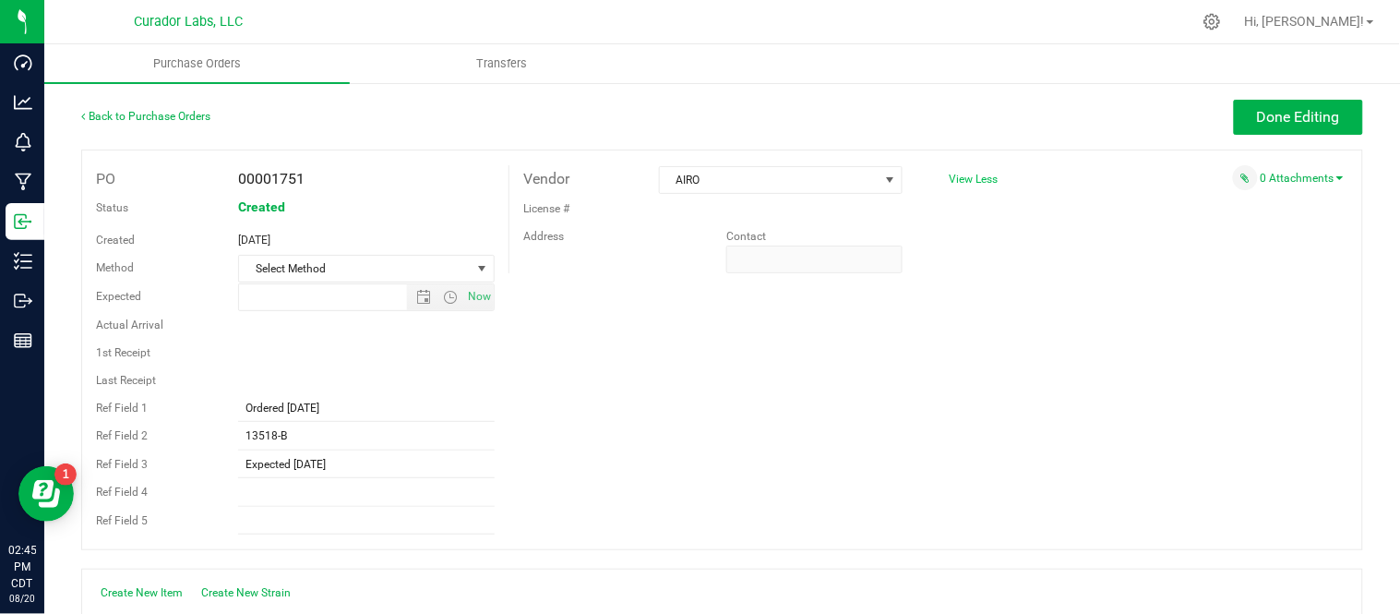
type input "8/20/2025 2:03 PM"
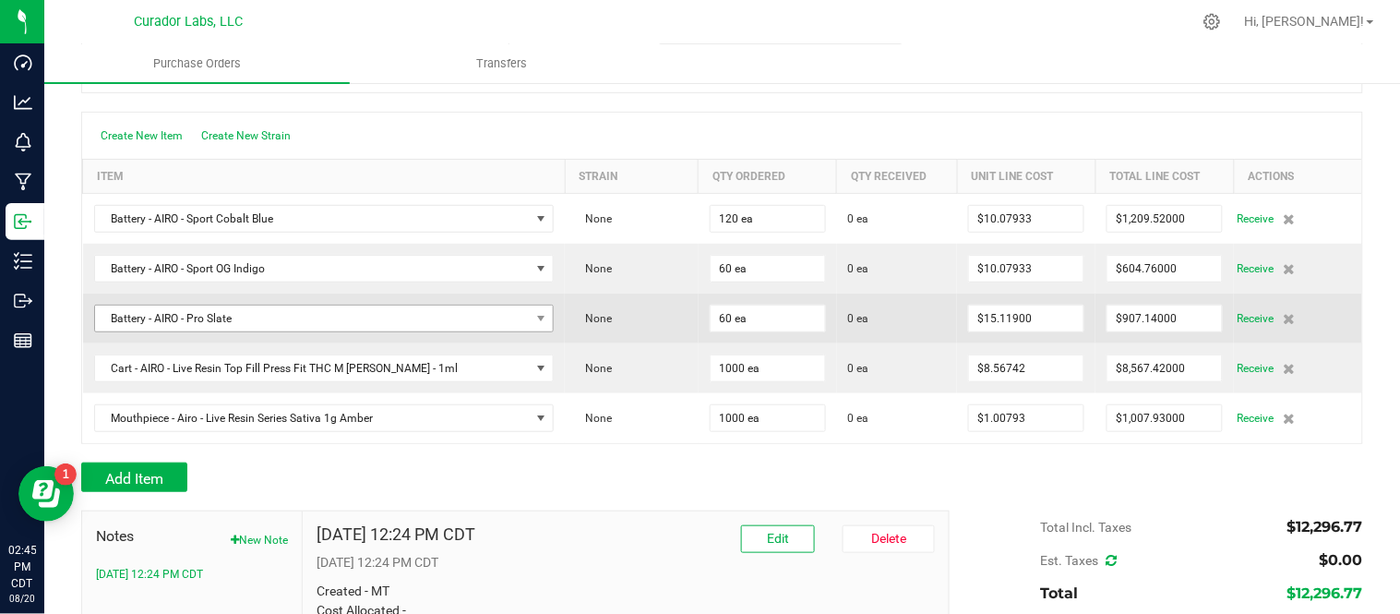
scroll to position [102, 0]
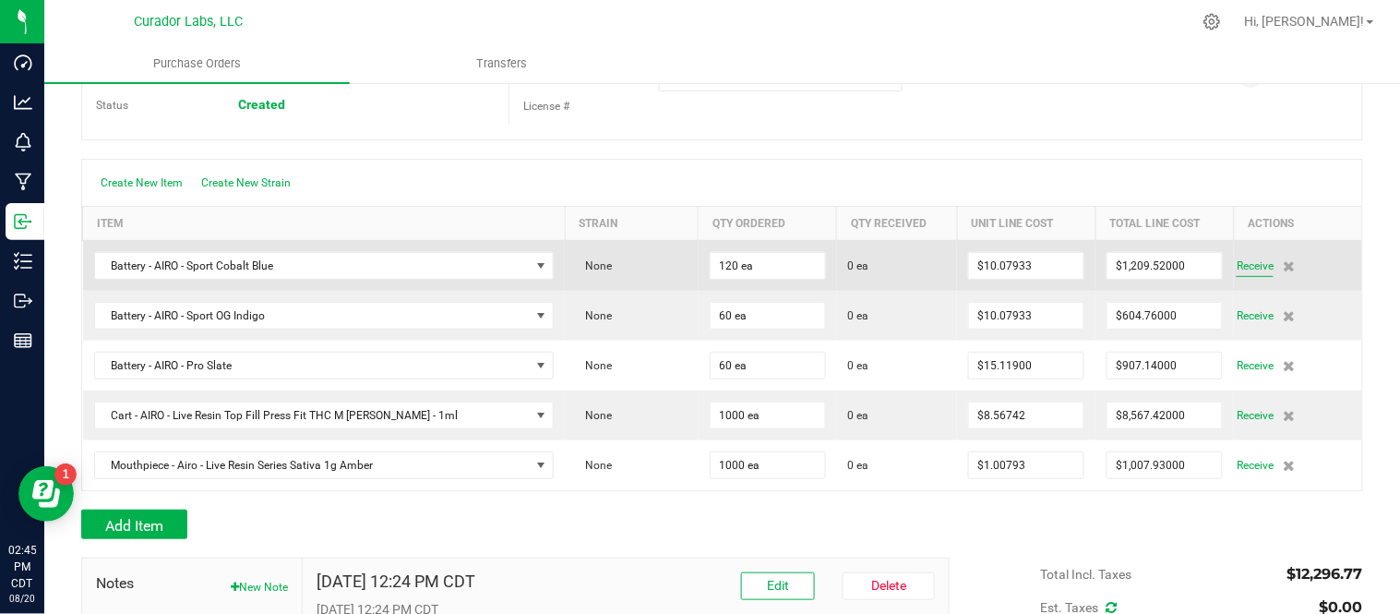
click at [1237, 263] on span "Receive" at bounding box center [1255, 266] width 37 height 22
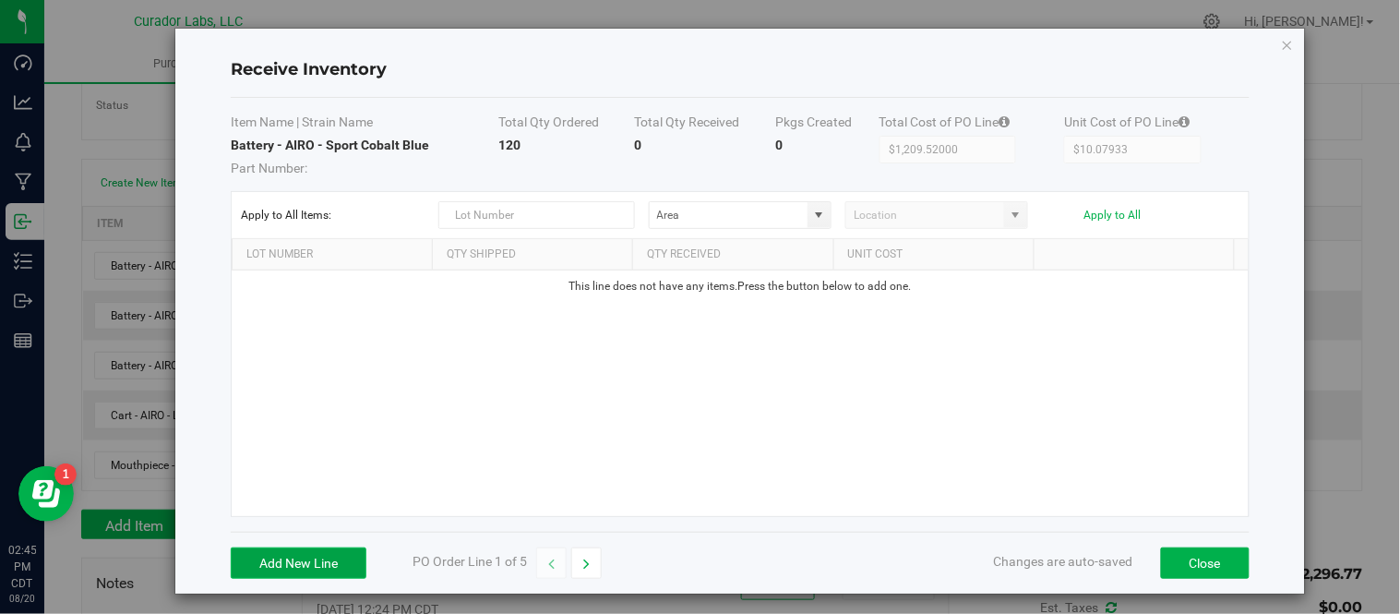
click at [315, 559] on button "Add New Line" at bounding box center [299, 562] width 136 height 31
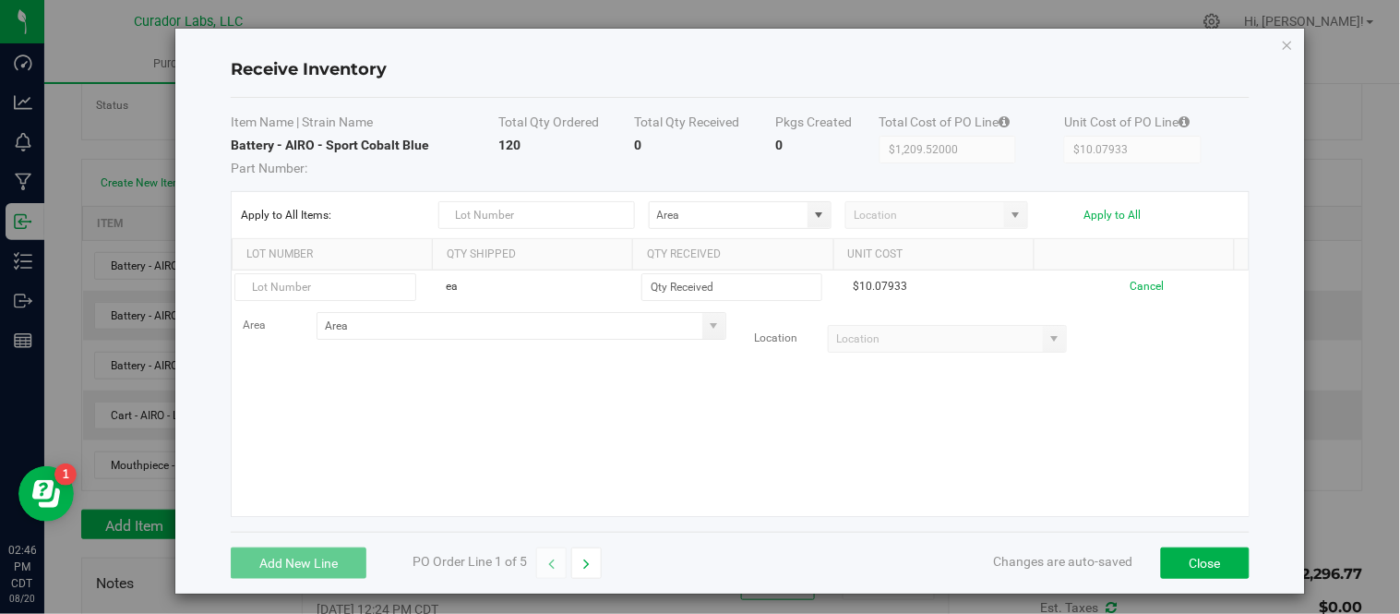
click at [1265, 41] on div "Receive Inventory Item Name | Strain Name Total Qty Ordered Total Qty Received …" at bounding box center [740, 311] width 1130 height 565
click at [1281, 42] on icon "Close modal" at bounding box center [1287, 44] width 13 height 22
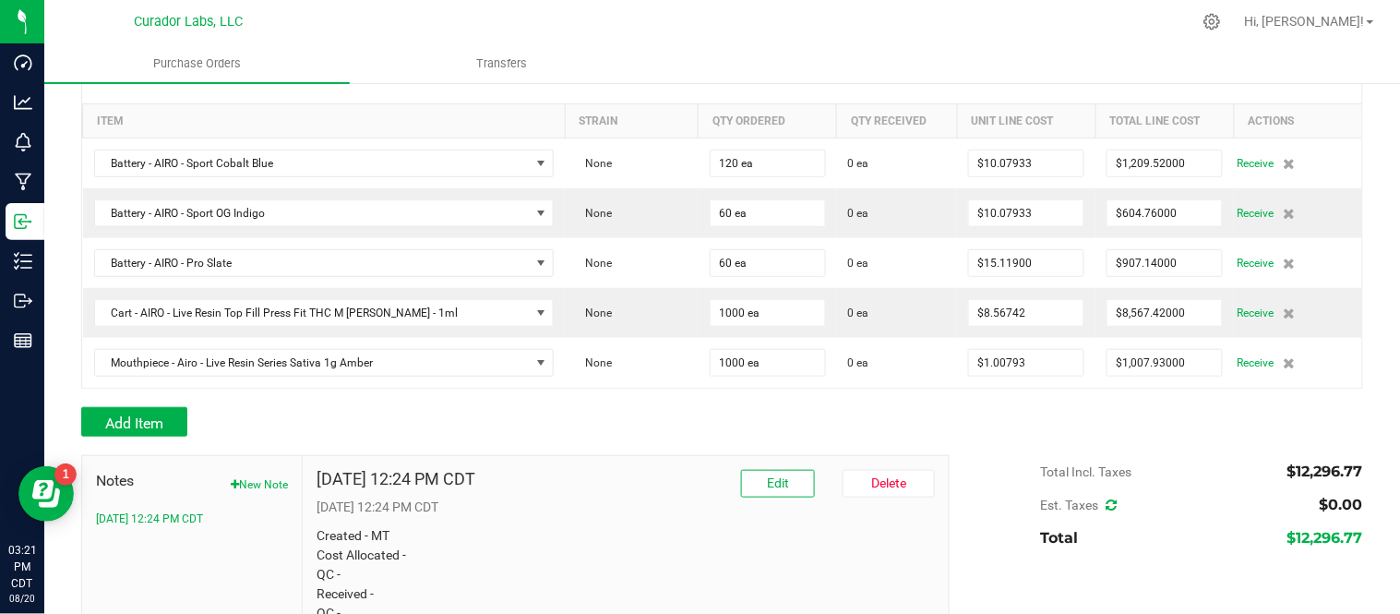
scroll to position [307, 0]
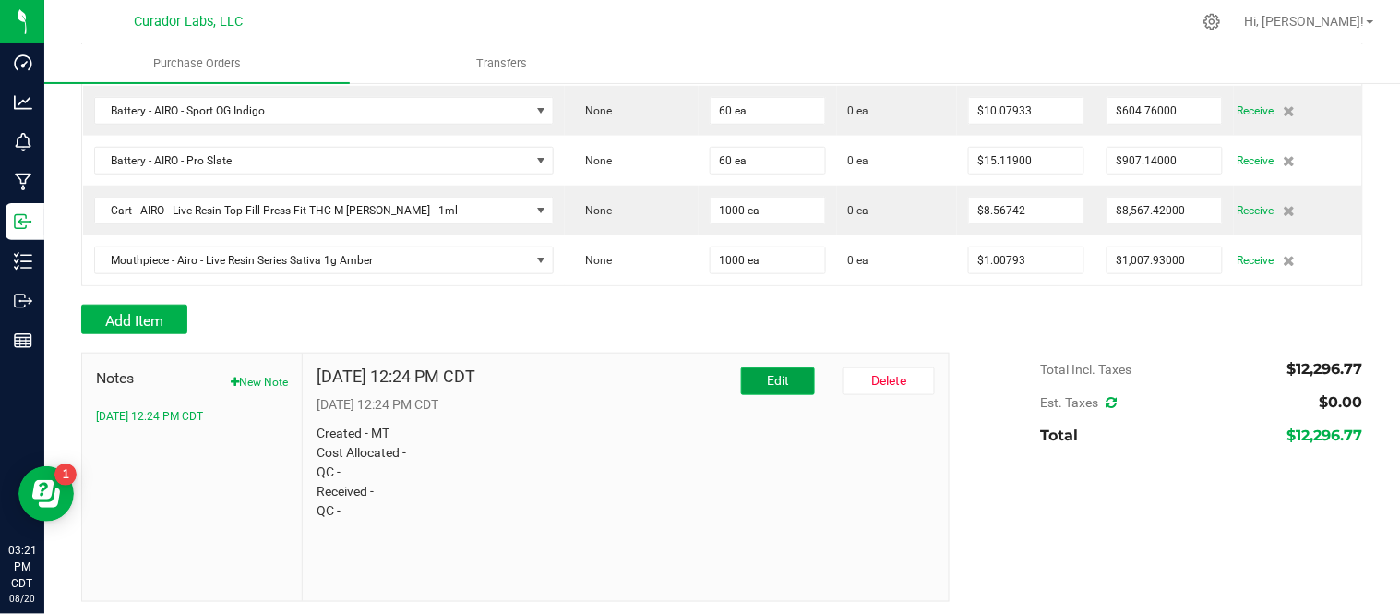
click at [782, 385] on button "Edit" at bounding box center [778, 381] width 74 height 28
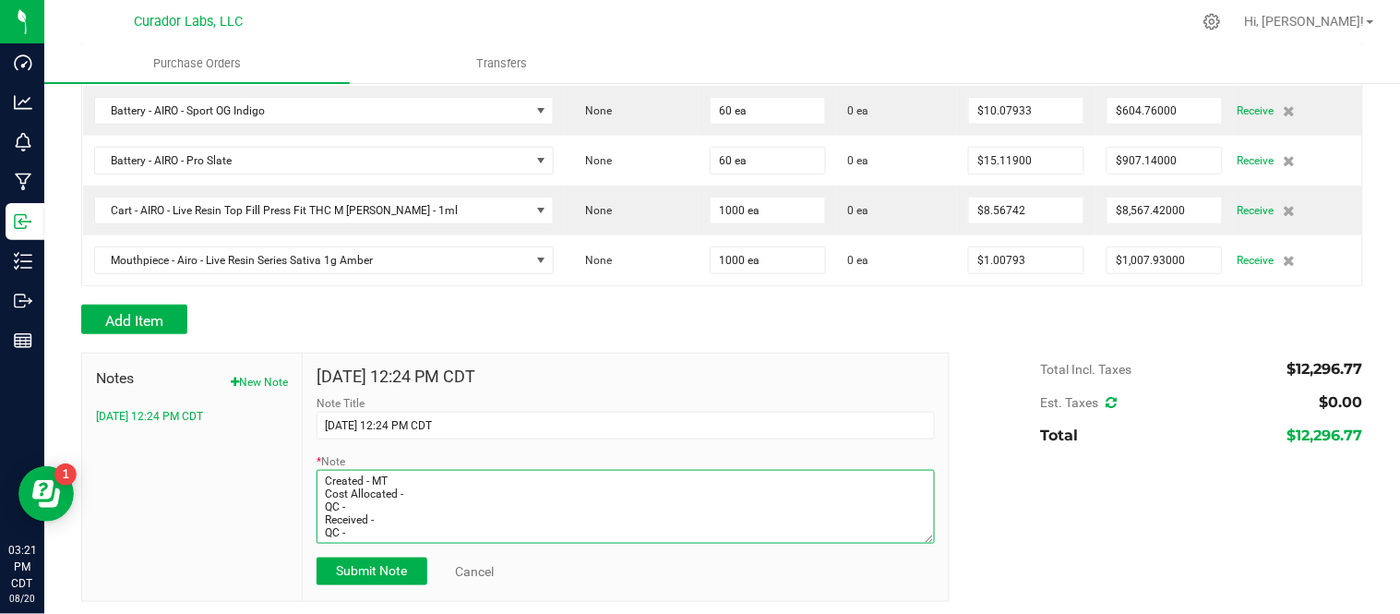
click at [491, 501] on textarea "* Note" at bounding box center [626, 507] width 618 height 74
click at [448, 544] on textarea "* Note" at bounding box center [626, 507] width 618 height 74
type textarea "Created - MT Cost Allocated - MT QC - Received - QC - MT"
click at [358, 593] on div "Aug 14, 2025 12:24 PM CDT Note Title 8/14/2025 12:24 PM CDT * Note Submit Note …" at bounding box center [626, 476] width 646 height 247
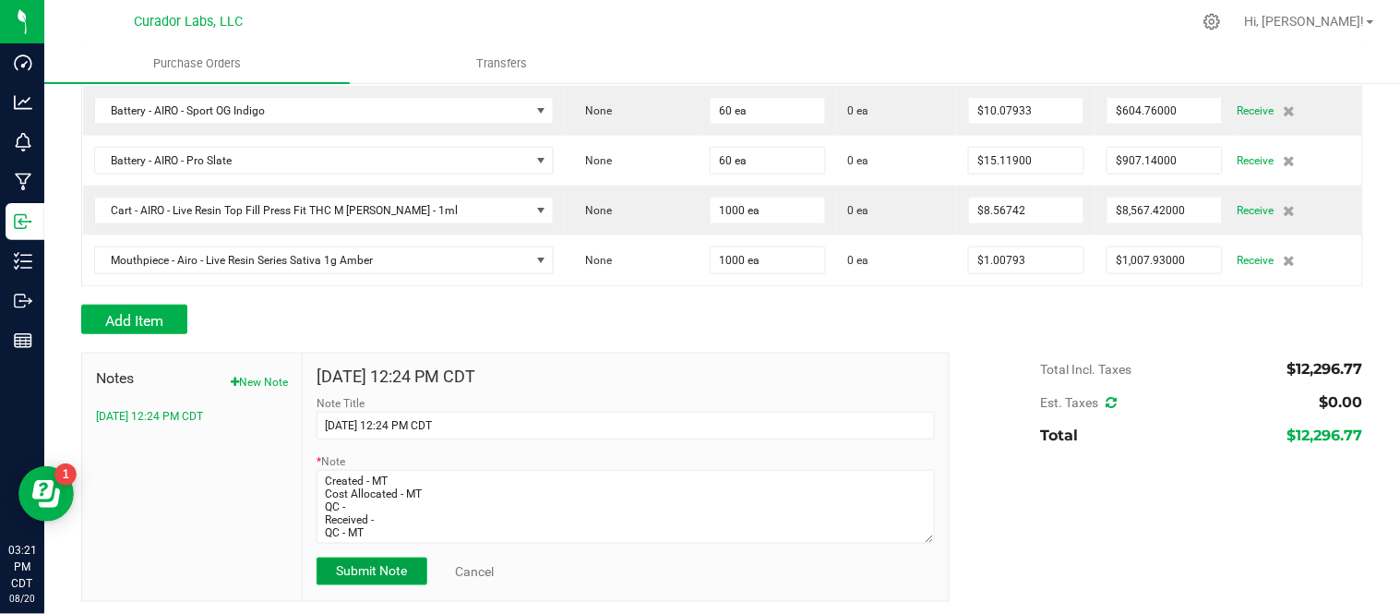
click at [356, 578] on span "Submit Note" at bounding box center [371, 570] width 71 height 15
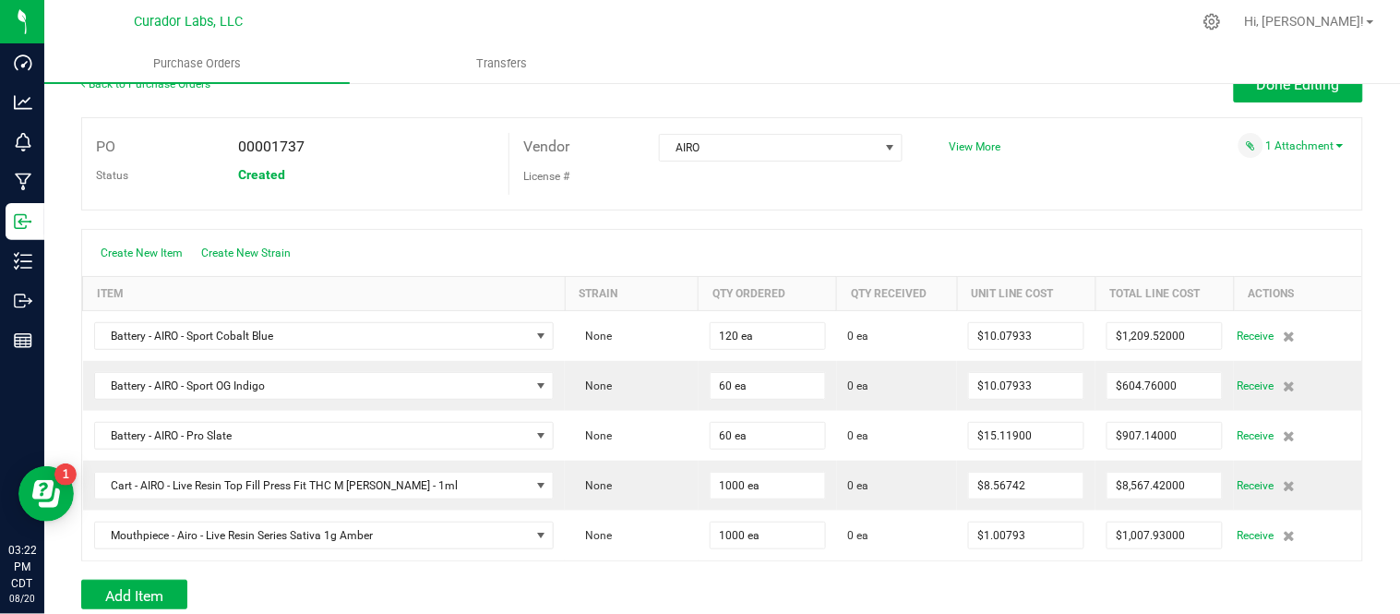
scroll to position [0, 0]
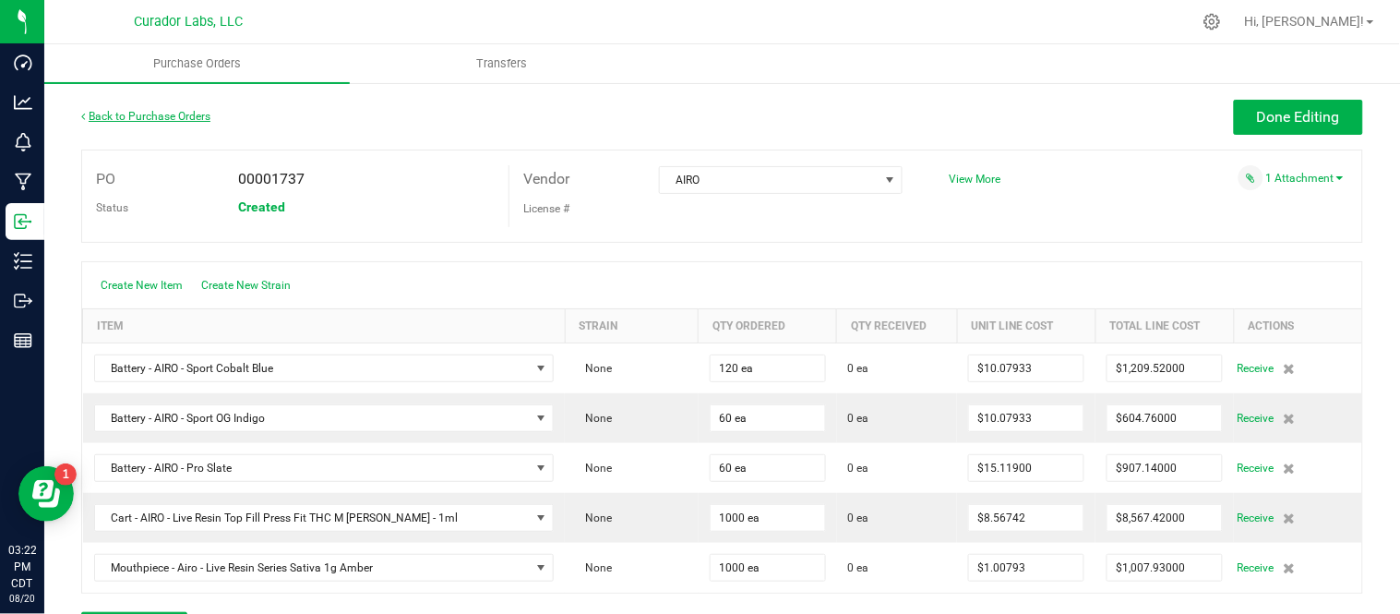
click at [163, 114] on link "Back to Purchase Orders" at bounding box center [145, 116] width 129 height 13
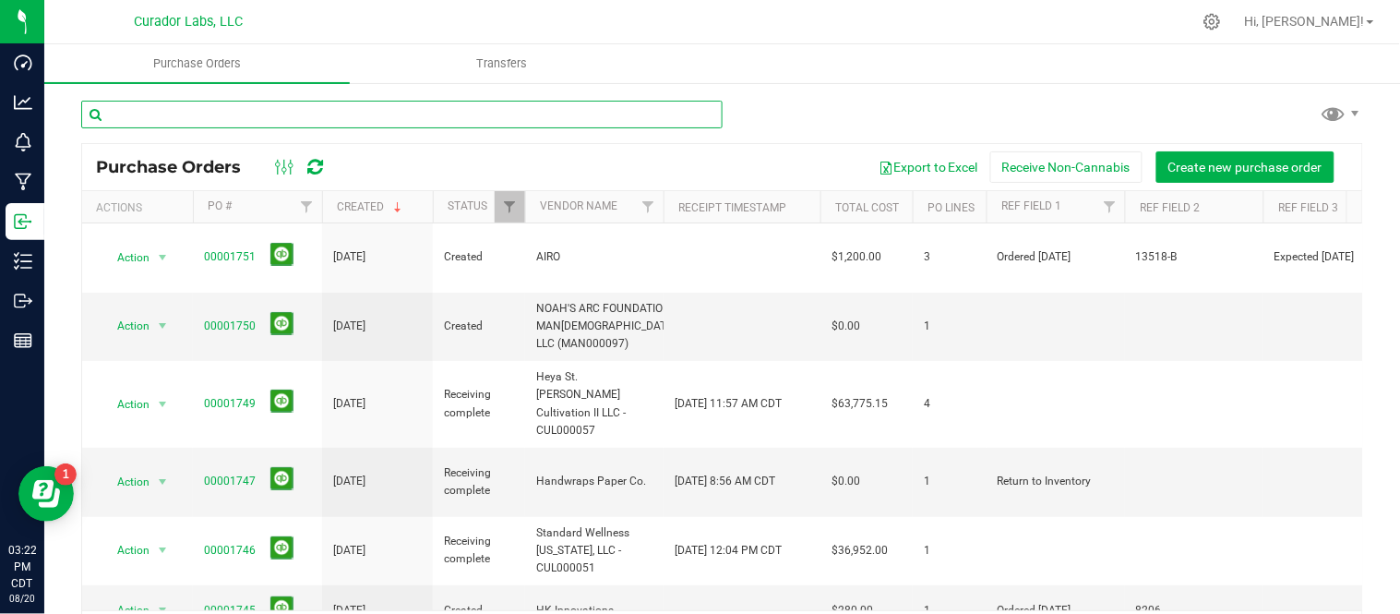
click at [335, 102] on input "text" at bounding box center [401, 115] width 641 height 28
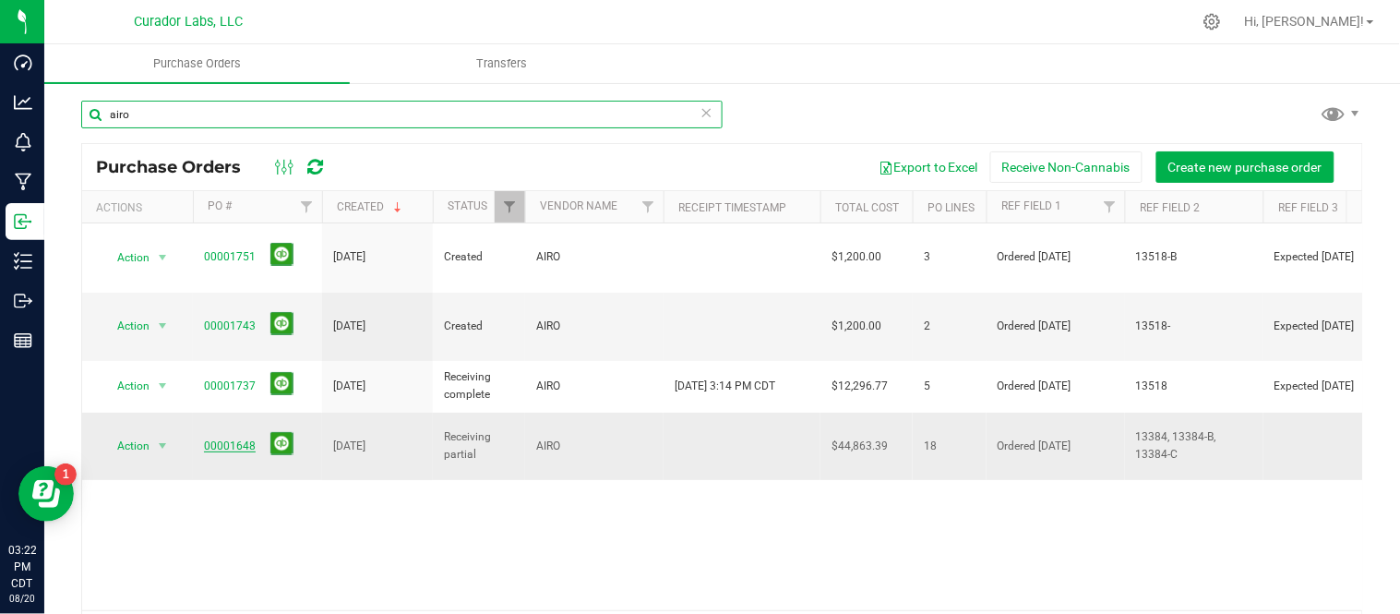
type input "airo"
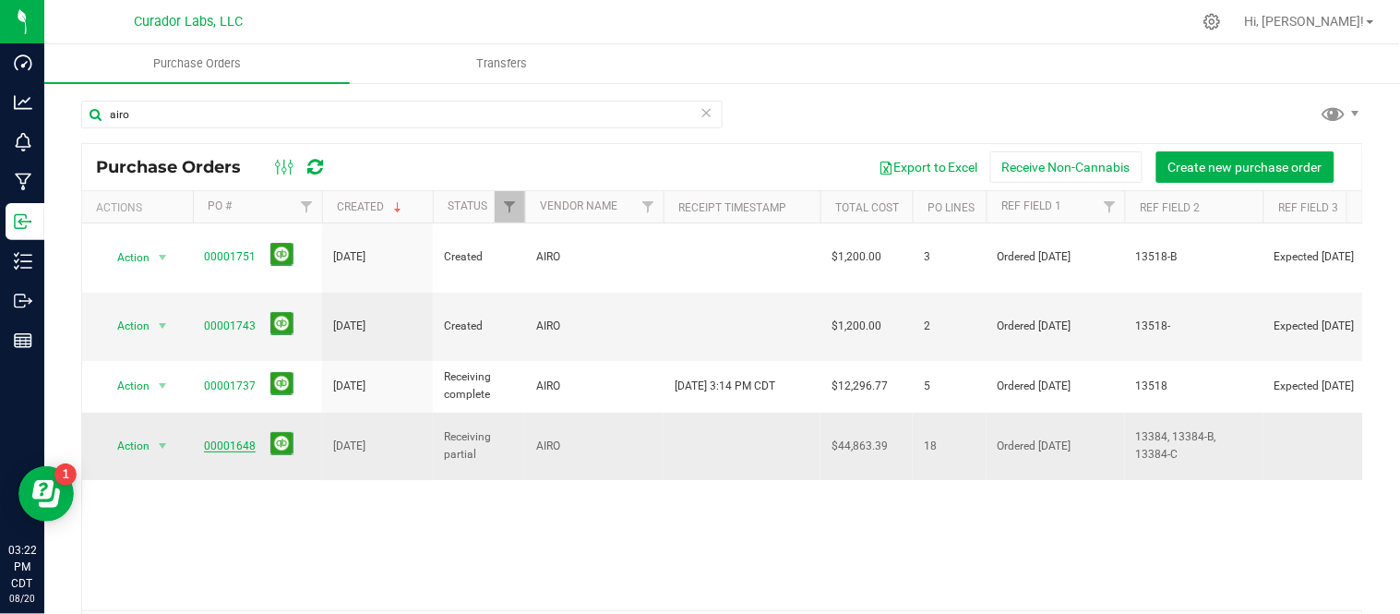
click at [245, 439] on link "00001648" at bounding box center [230, 445] width 52 height 13
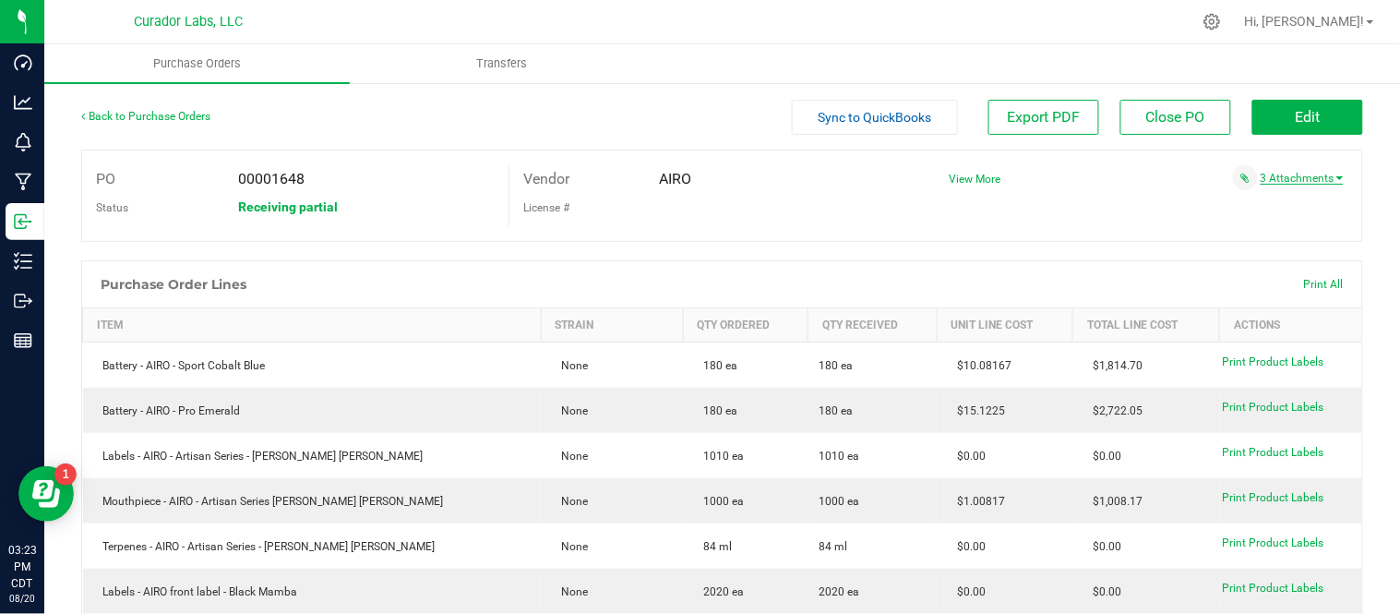
click at [1311, 182] on link "3 Attachments" at bounding box center [1302, 178] width 83 height 13
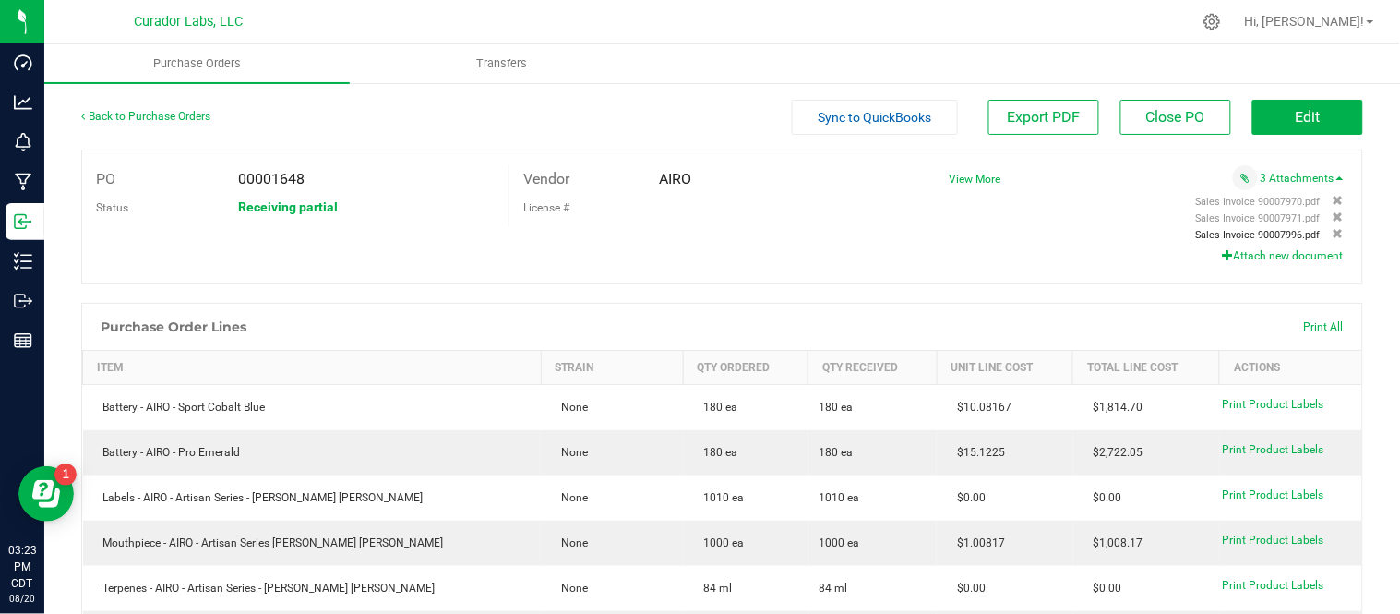
click at [1219, 235] on span "Sales Invoice 90007996.pdf" at bounding box center [1258, 235] width 125 height 12
click at [1239, 218] on span "Sales Invoice 90007971.pdf" at bounding box center [1258, 218] width 125 height 12
click at [1283, 200] on span "Sales Invoice 90007970.pdf" at bounding box center [1258, 202] width 125 height 12
click at [1322, 126] on button "Edit" at bounding box center [1307, 117] width 111 height 35
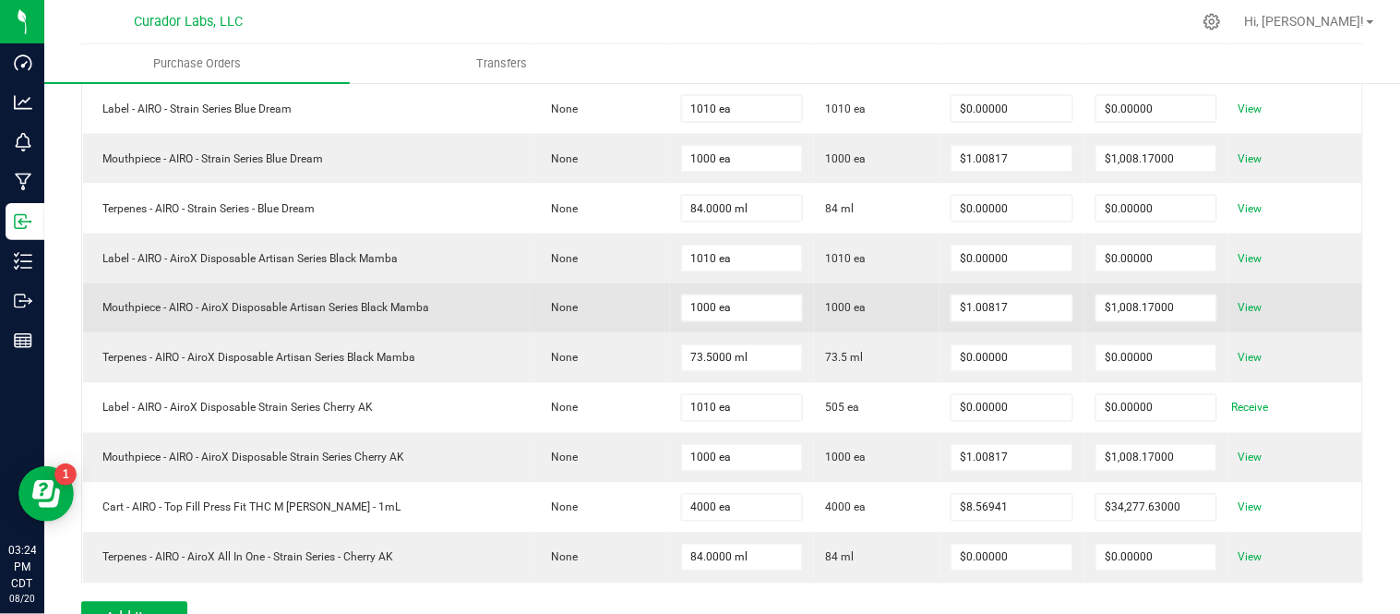
scroll to position [556, 0]
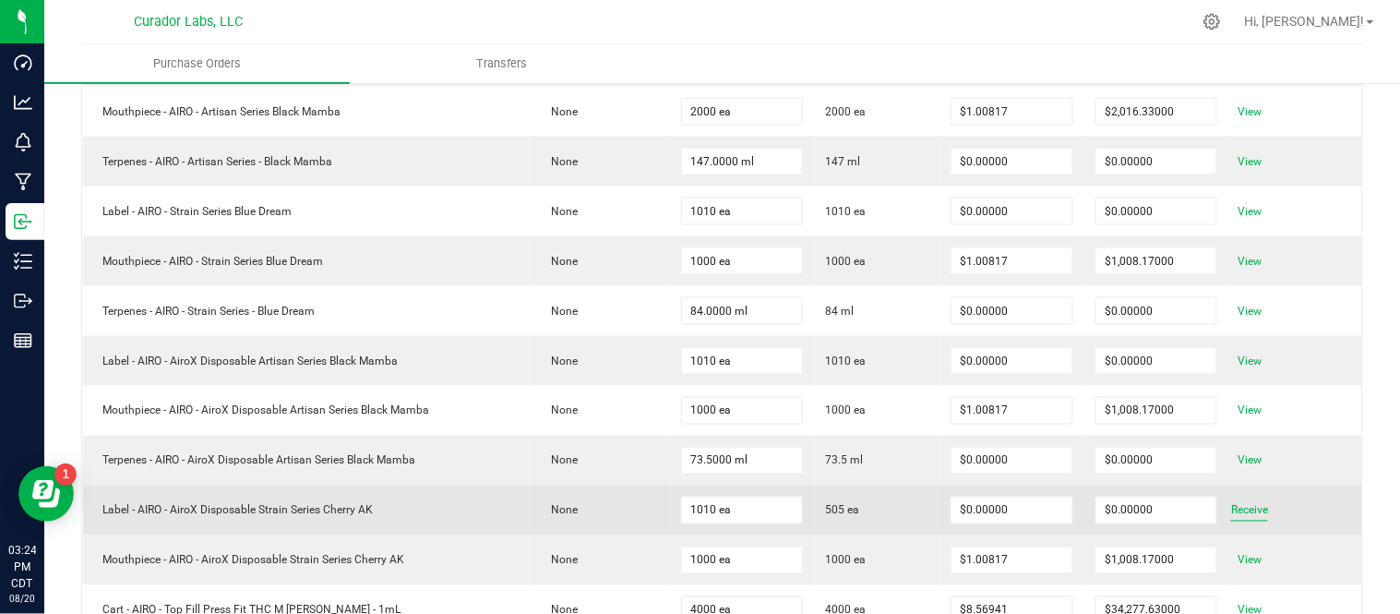
click at [1250, 517] on span "Receive" at bounding box center [1249, 510] width 37 height 22
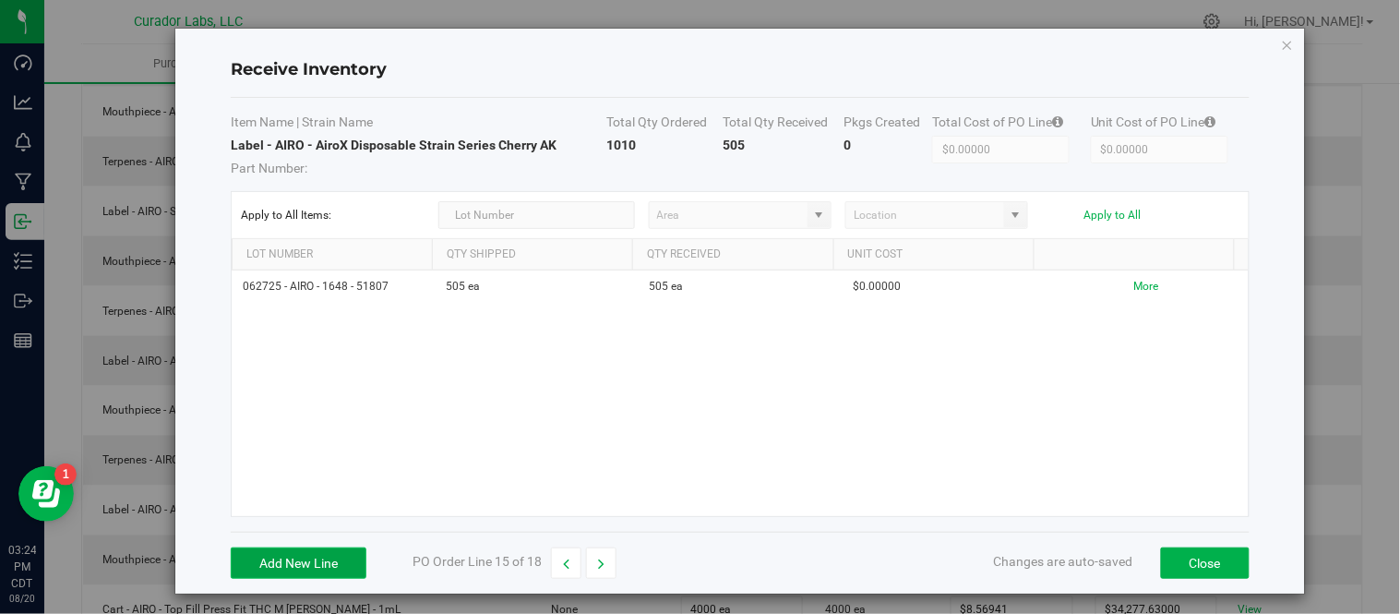
click at [326, 558] on button "Add New Line" at bounding box center [299, 562] width 136 height 31
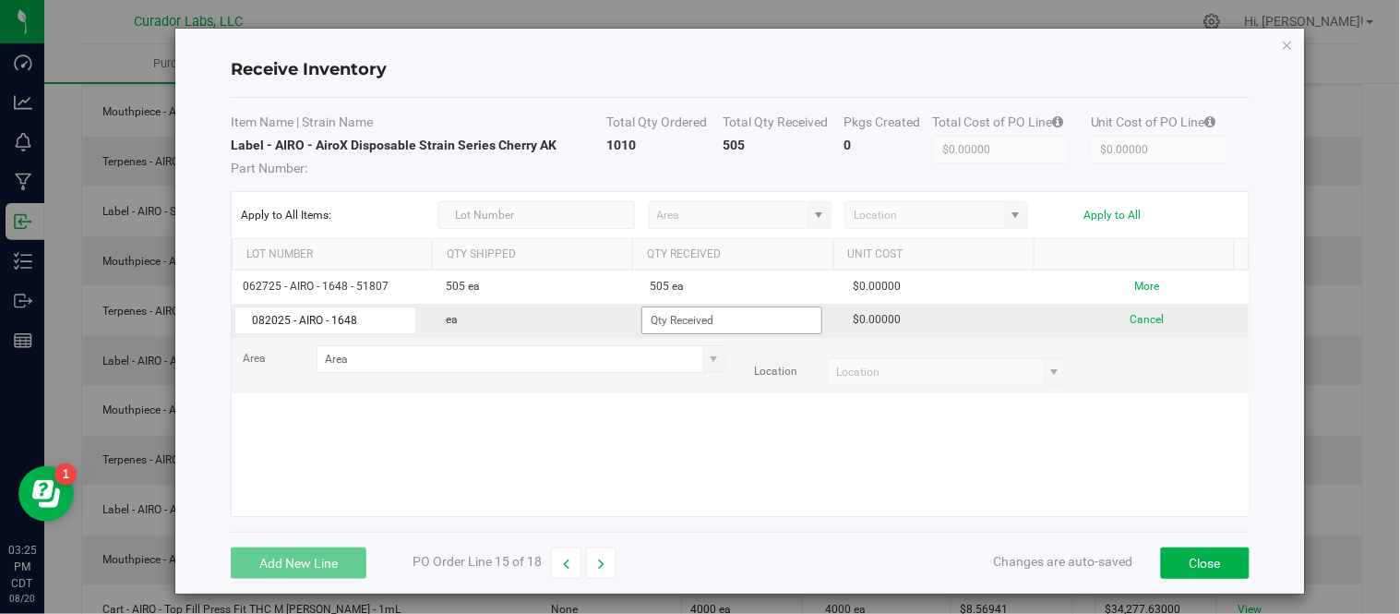
type input "082025 - AIRO - 1648"
click at [731, 329] on input at bounding box center [731, 320] width 179 height 26
type input "505 ea"
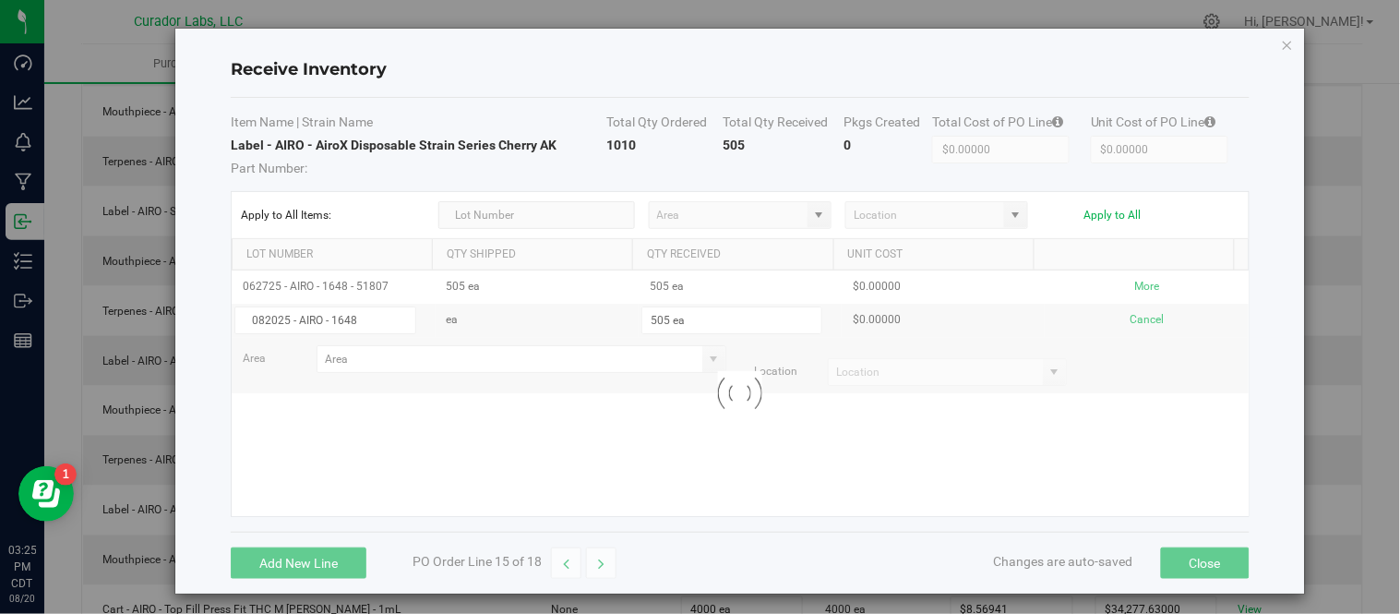
click at [780, 431] on kendo-grid-list "062725 - AIRO - 1648 - 51807 505 ea 505 ea $0.00000 More 082025 - AIRO - 1648 e…" at bounding box center [740, 392] width 1017 height 245
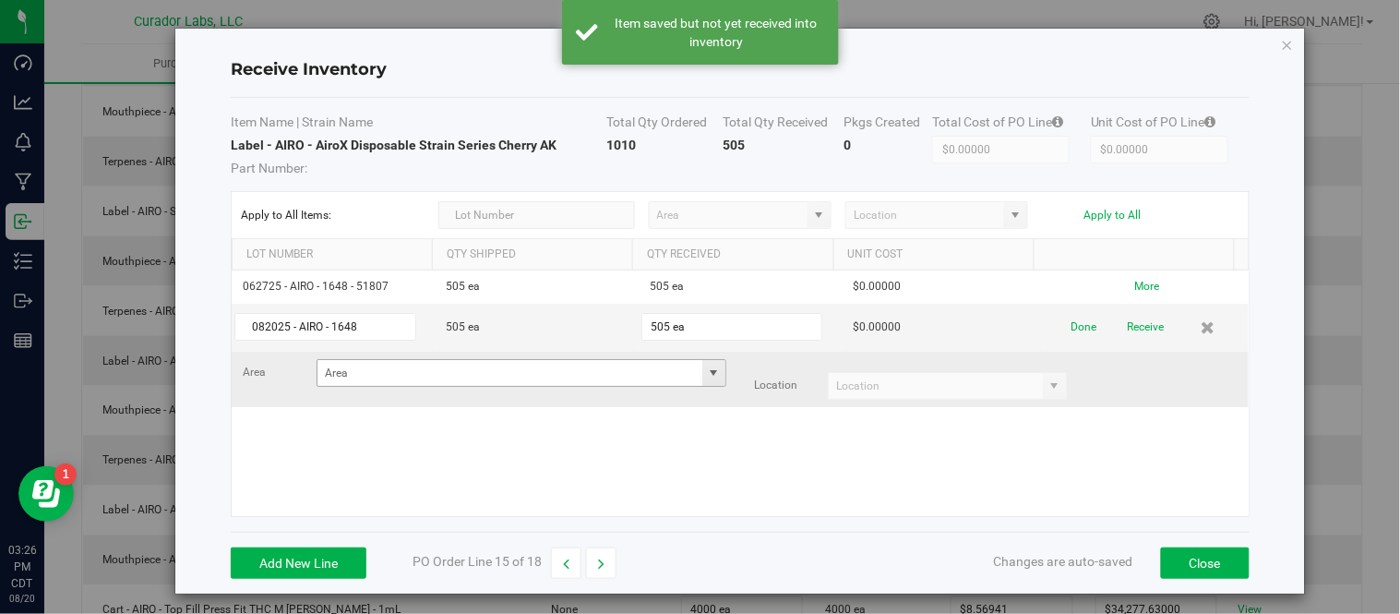
click at [706, 371] on span at bounding box center [713, 372] width 15 height 15
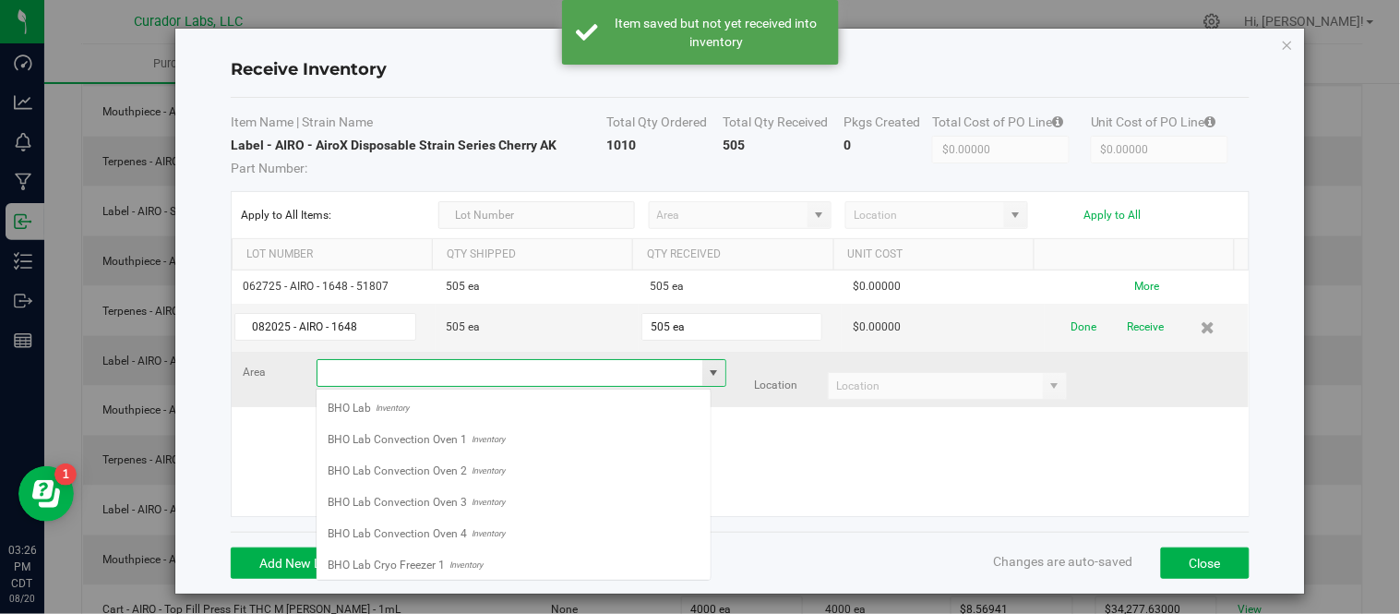
scroll to position [28, 395]
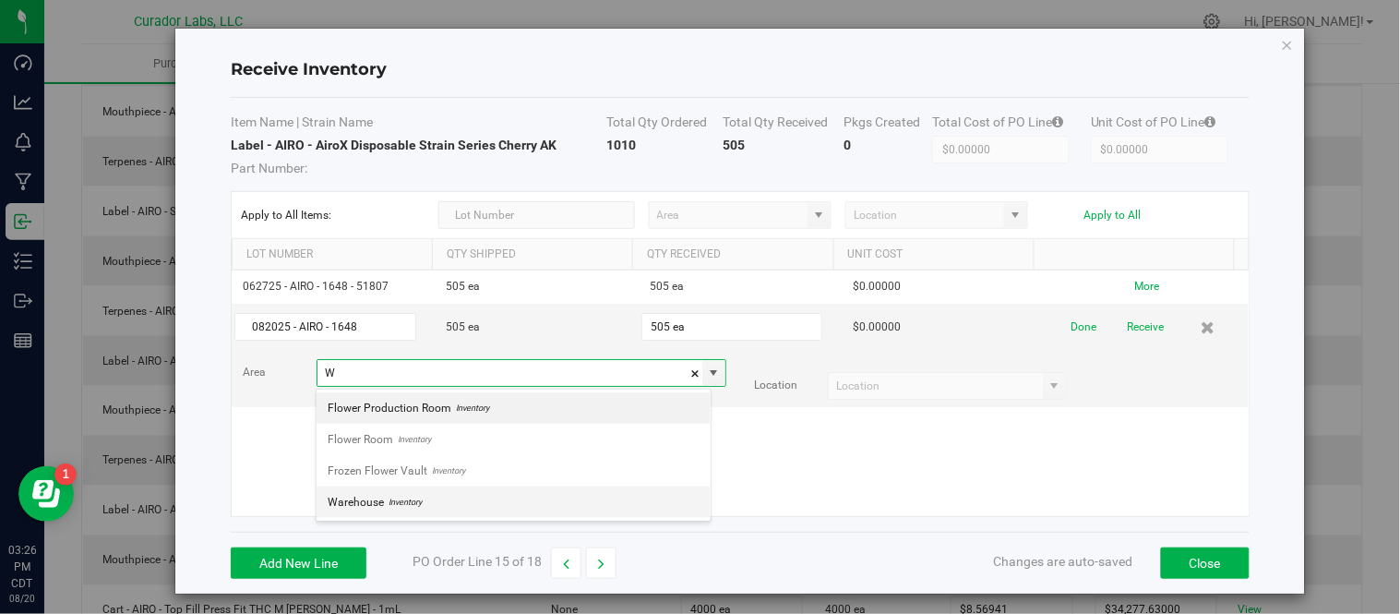
click at [481, 503] on li "Warehouse Inventory" at bounding box center [514, 501] width 394 height 31
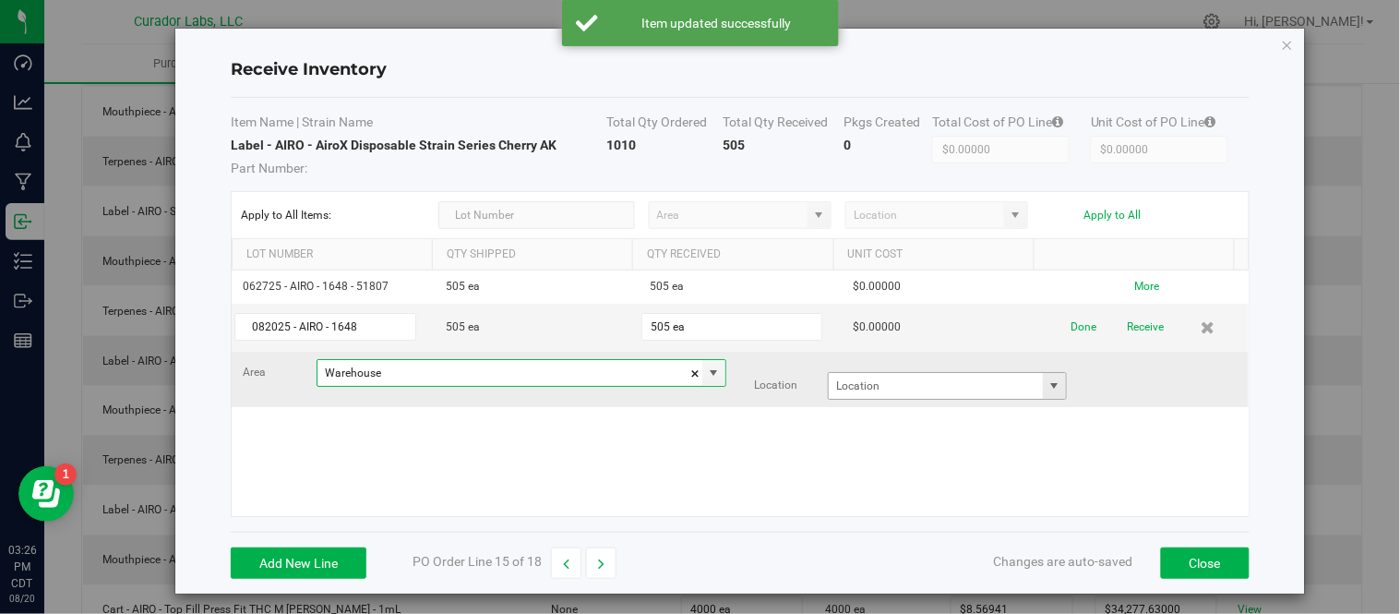
click at [1047, 388] on span at bounding box center [1054, 385] width 15 height 15
type input "Warehouse"
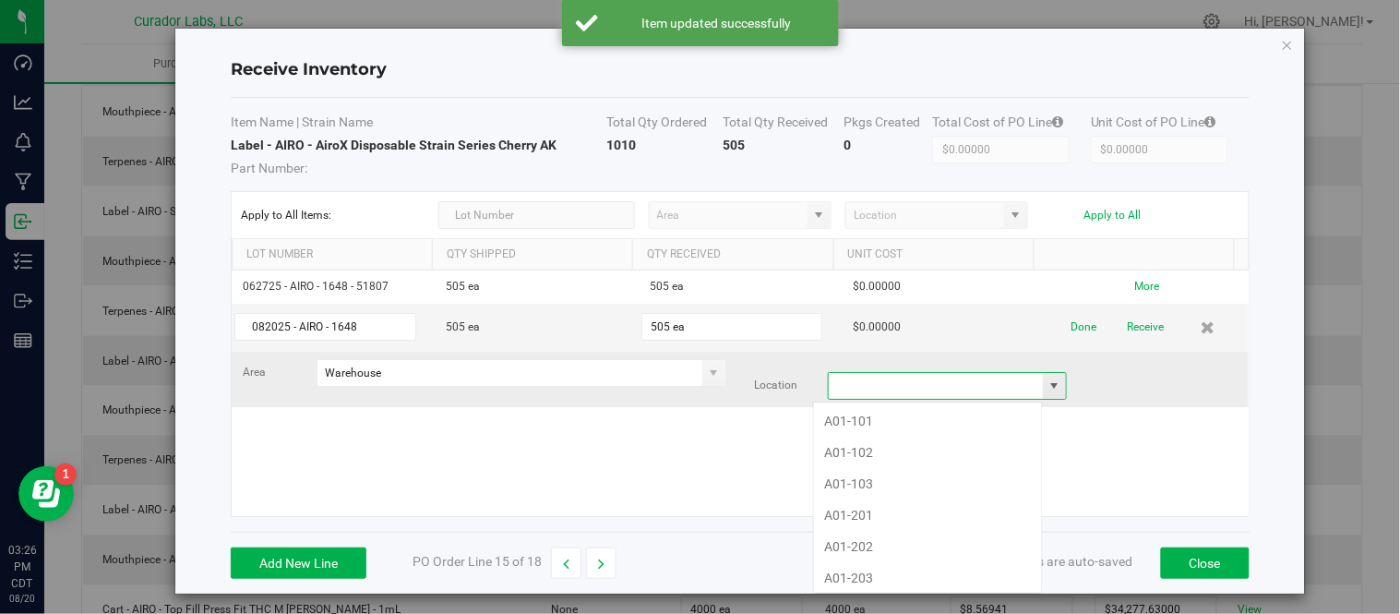
scroll to position [28, 231]
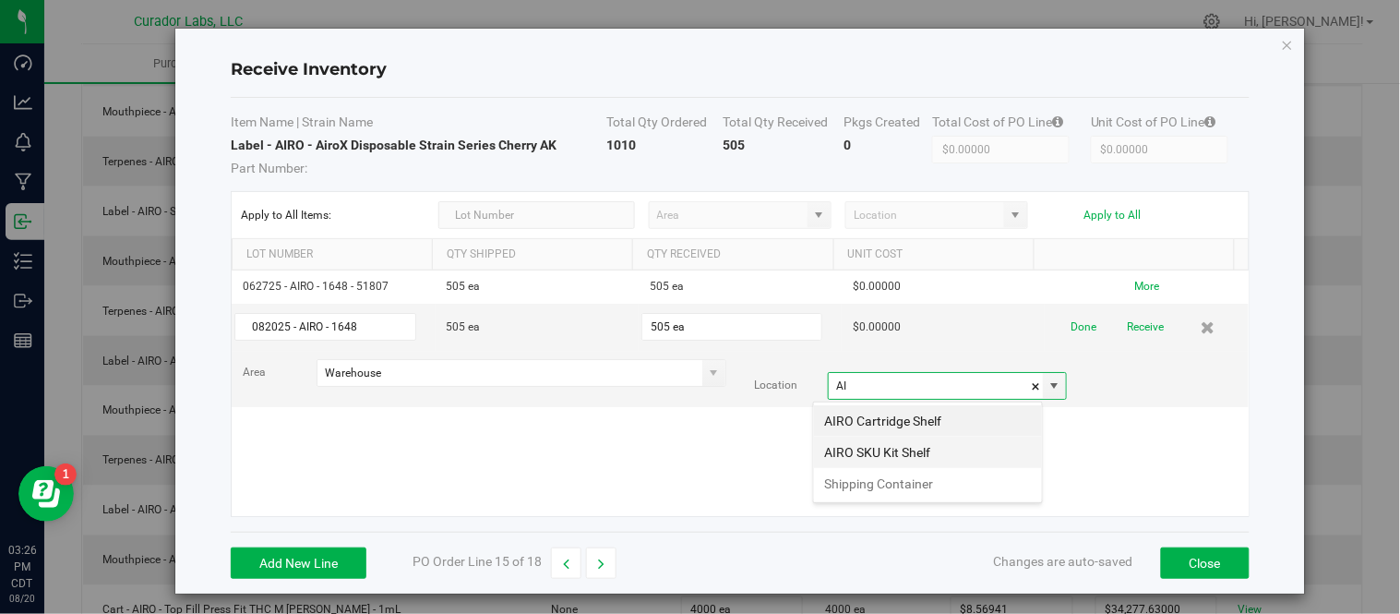
click at [927, 452] on li "AIRO SKU Kit Shelf" at bounding box center [928, 452] width 228 height 31
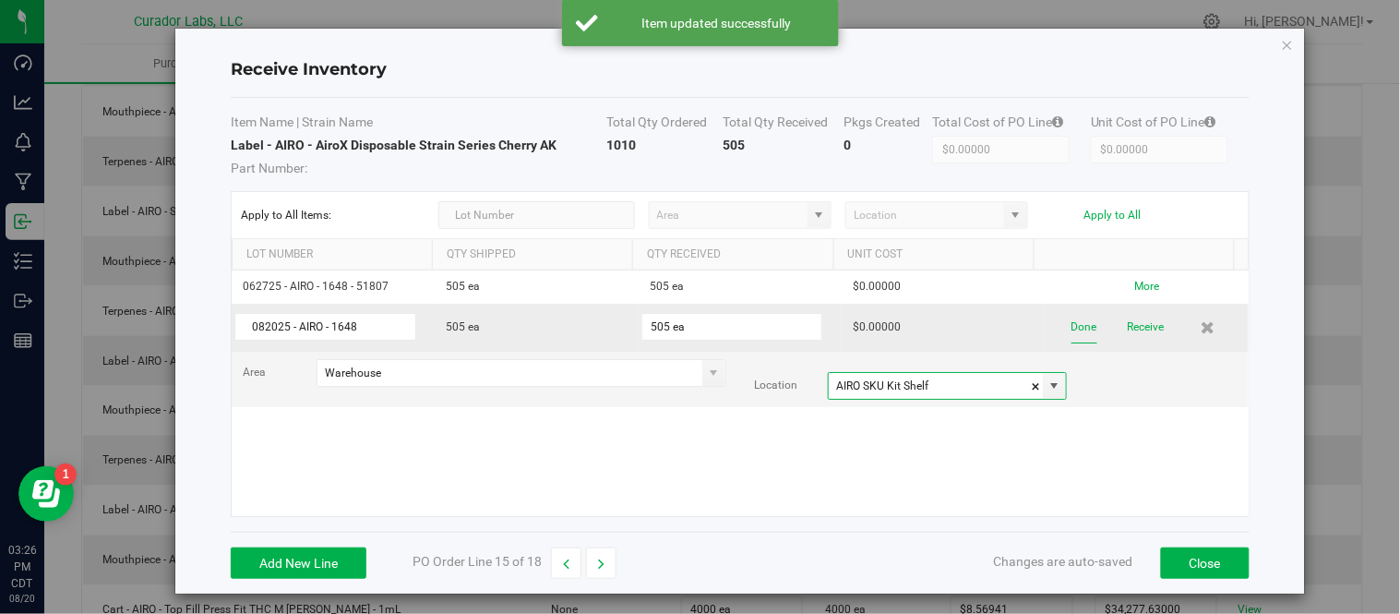
type input "AIRO SKU Kit Shelf"
click at [1071, 335] on button "Done" at bounding box center [1084, 327] width 26 height 32
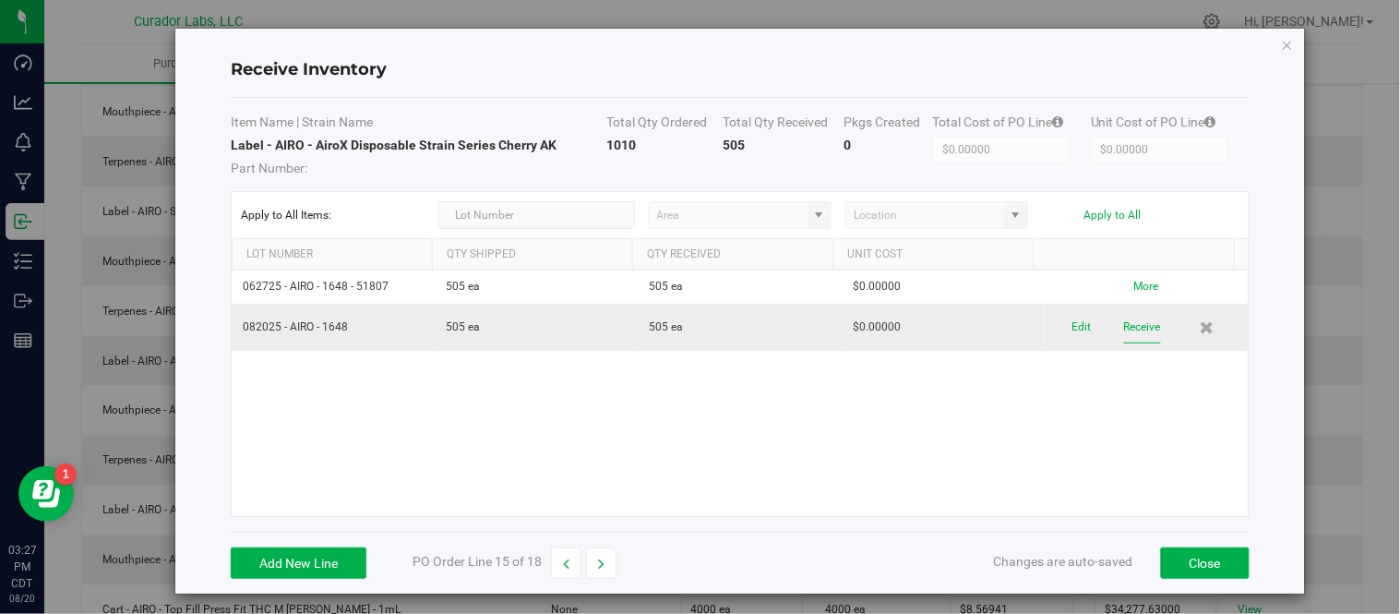
click at [1124, 330] on button "Receive" at bounding box center [1142, 327] width 37 height 32
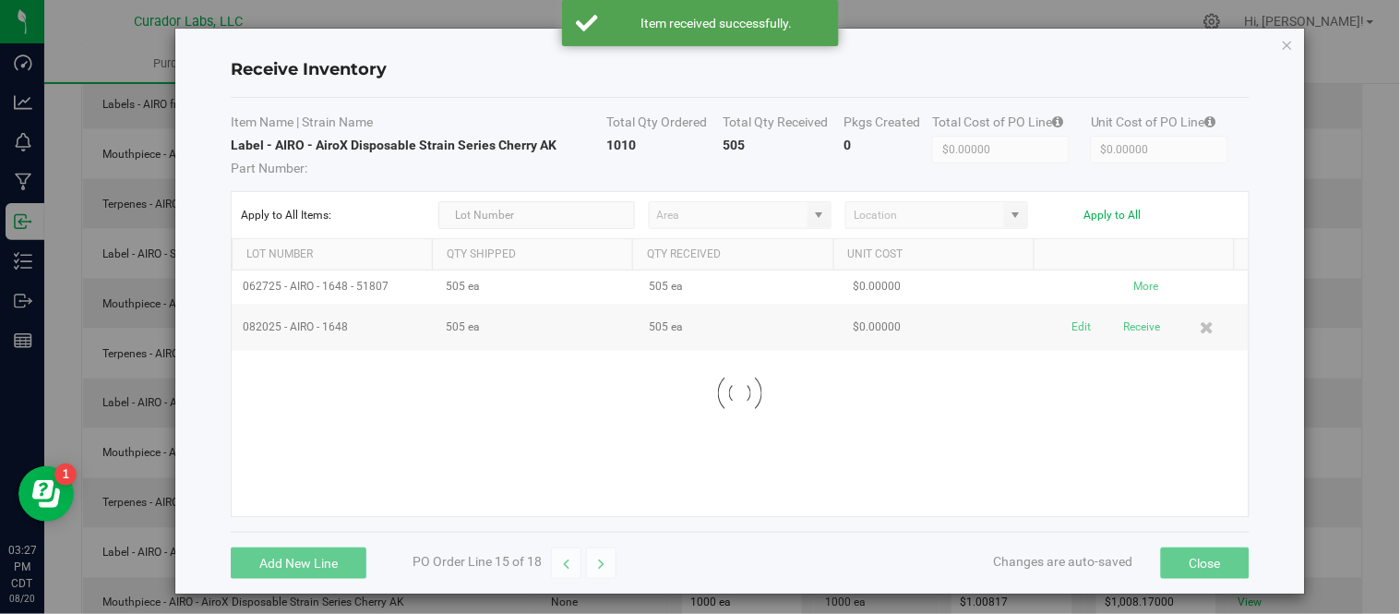
scroll to position [585, 0]
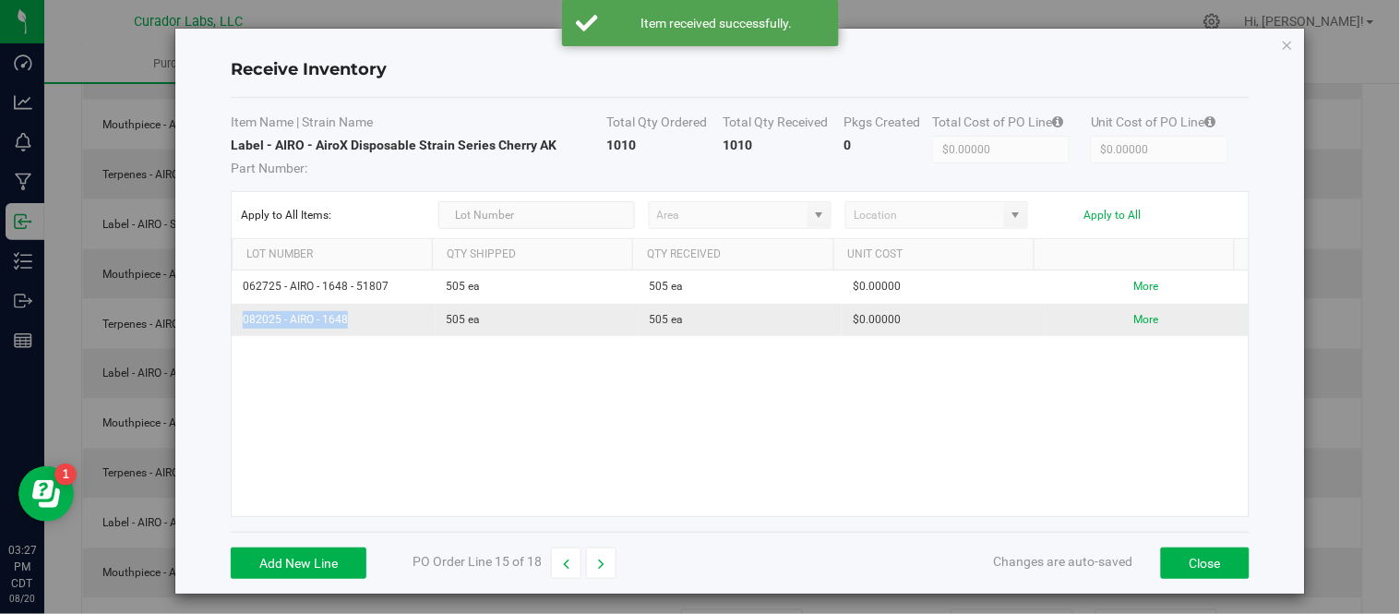
drag, startPoint x: 238, startPoint y: 319, endPoint x: 345, endPoint y: 321, distance: 107.1
click at [369, 327] on td "082025 - AIRO - 1648" at bounding box center [333, 320] width 203 height 32
copy td "082025 - AIRO - 1648"
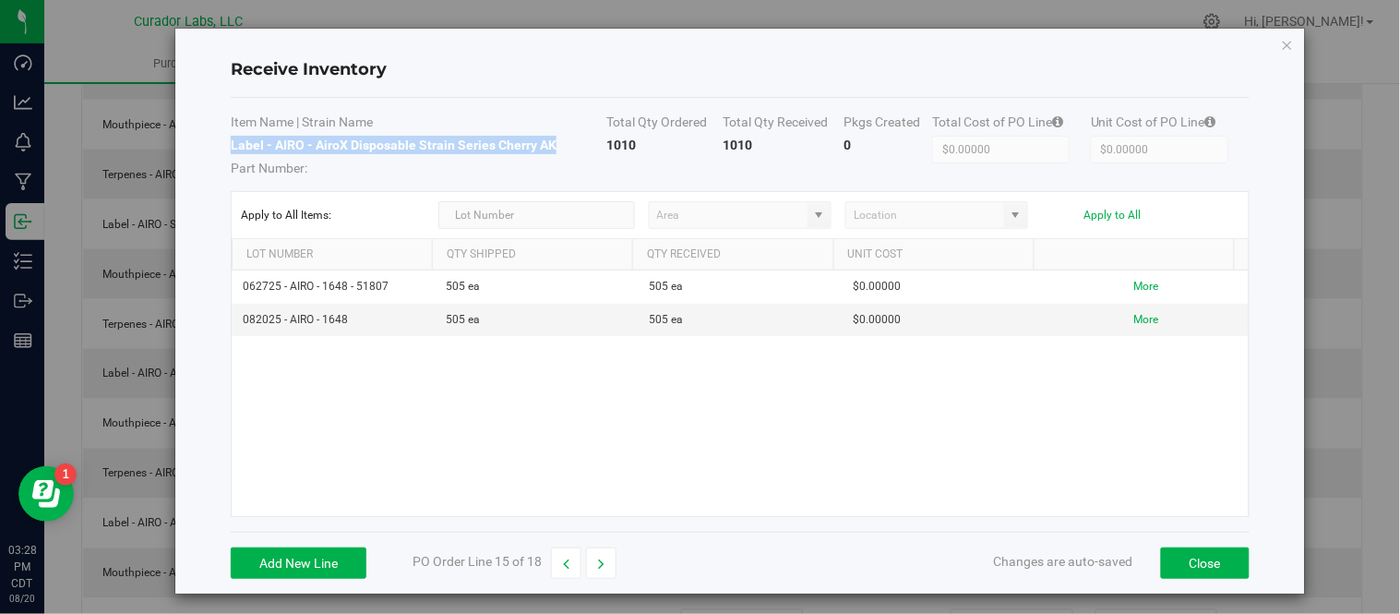
drag, startPoint x: 228, startPoint y: 146, endPoint x: 552, endPoint y: 152, distance: 324.0
click at [552, 152] on td "Label - AIRO - AiroX Disposable Strain Series Cherry AK Part Number:" at bounding box center [419, 157] width 376 height 42
copy strong "Label - AIRO - AiroX Disposable Strain Series Cherry AK"
click at [1281, 42] on icon "Close modal" at bounding box center [1287, 44] width 13 height 22
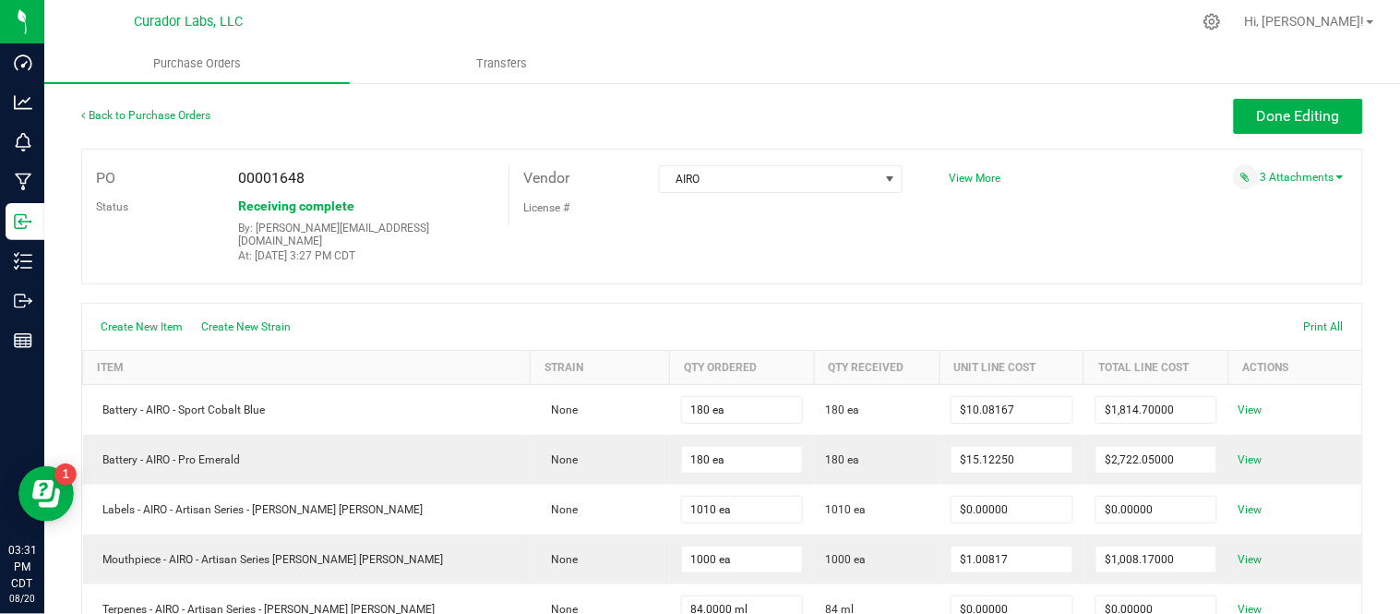
scroll to position [0, 0]
click at [1286, 178] on link "3 Attachments" at bounding box center [1302, 178] width 83 height 13
click at [1258, 262] on button "Attach new document" at bounding box center [1283, 255] width 121 height 17
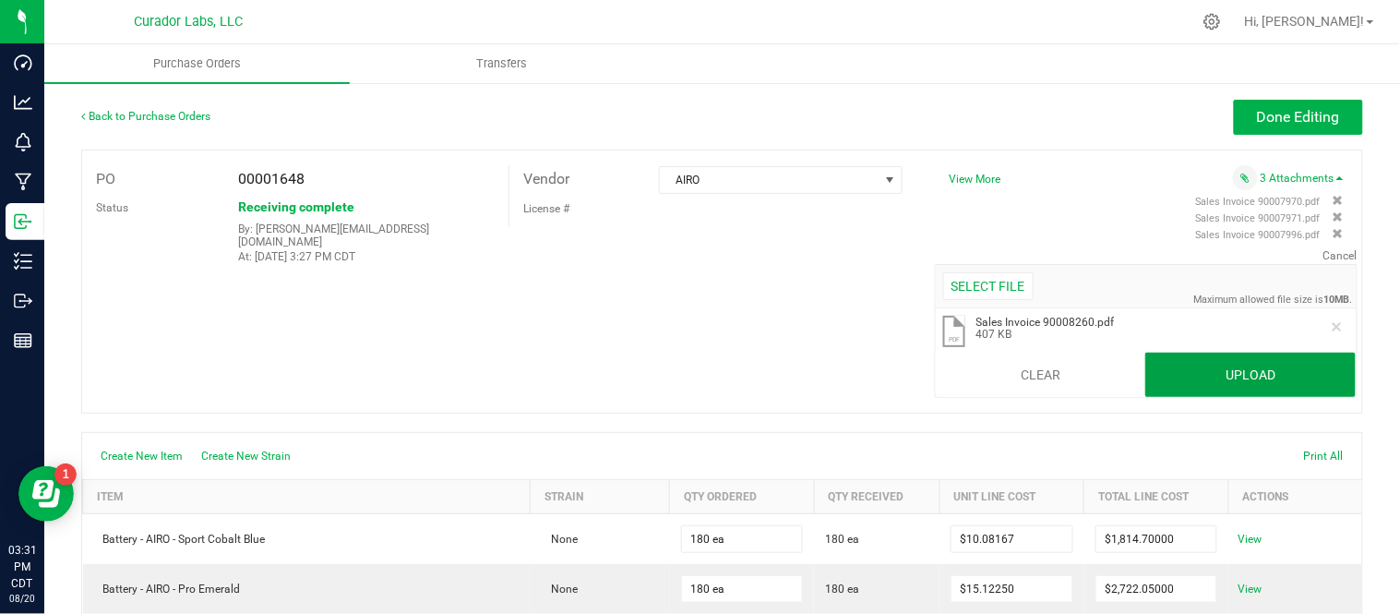
click at [1233, 377] on button "Upload" at bounding box center [1250, 375] width 210 height 44
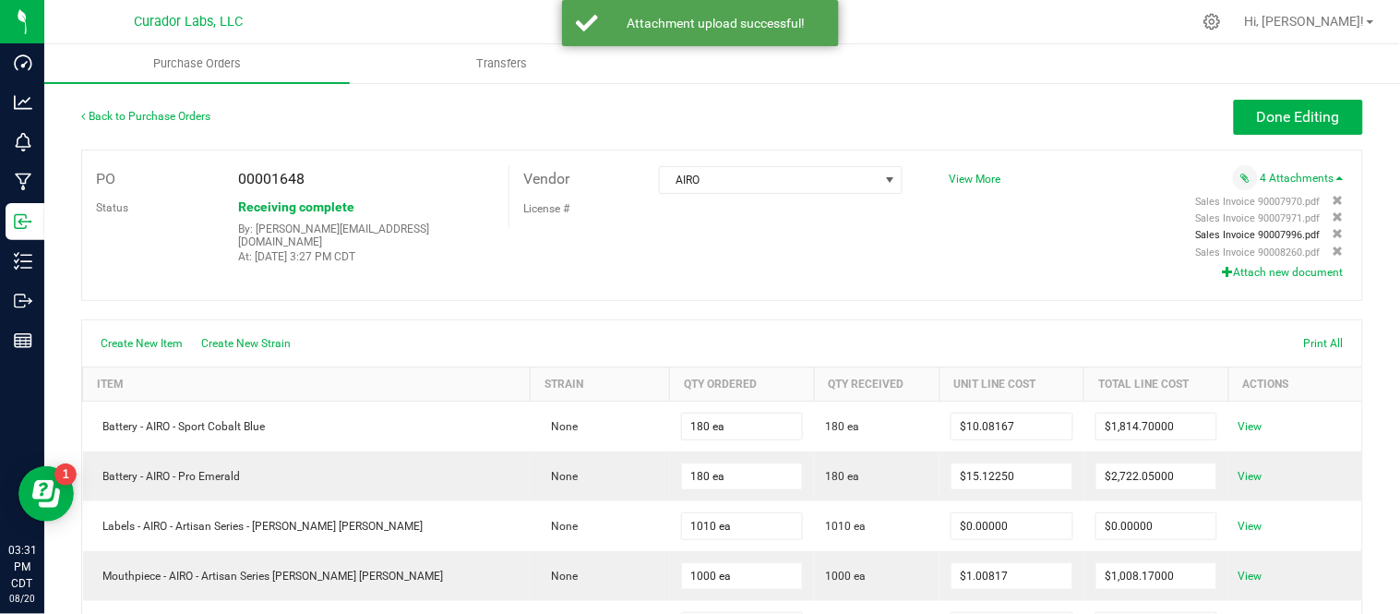
click at [1246, 234] on span "Sales Invoice 90007996.pdf" at bounding box center [1258, 235] width 125 height 12
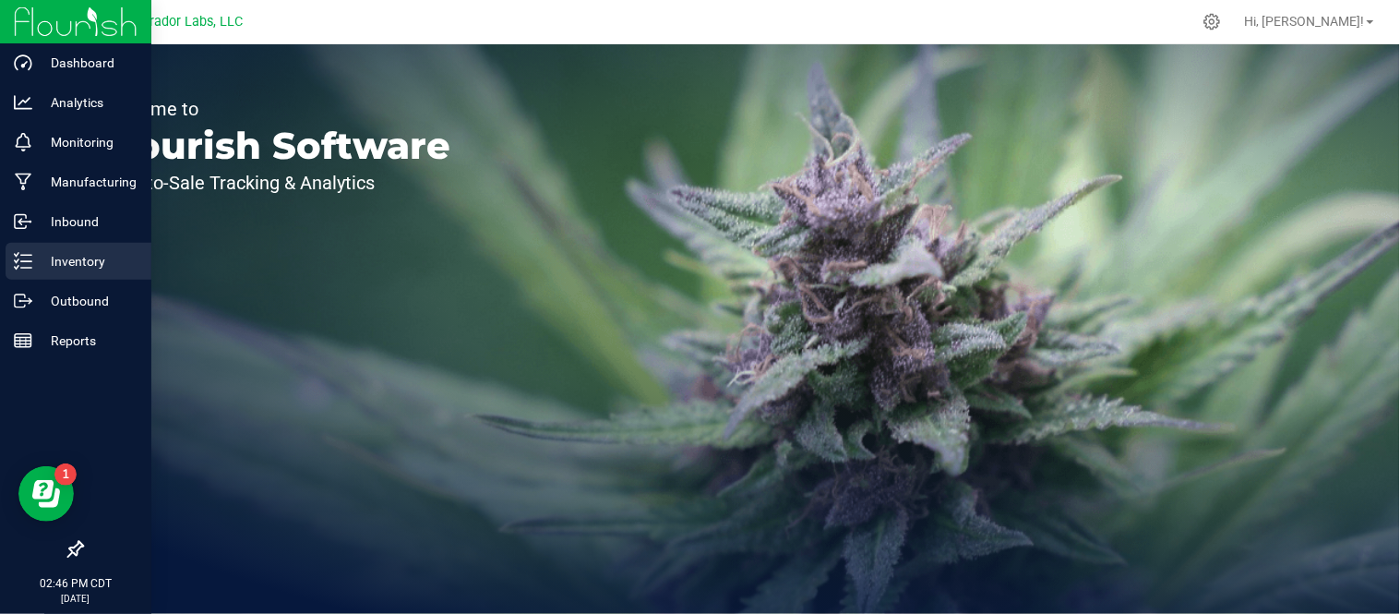
click at [32, 266] on p "Inventory" at bounding box center [87, 261] width 111 height 22
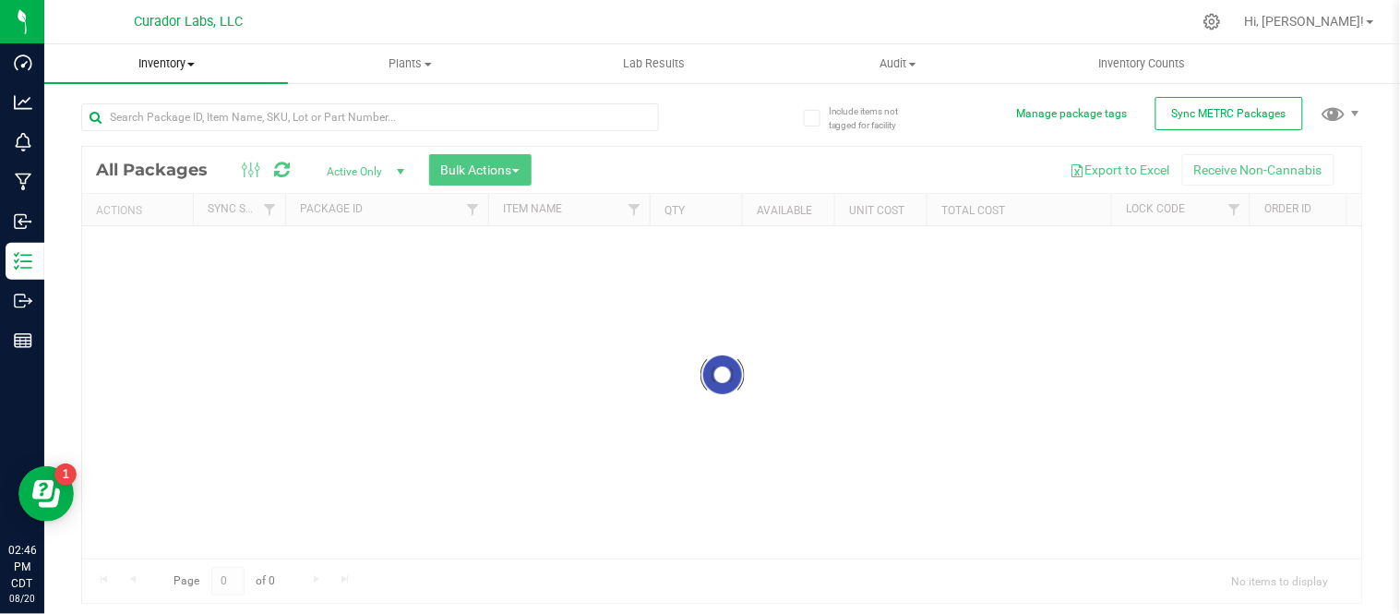
click at [186, 67] on span "Inventory" at bounding box center [166, 63] width 244 height 17
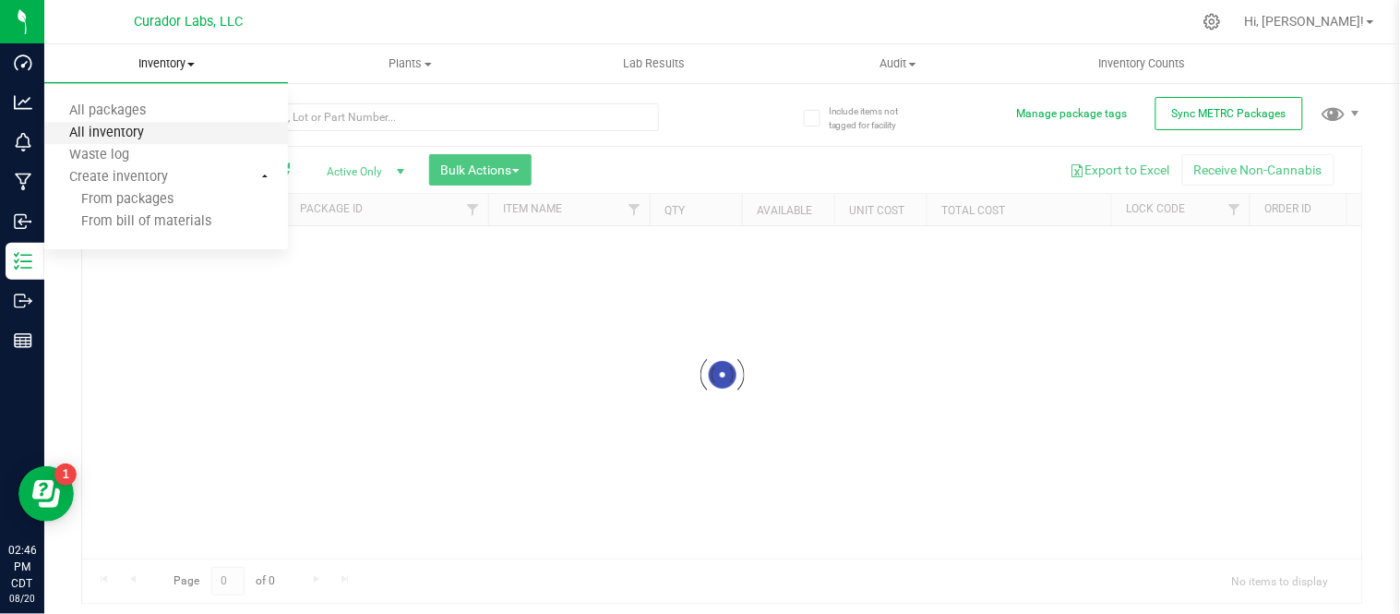
click at [164, 127] on span "All inventory" at bounding box center [106, 134] width 125 height 16
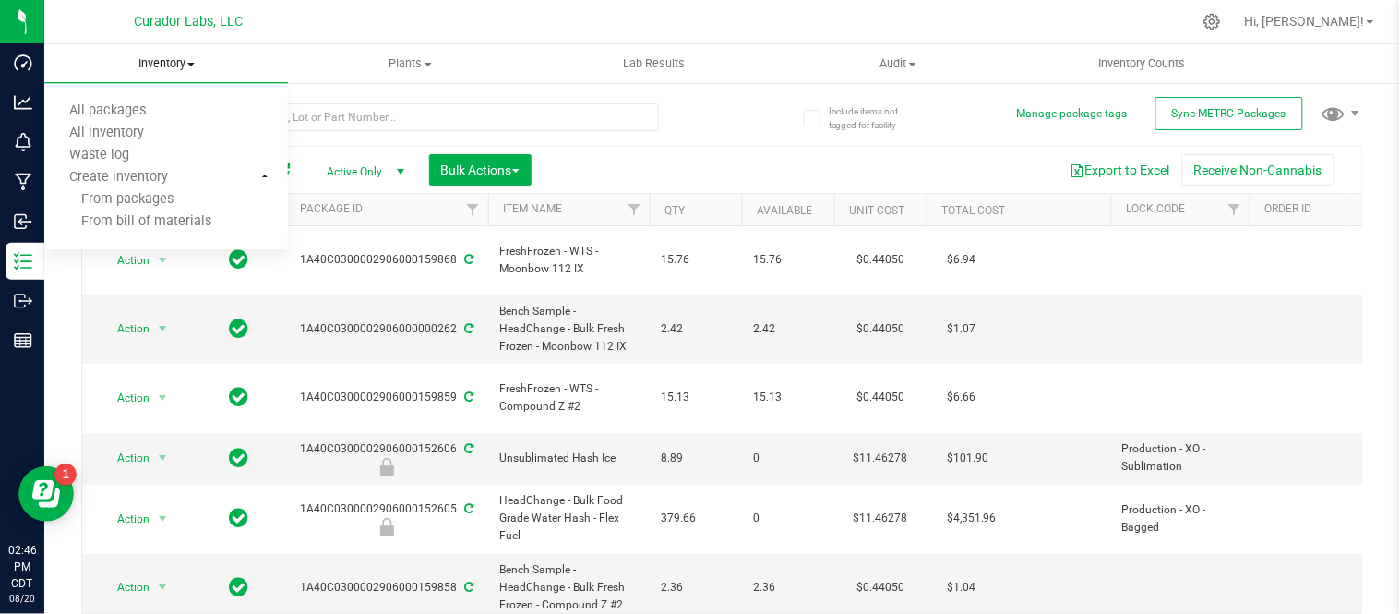
click at [199, 65] on span "Inventory" at bounding box center [166, 63] width 244 height 17
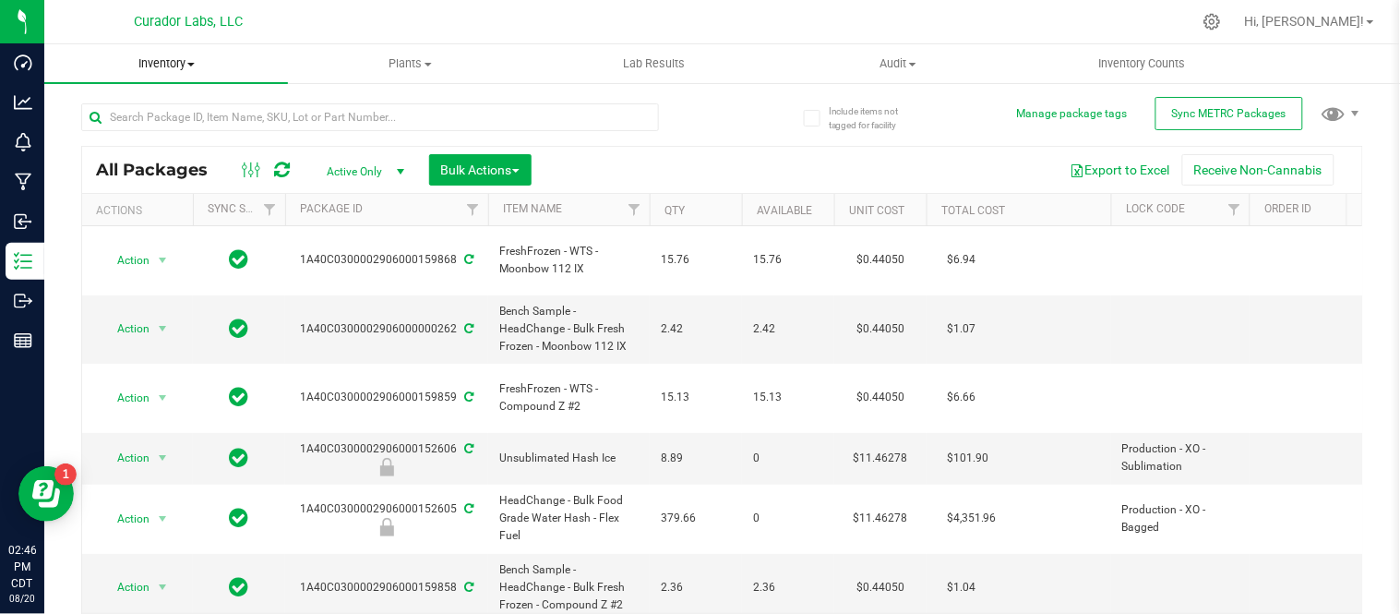
click at [186, 53] on uib-tab-heading "Inventory All packages All inventory Waste log Create inventory" at bounding box center [166, 63] width 244 height 39
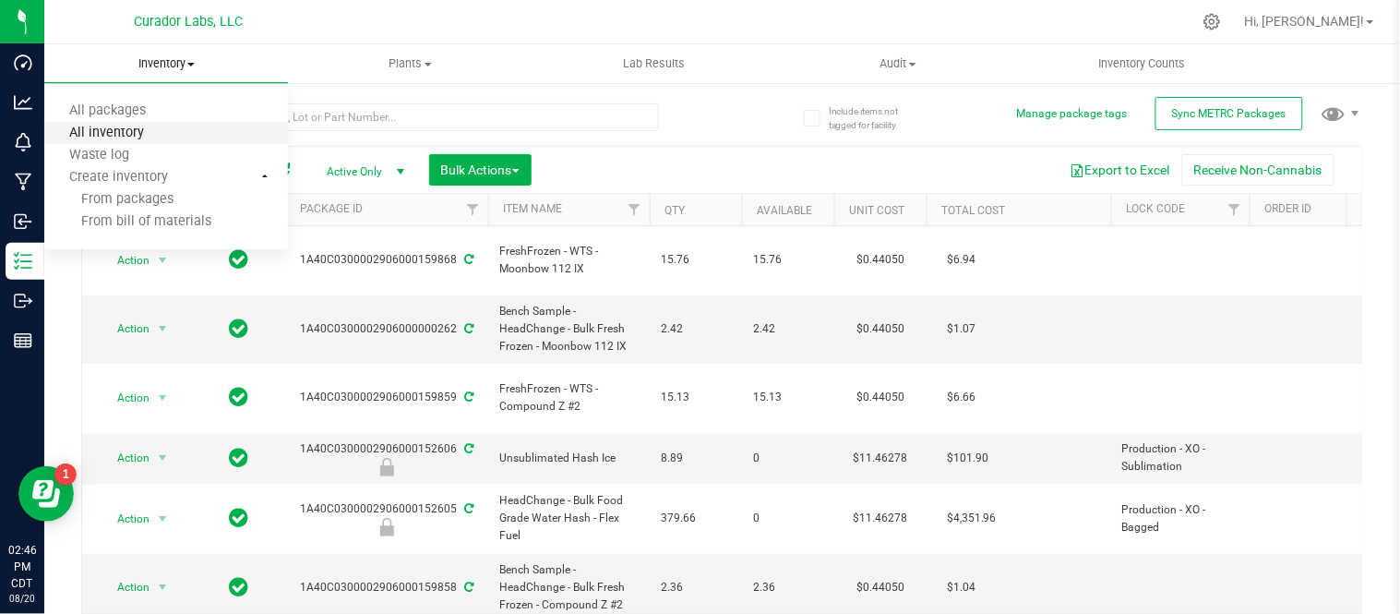
click at [166, 130] on span "All inventory" at bounding box center [106, 134] width 125 height 16
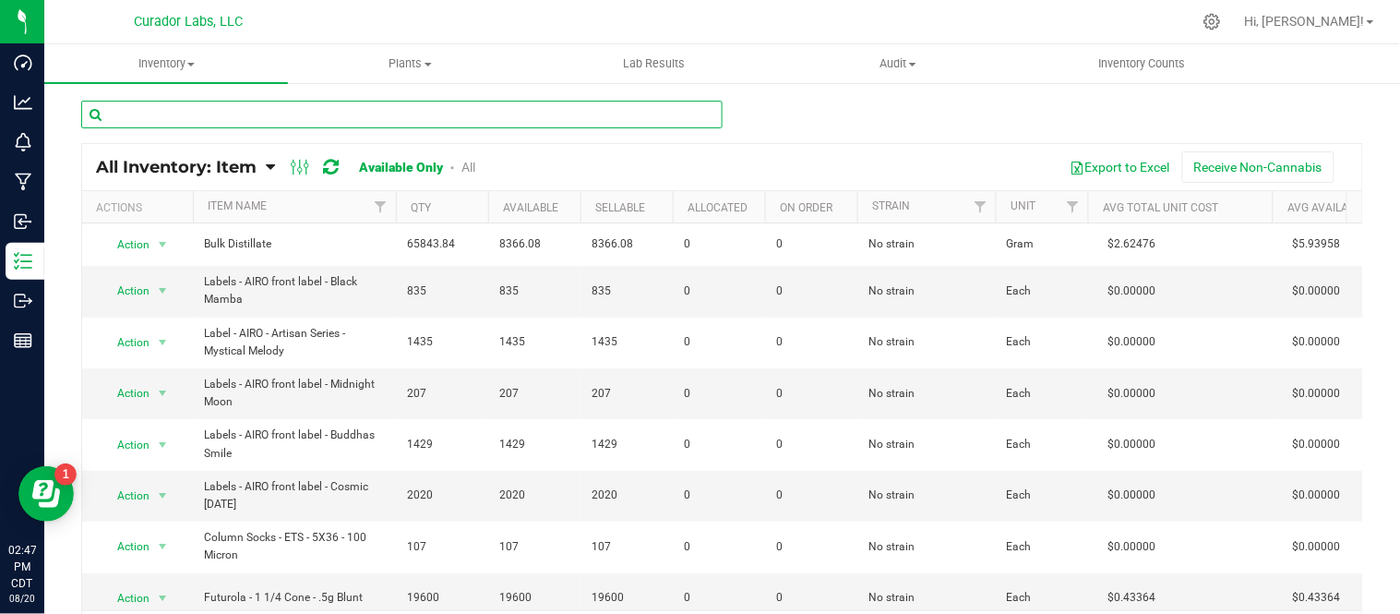
click at [330, 121] on input "text" at bounding box center [401, 115] width 641 height 28
paste input "Carton - AIRO - AiroX Disposable Universal CR Prime No Logo Grey"
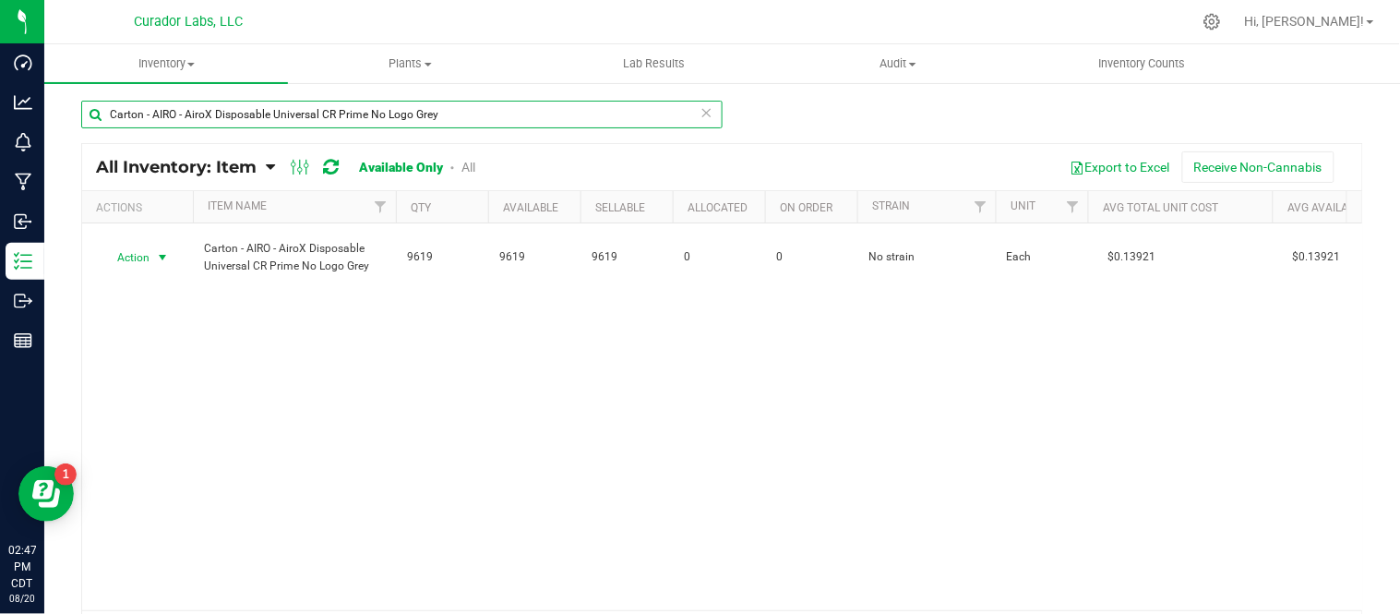
type input "Carton - AIRO - AiroX Disposable Universal CR Prime No Logo Grey"
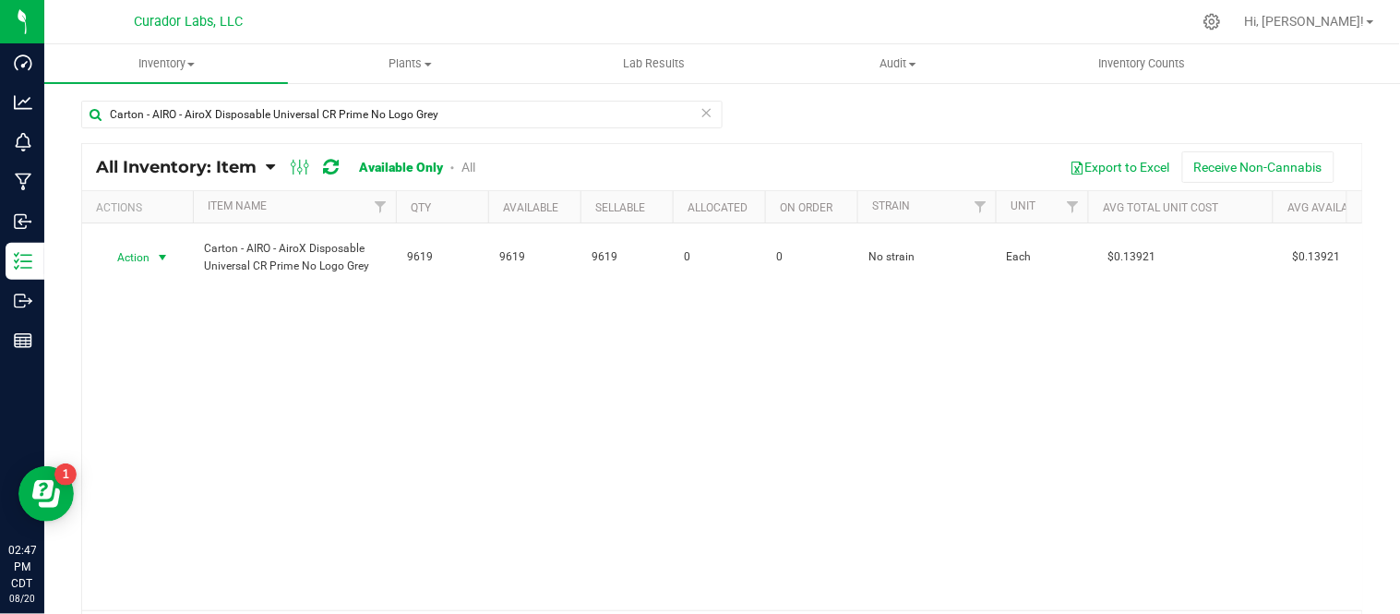
click at [158, 256] on span "select" at bounding box center [162, 257] width 15 height 15
click at [176, 373] on li "Locate inventory" at bounding box center [161, 371] width 118 height 28
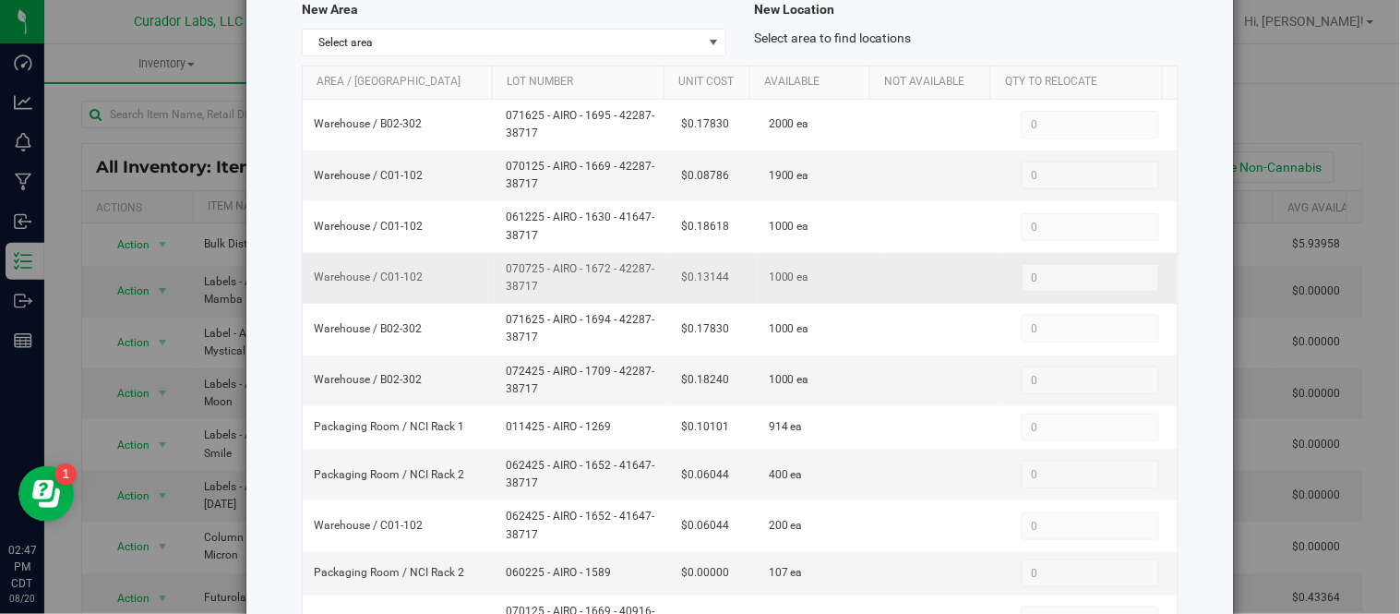
scroll to position [205, 0]
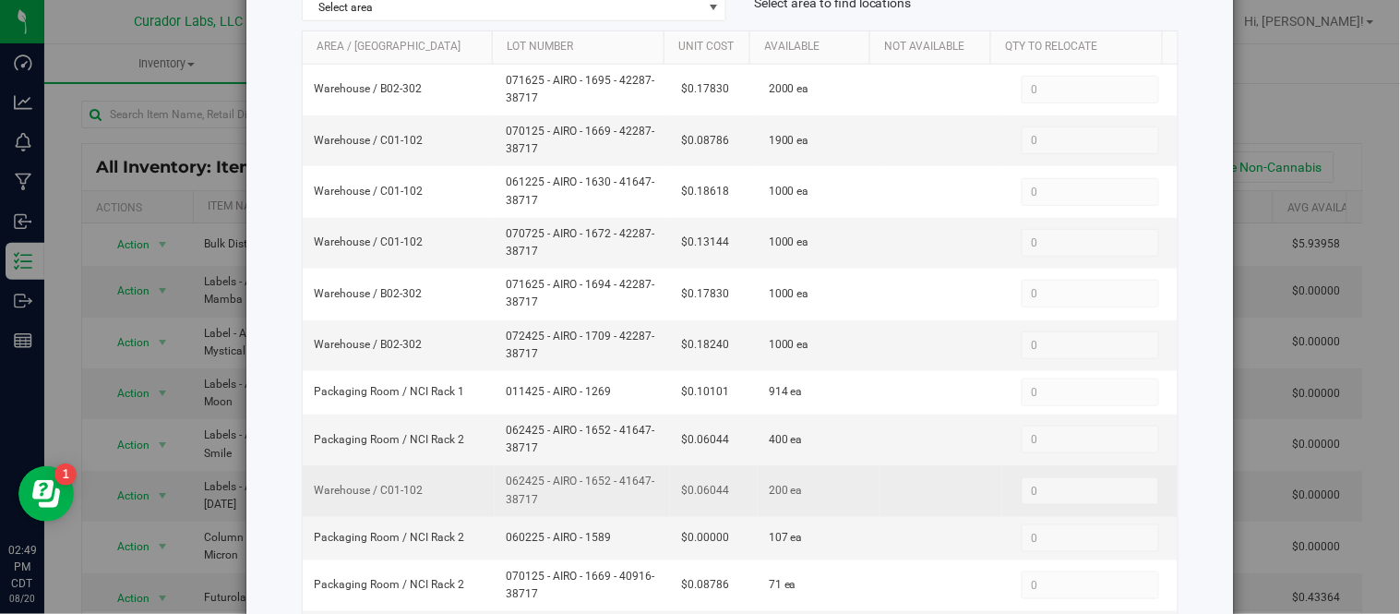
drag, startPoint x: 498, startPoint y: 484, endPoint x: 548, endPoint y: 503, distance: 53.1
click at [548, 503] on td "062425 - AIRO - 1652 - 41647-38717" at bounding box center [582, 490] width 175 height 51
copy span "062425 - AIRO - 1652 - 41647-38717"
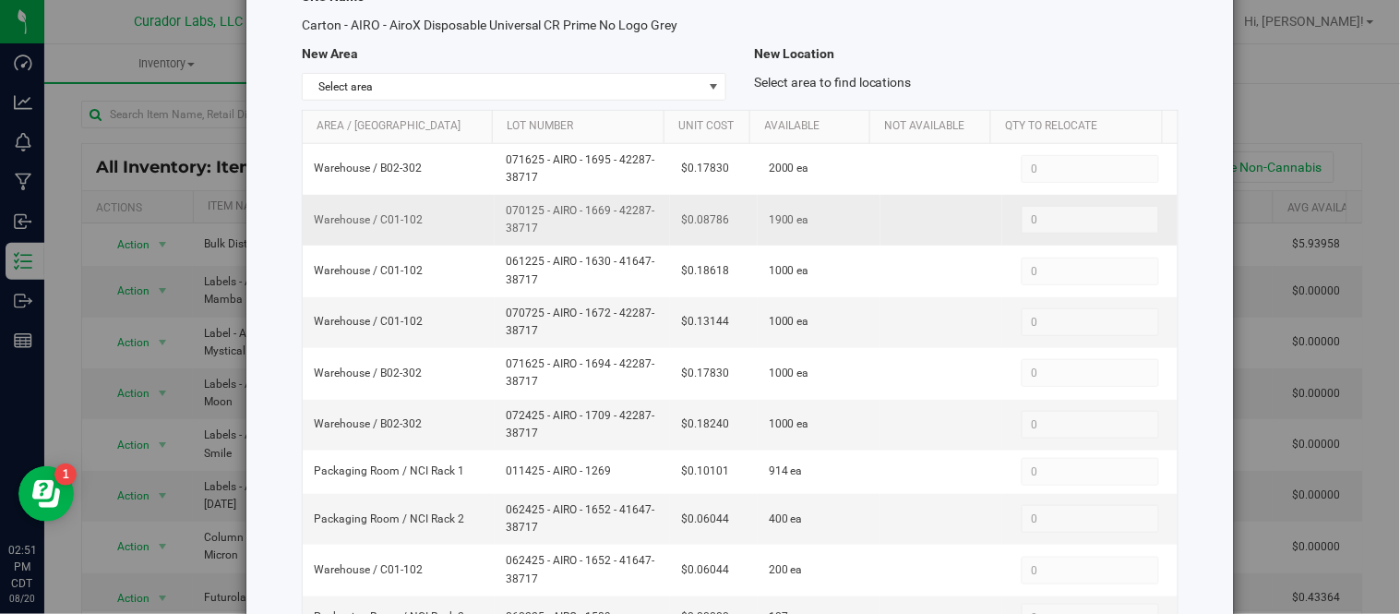
scroll to position [0, 0]
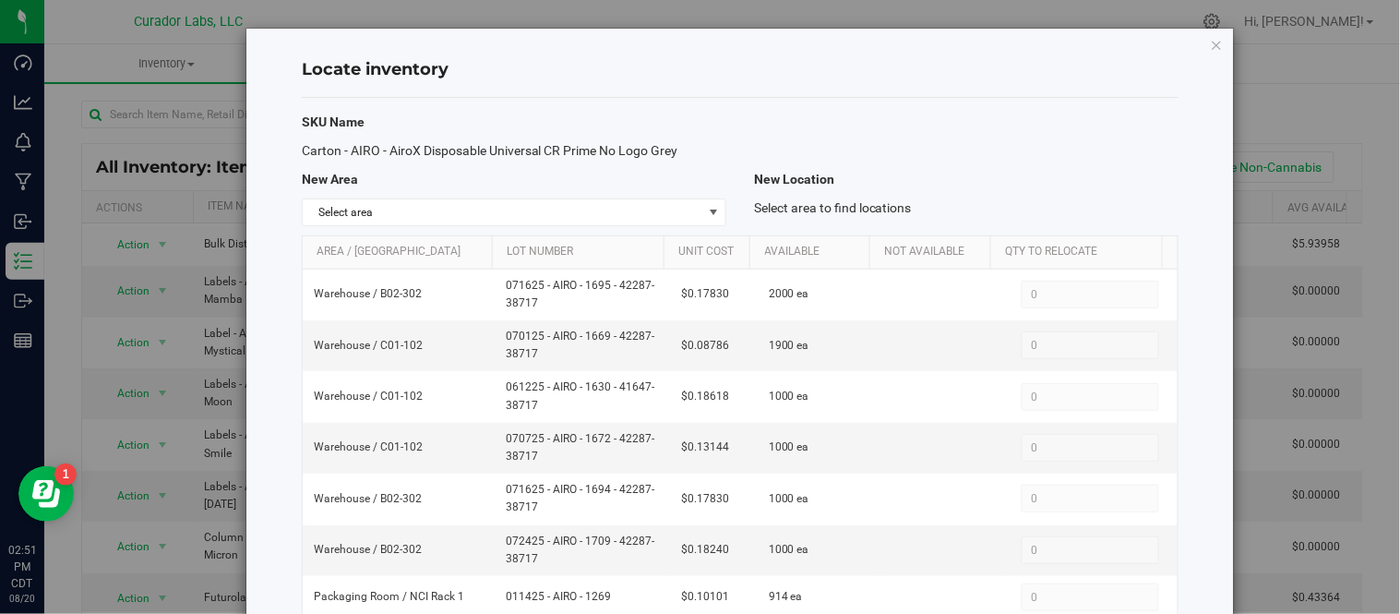
drag, startPoint x: 303, startPoint y: 150, endPoint x: 688, endPoint y: 158, distance: 384.9
click at [688, 158] on div "Carton - AIRO - AiroX Disposable Universal CR Prime No Logo Grey" at bounding box center [514, 150] width 452 height 19
copy span "Carton - AIRO - AiroX Disposable Universal CR Prime No Logo Grey"
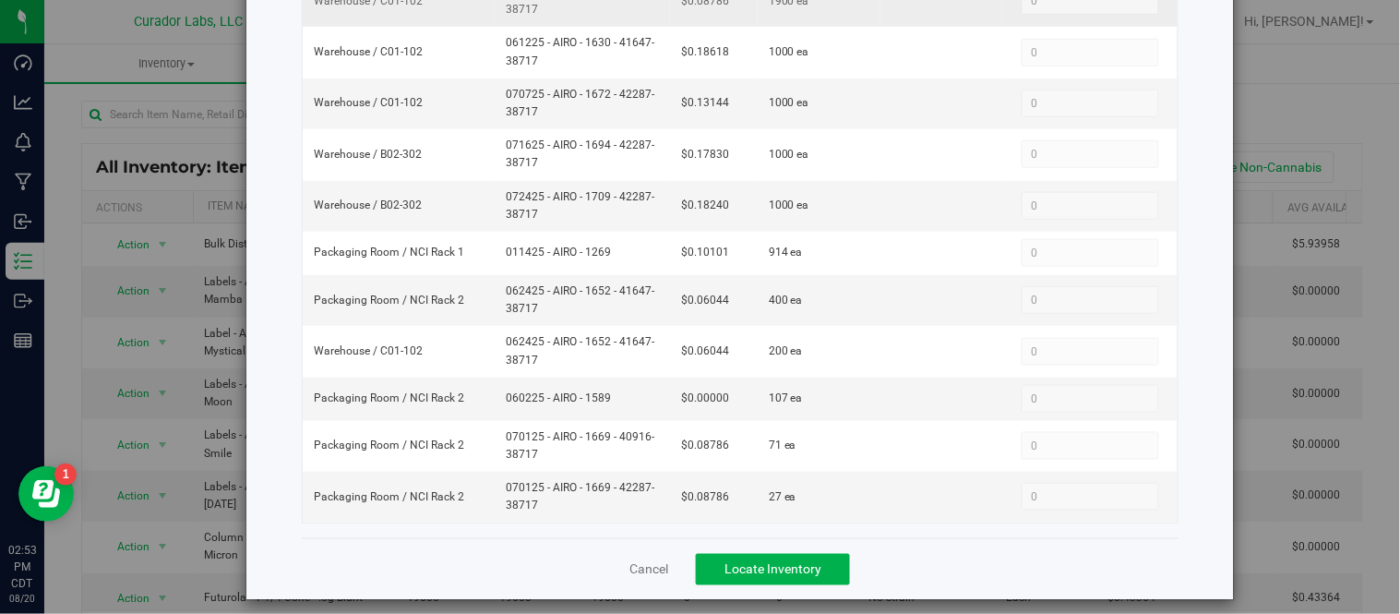
scroll to position [360, 0]
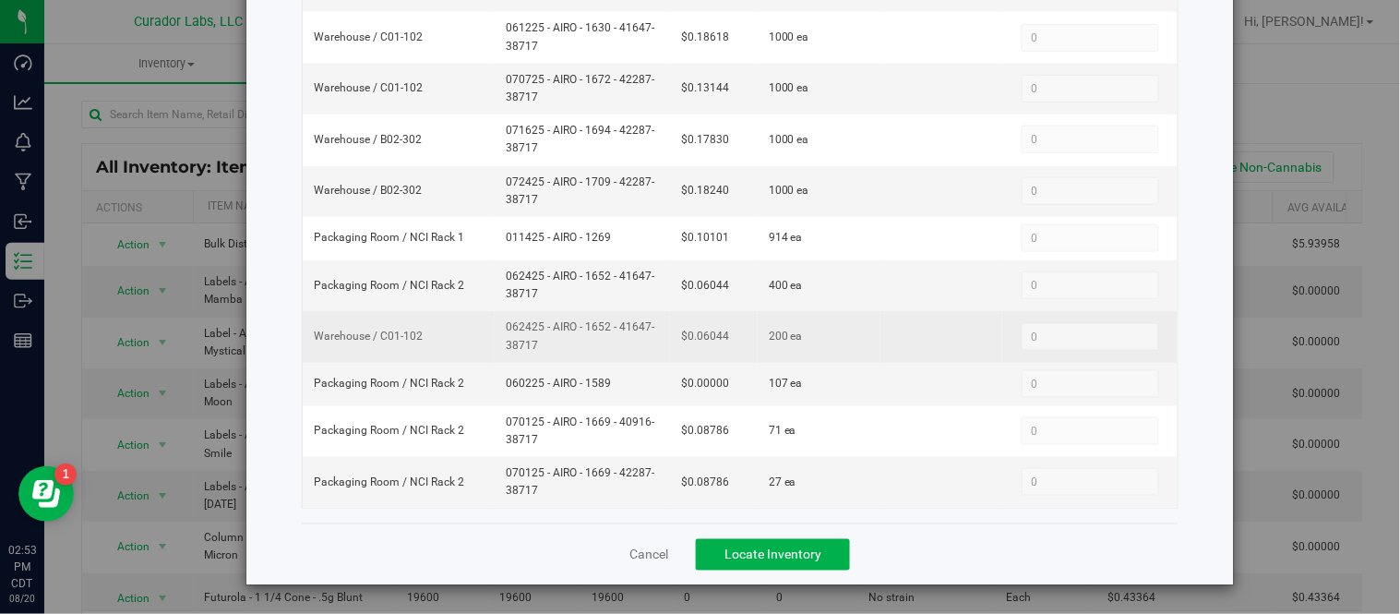
drag, startPoint x: 496, startPoint y: 329, endPoint x: 546, endPoint y: 342, distance: 51.7
click at [546, 342] on td "062425 - AIRO - 1652 - 41647-38717" at bounding box center [582, 336] width 175 height 51
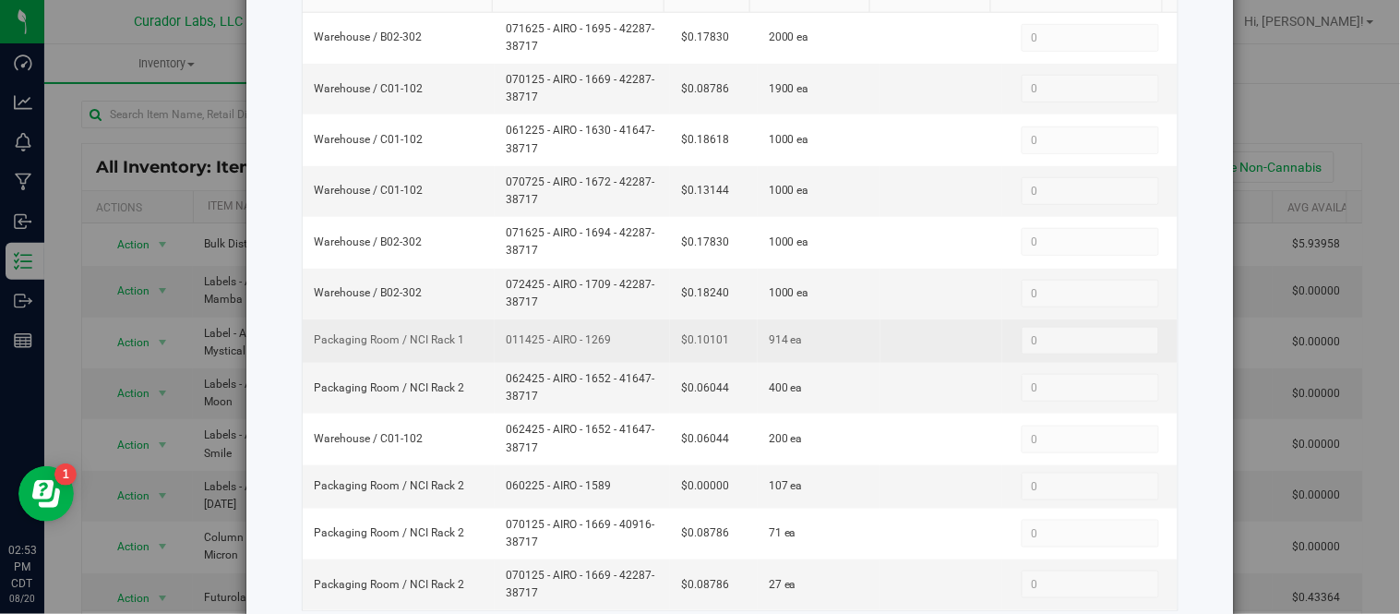
scroll to position [154, 0]
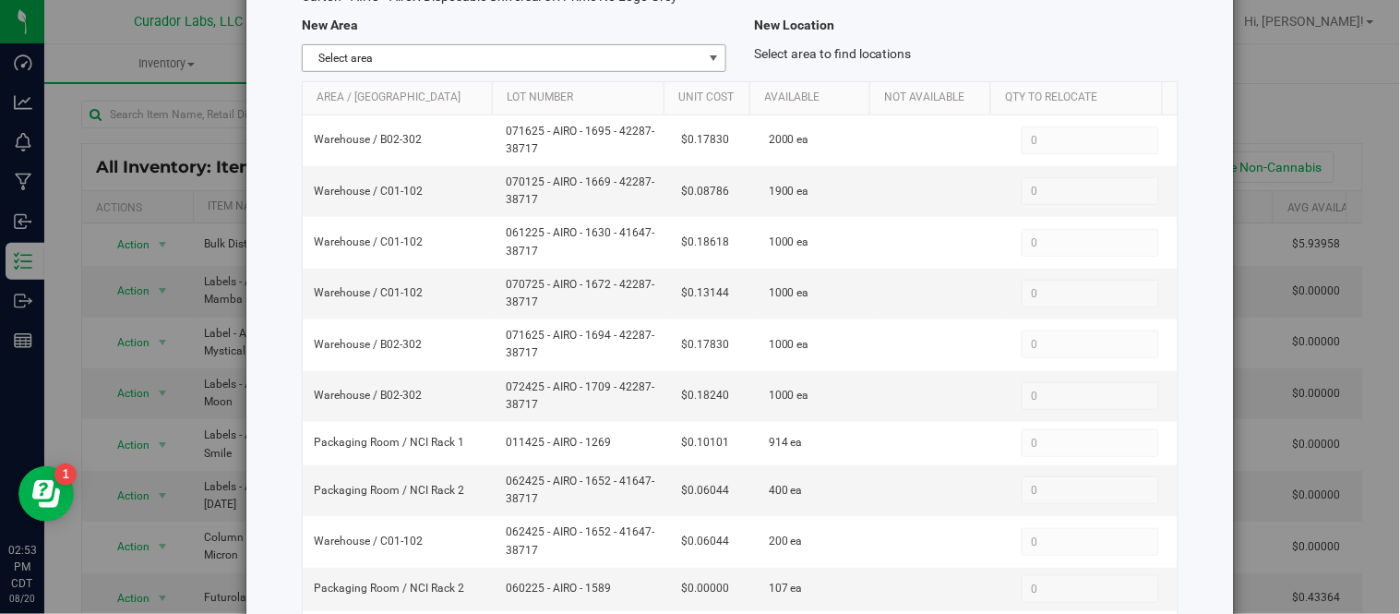
click at [708, 51] on span "select" at bounding box center [713, 58] width 15 height 15
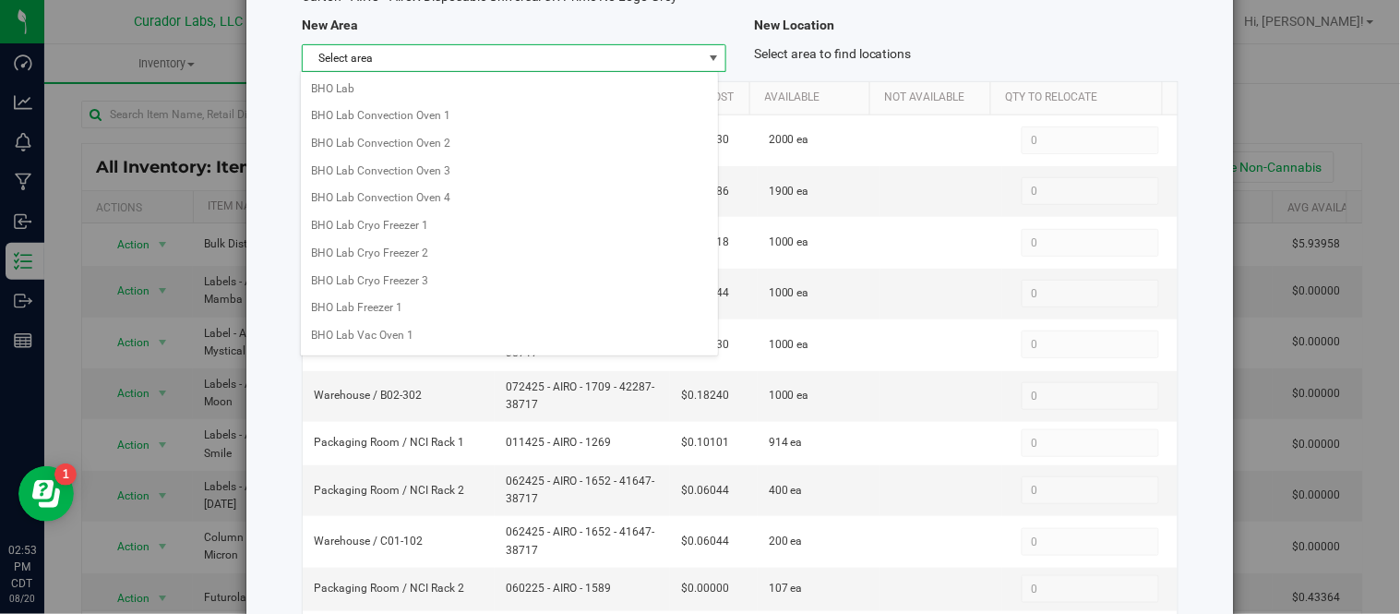
scroll to position [1463, 0]
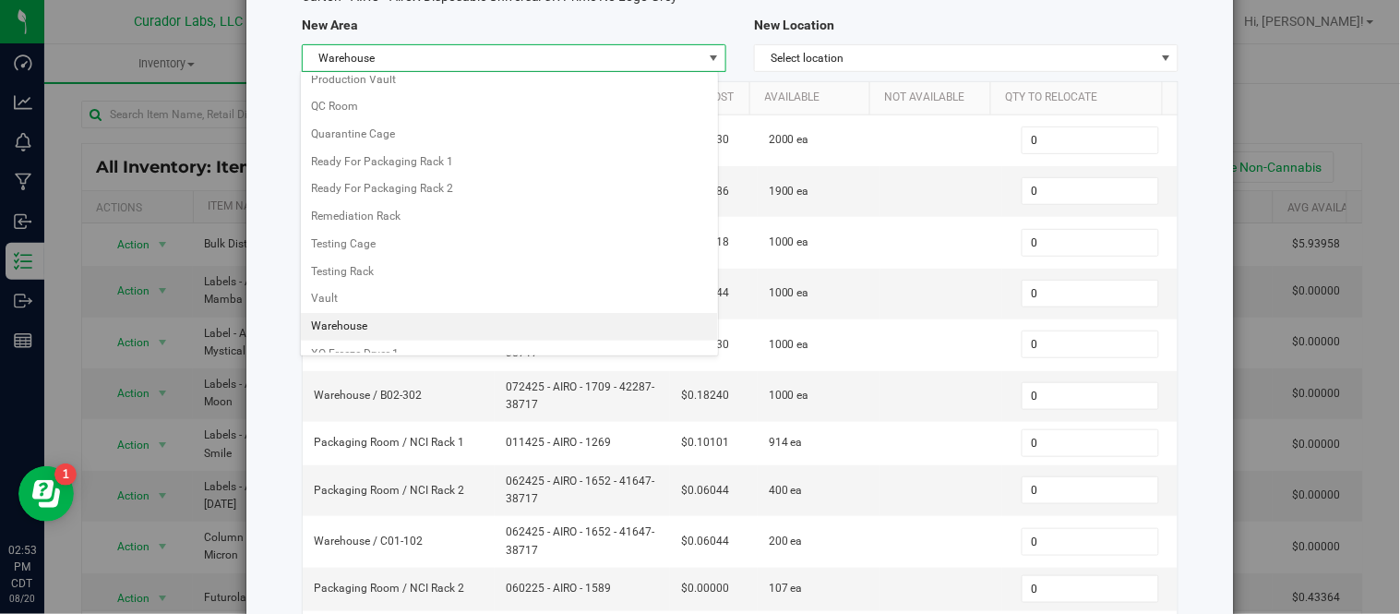
click at [370, 341] on li "Warehouse" at bounding box center [510, 327] width 418 height 28
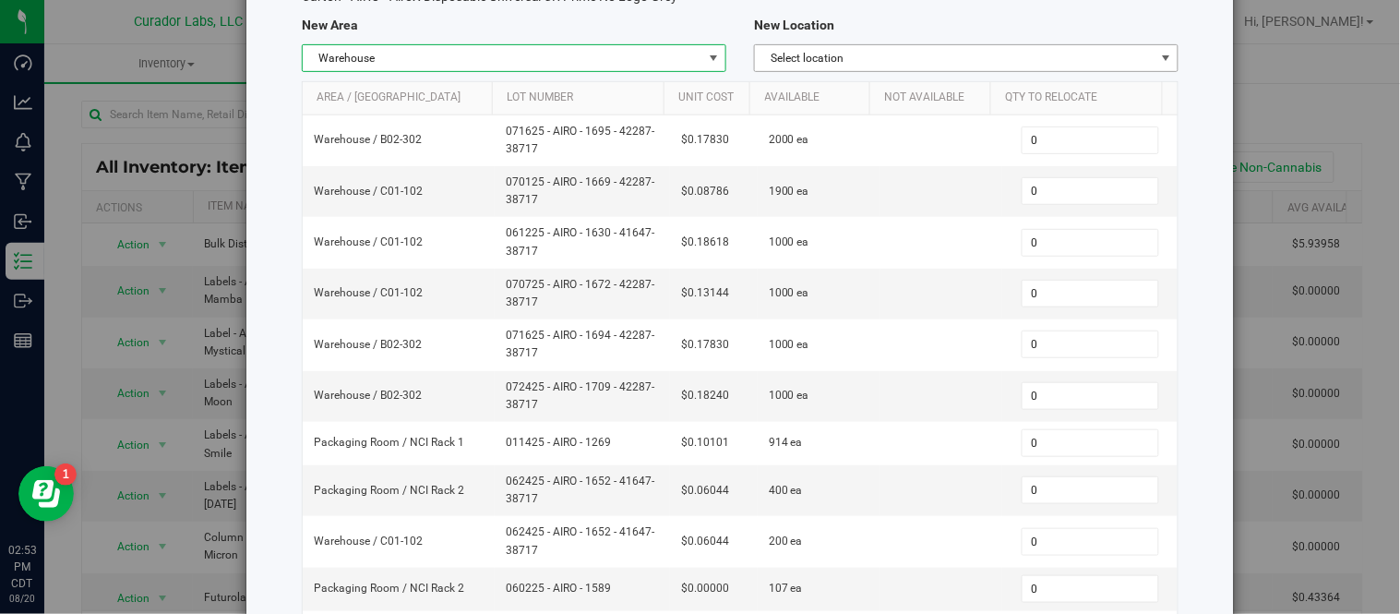
click at [1077, 45] on span "Select location" at bounding box center [955, 58] width 400 height 26
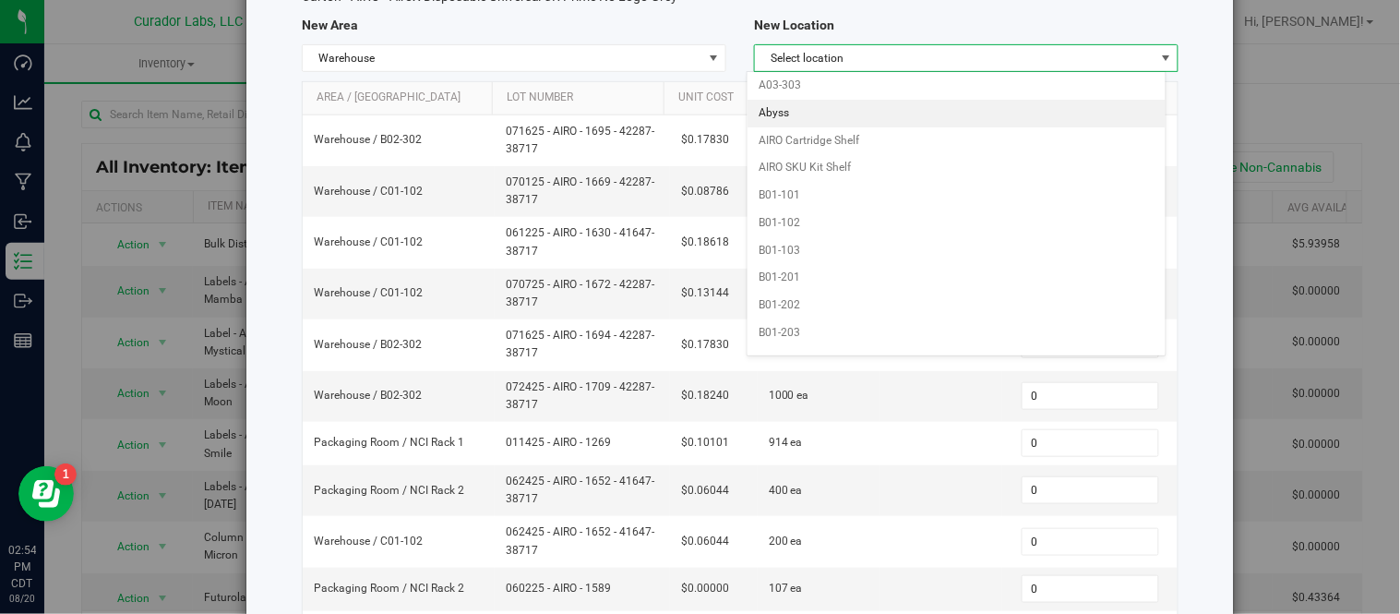
scroll to position [717, 0]
click at [689, 57] on span "Warehouse" at bounding box center [503, 58] width 400 height 26
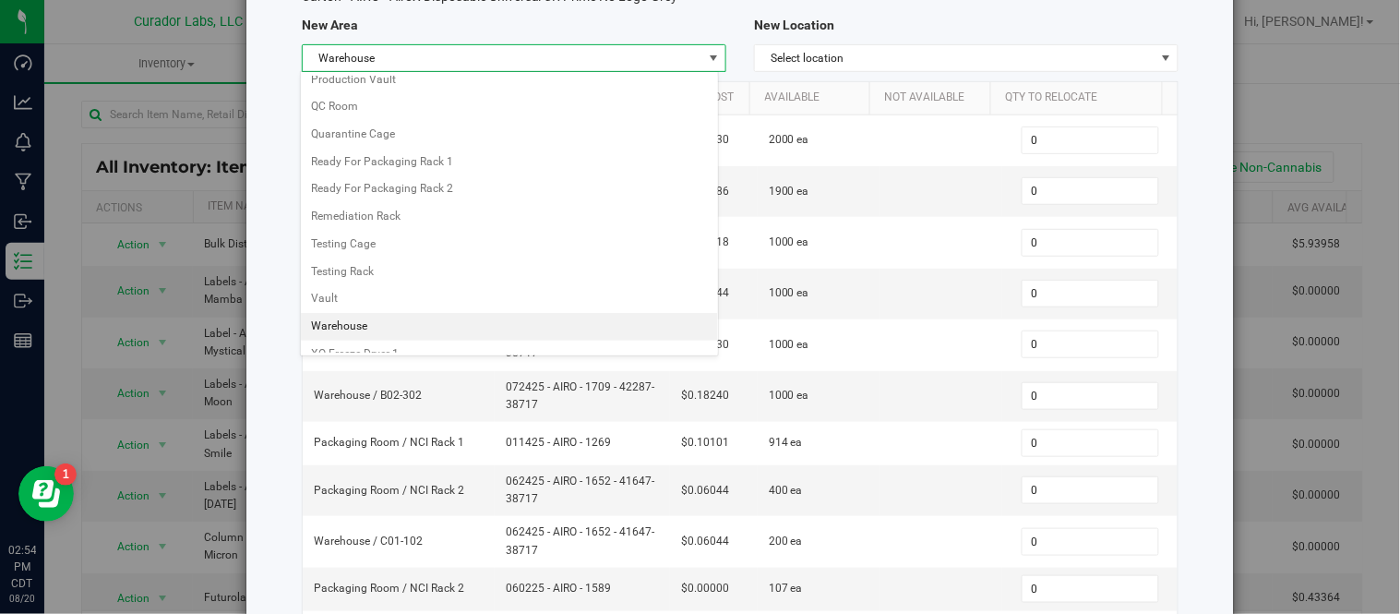
scroll to position [1048, 0]
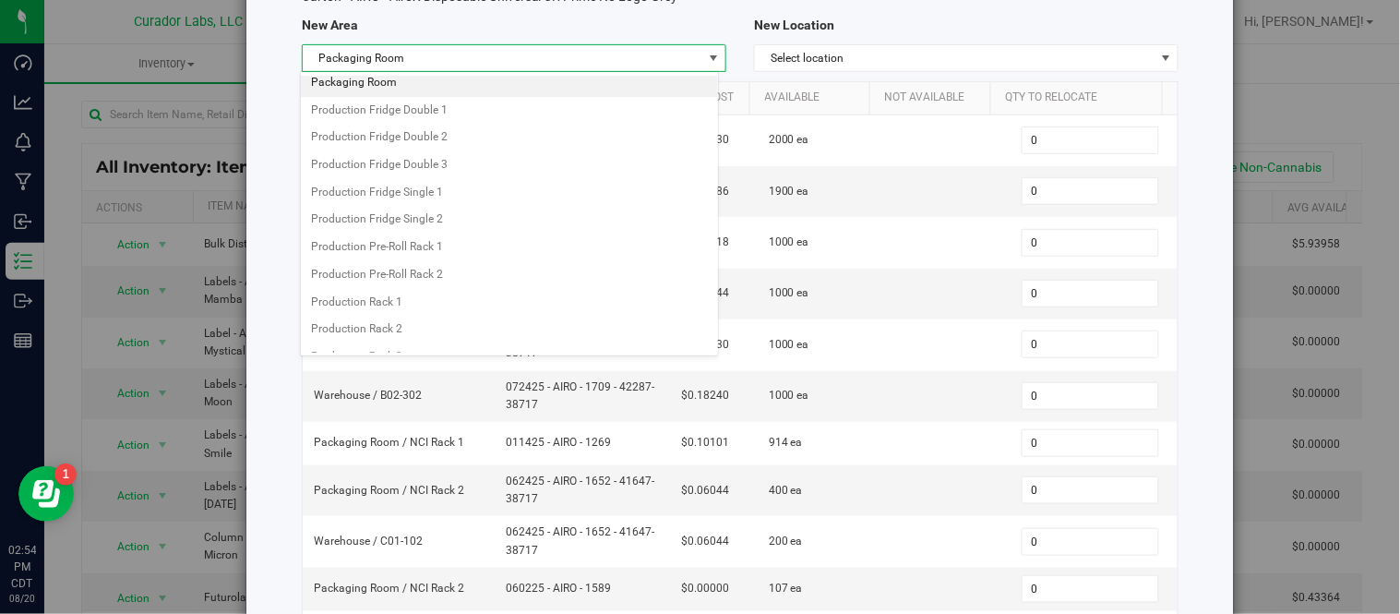
click at [446, 96] on li "Packaging Room" at bounding box center [510, 83] width 418 height 28
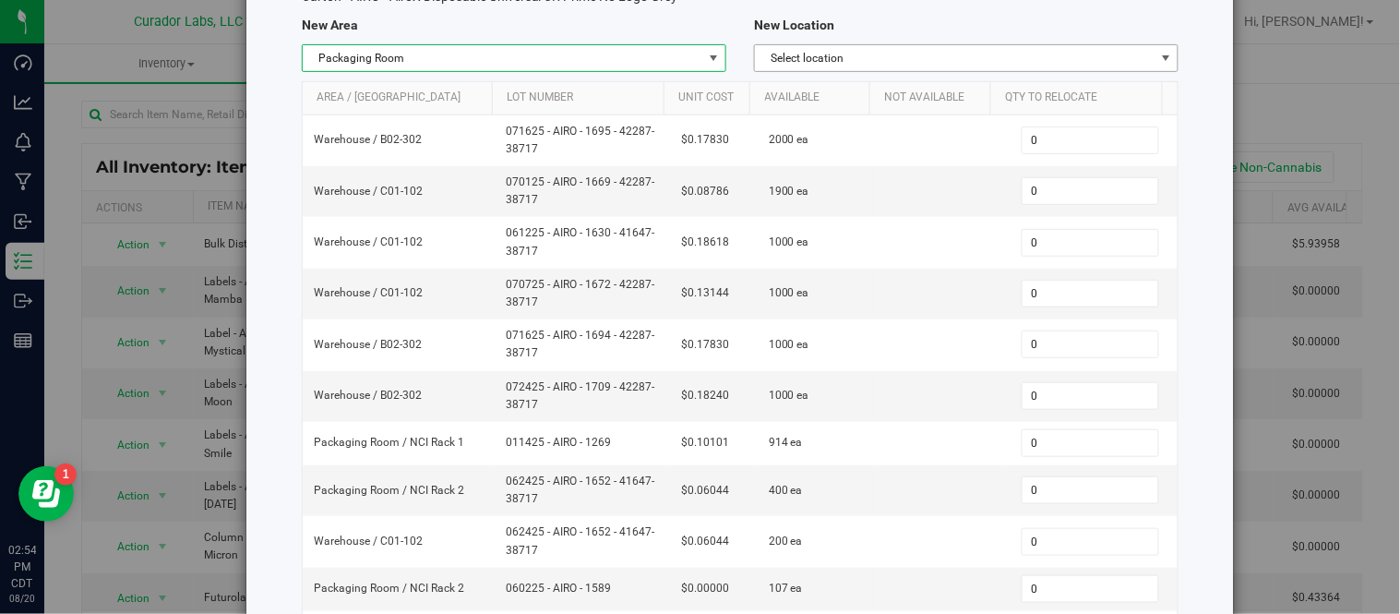
click at [1078, 59] on span "Select location" at bounding box center [955, 58] width 400 height 26
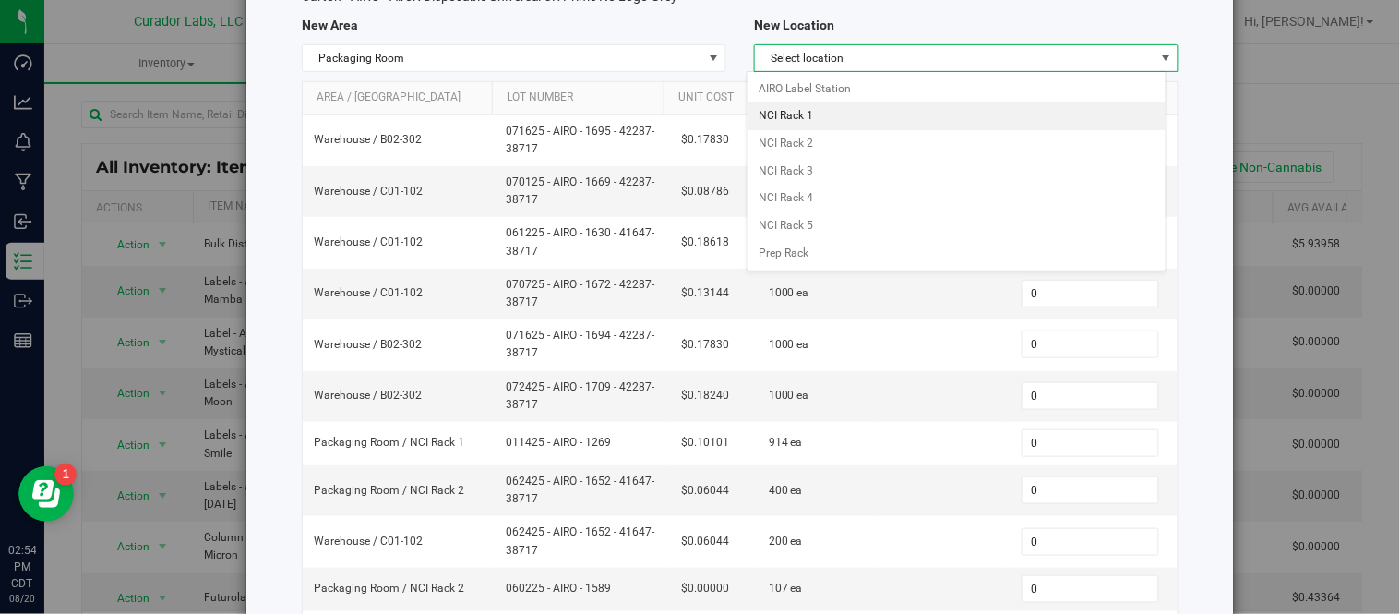
click at [912, 109] on li "NCI Rack 1" at bounding box center [957, 116] width 418 height 28
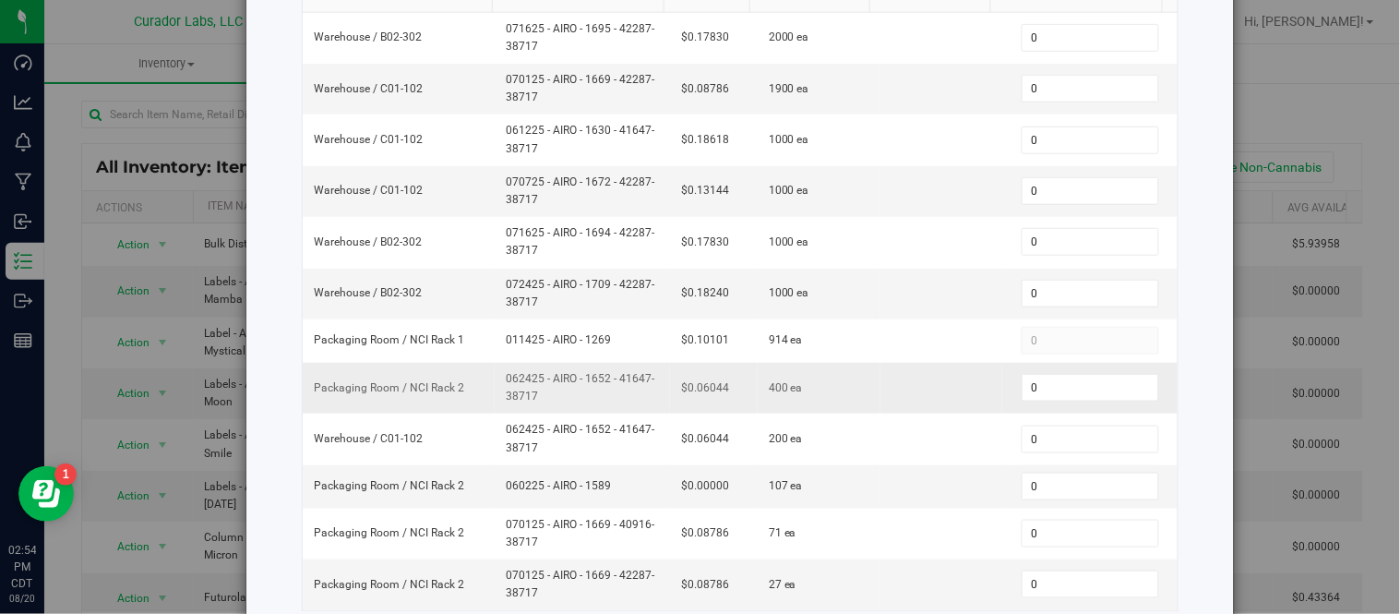
scroll to position [360, 0]
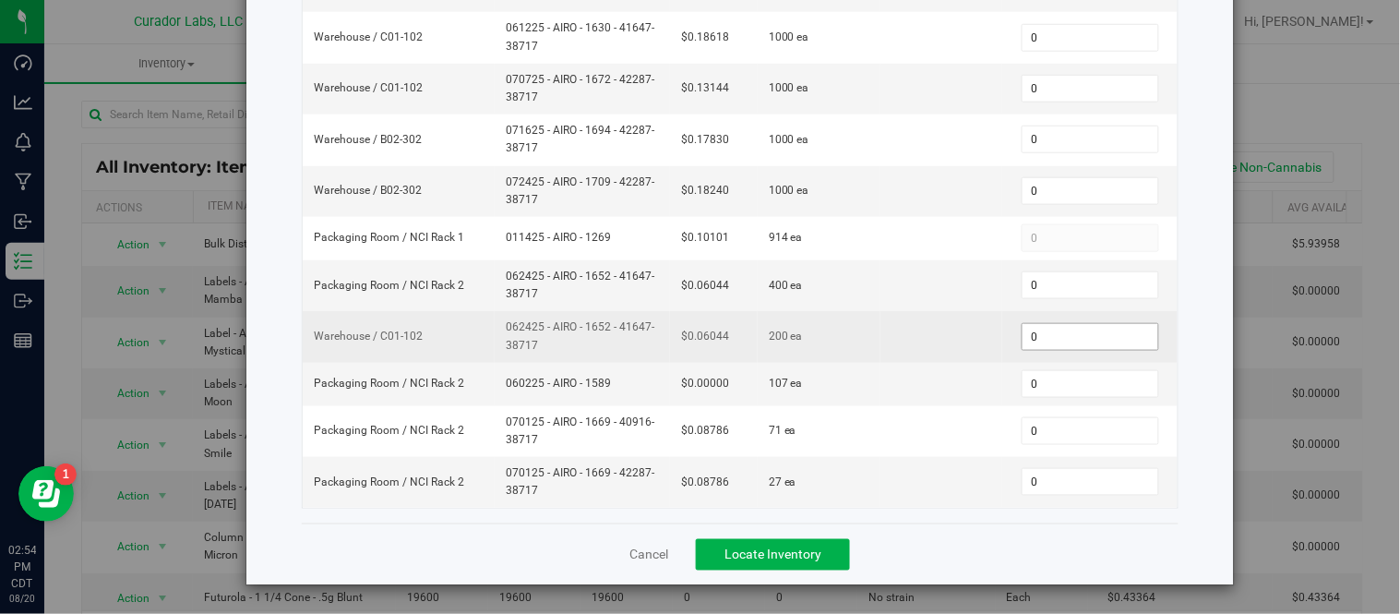
click at [1067, 339] on span "0 0" at bounding box center [1091, 337] width 138 height 28
type input "200"
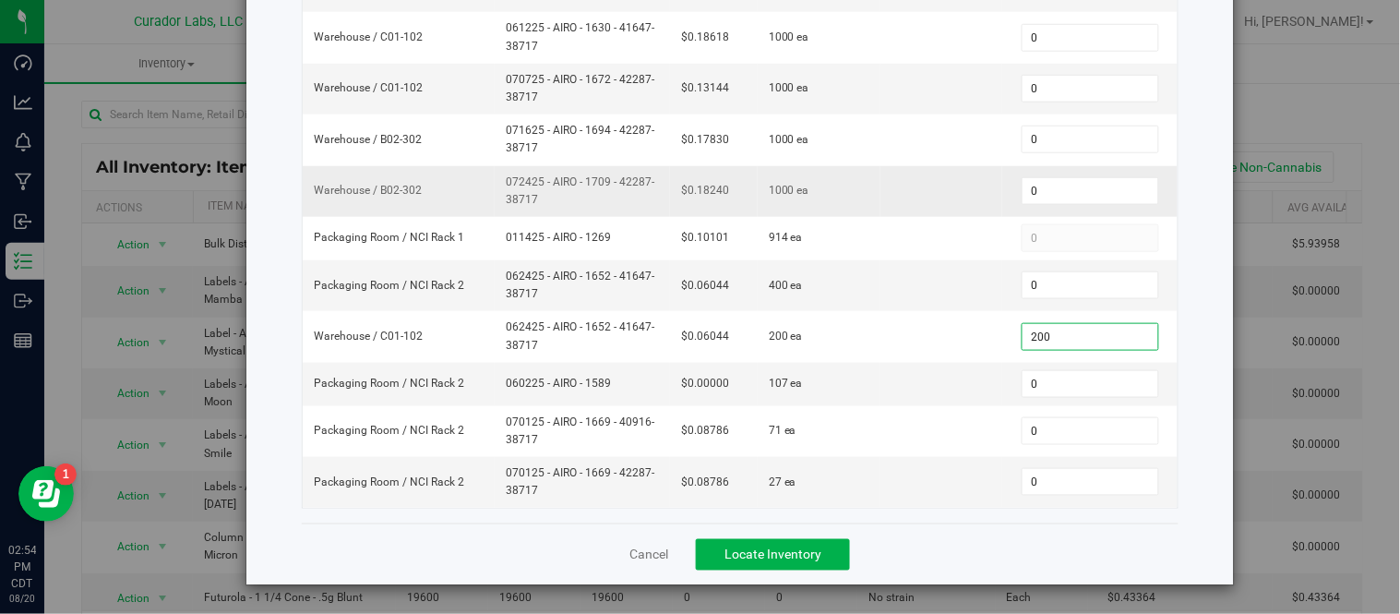
type input "200"
click at [794, 191] on td "1000 ea" at bounding box center [819, 191] width 123 height 51
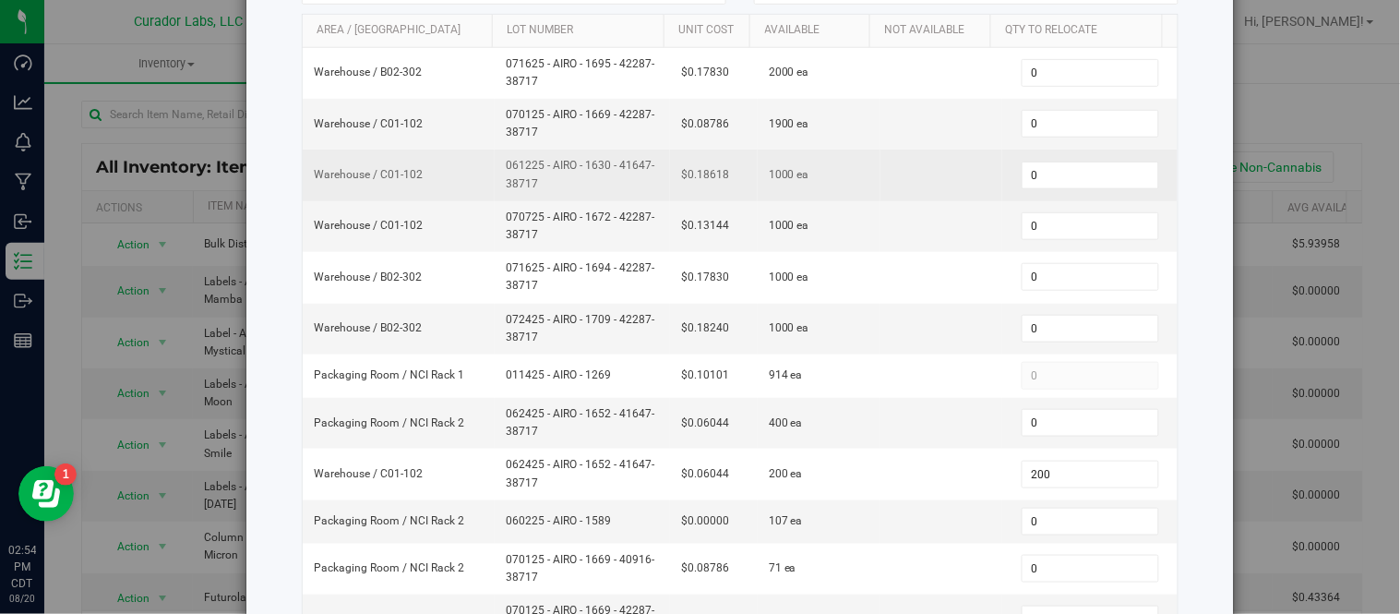
scroll to position [257, 0]
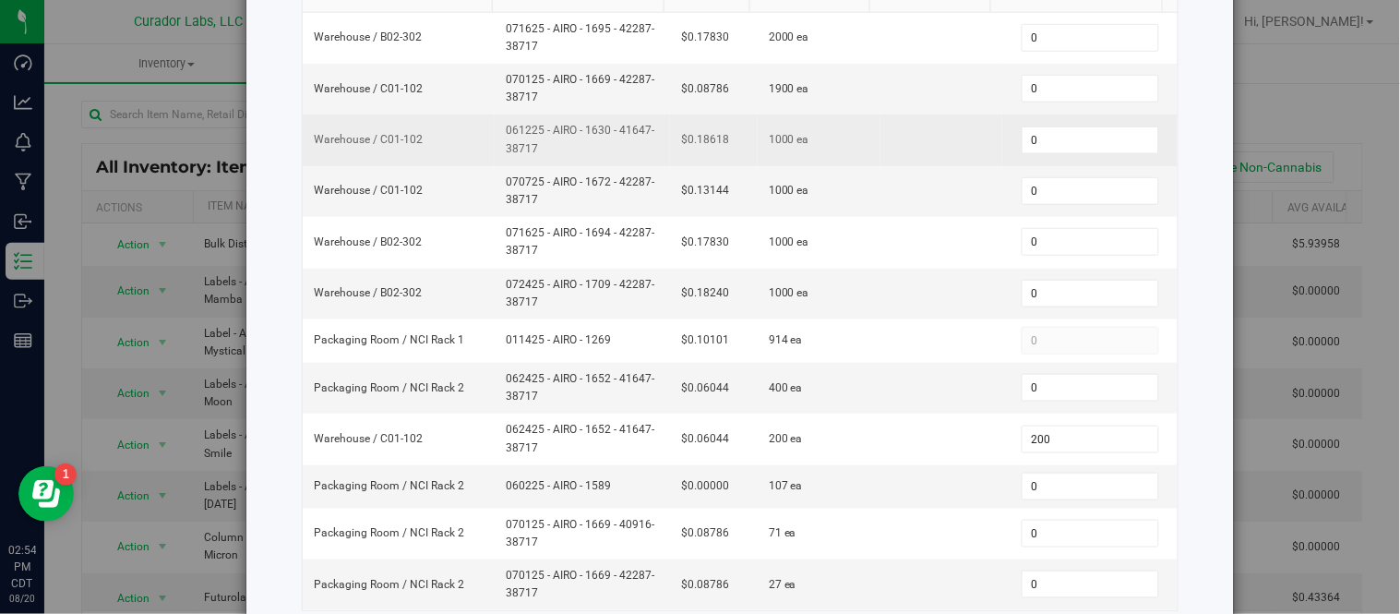
drag, startPoint x: 496, startPoint y: 132, endPoint x: 545, endPoint y: 151, distance: 52.6
click at [545, 151] on td "061225 - AIRO - 1630 - 41647-38717" at bounding box center [582, 139] width 175 height 51
copy span "061225 - AIRO - 1630 - 41647-38717"
click at [1053, 137] on span "0 0" at bounding box center [1091, 140] width 138 height 28
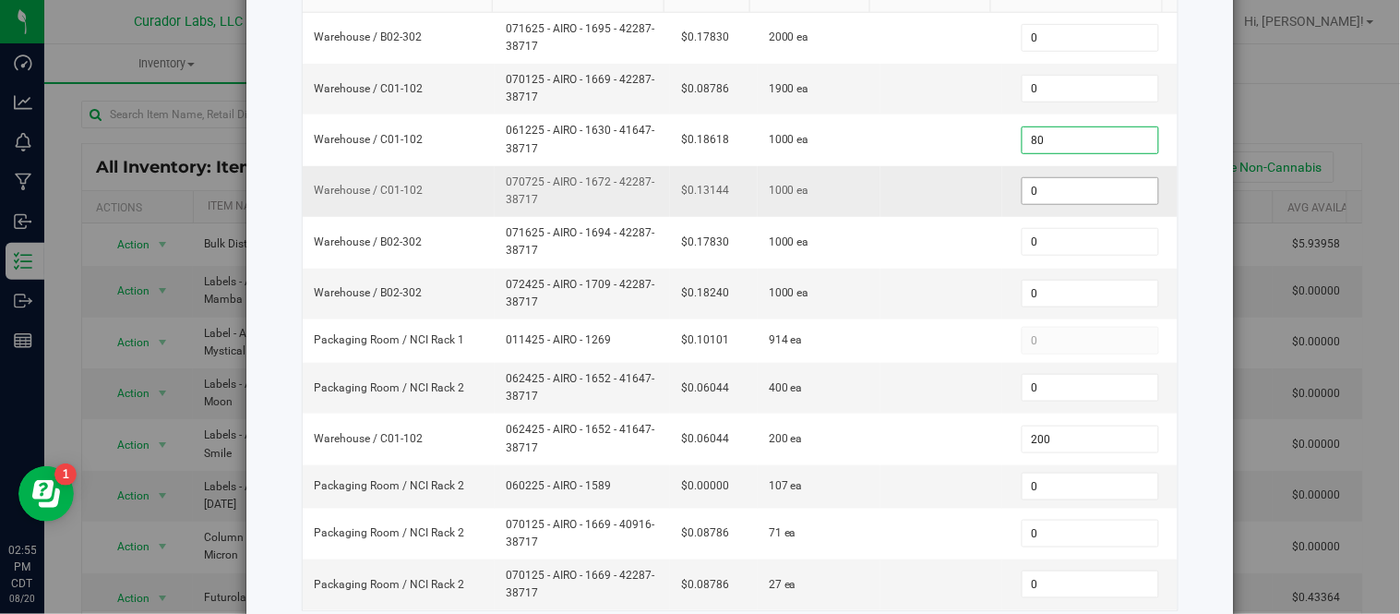
type input "800"
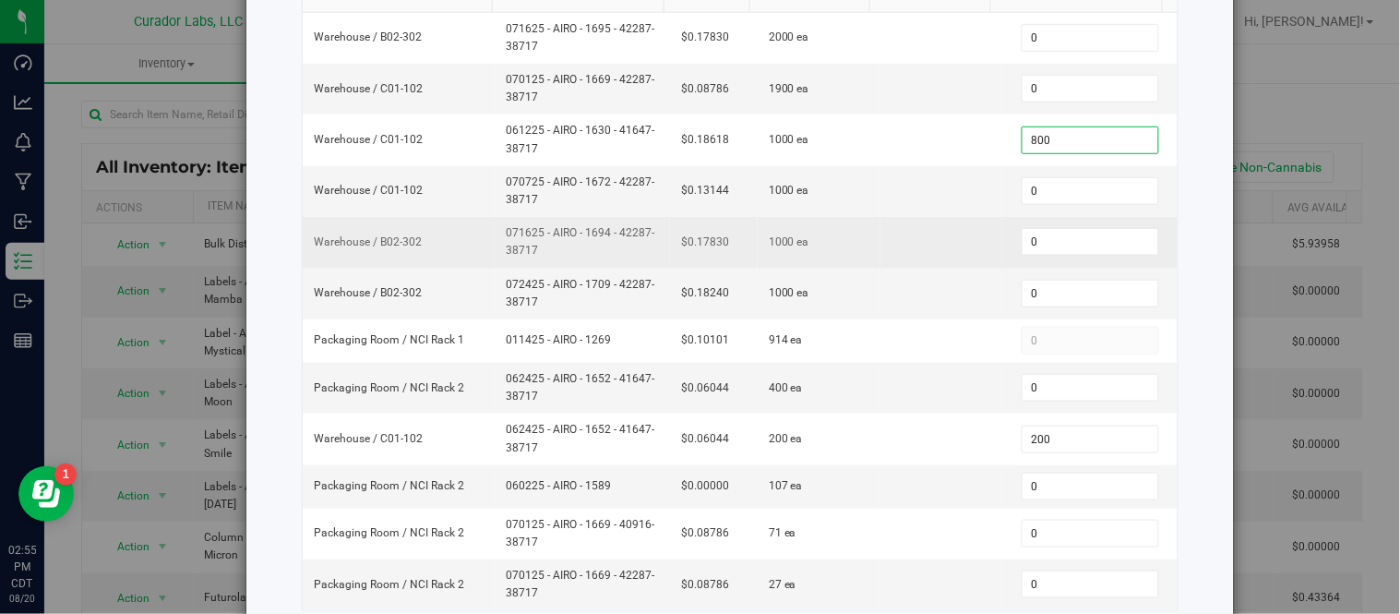
type input "800"
click at [881, 233] on td at bounding box center [941, 242] width 123 height 51
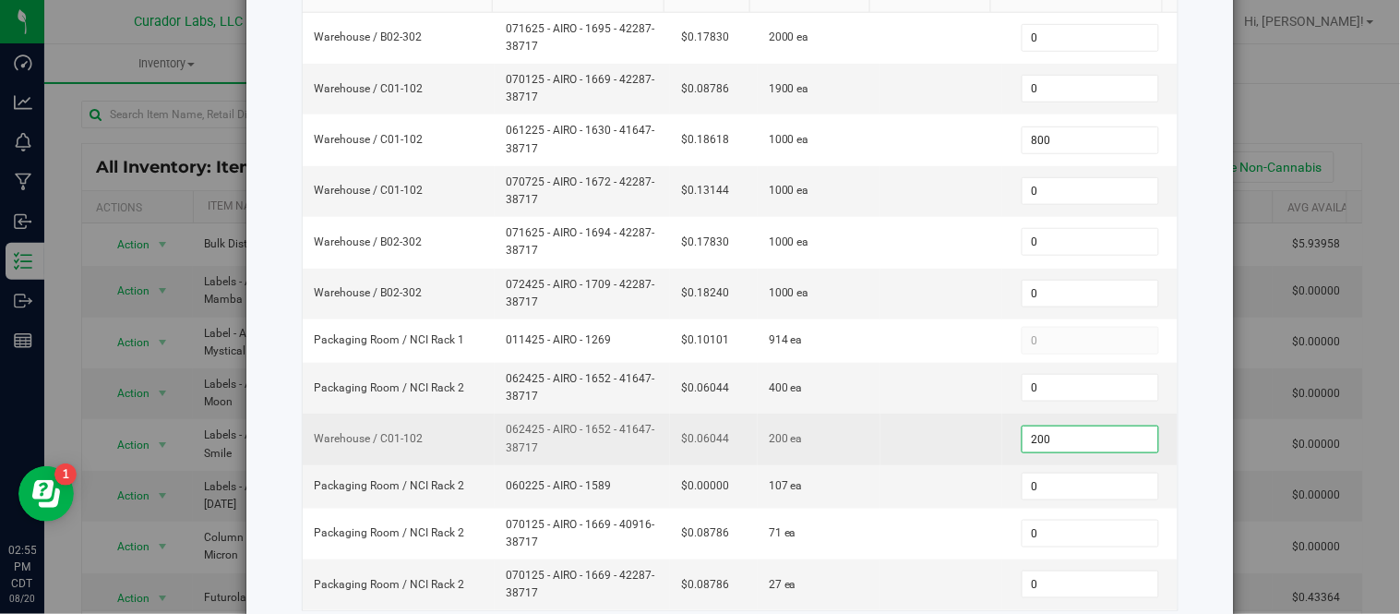
click at [1069, 444] on span "200 200" at bounding box center [1091, 439] width 138 height 28
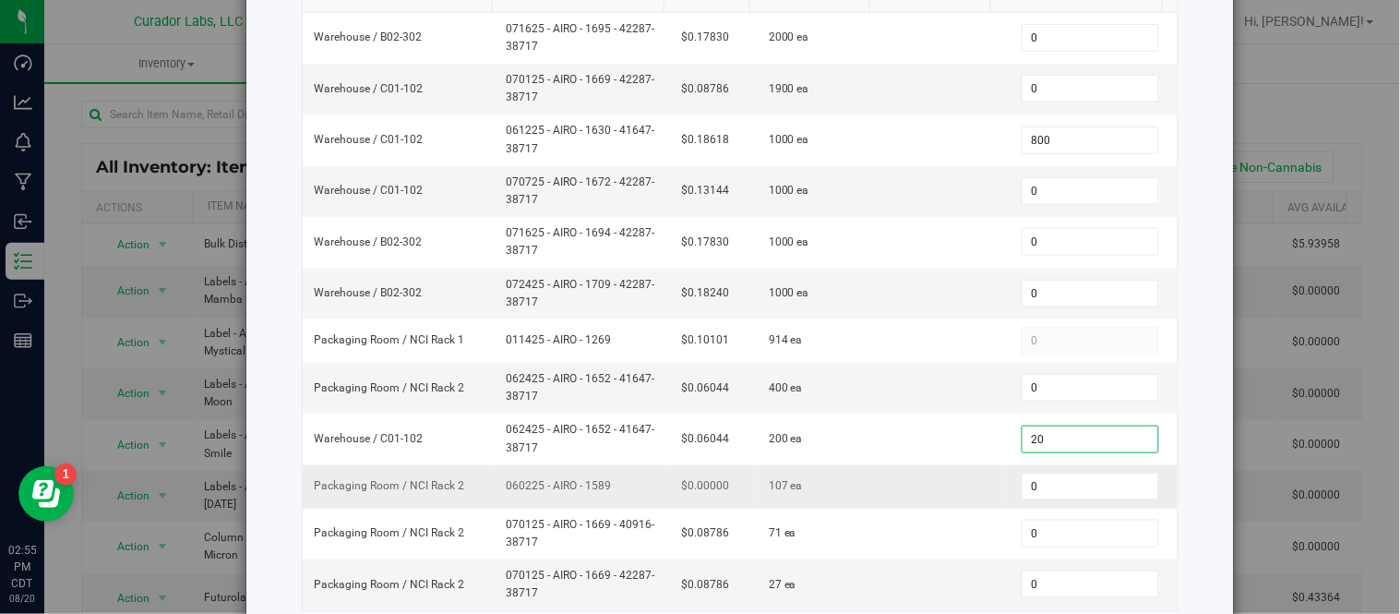
type input "2"
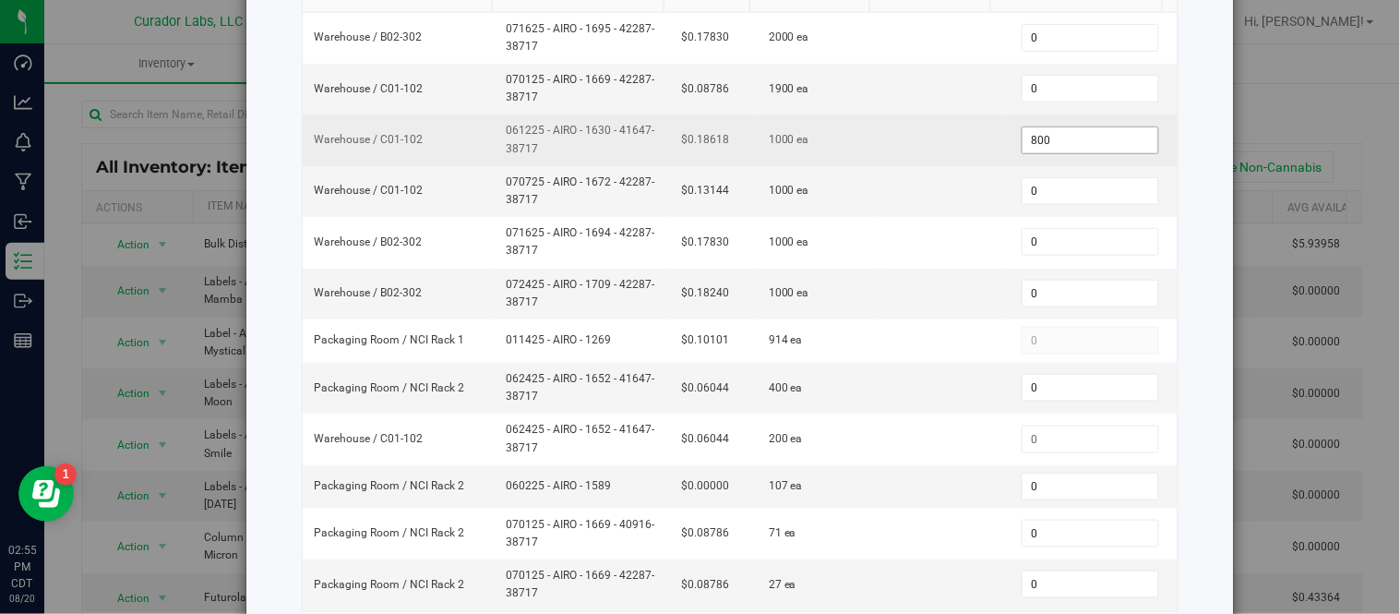
click at [1040, 138] on span "800 800" at bounding box center [1091, 140] width 138 height 28
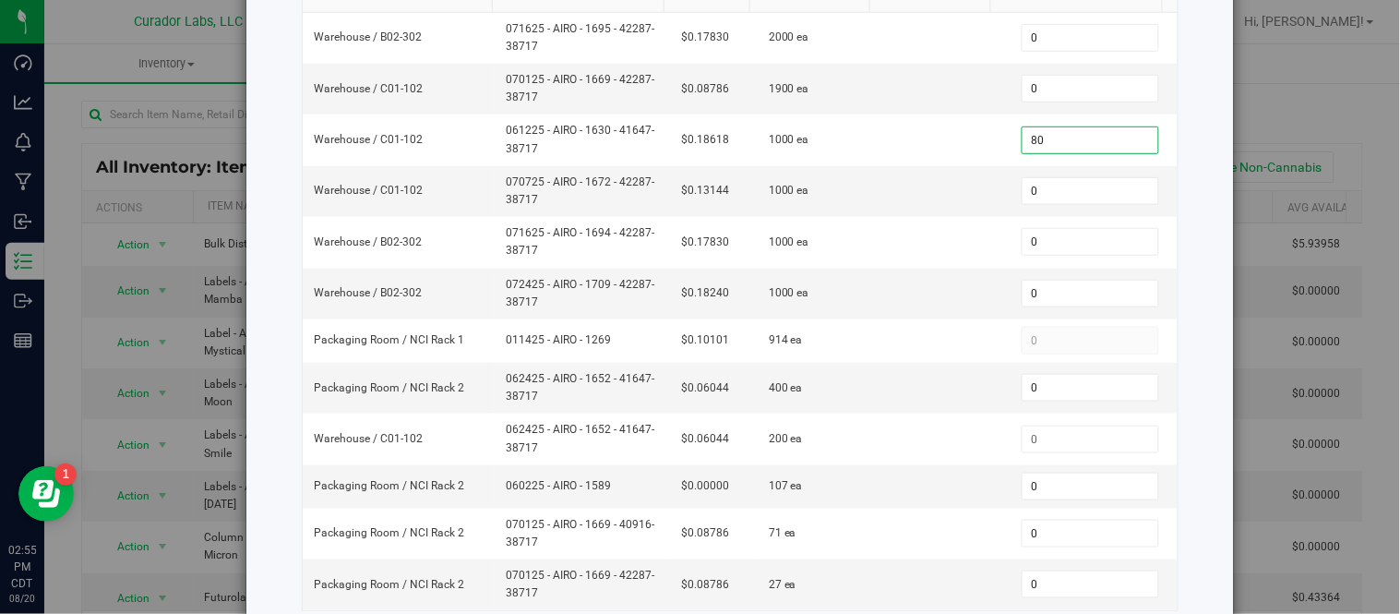
type input "8"
type input "1000"
type input "1,000"
click at [670, 293] on td "$0.18240" at bounding box center [714, 294] width 88 height 51
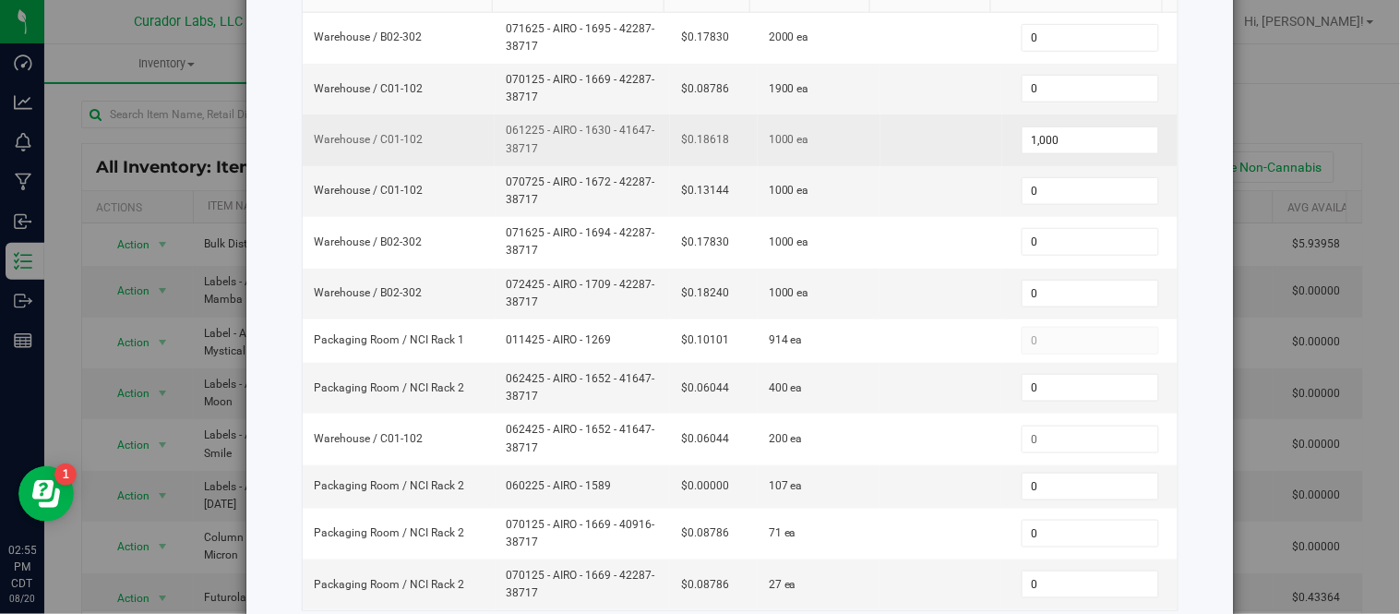
drag, startPoint x: 498, startPoint y: 130, endPoint x: 550, endPoint y: 151, distance: 55.9
click at [550, 151] on span "061225 - AIRO - 1630 - 41647-38717" at bounding box center [582, 139] width 153 height 35
copy span "061225 - AIRO - 1630 - 41647-38717"
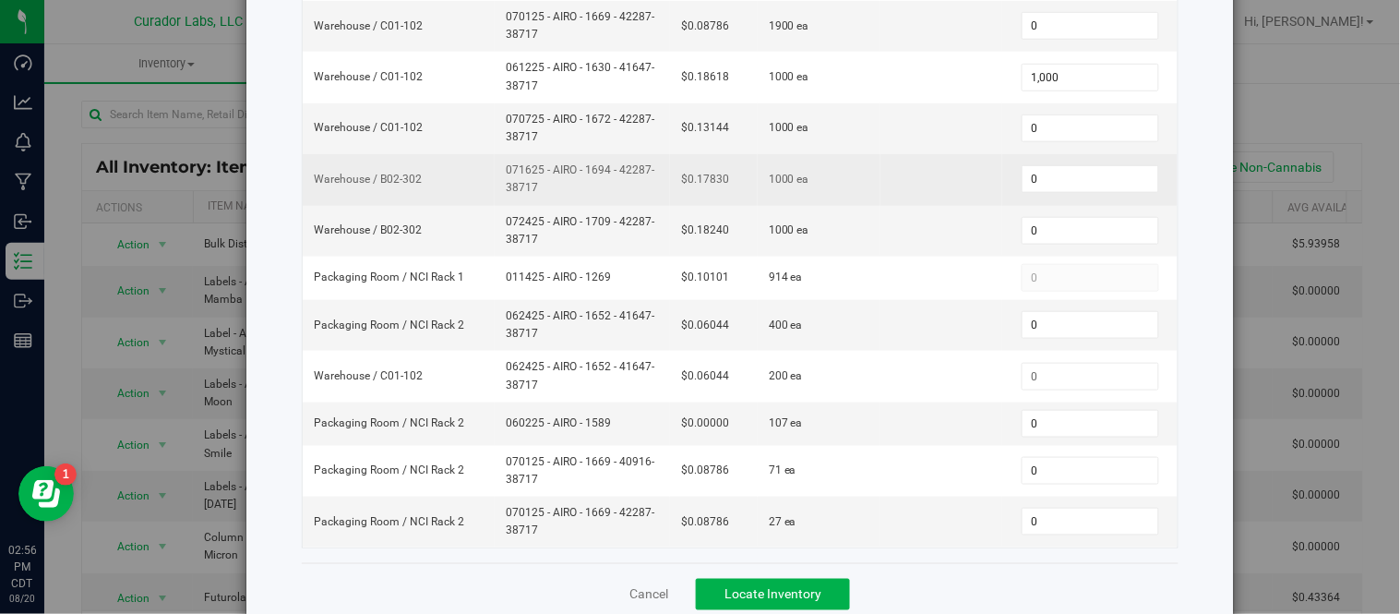
scroll to position [360, 0]
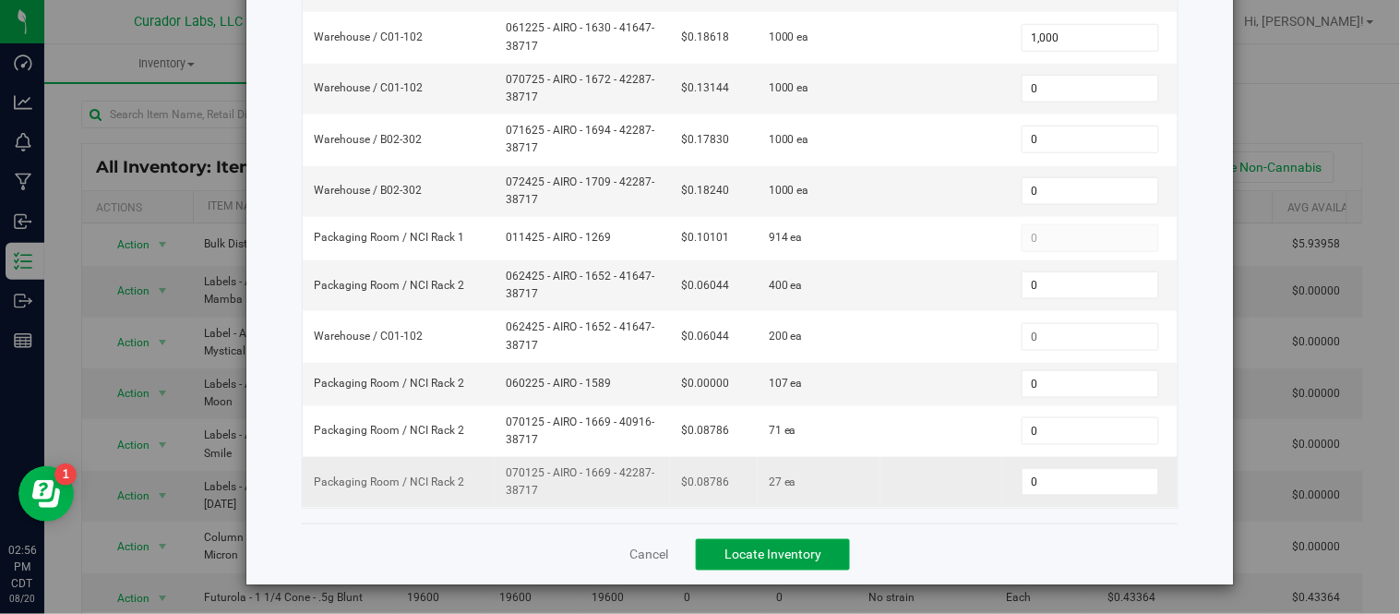
drag, startPoint x: 784, startPoint y: 559, endPoint x: 785, endPoint y: 489, distance: 70.1
click at [784, 559] on span "Locate Inventory" at bounding box center [772, 554] width 97 height 15
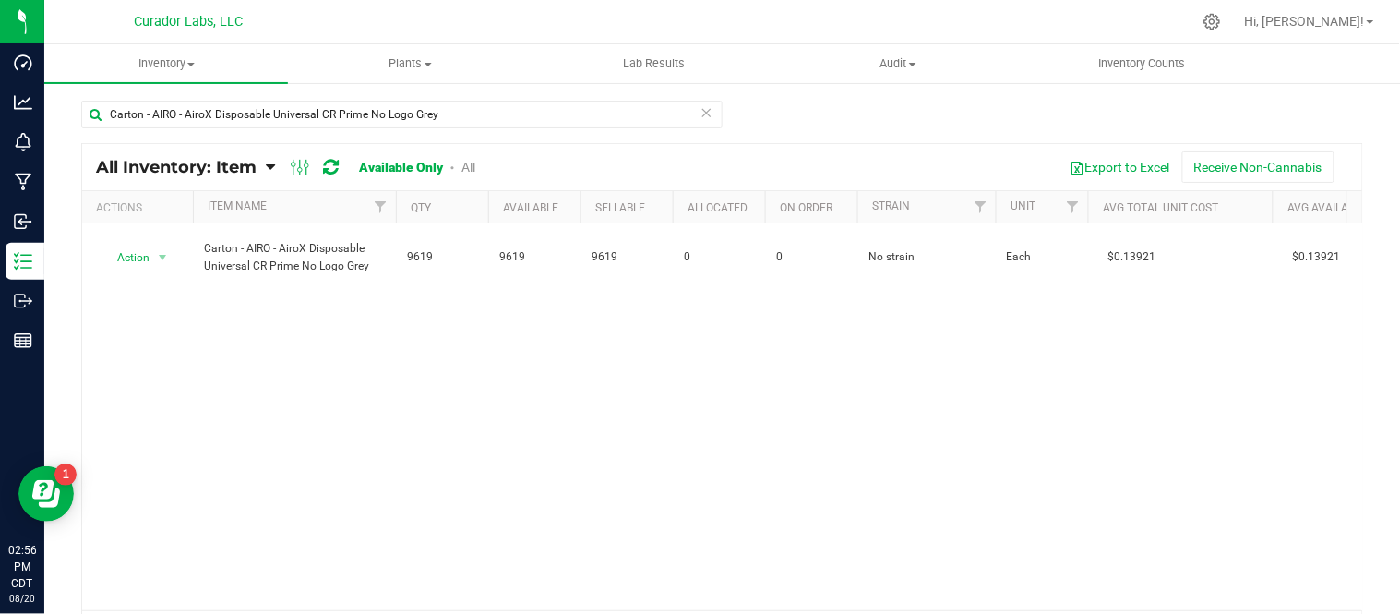
click at [700, 107] on icon at bounding box center [706, 112] width 13 height 22
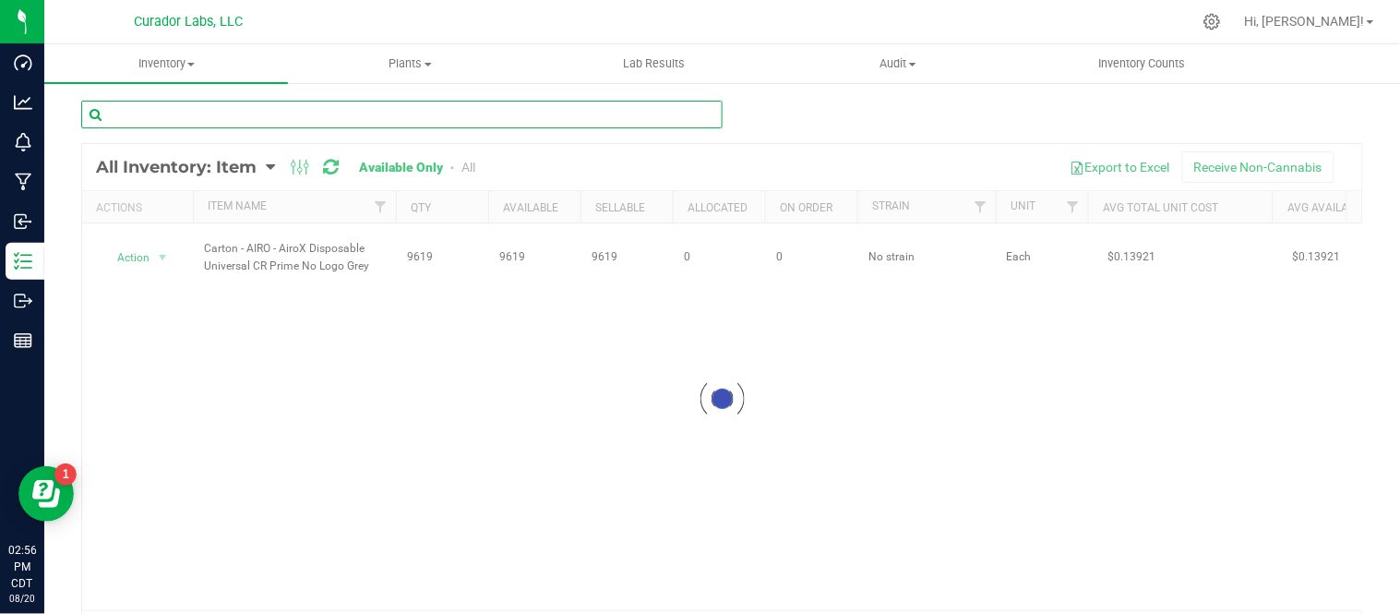
click at [598, 111] on input "text" at bounding box center [401, 115] width 641 height 28
paste input "Label - AIRO - AiroX Disposable Artisan Series Black Mamba"
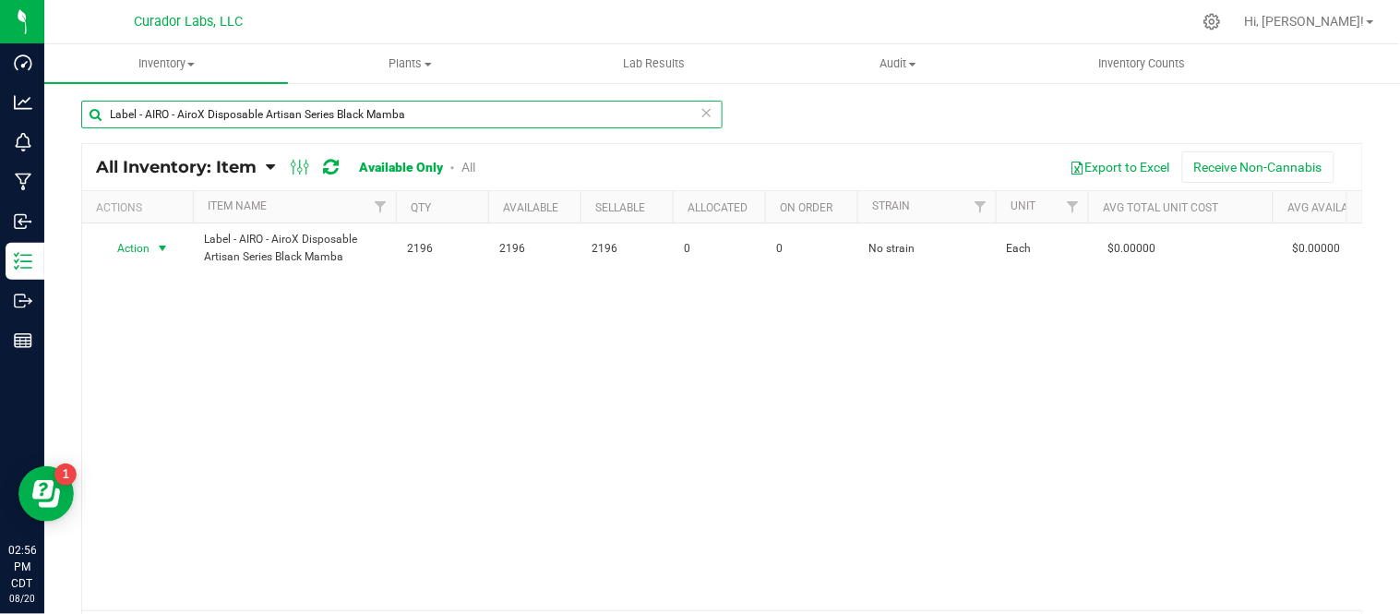
type input "Label - AIRO - AiroX Disposable Artisan Series Black Mamba"
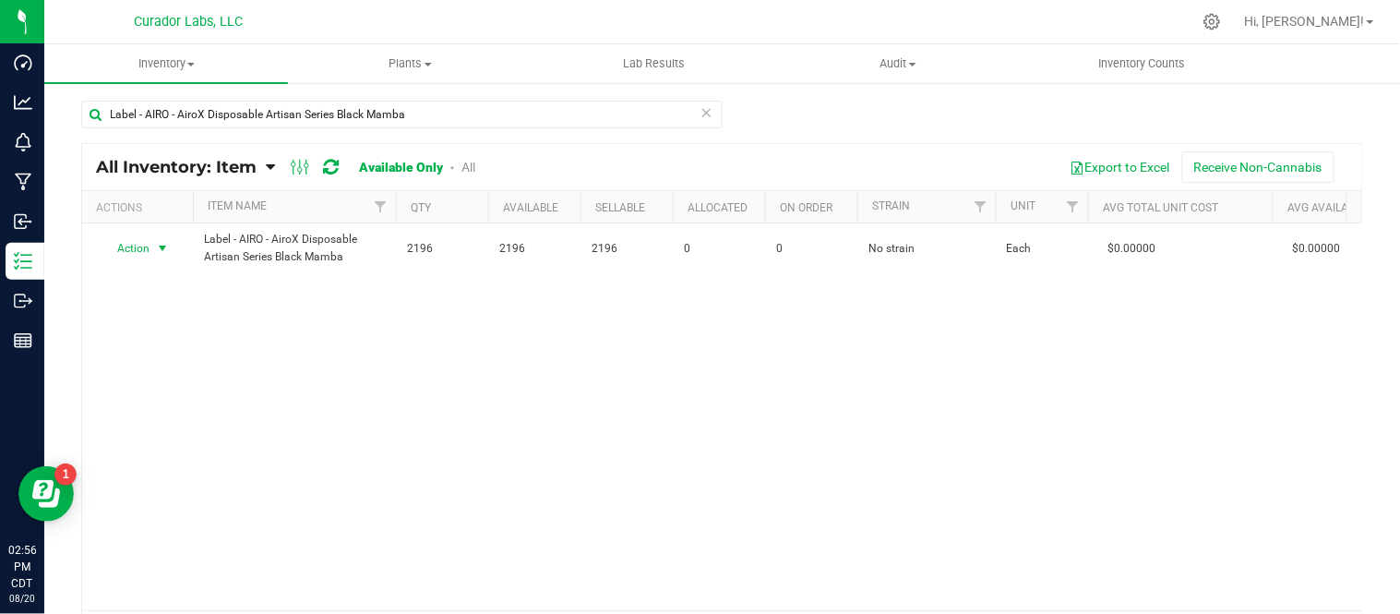
click at [162, 249] on span "select" at bounding box center [162, 248] width 15 height 15
click at [172, 367] on li "Locate inventory" at bounding box center [161, 362] width 118 height 28
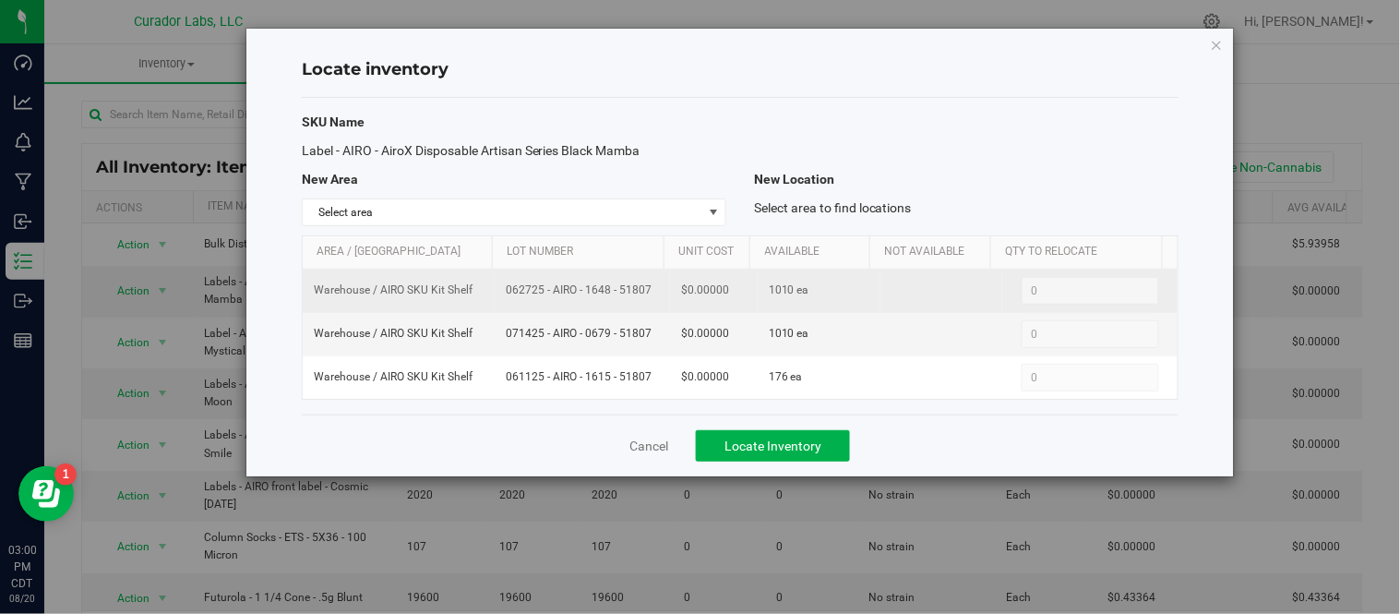
drag, startPoint x: 500, startPoint y: 292, endPoint x: 657, endPoint y: 296, distance: 157.0
click at [657, 296] on td "062725 - AIRO - 1648 - 51807" at bounding box center [582, 290] width 175 height 43
copy span "062725 - AIRO - 1648 - 51807"
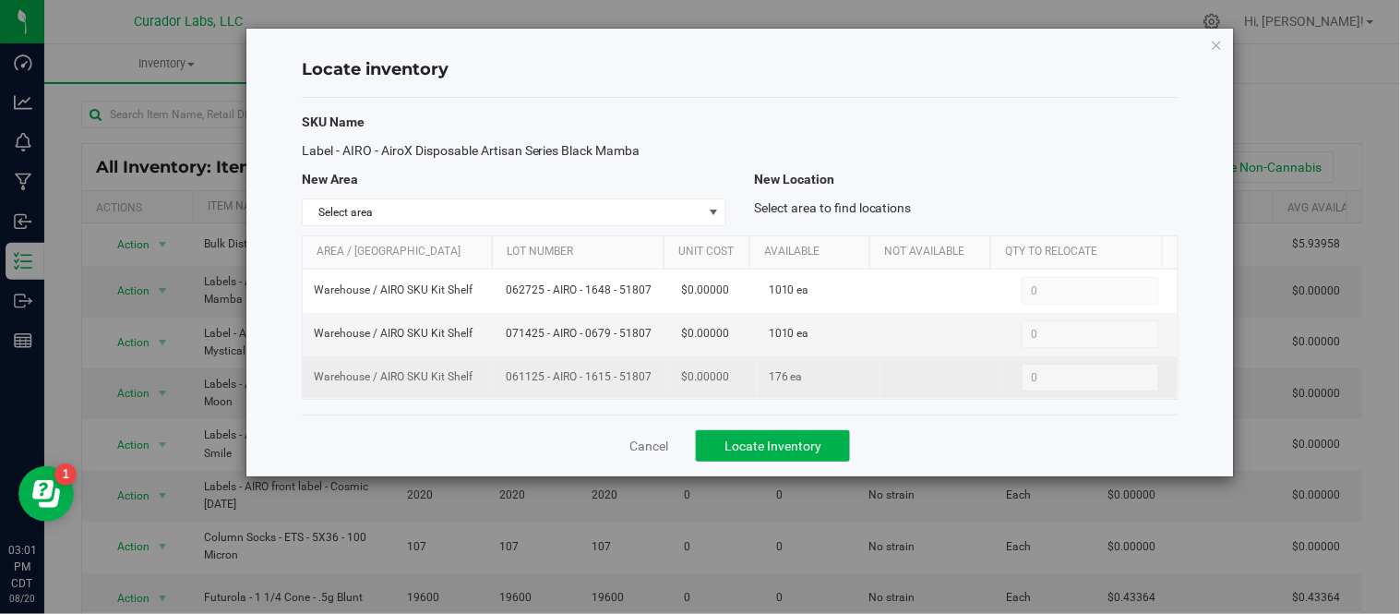
drag, startPoint x: 501, startPoint y: 380, endPoint x: 647, endPoint y: 386, distance: 145.9
click at [647, 386] on td "061125 - AIRO - 1615 - 51807" at bounding box center [582, 377] width 175 height 42
copy span "061125 - AIRO - 1615 - 51807"
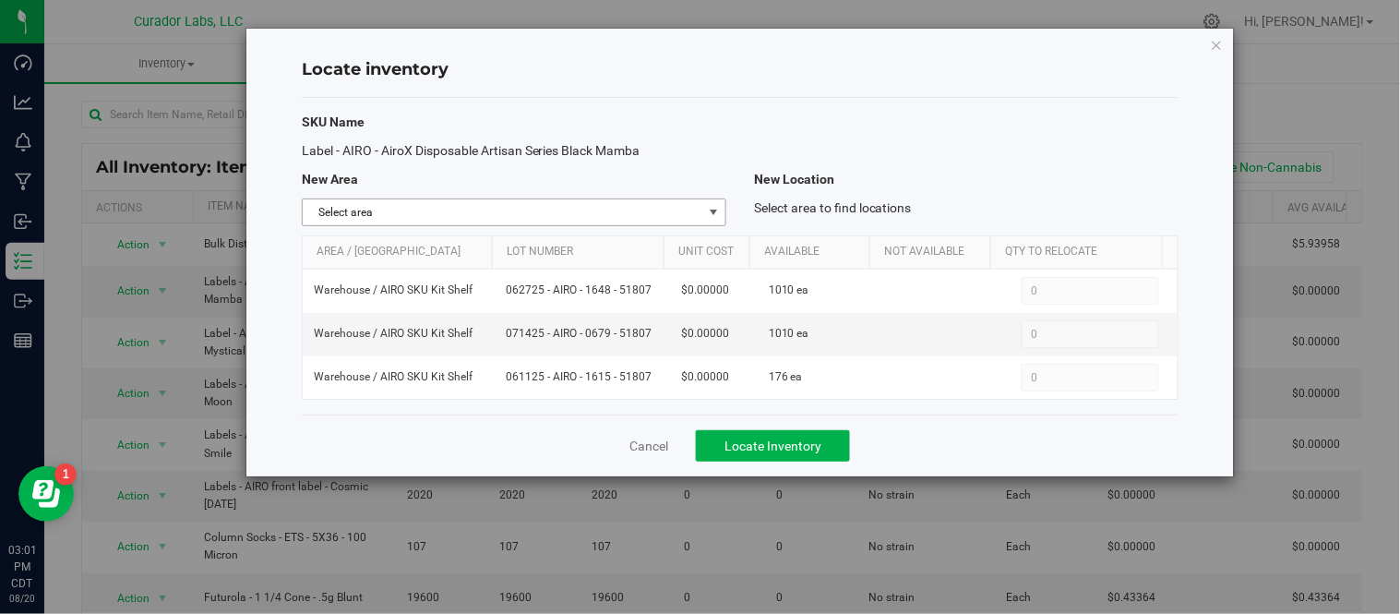
click at [700, 213] on span "Select area" at bounding box center [503, 212] width 400 height 26
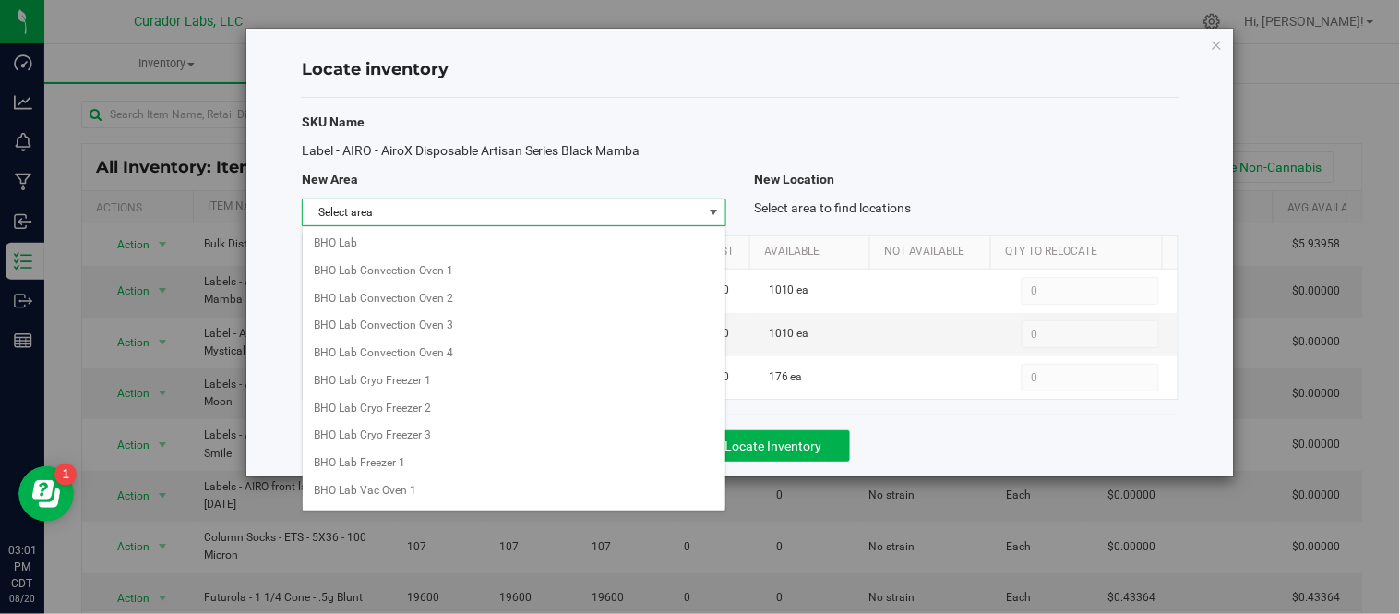
click at [714, 207] on span "select" at bounding box center [713, 212] width 15 height 15
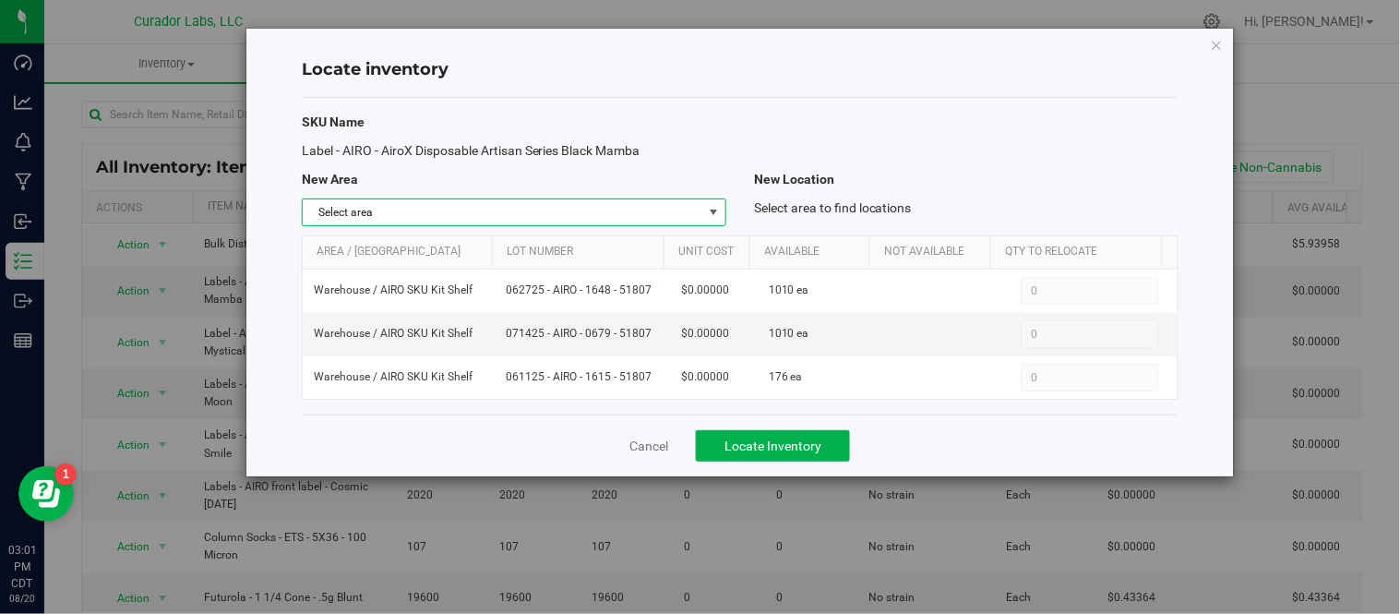
click at [712, 207] on span "select" at bounding box center [713, 212] width 15 height 15
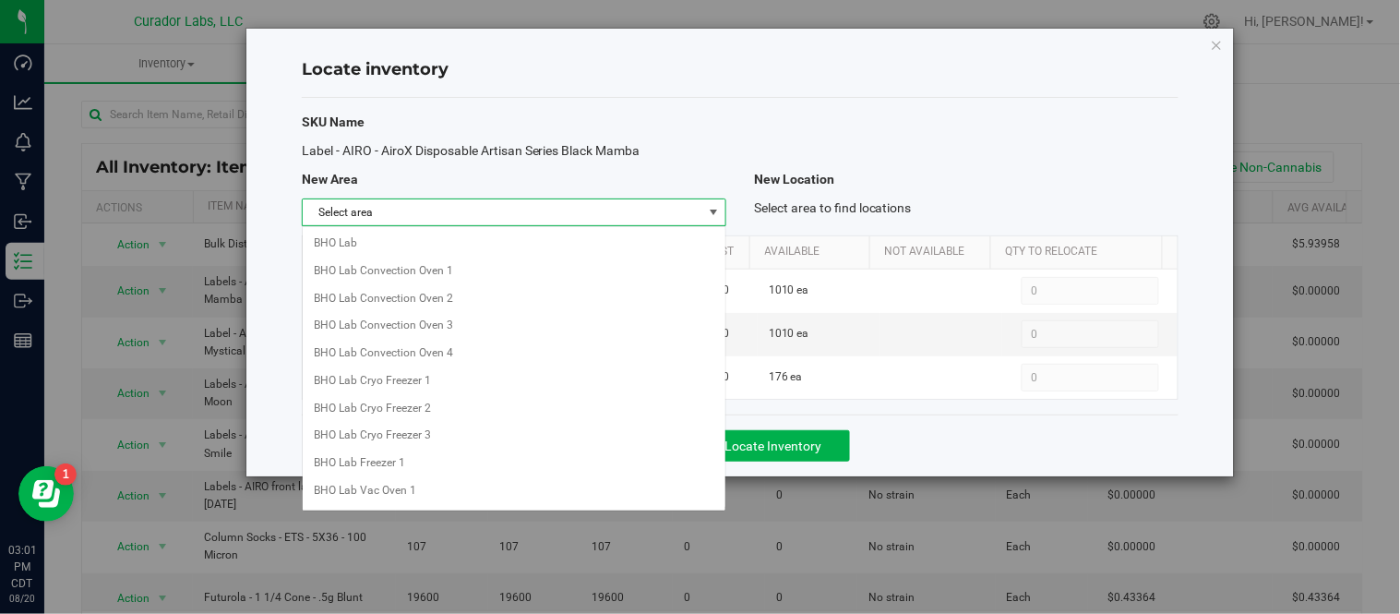
scroll to position [799, 0]
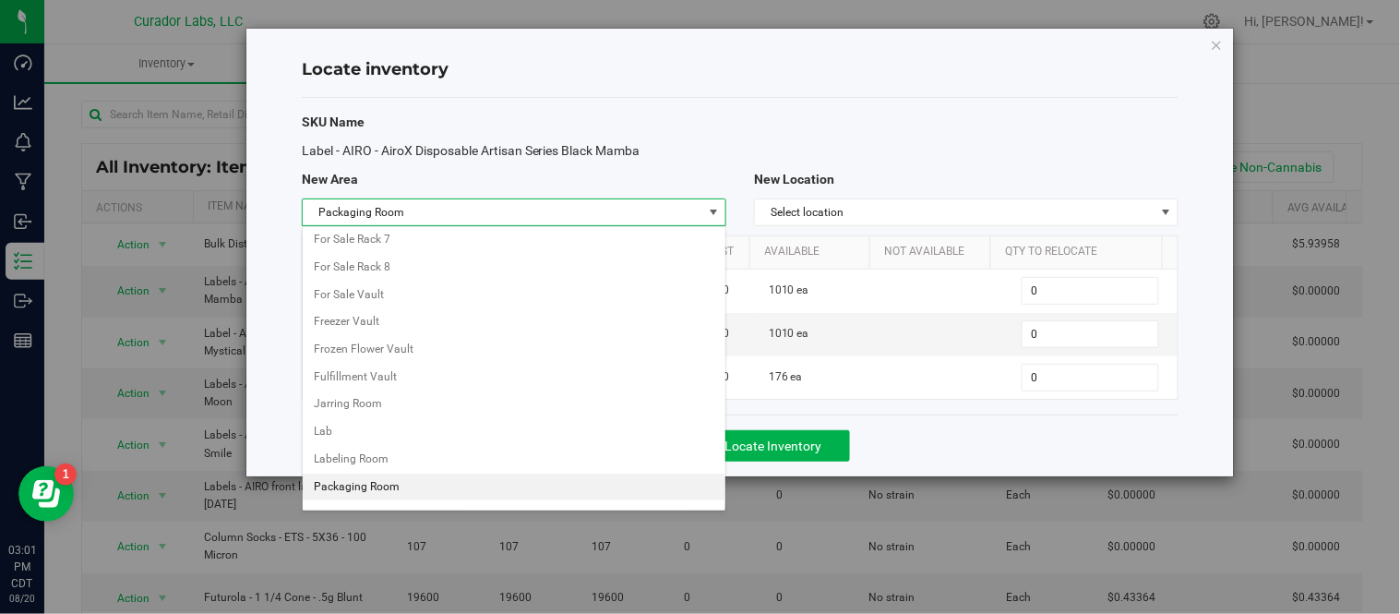
click at [323, 498] on li "Packaging Room" at bounding box center [514, 487] width 423 height 28
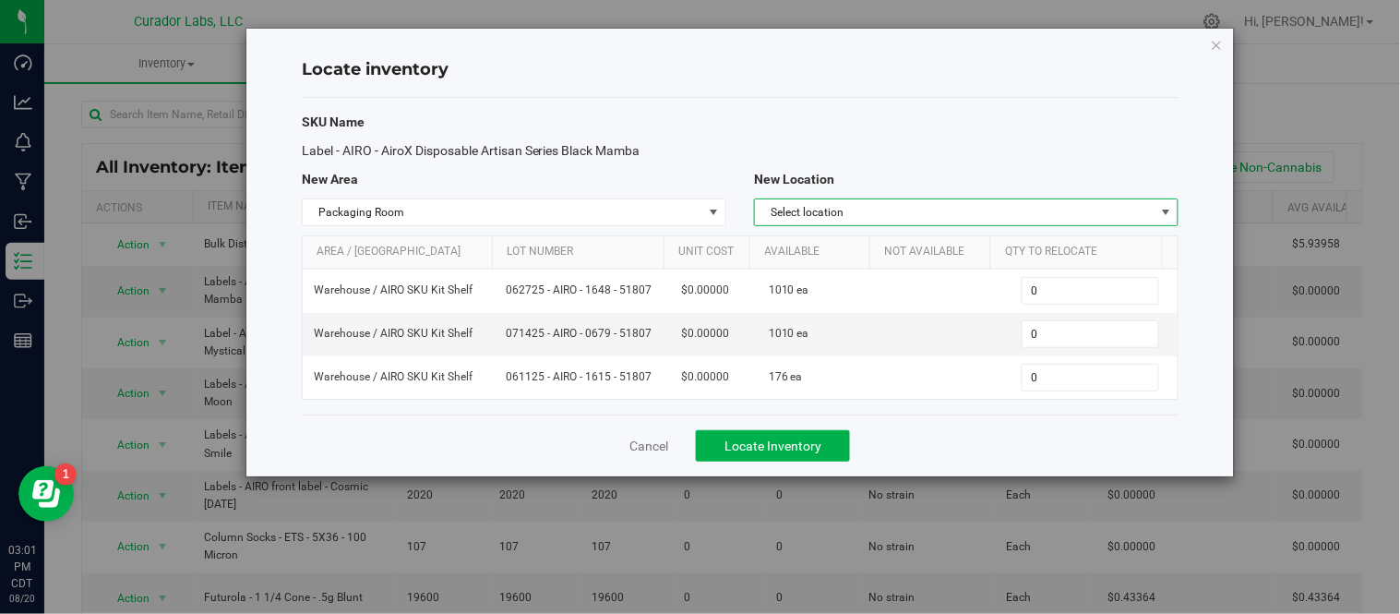
click at [1027, 209] on span "Select location" at bounding box center [955, 212] width 400 height 26
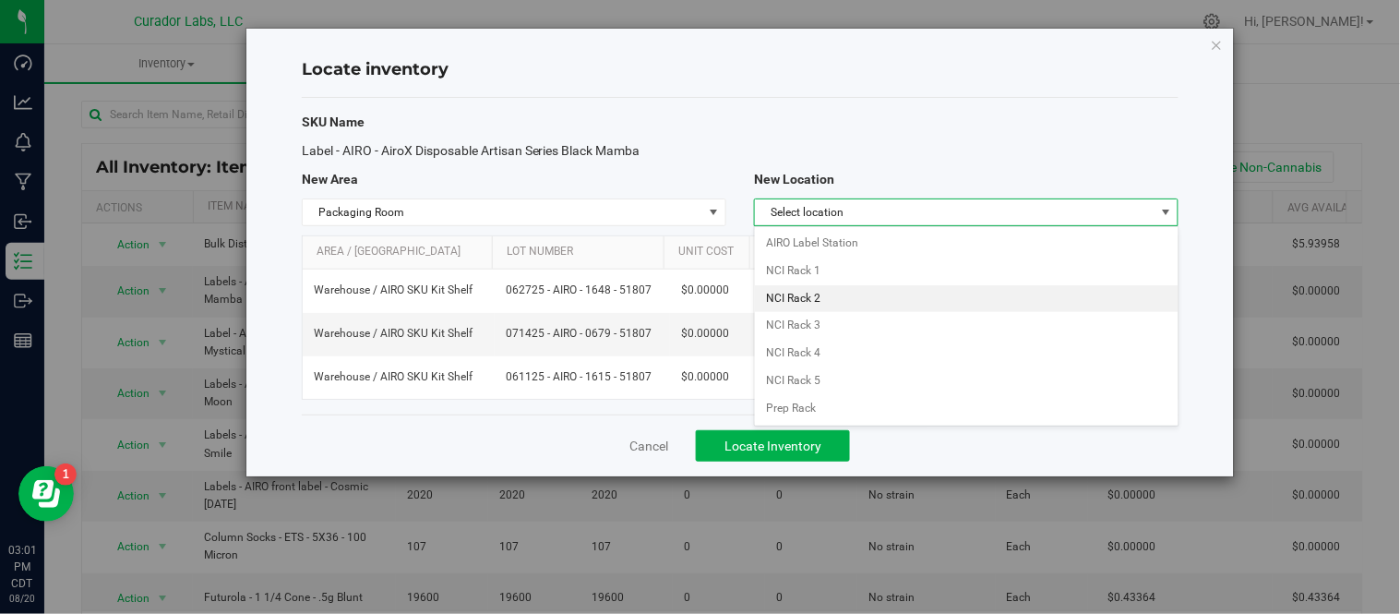
click at [887, 296] on li "NCI Rack 2" at bounding box center [966, 299] width 423 height 28
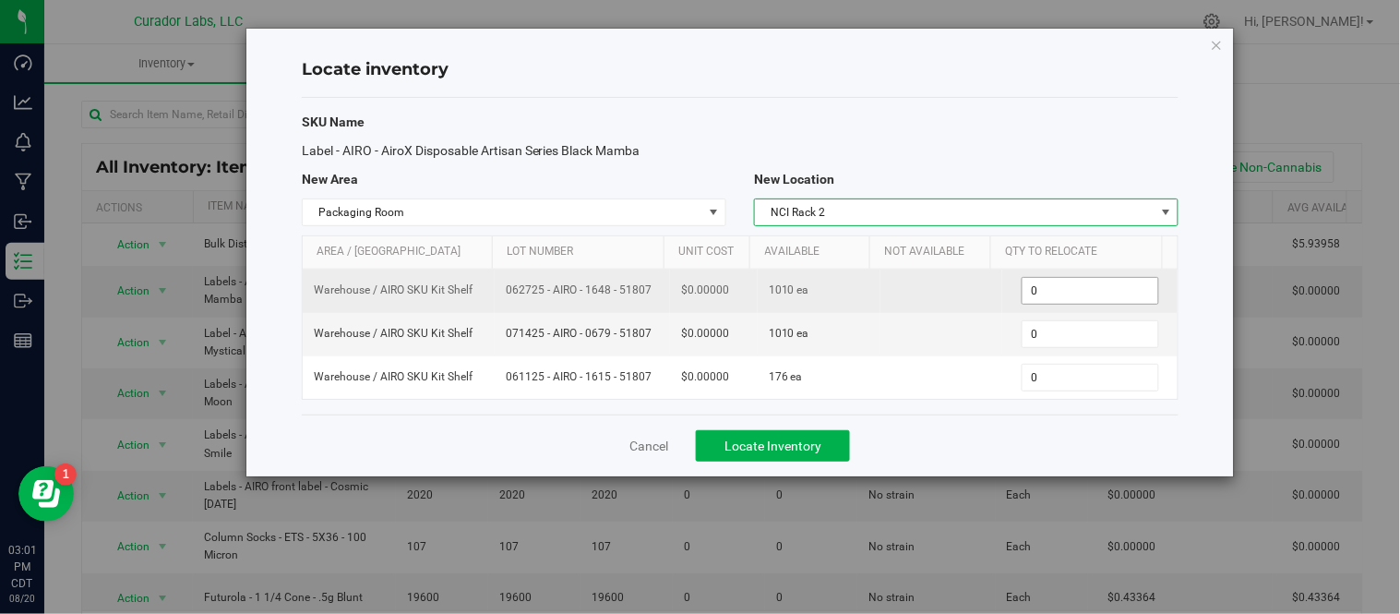
click at [1058, 299] on span "0 0" at bounding box center [1091, 291] width 138 height 28
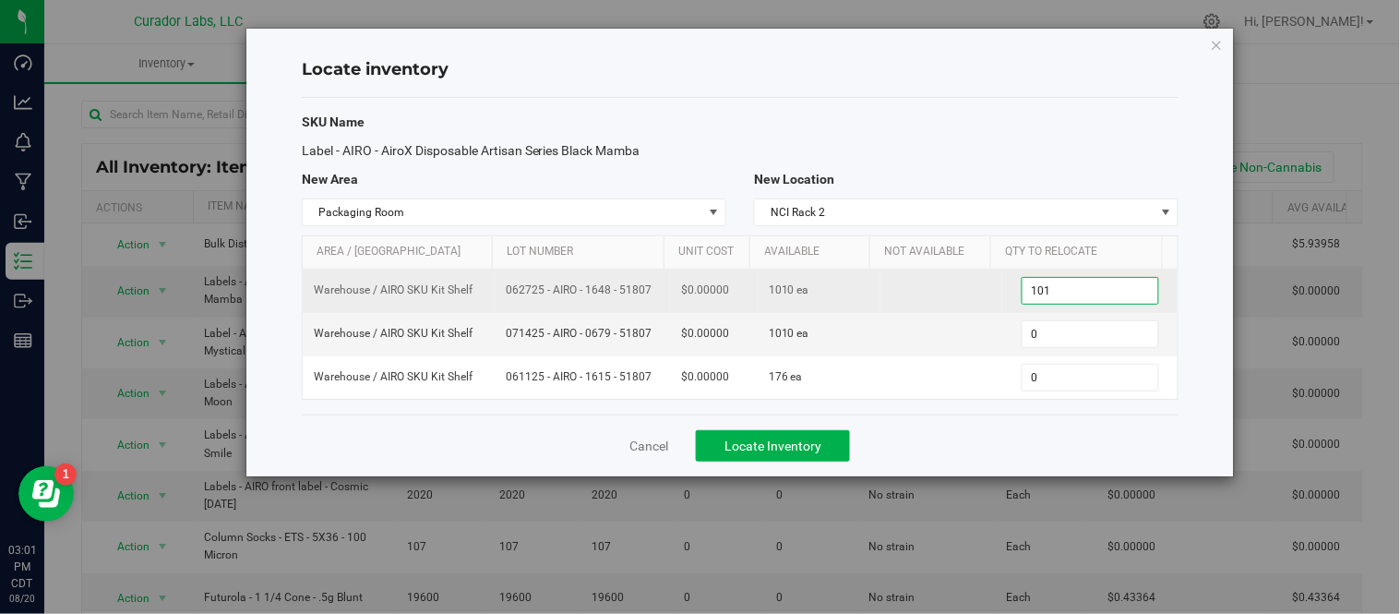
type input "1010"
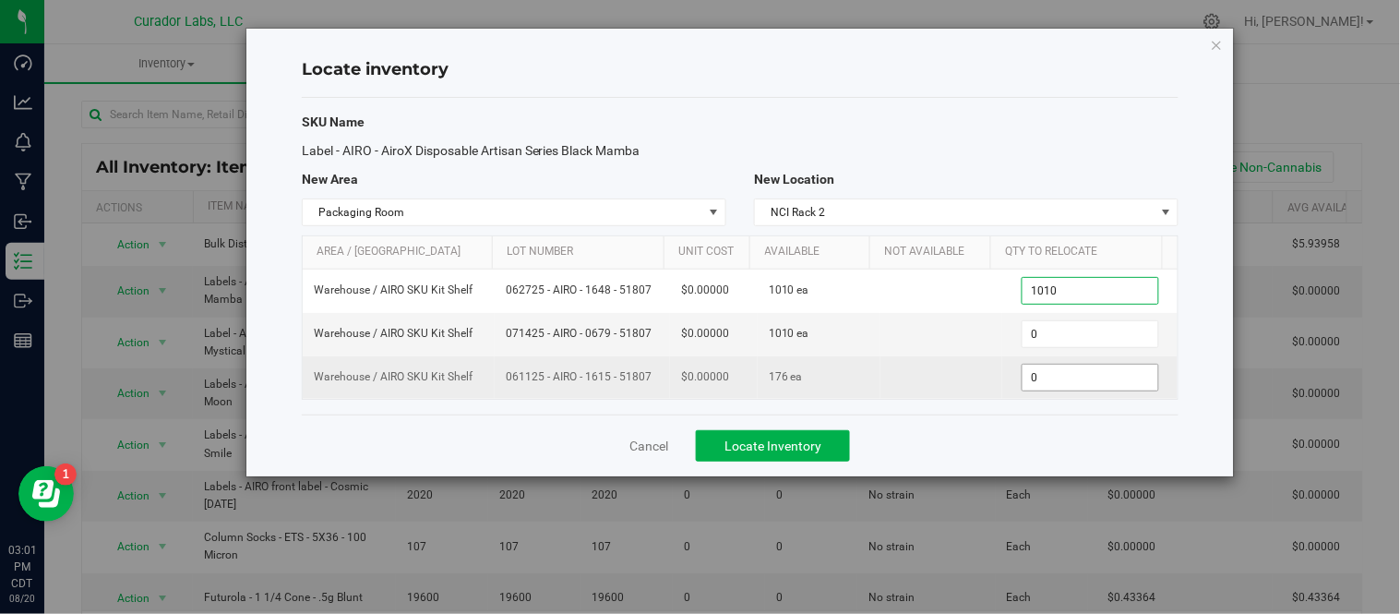
type input "1,010"
click at [1076, 382] on span "0 0" at bounding box center [1091, 378] width 138 height 28
type input "176"
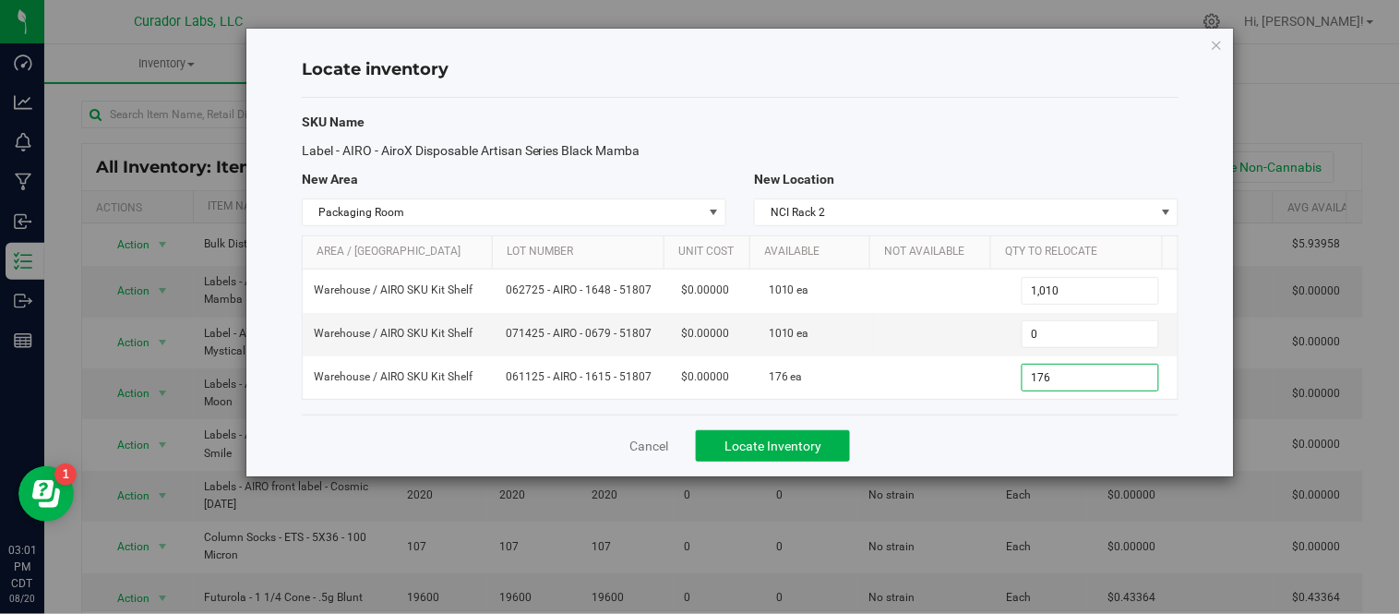
type input "176"
click at [994, 457] on div "Cancel Locate Inventory" at bounding box center [740, 445] width 877 height 62
click at [832, 453] on button "Locate Inventory" at bounding box center [773, 445] width 154 height 31
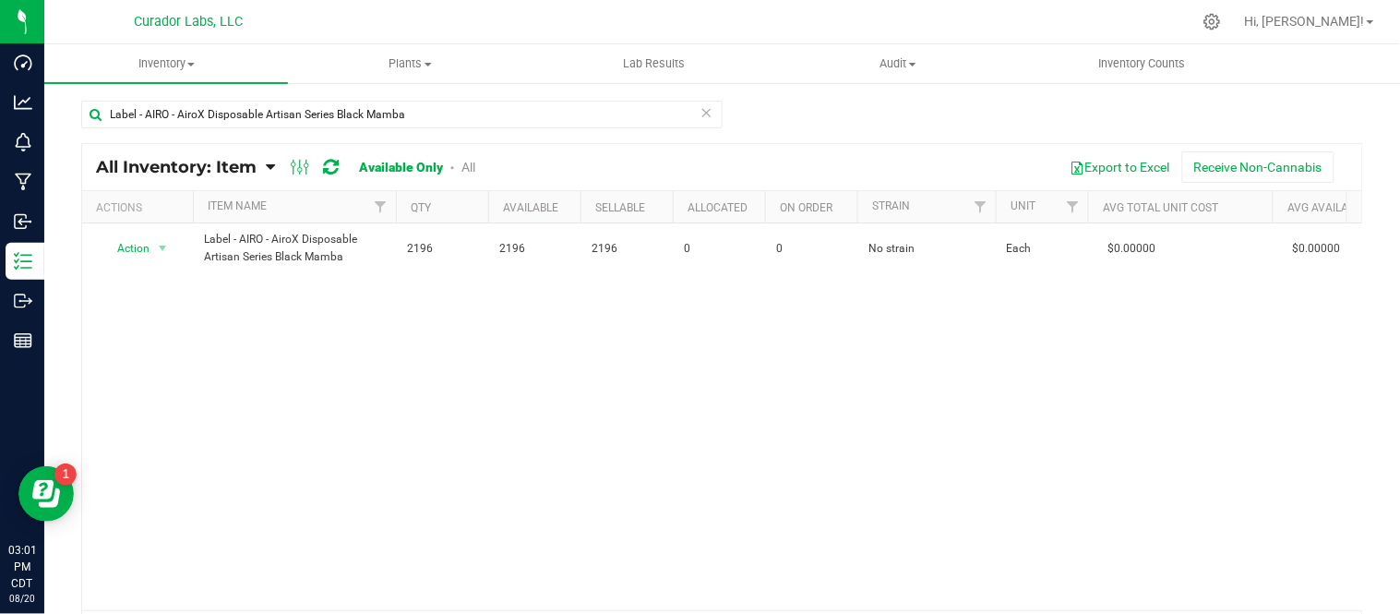
click at [702, 112] on icon at bounding box center [706, 112] width 13 height 22
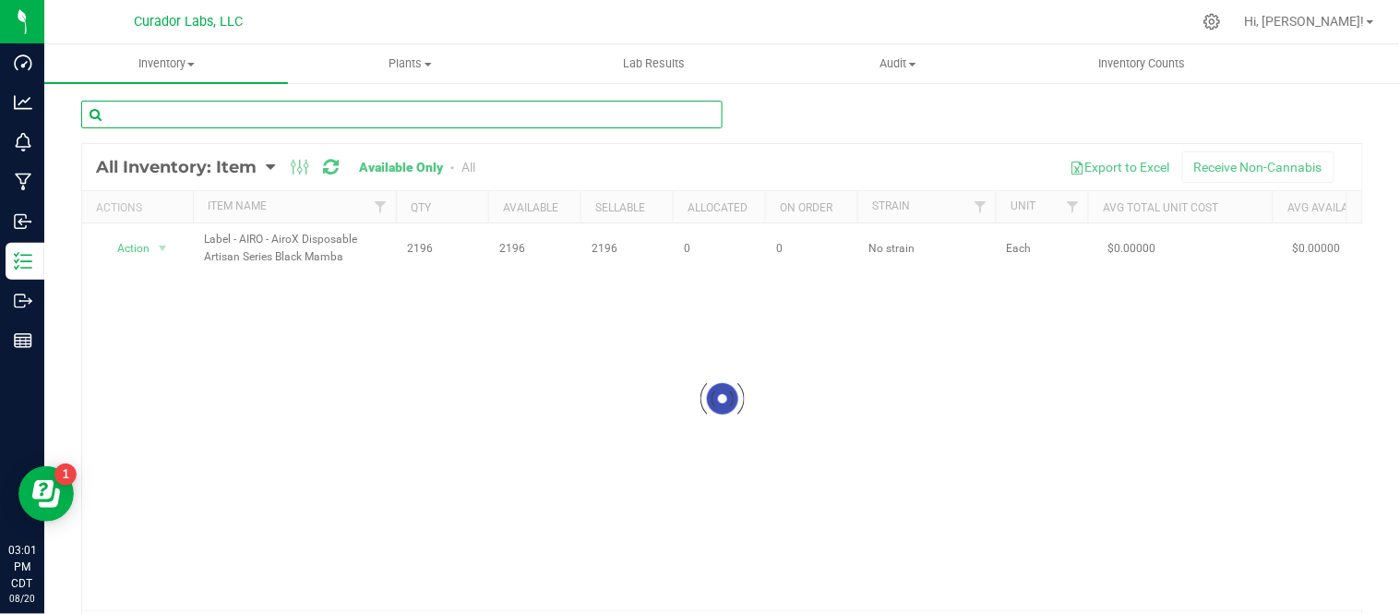
click at [496, 115] on input "text" at bounding box center [401, 115] width 641 height 28
paste input "Labeled Bottle - SafeBet - Infused Rolls 0.5g 15pk with Warning and White and O…"
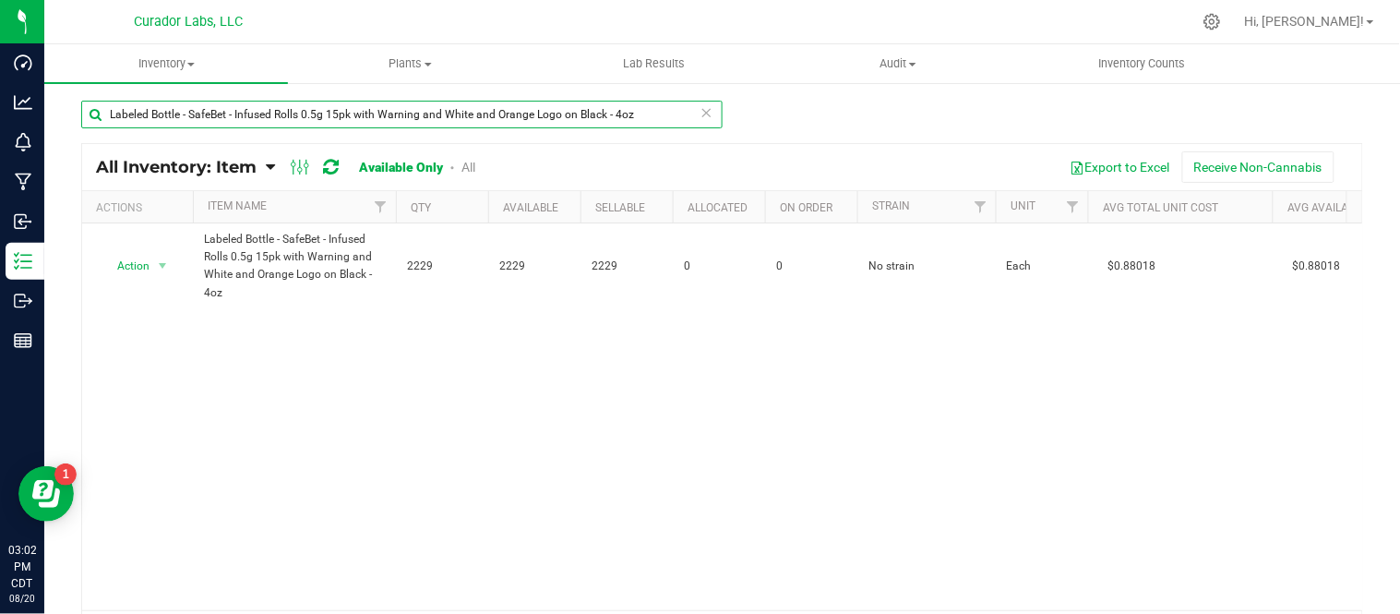
type input "Labeled Bottle - SafeBet - Infused Rolls 0.5g 15pk with Warning and White and O…"
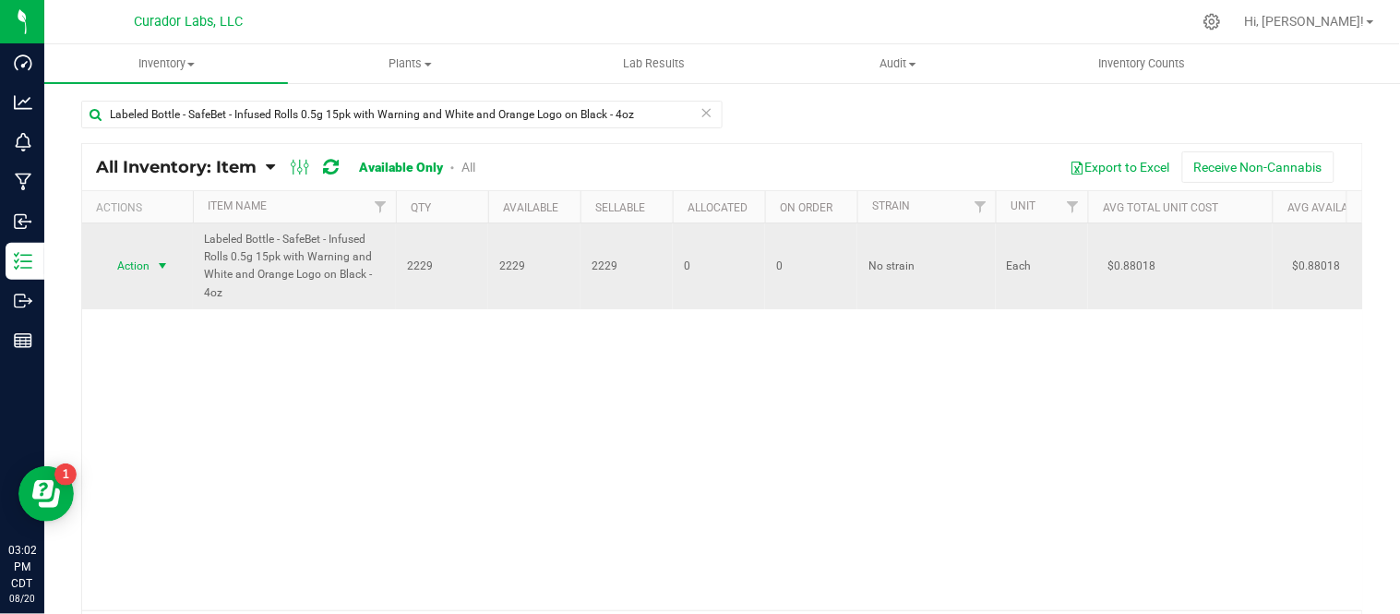
click at [168, 263] on span "select" at bounding box center [162, 265] width 15 height 15
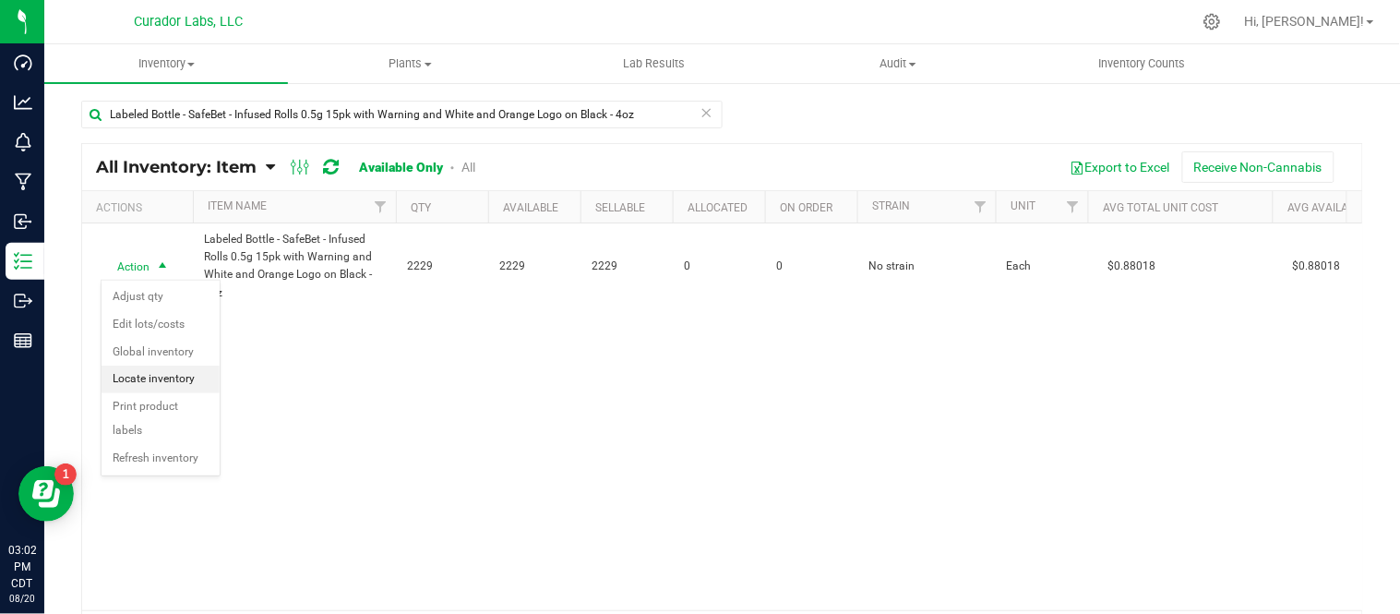
click at [171, 377] on li "Locate inventory" at bounding box center [161, 379] width 118 height 28
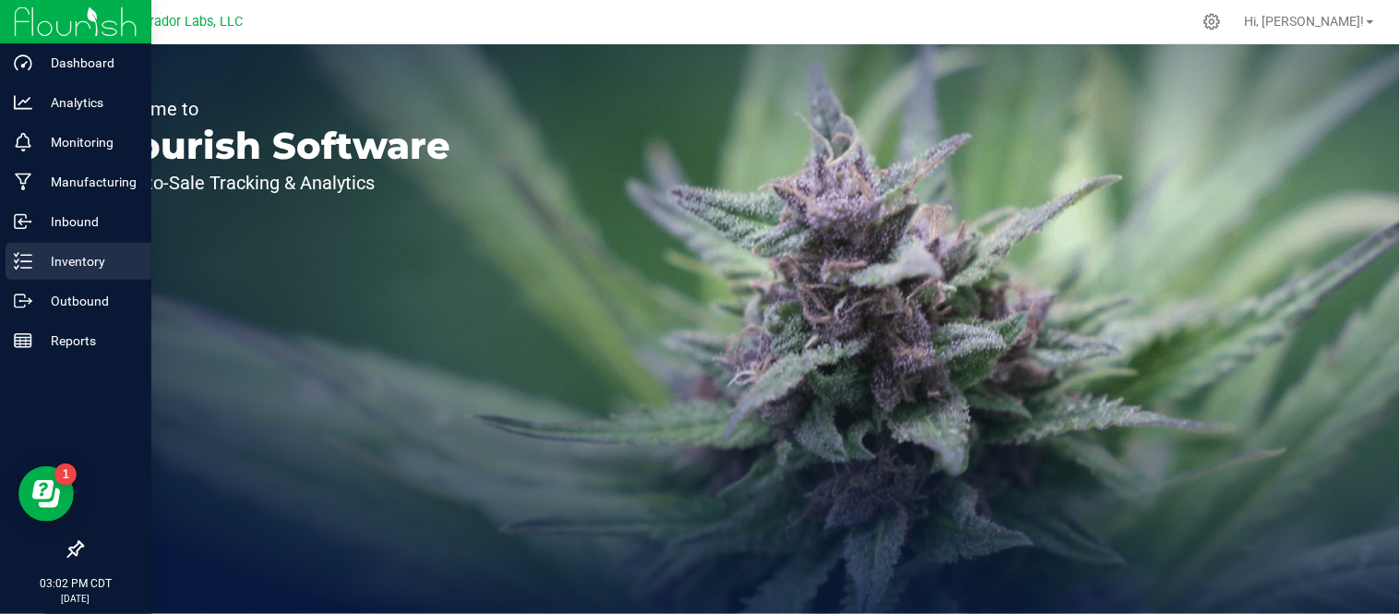
click at [44, 266] on p "Inventory" at bounding box center [87, 261] width 111 height 22
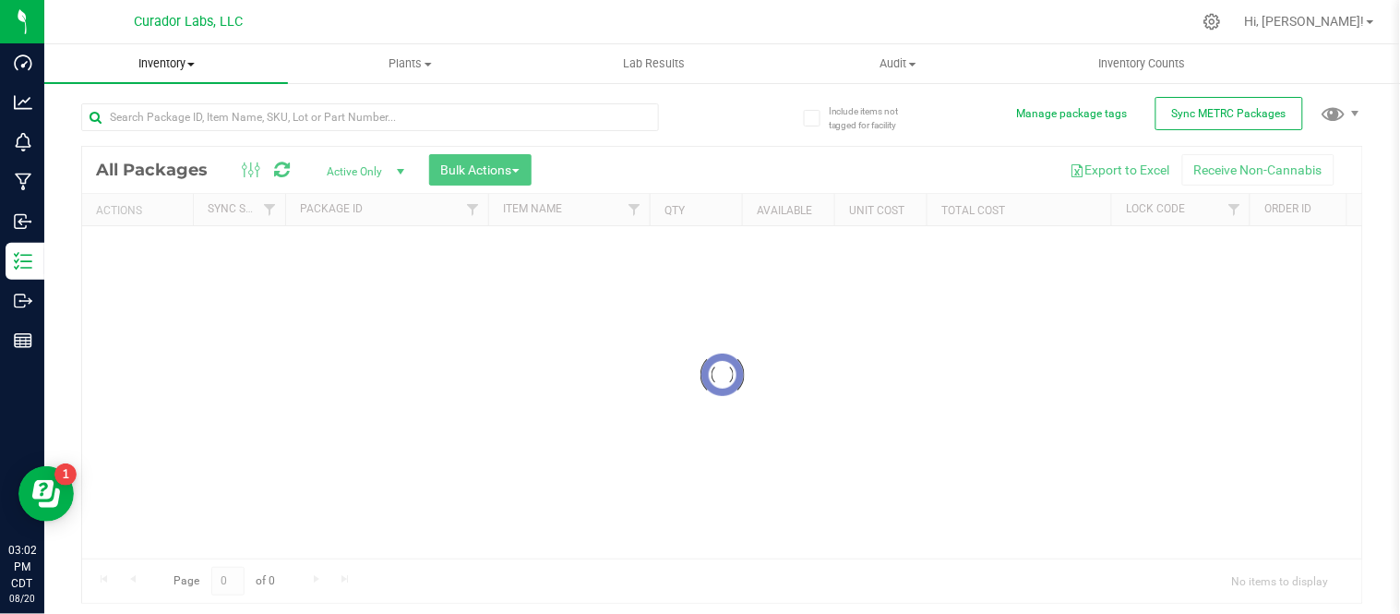
click at [195, 63] on span at bounding box center [190, 65] width 7 height 4
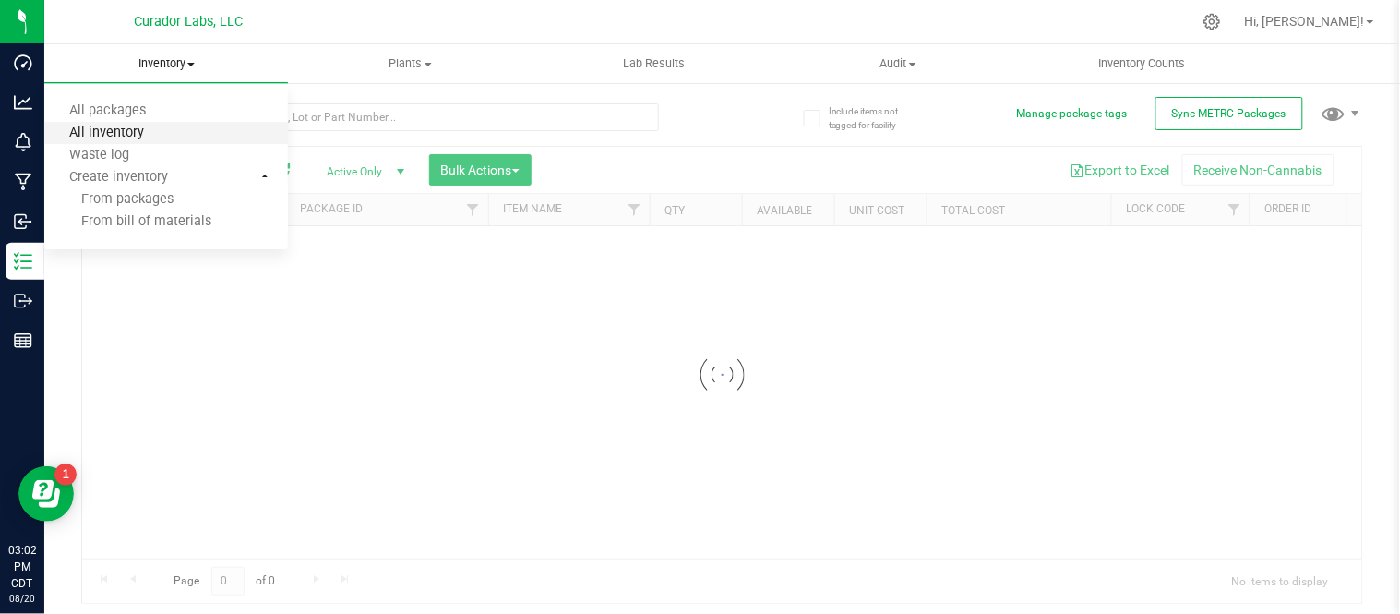
click at [159, 126] on span "All inventory" at bounding box center [106, 134] width 125 height 16
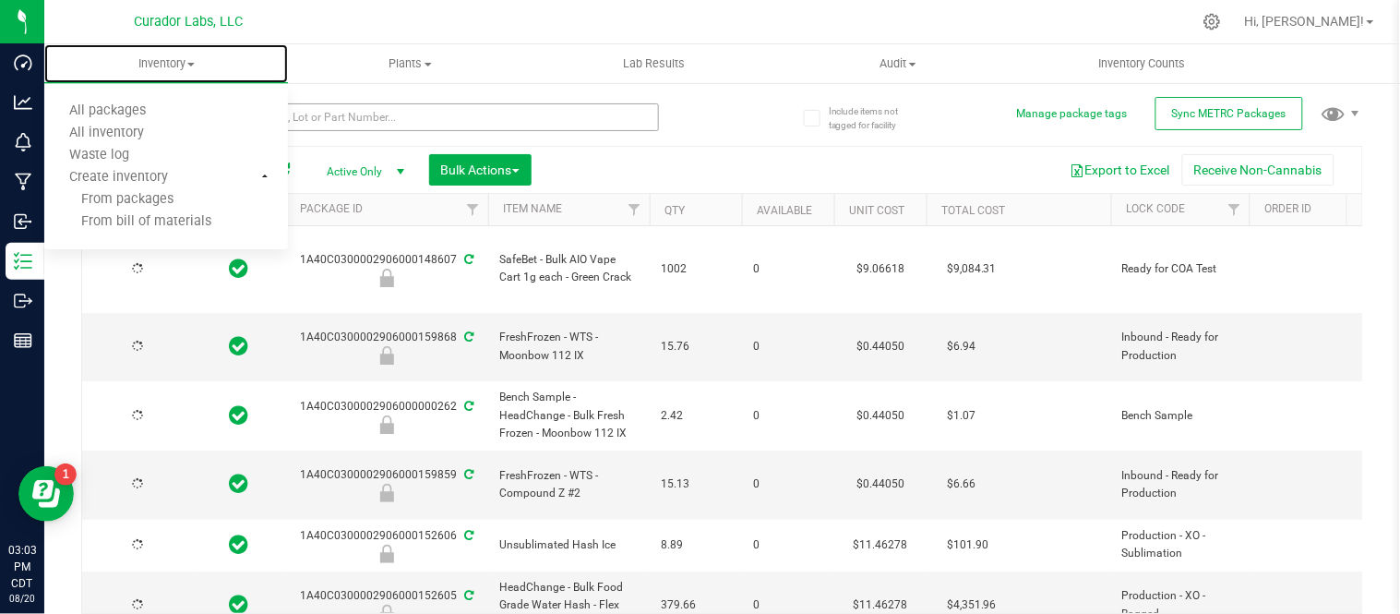
type input "[DATE]"
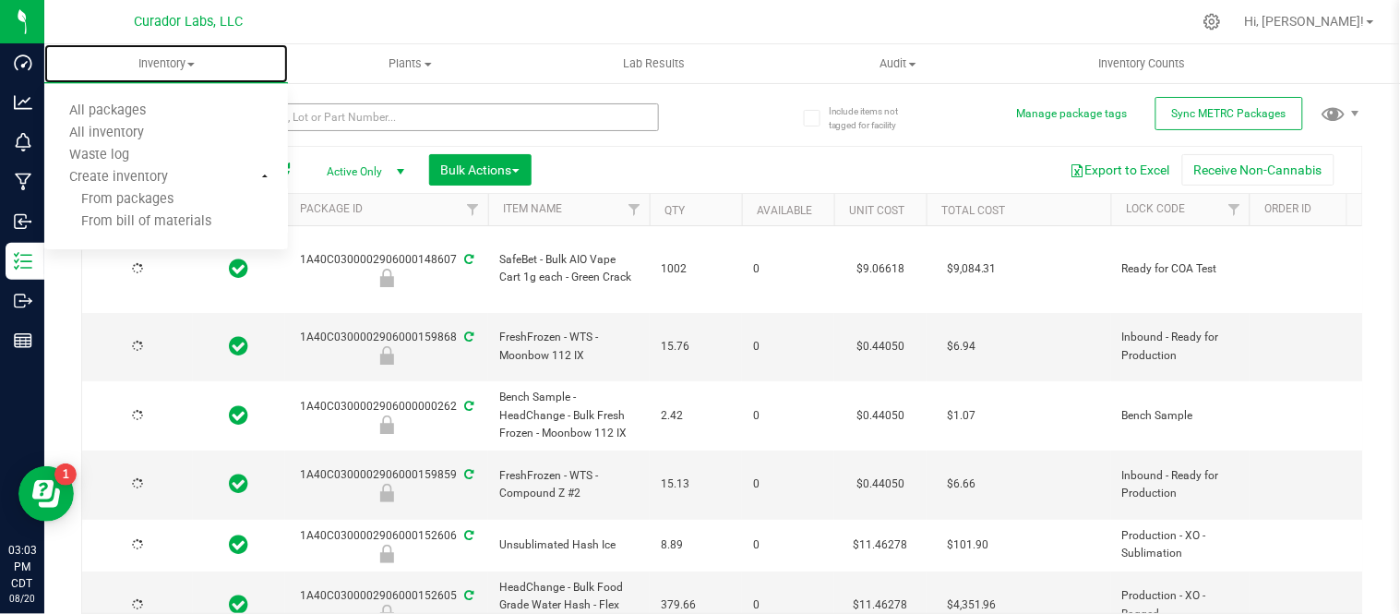
type input "[DATE]"
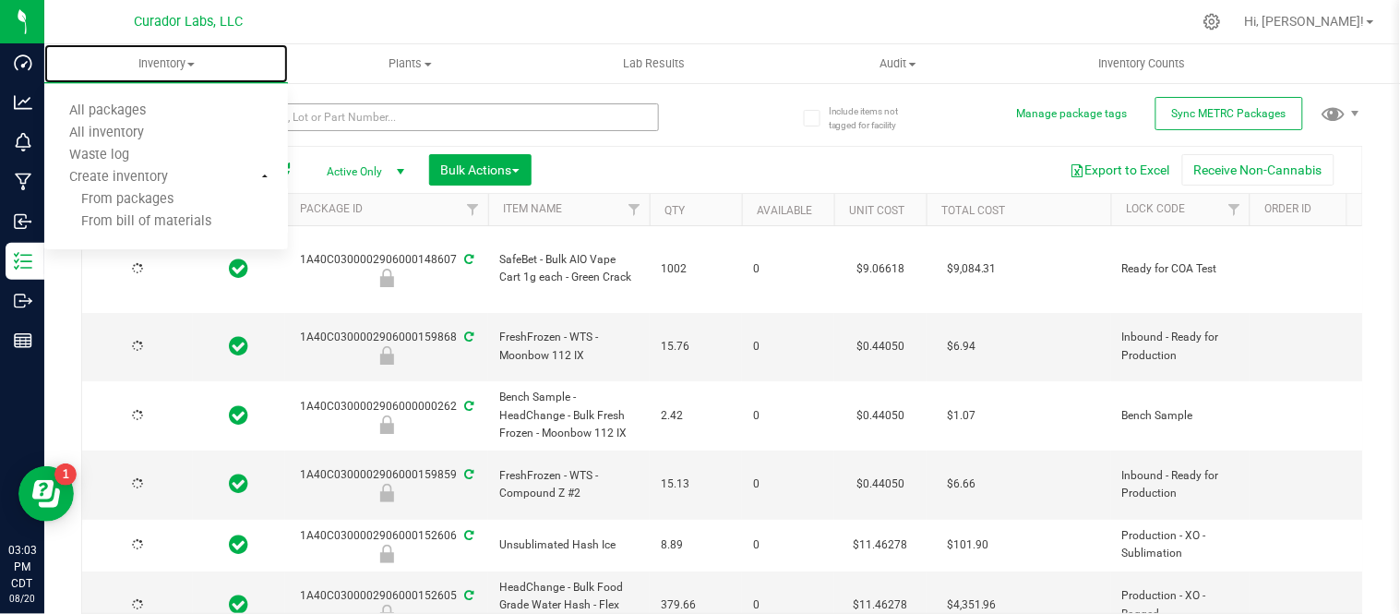
type input "[DATE]"
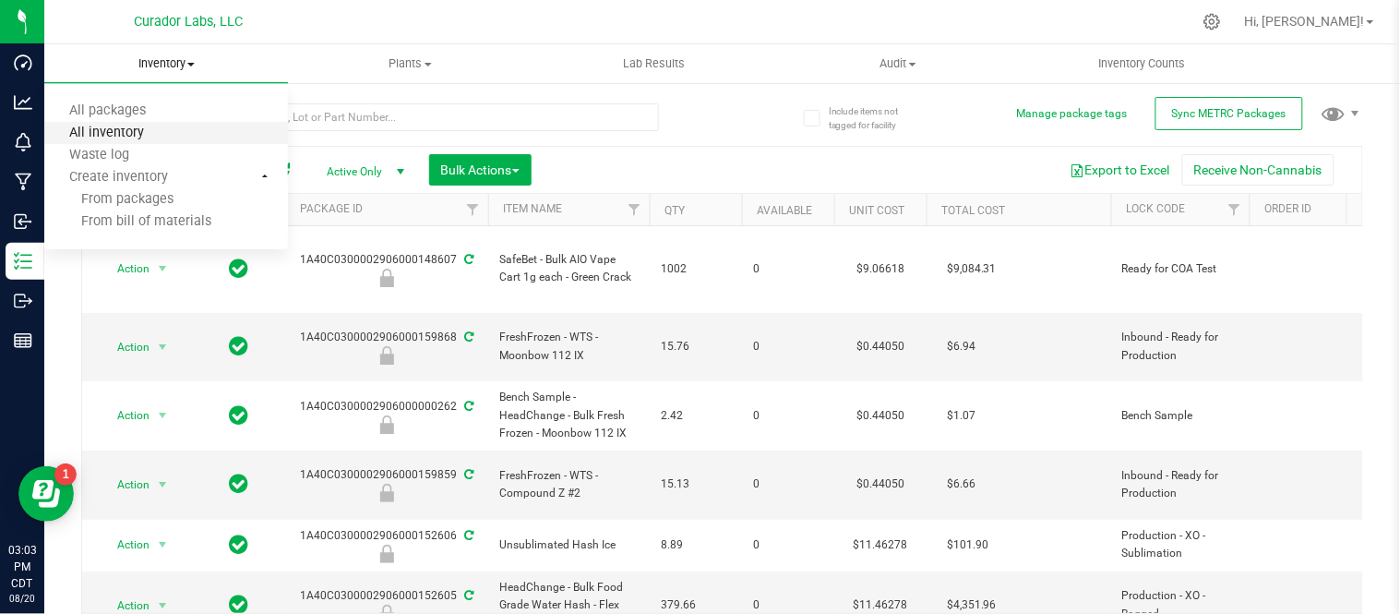
click at [146, 139] on span "All inventory" at bounding box center [106, 134] width 125 height 16
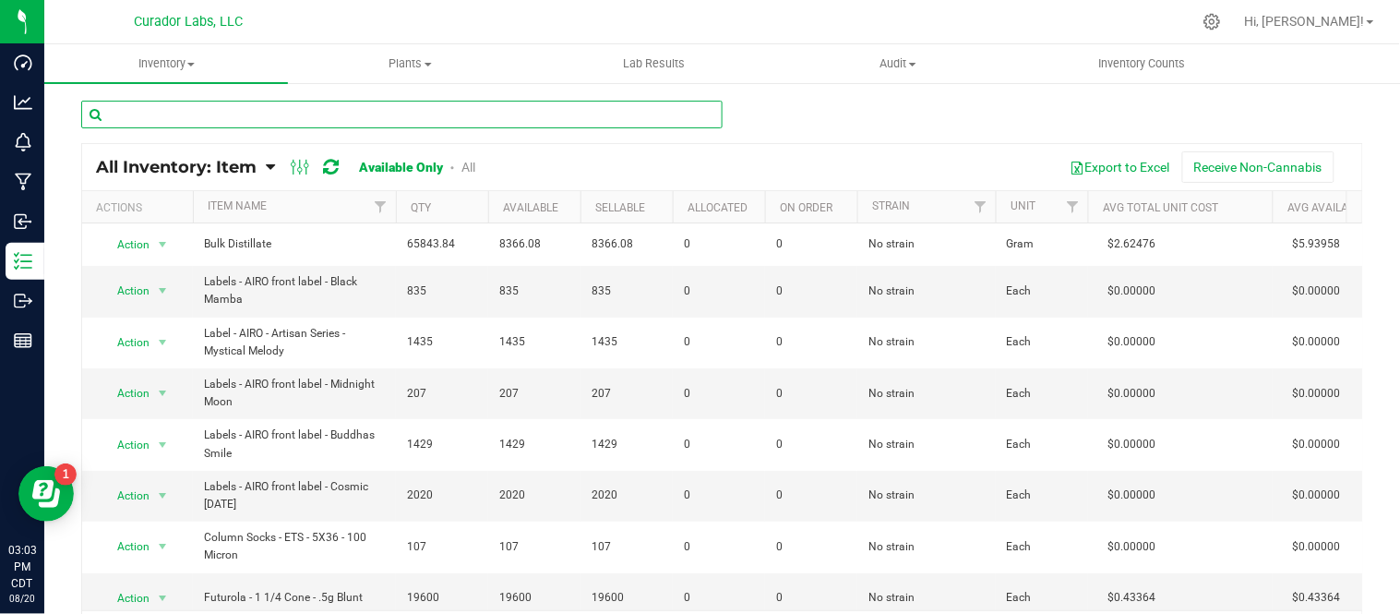
click at [269, 108] on input "text" at bounding box center [401, 115] width 641 height 28
paste input "Labeled Bottle - SafeBet - Infused Rolls 0.5g 15pk with Warning and White and O…"
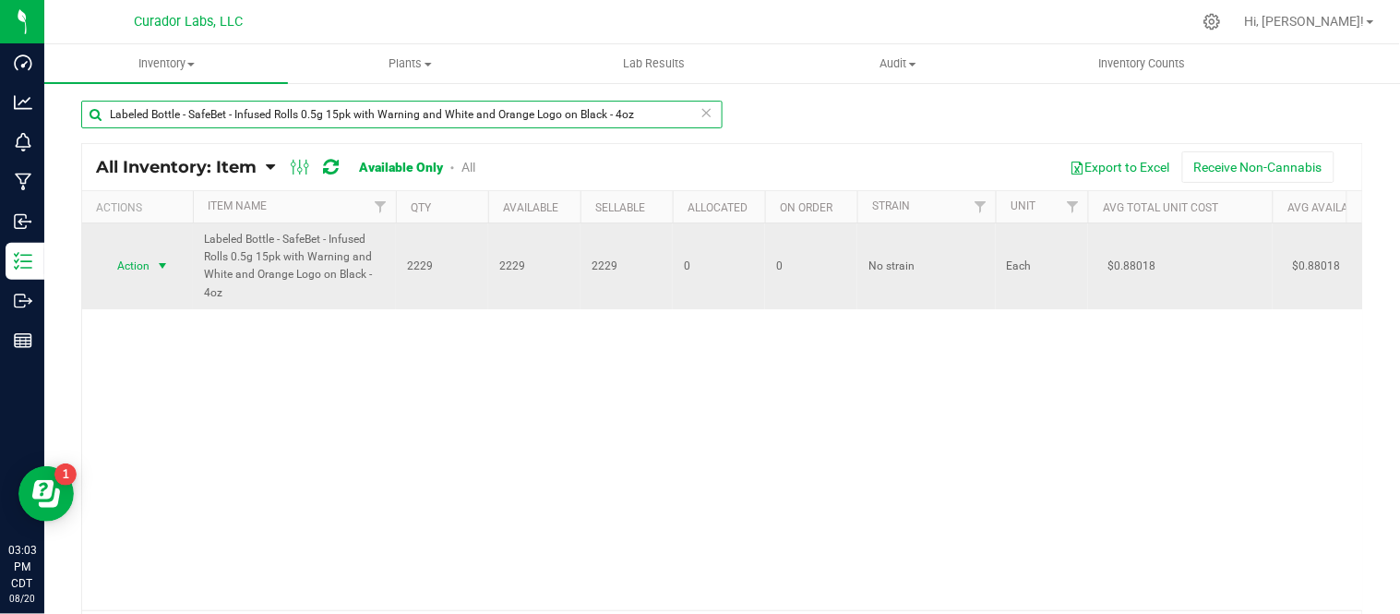
type input "Labeled Bottle - SafeBet - Infused Rolls 0.5g 15pk with Warning and White and O…"
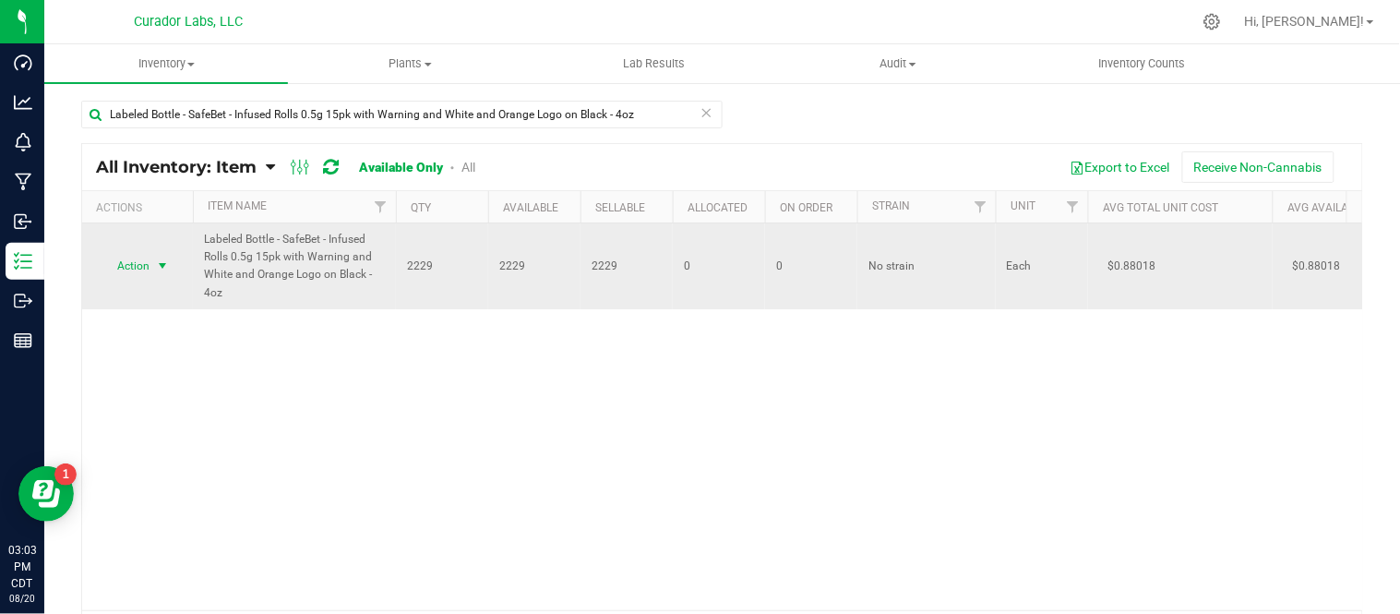
click at [155, 266] on span "select" at bounding box center [162, 265] width 15 height 15
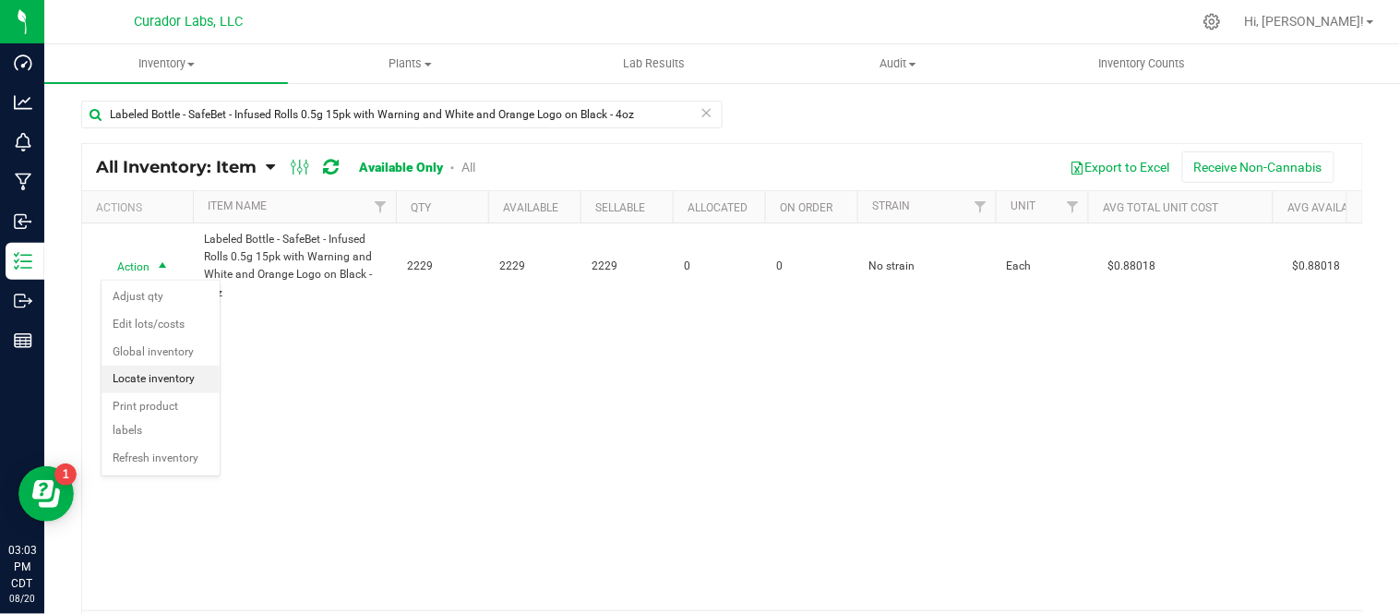
click at [173, 378] on li "Locate inventory" at bounding box center [161, 379] width 118 height 28
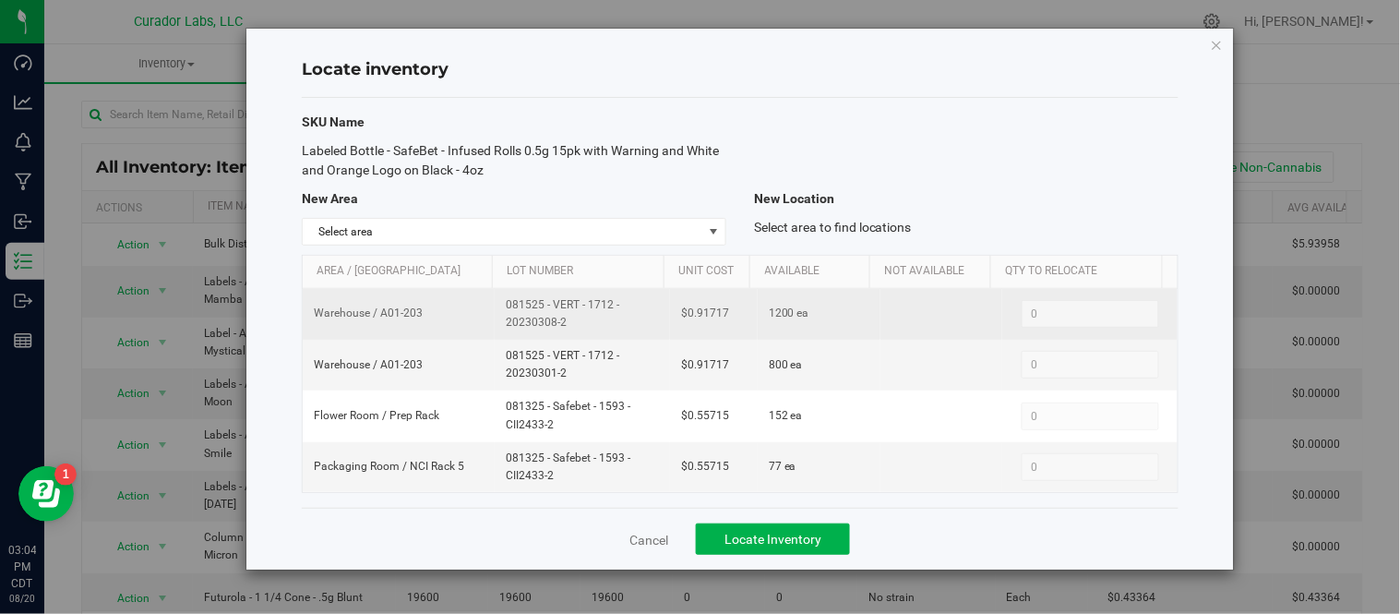
drag, startPoint x: 503, startPoint y: 309, endPoint x: 566, endPoint y: 329, distance: 66.0
click at [566, 329] on span "081525 - VERT - 1712 - 20230308-2" at bounding box center [582, 313] width 153 height 35
copy span "081525 - VERT - 1712 - 20230308-2"
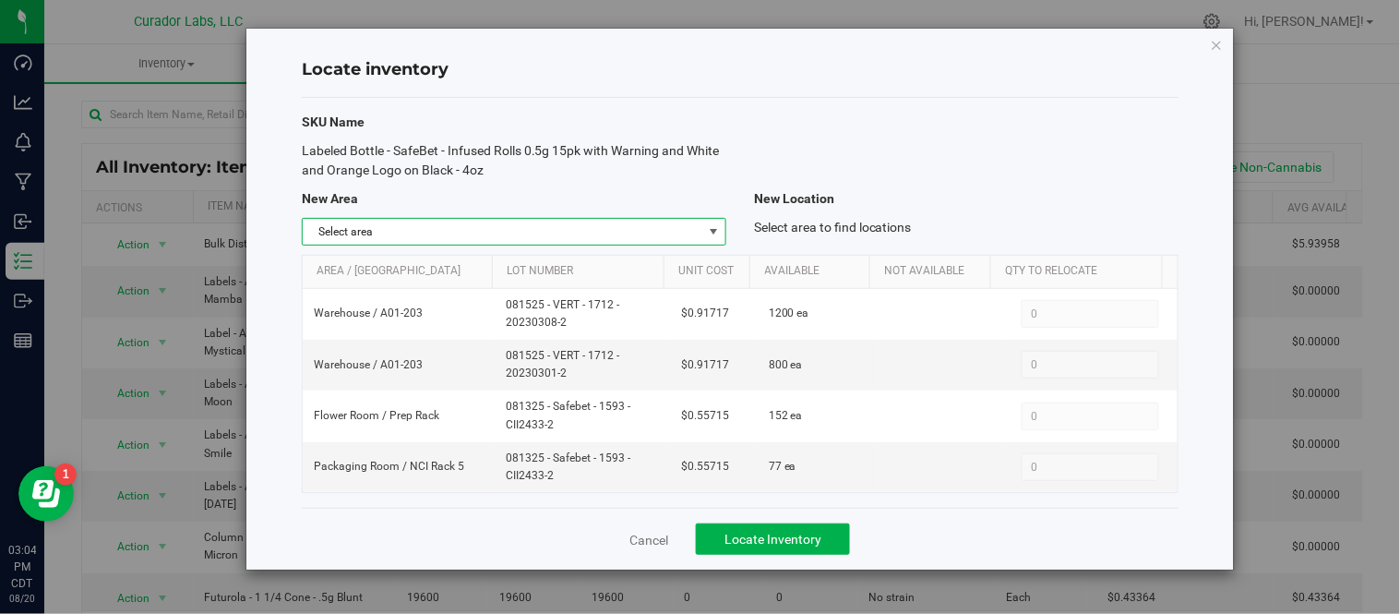
click at [718, 234] on span "select" at bounding box center [713, 231] width 15 height 15
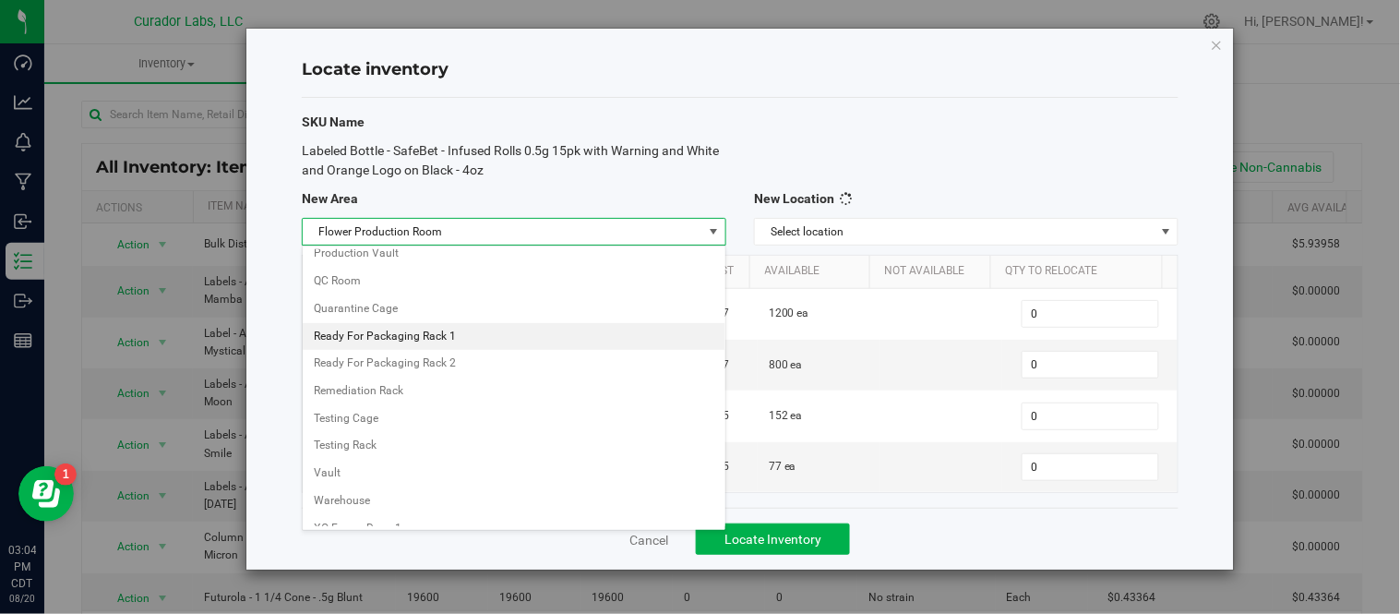
scroll to position [523, 0]
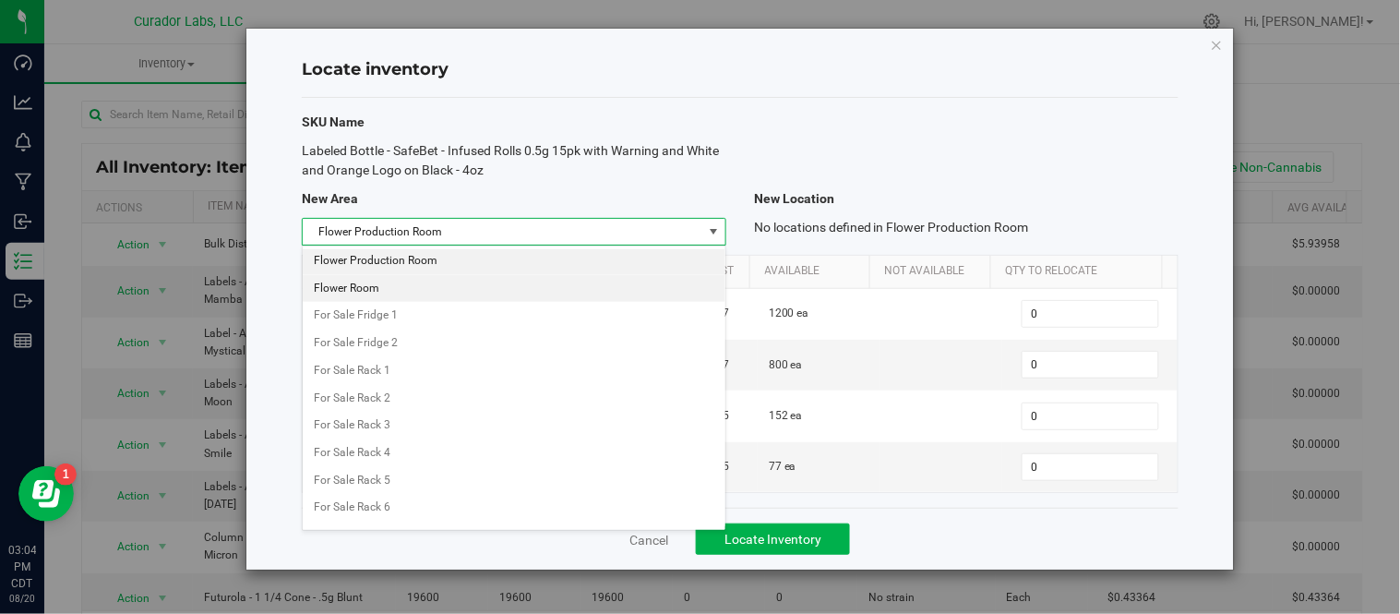
click at [452, 293] on li "Flower Room" at bounding box center [514, 289] width 423 height 28
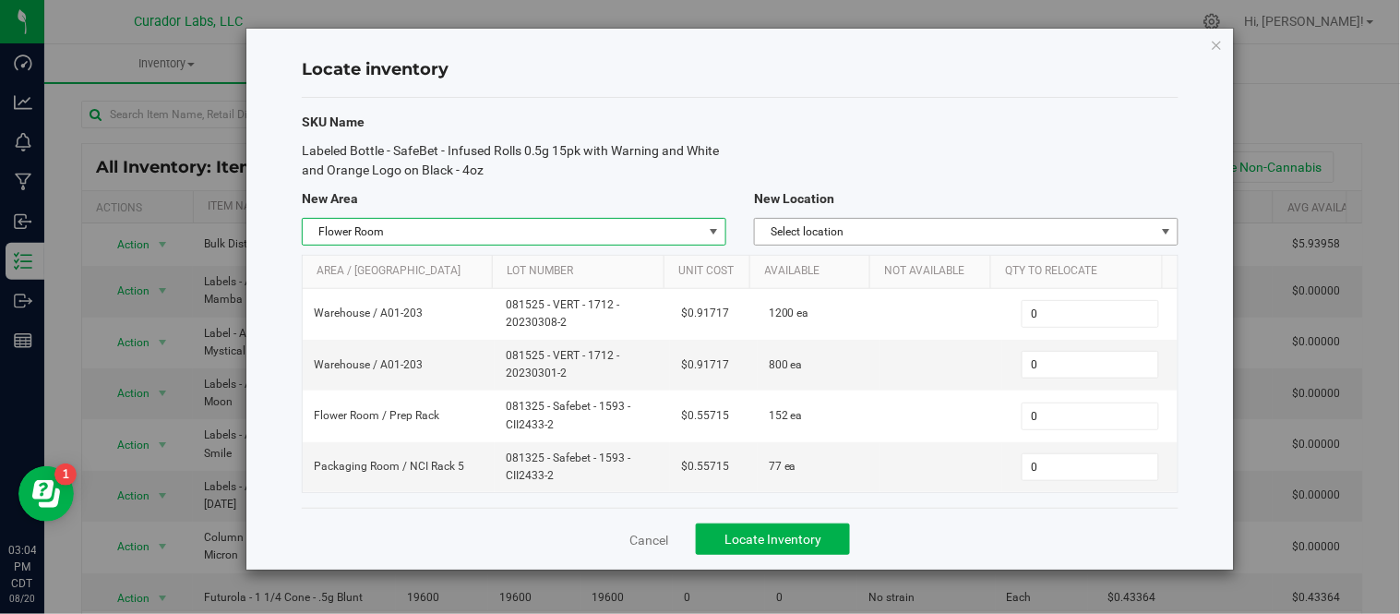
click at [831, 234] on span "Select location" at bounding box center [955, 232] width 400 height 26
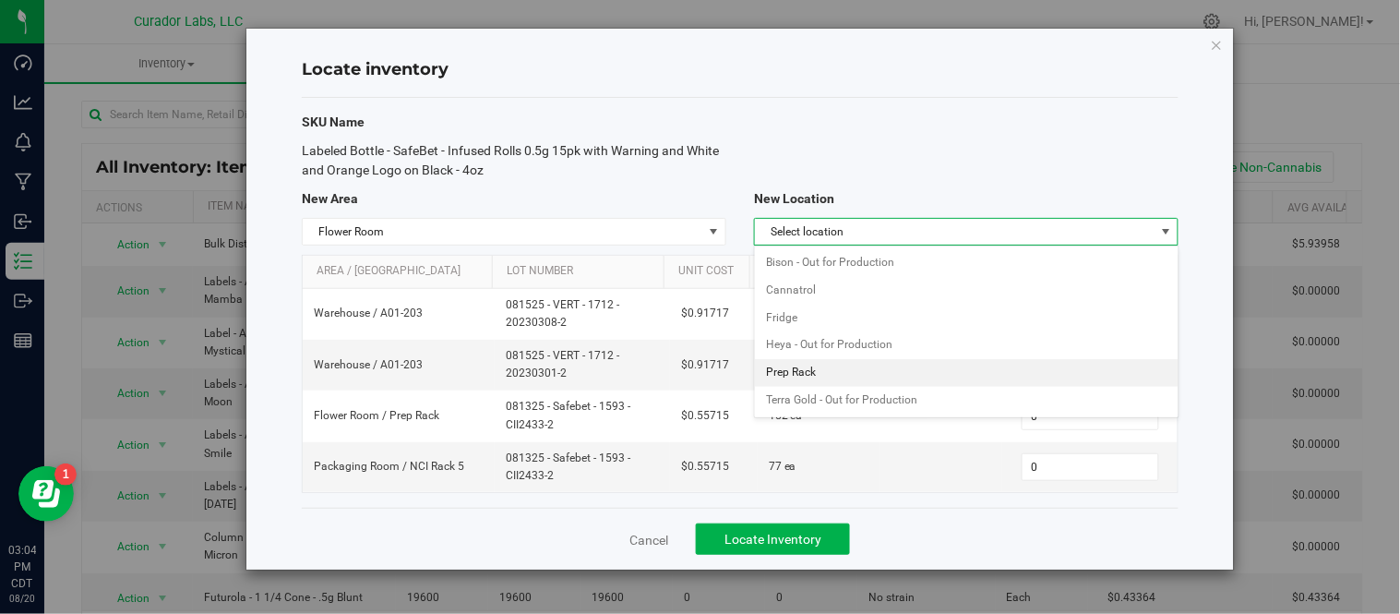
click at [840, 366] on li "Prep Rack" at bounding box center [966, 373] width 423 height 28
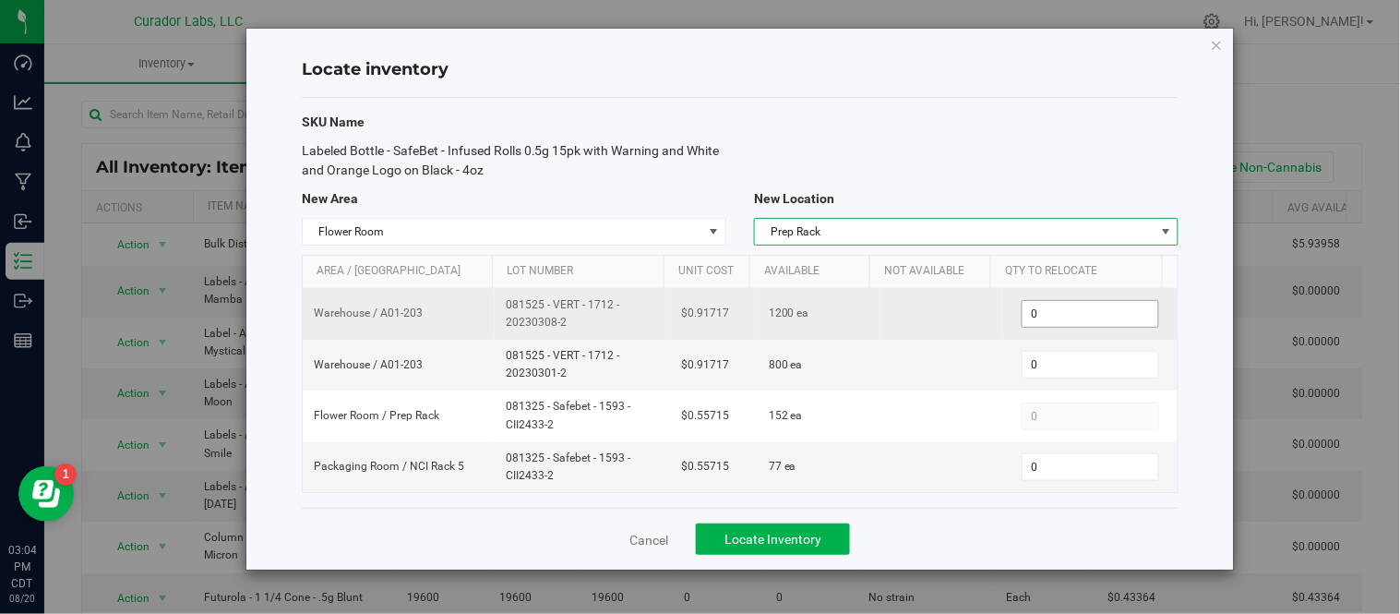
click at [1032, 316] on span "0 0" at bounding box center [1091, 314] width 138 height 28
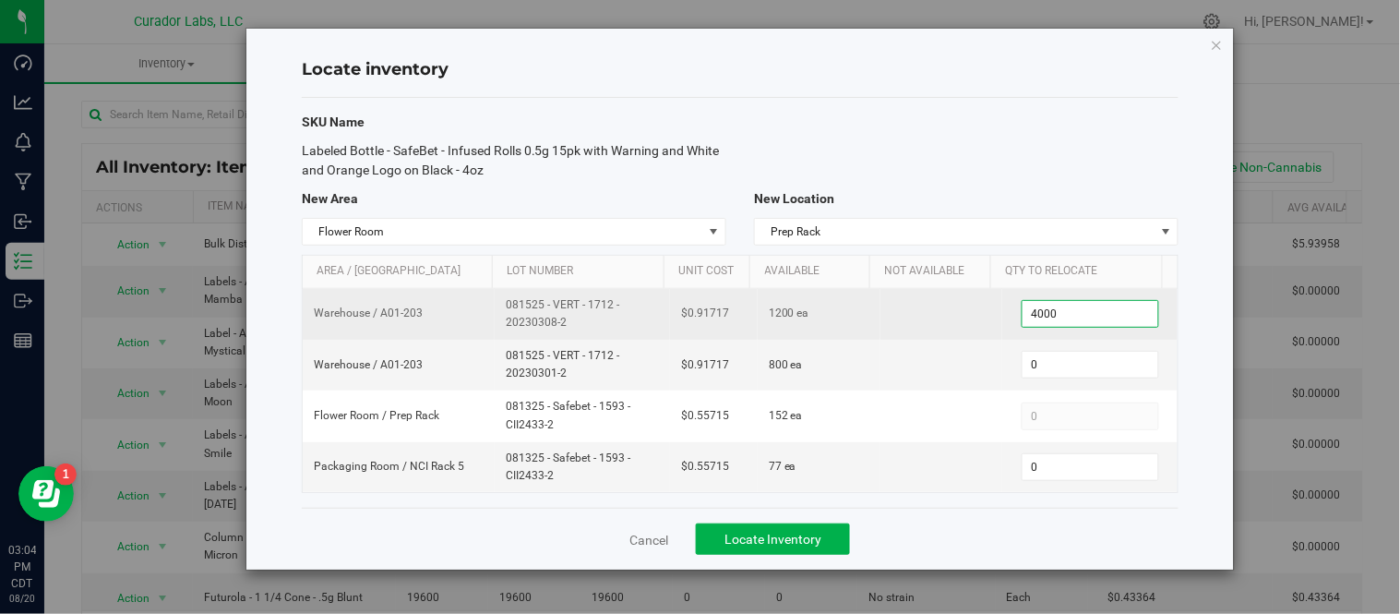
type input "400"
drag, startPoint x: 519, startPoint y: 308, endPoint x: 573, endPoint y: 334, distance: 60.3
click at [573, 334] on td "081525 - VERT - 1712 - 20230308-2" at bounding box center [582, 314] width 175 height 51
drag, startPoint x: 503, startPoint y: 305, endPoint x: 564, endPoint y: 329, distance: 65.5
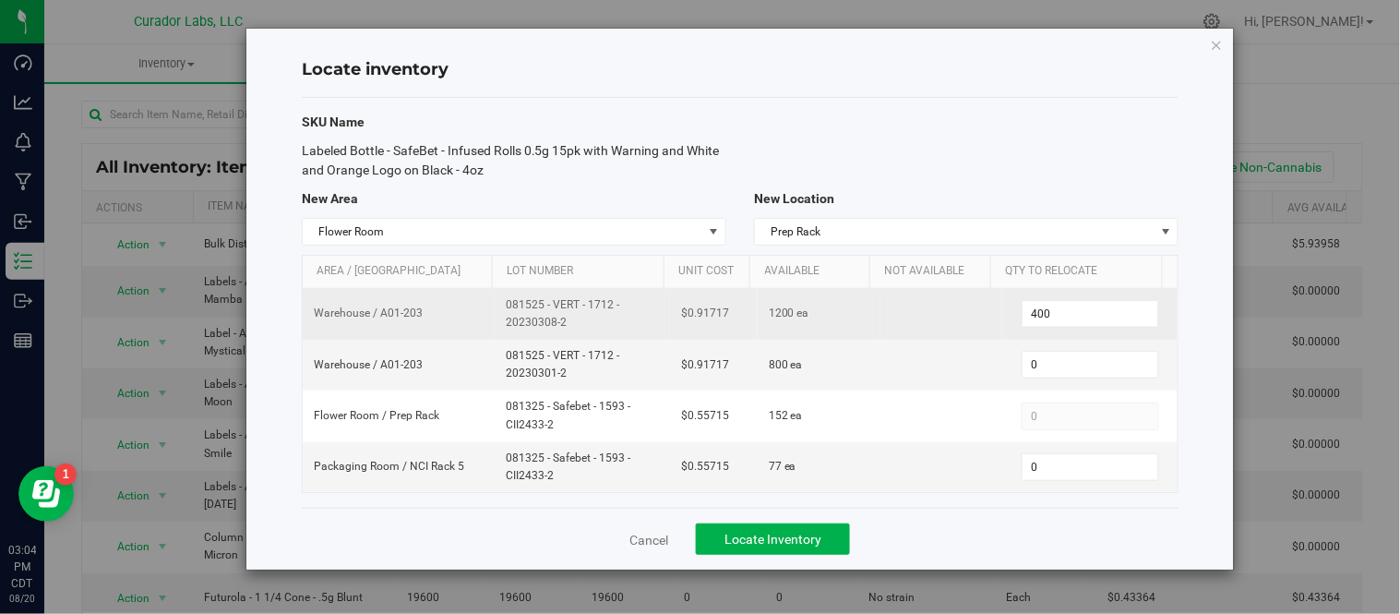
click at [564, 329] on span "081525 - VERT - 1712 - 20230308-2" at bounding box center [582, 313] width 153 height 35
copy span "081525 - VERT - 1712 - 20230308-2"
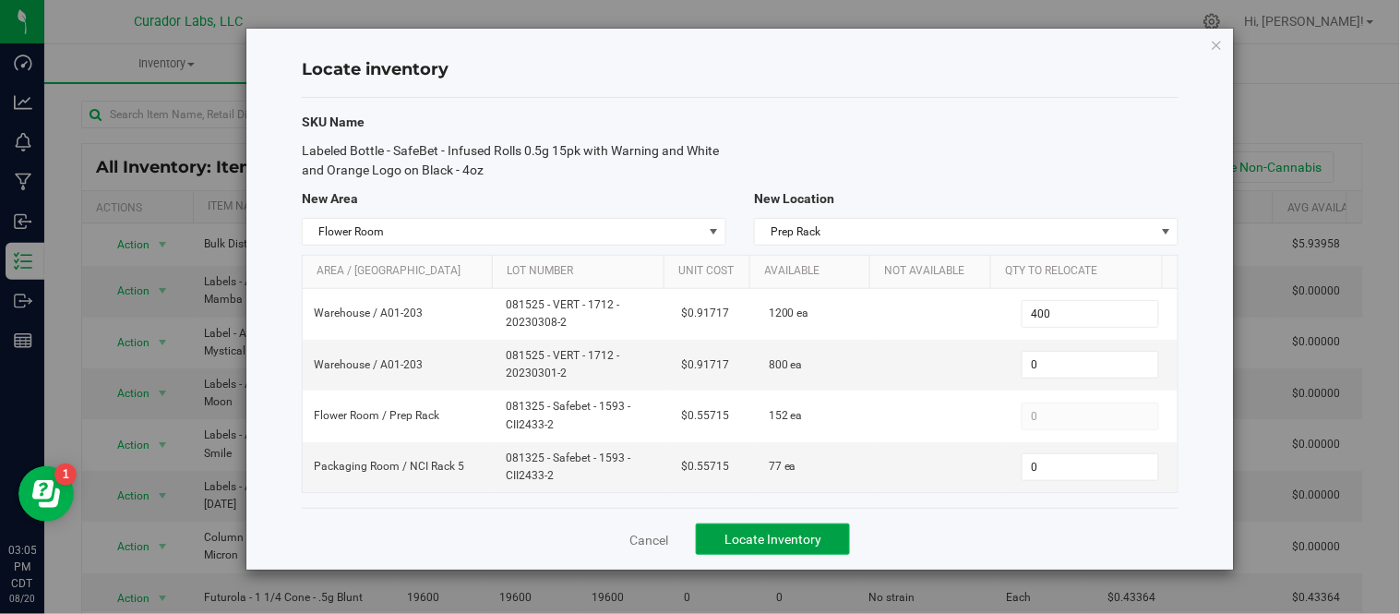
click at [807, 539] on span "Locate Inventory" at bounding box center [772, 539] width 97 height 15
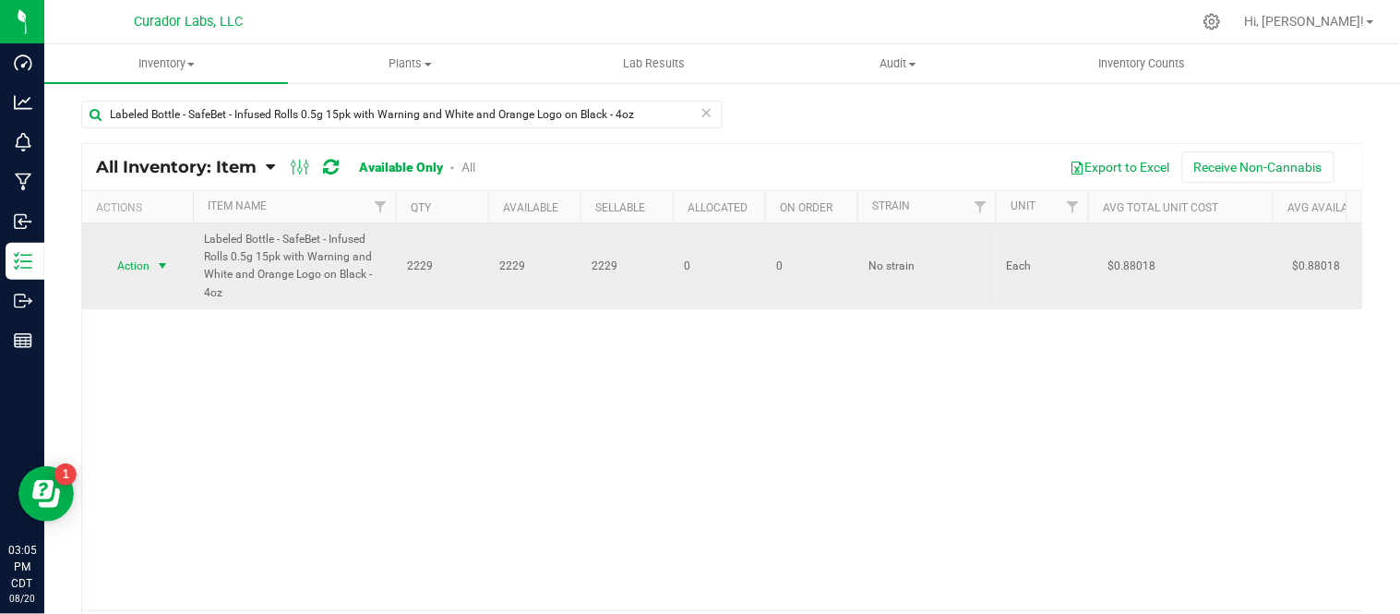
click at [163, 262] on span "select" at bounding box center [162, 265] width 15 height 15
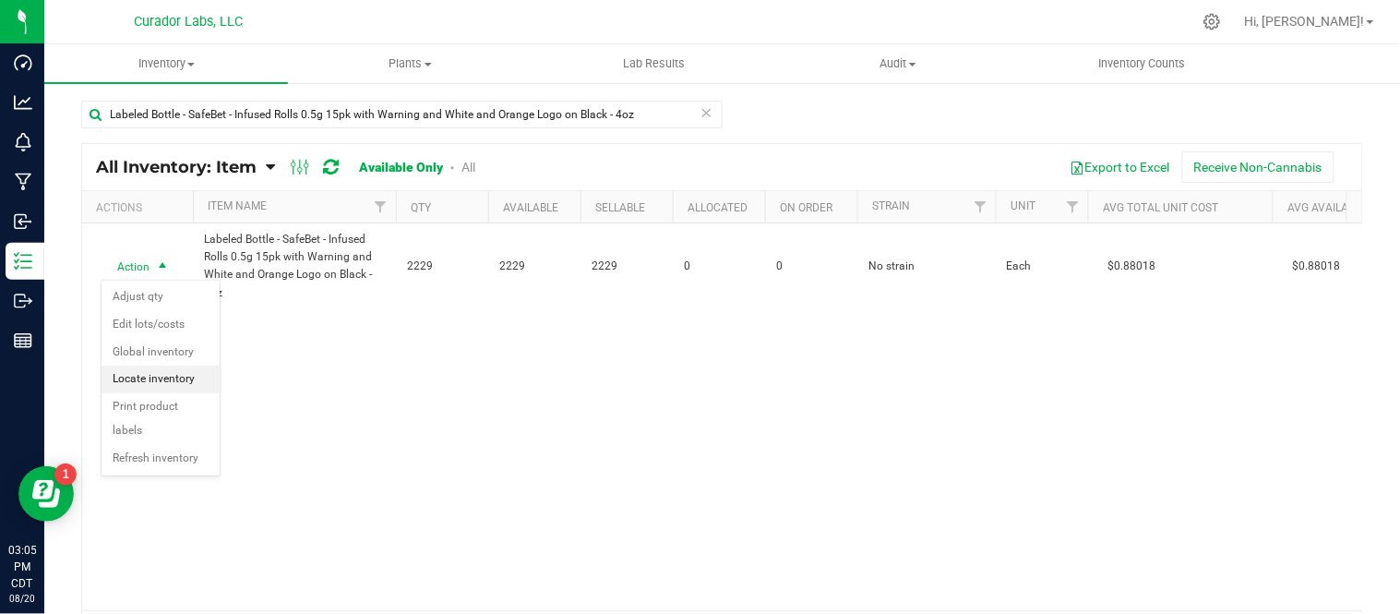
click at [169, 382] on li "Locate inventory" at bounding box center [161, 379] width 118 height 28
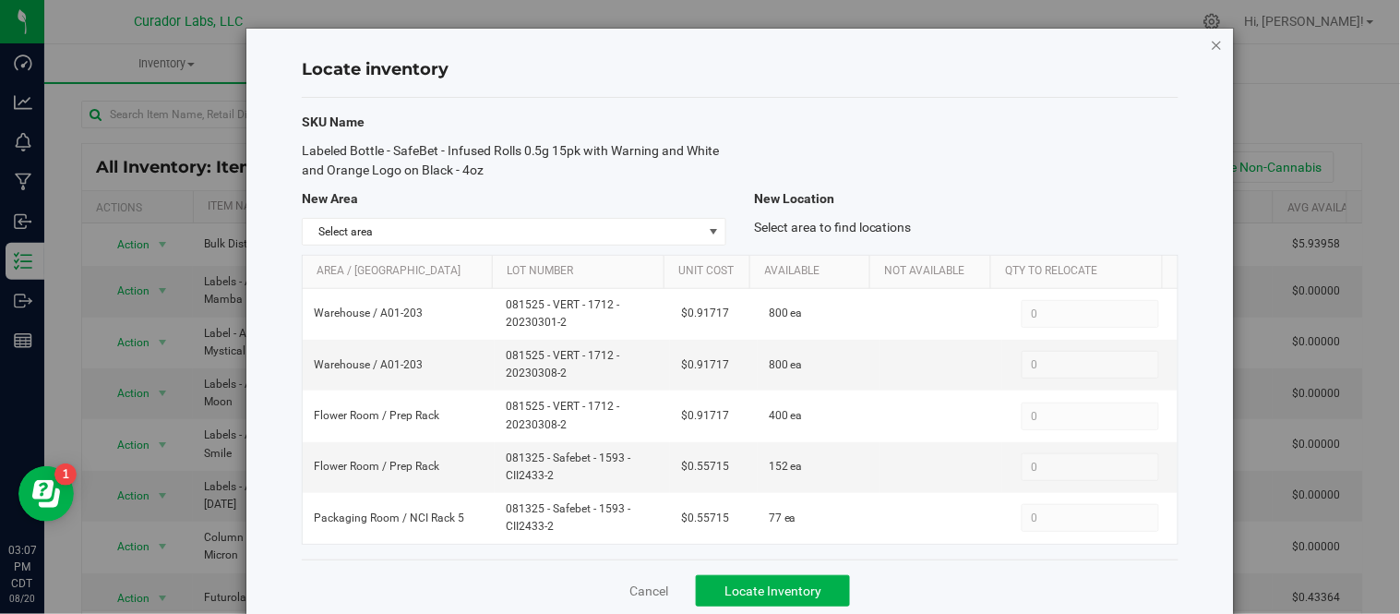
click at [1211, 42] on icon "button" at bounding box center [1217, 44] width 13 height 22
